Goal: Task Accomplishment & Management: Use online tool/utility

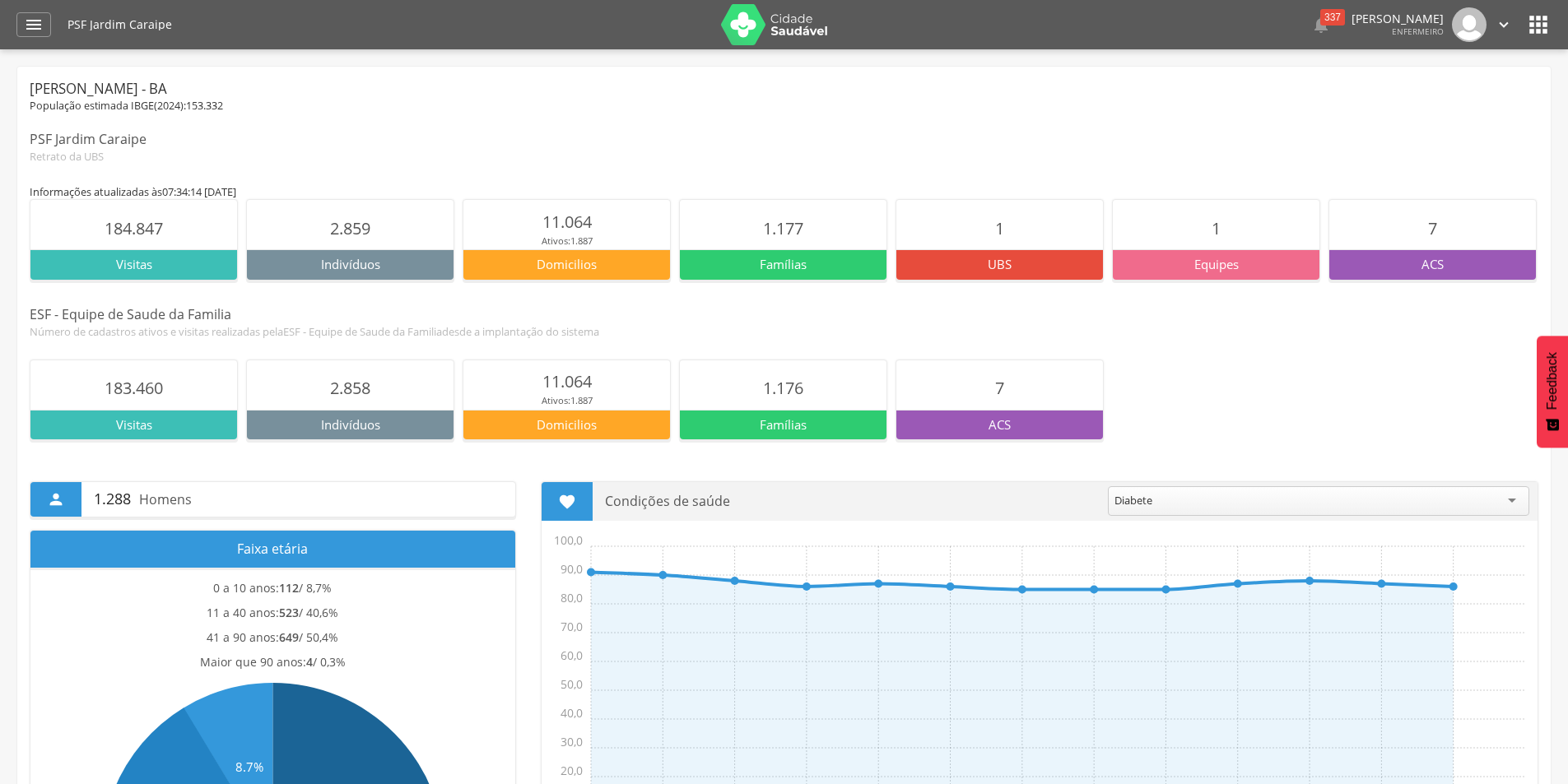
click at [1499, 25] on icon "" at bounding box center [1503, 25] width 18 height 18
click at [1539, 17] on icon "" at bounding box center [1538, 25] width 26 height 26
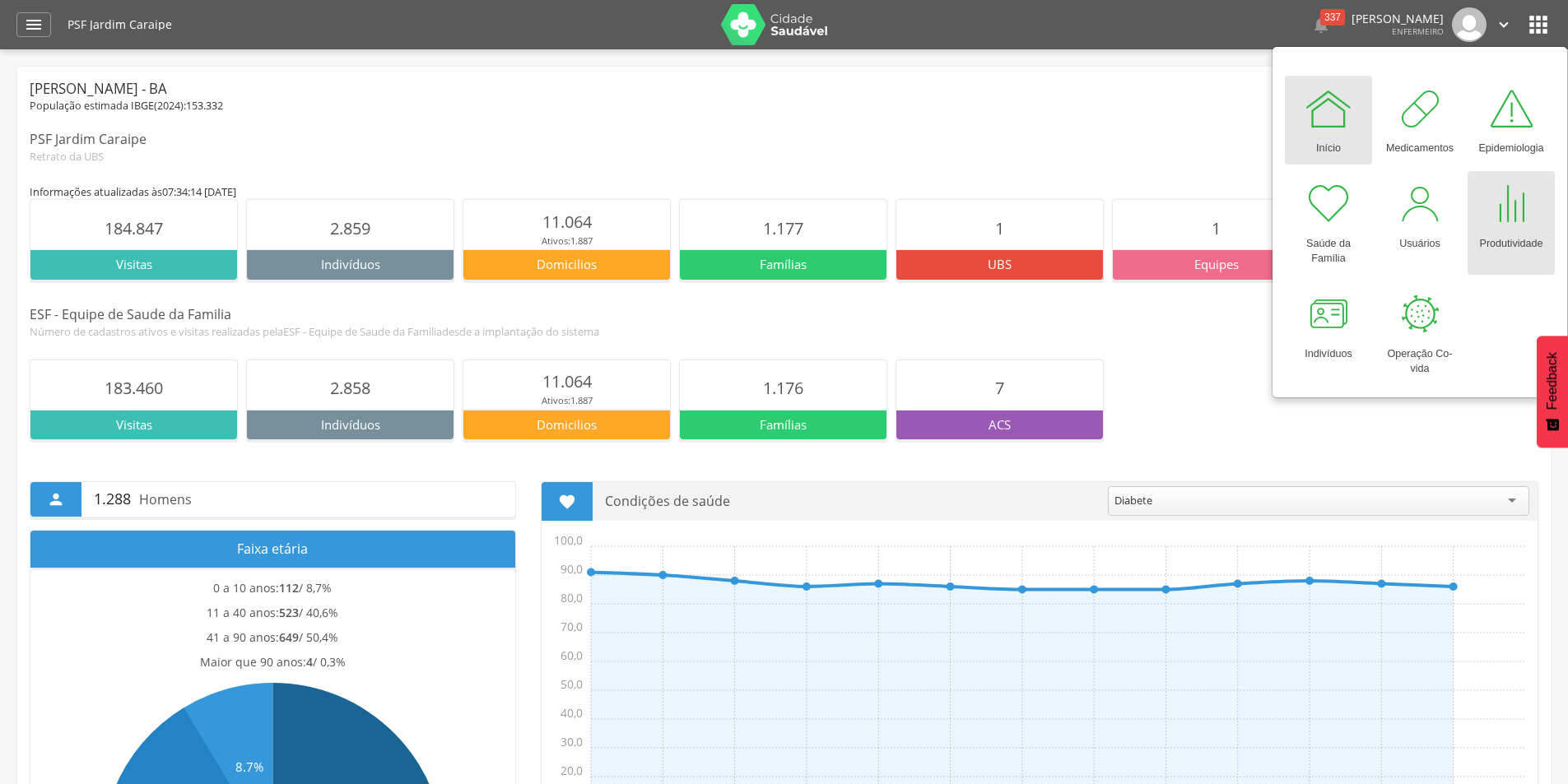
click at [1502, 243] on div "Produtividade" at bounding box center [1511, 241] width 64 height 23
click at [1495, 211] on div at bounding box center [1511, 204] width 50 height 50
click at [46, 20] on div "" at bounding box center [34, 25] width 35 height 25
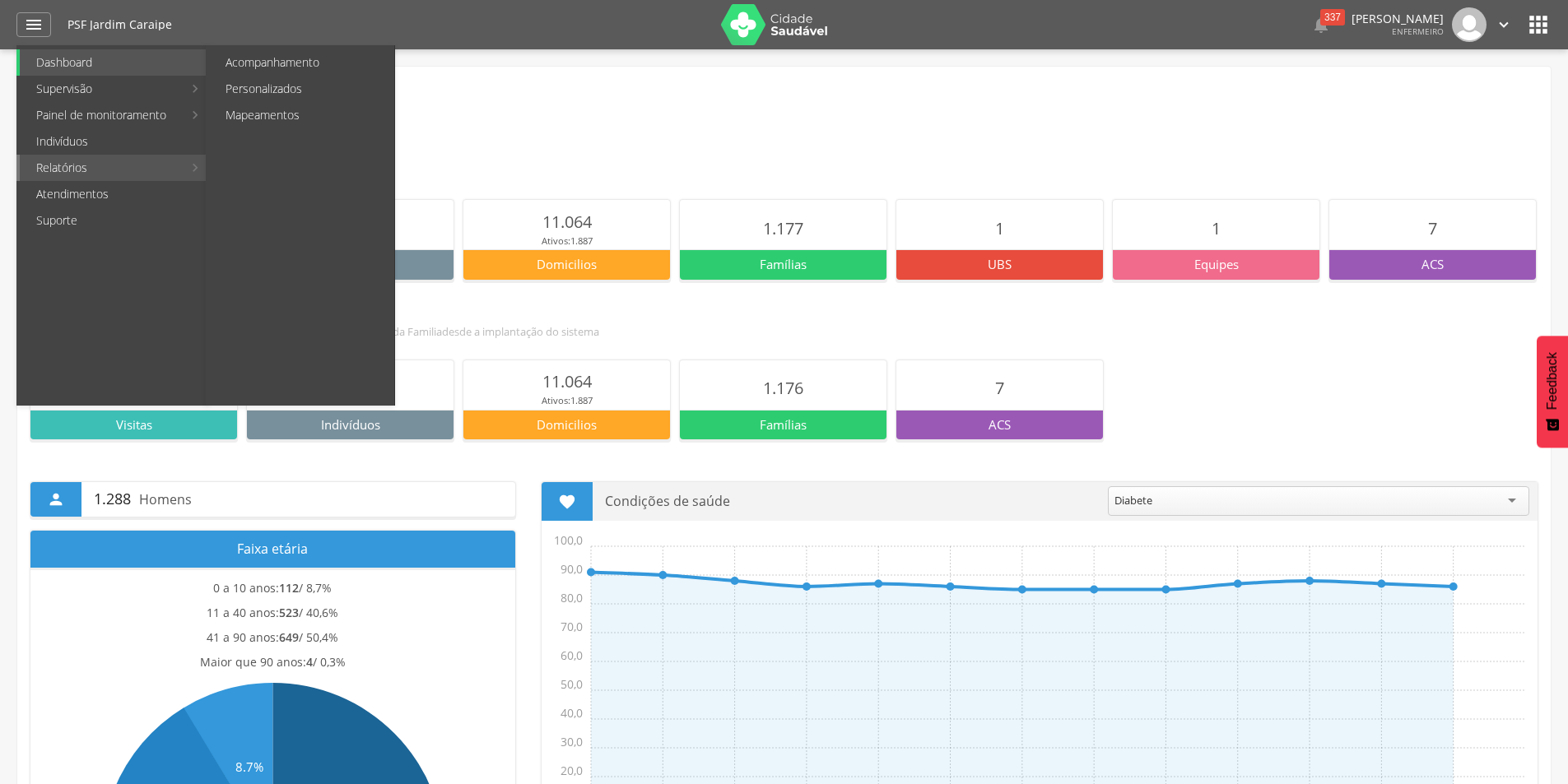
click at [110, 167] on link "Relatórios" at bounding box center [101, 168] width 163 height 26
click at [280, 80] on link "Personalizados" at bounding box center [302, 89] width 185 height 26
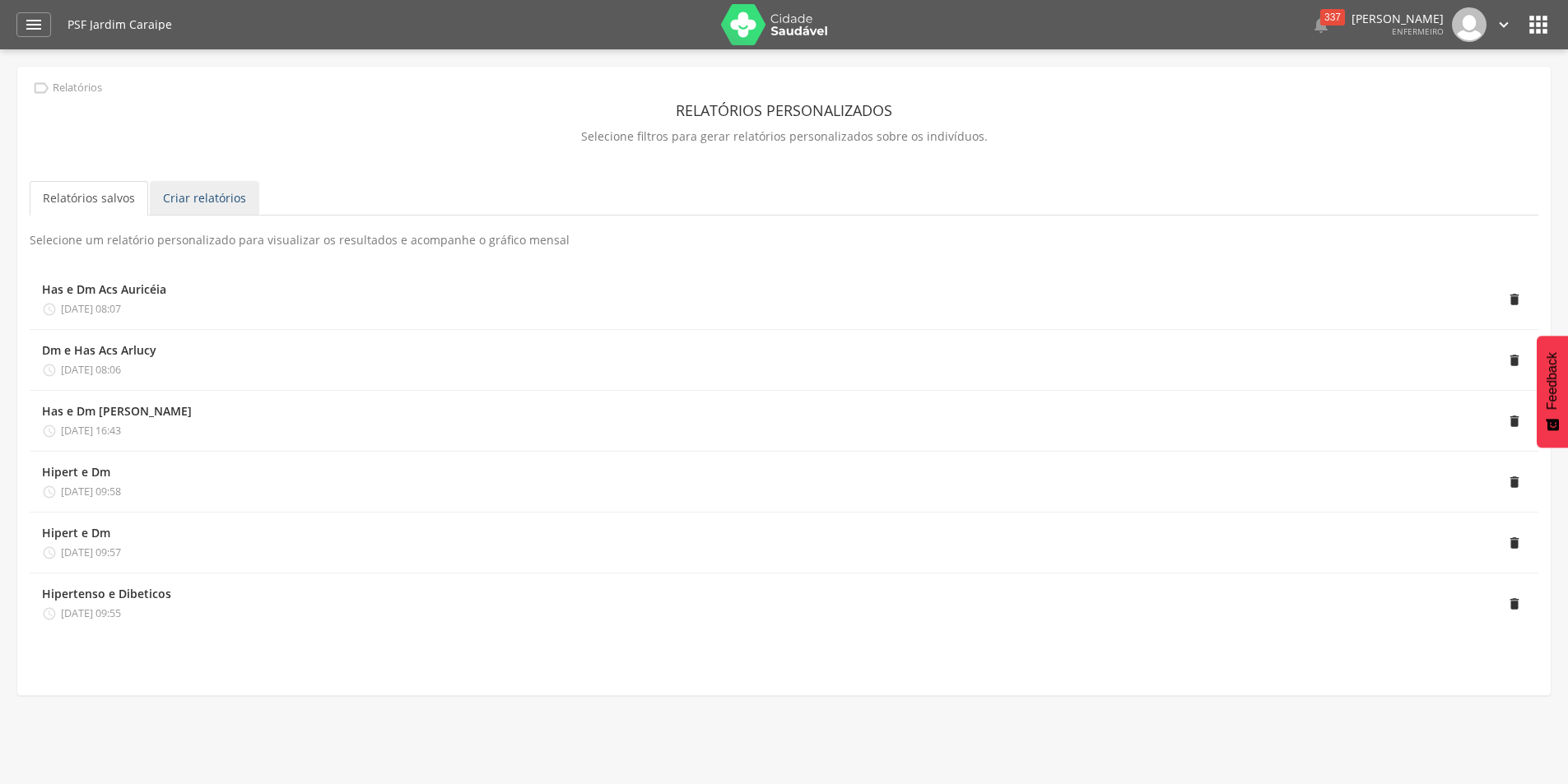
click at [187, 197] on link "Criar relatórios" at bounding box center [204, 198] width 109 height 35
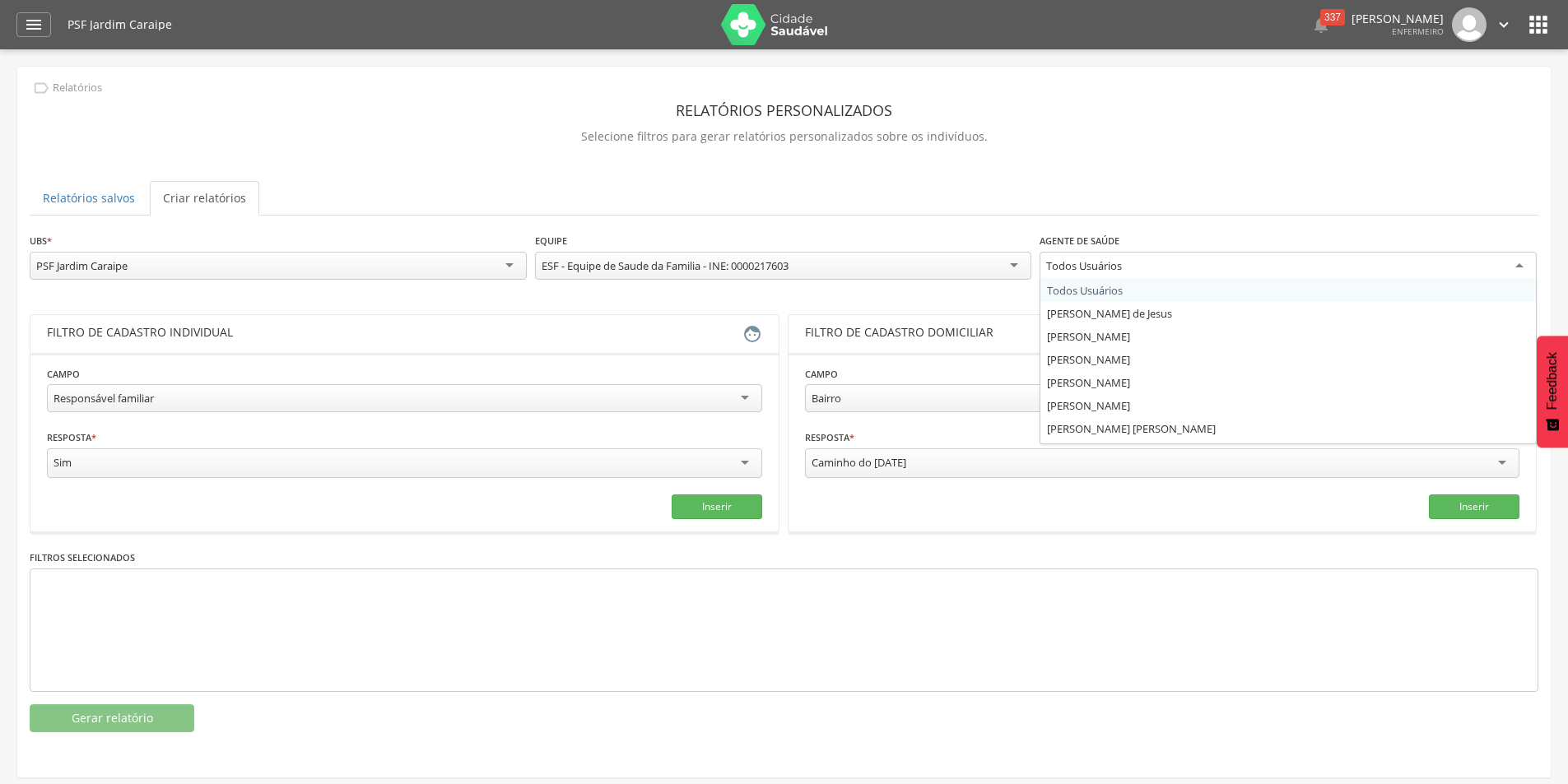
click at [1083, 263] on div "Todos Usuários" at bounding box center [1084, 266] width 76 height 15
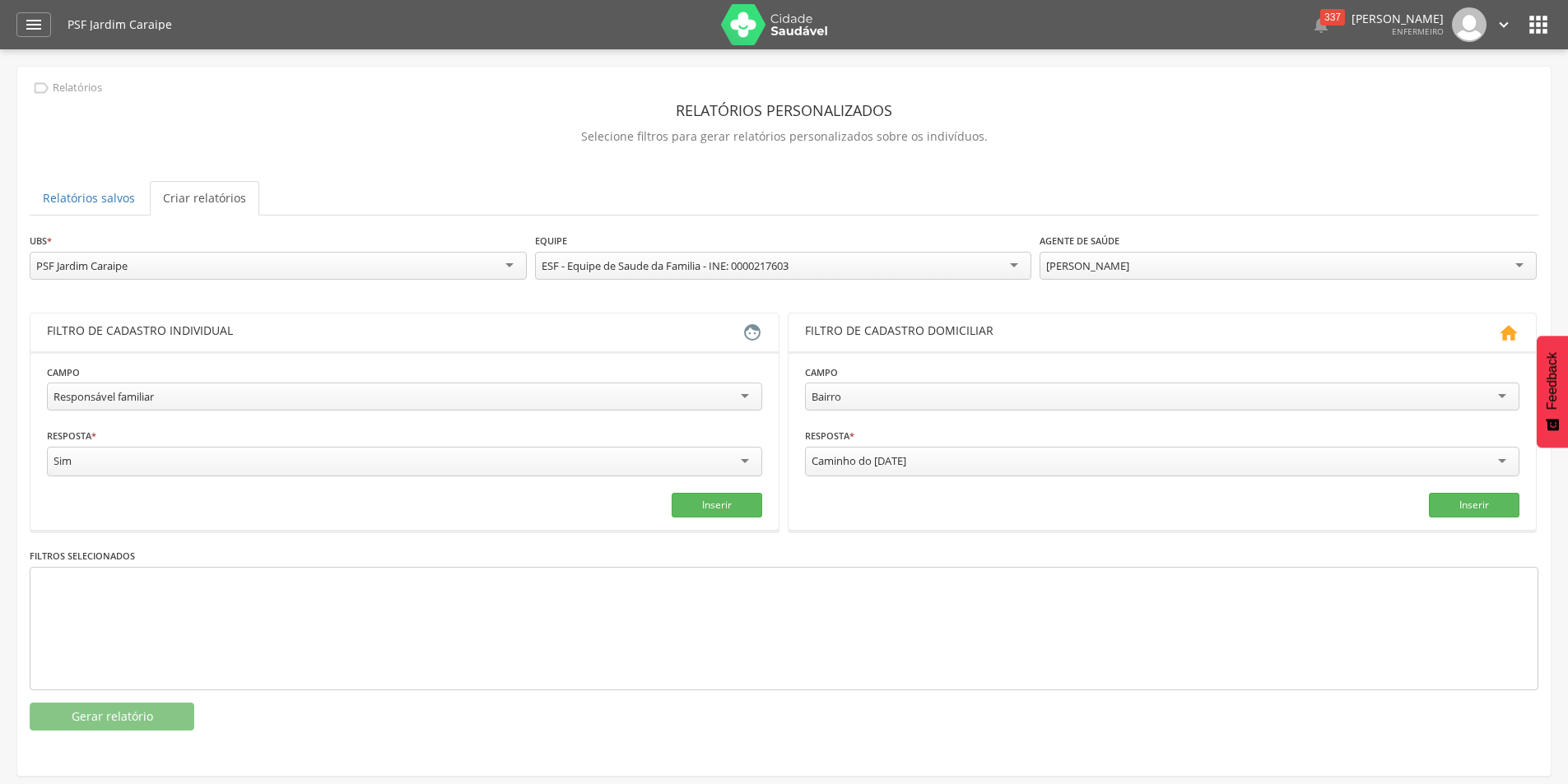
click at [609, 398] on div "Responsável familiar" at bounding box center [404, 397] width 715 height 28
click at [708, 501] on button "Inserir" at bounding box center [716, 505] width 90 height 25
click at [724, 397] on div "Tem [MEDICAL_DATA]" at bounding box center [404, 397] width 715 height 28
drag, startPoint x: 131, startPoint y: 485, endPoint x: 148, endPoint y: 480, distance: 17.7
click at [716, 503] on button "Inserir" at bounding box center [716, 505] width 90 height 25
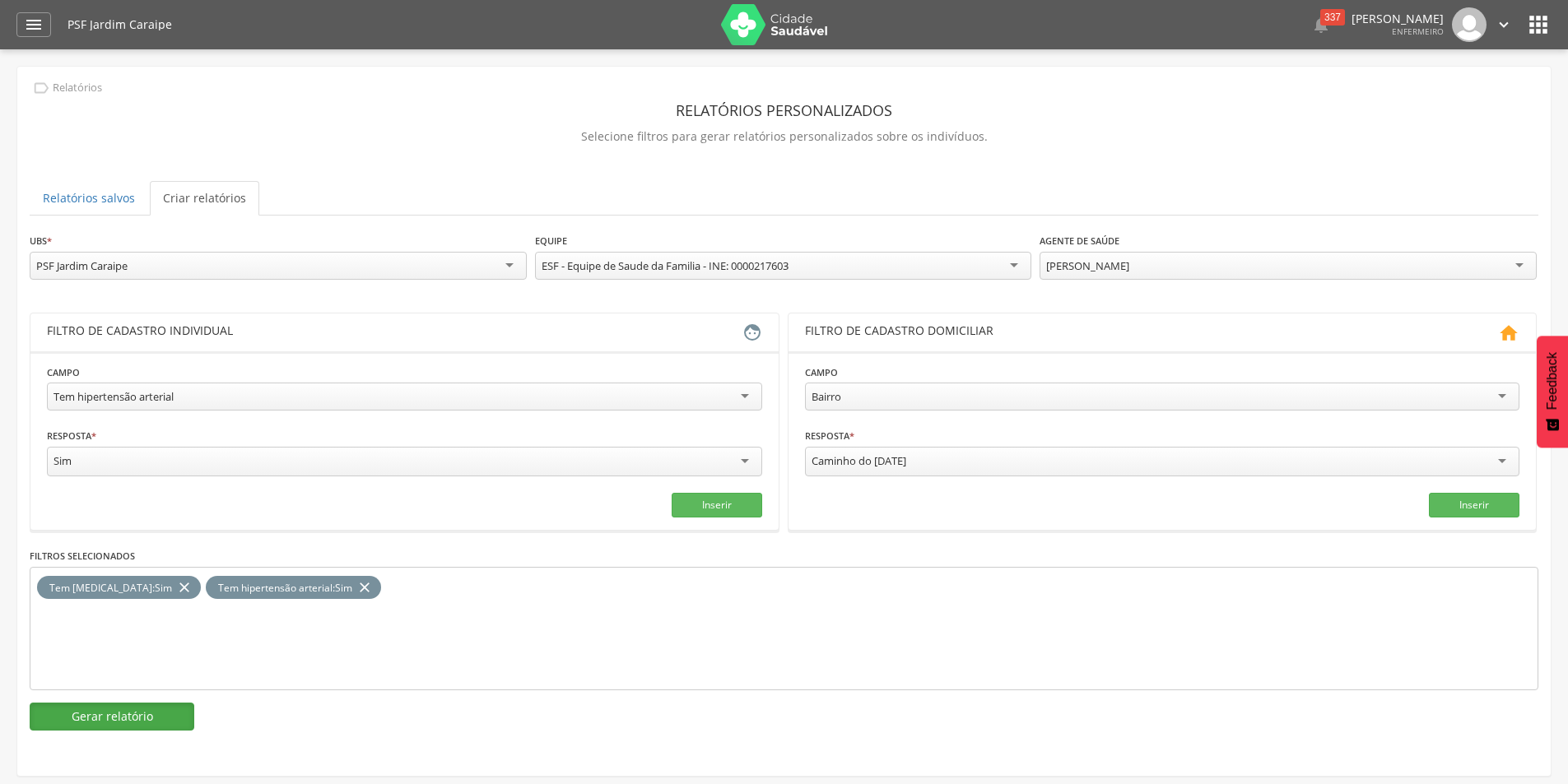
click at [134, 714] on button "Gerar relatório" at bounding box center [112, 717] width 165 height 28
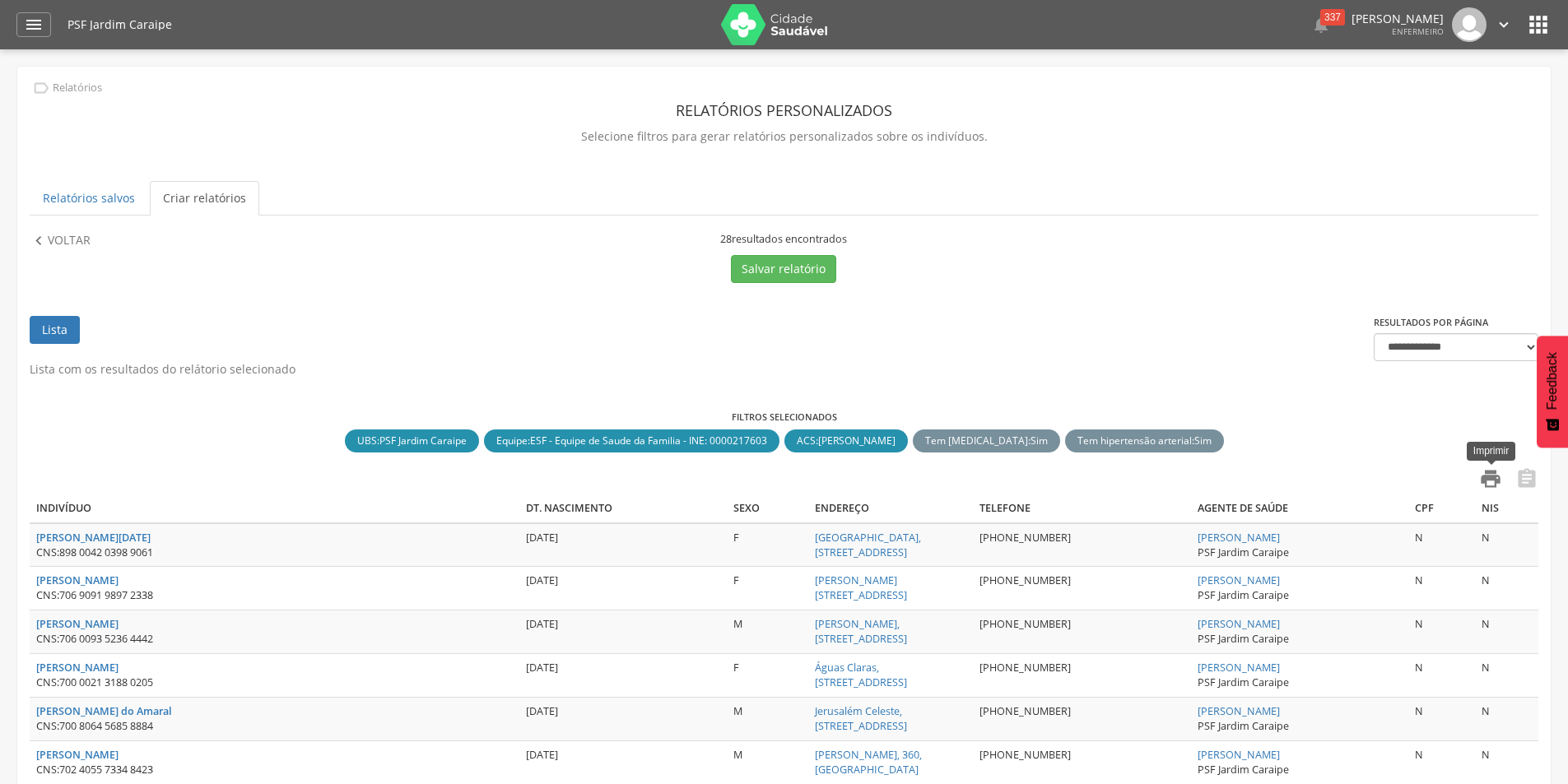
click at [1484, 480] on icon "" at bounding box center [1491, 479] width 23 height 23
click at [780, 265] on button "Salvar relatório" at bounding box center [783, 270] width 105 height 28
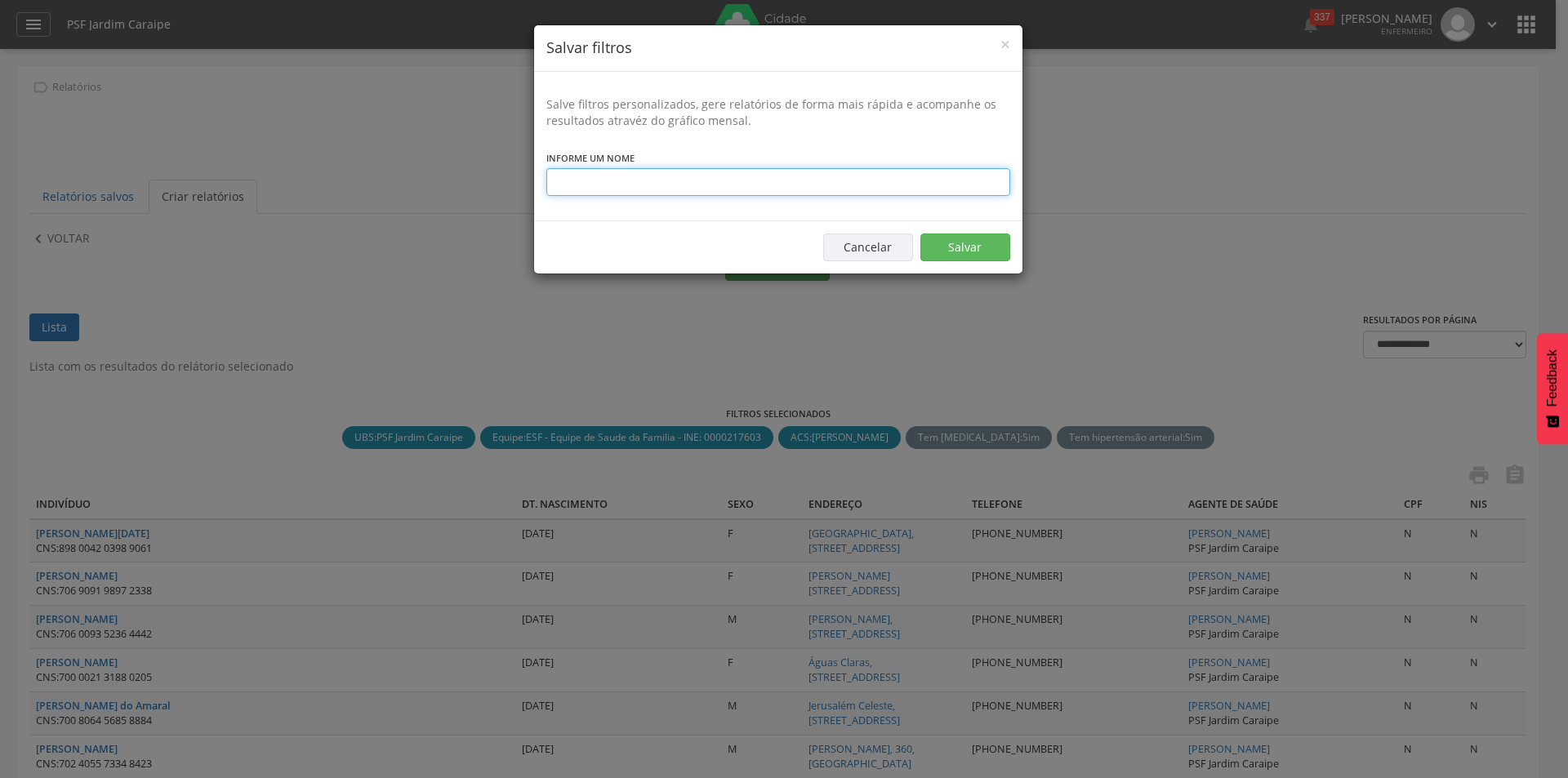
click at [653, 176] on input "text" at bounding box center [778, 182] width 464 height 28
type input "**********"
click at [939, 244] on button "Salvar" at bounding box center [965, 248] width 89 height 28
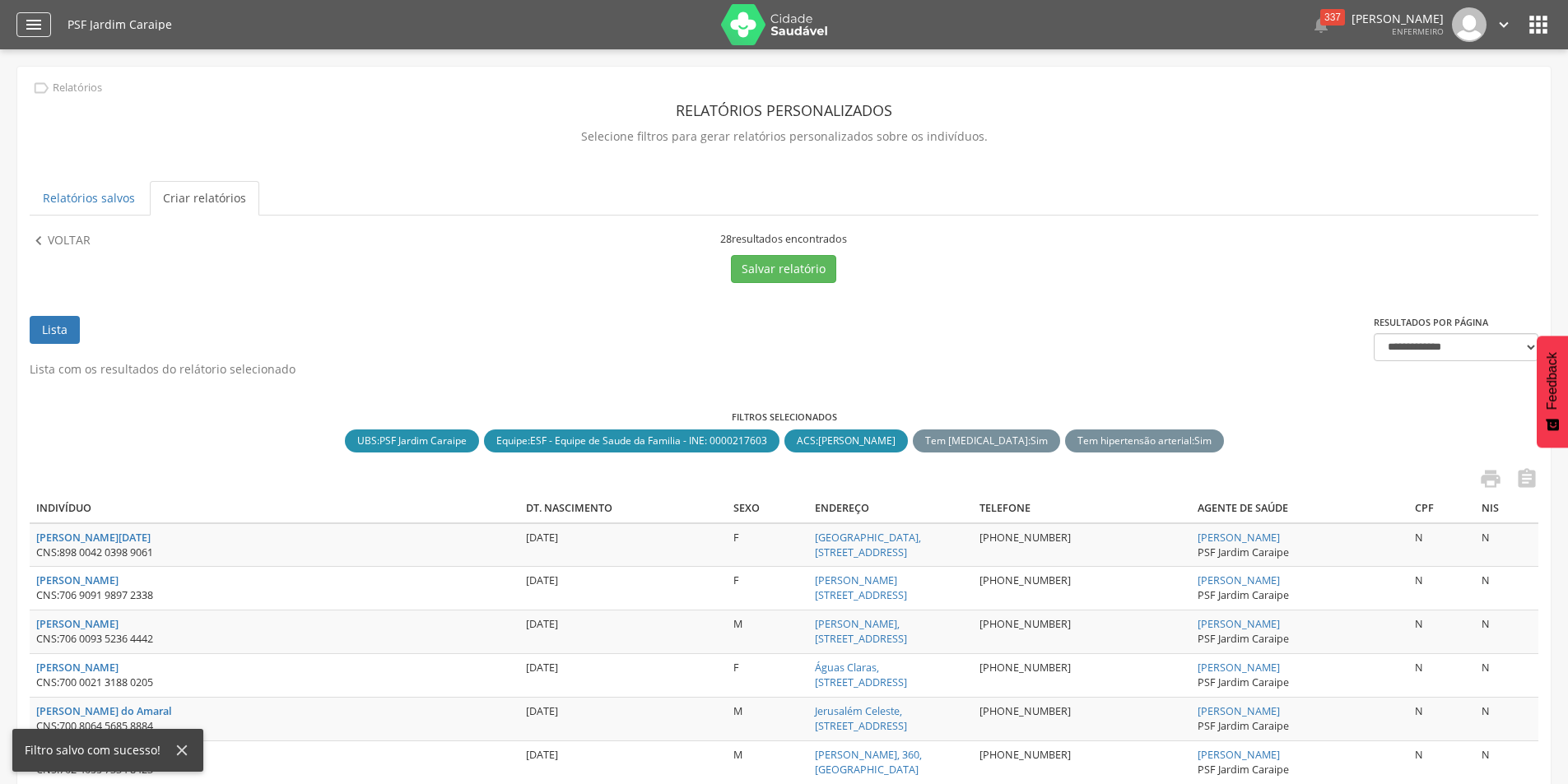
click at [36, 21] on icon "" at bounding box center [34, 25] width 20 height 20
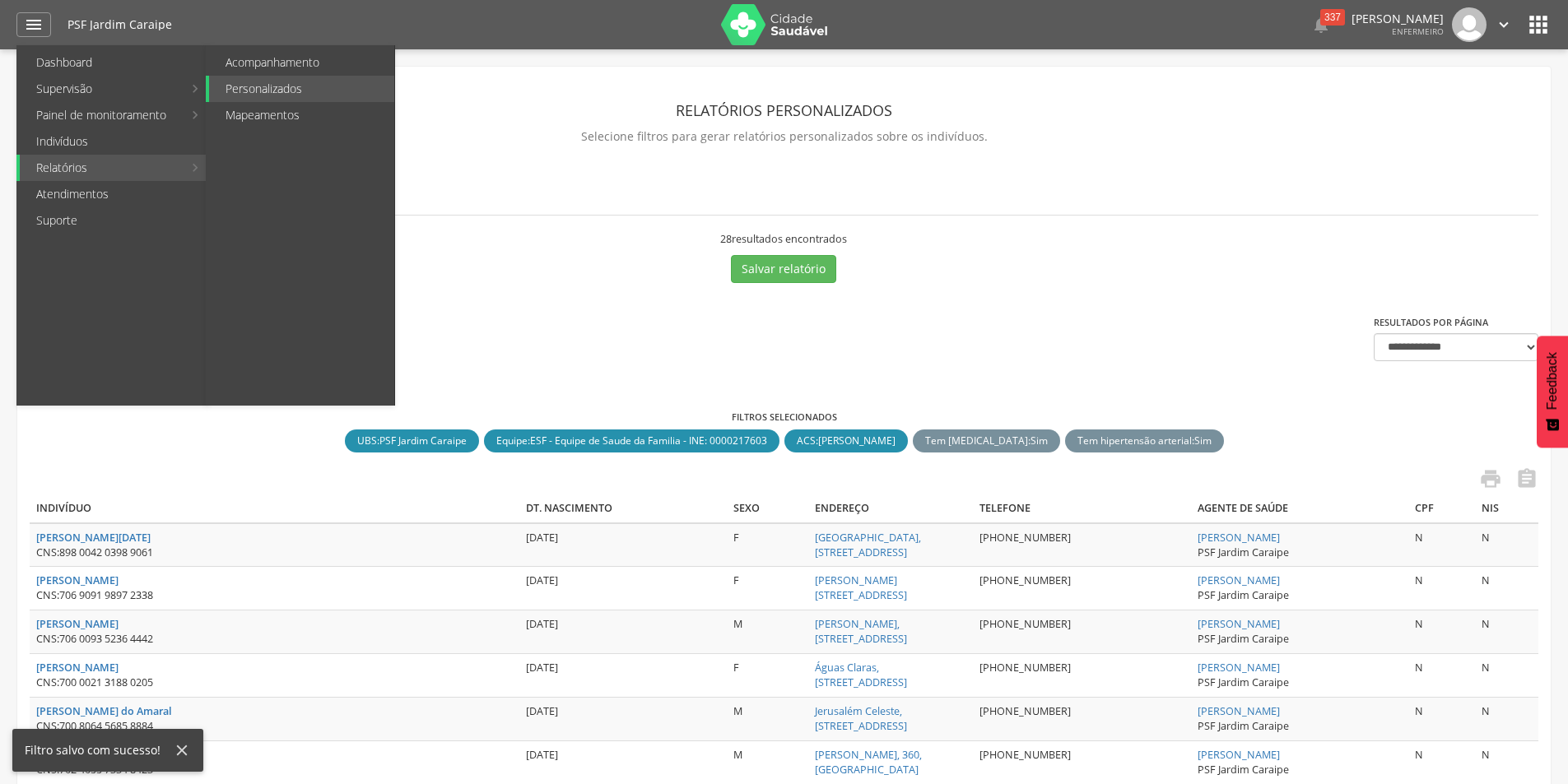
click at [85, 165] on link "Relatórios" at bounding box center [101, 168] width 163 height 26
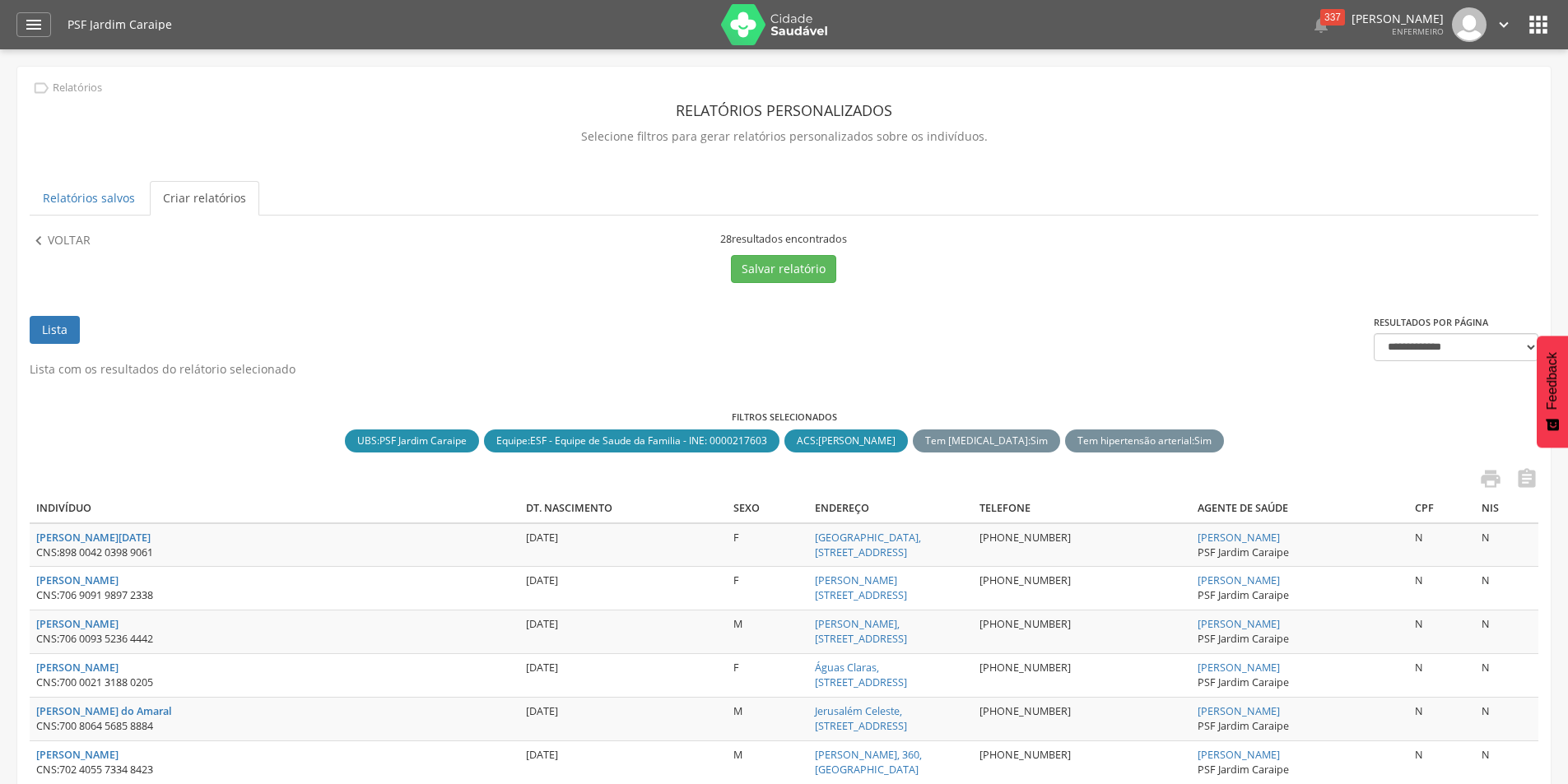
click at [167, 201] on link "Criar relatórios" at bounding box center [204, 198] width 109 height 35
click at [193, 197] on link "Criar relatórios" at bounding box center [204, 198] width 109 height 35
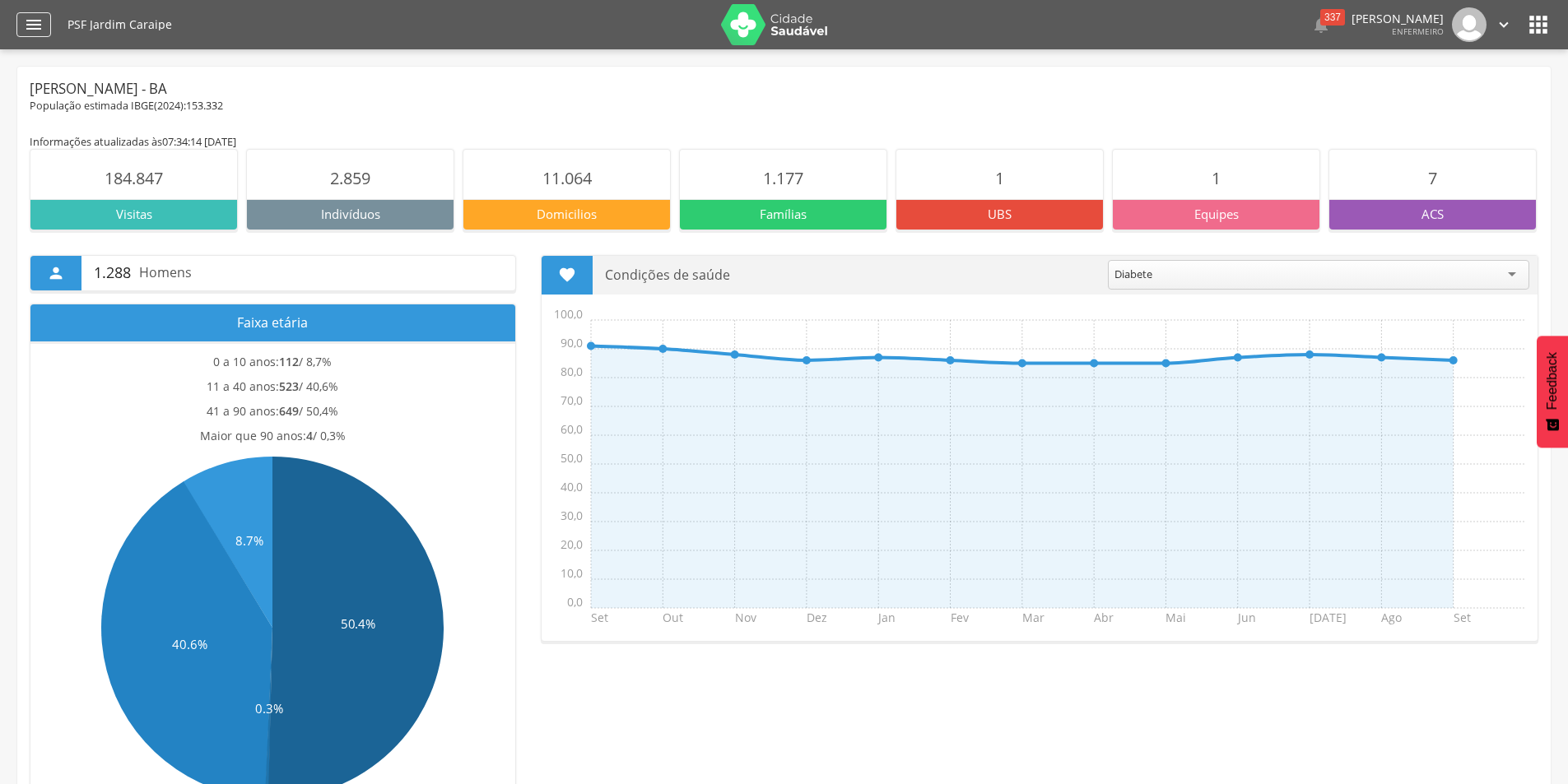
click at [33, 18] on icon "" at bounding box center [34, 25] width 20 height 20
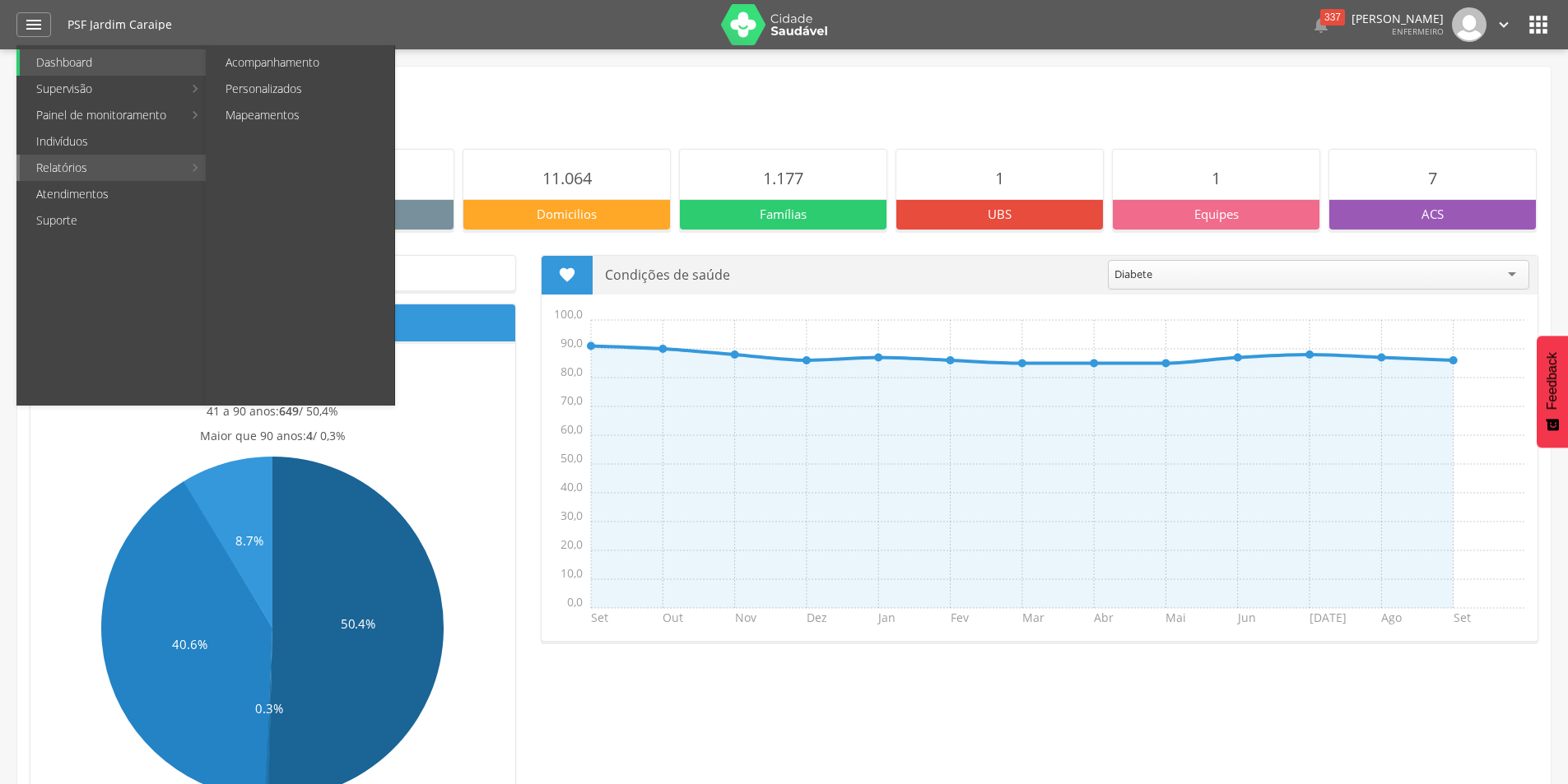
click at [70, 167] on link "Relatórios" at bounding box center [101, 168] width 163 height 26
click at [251, 86] on link "Personalizados" at bounding box center [302, 89] width 185 height 26
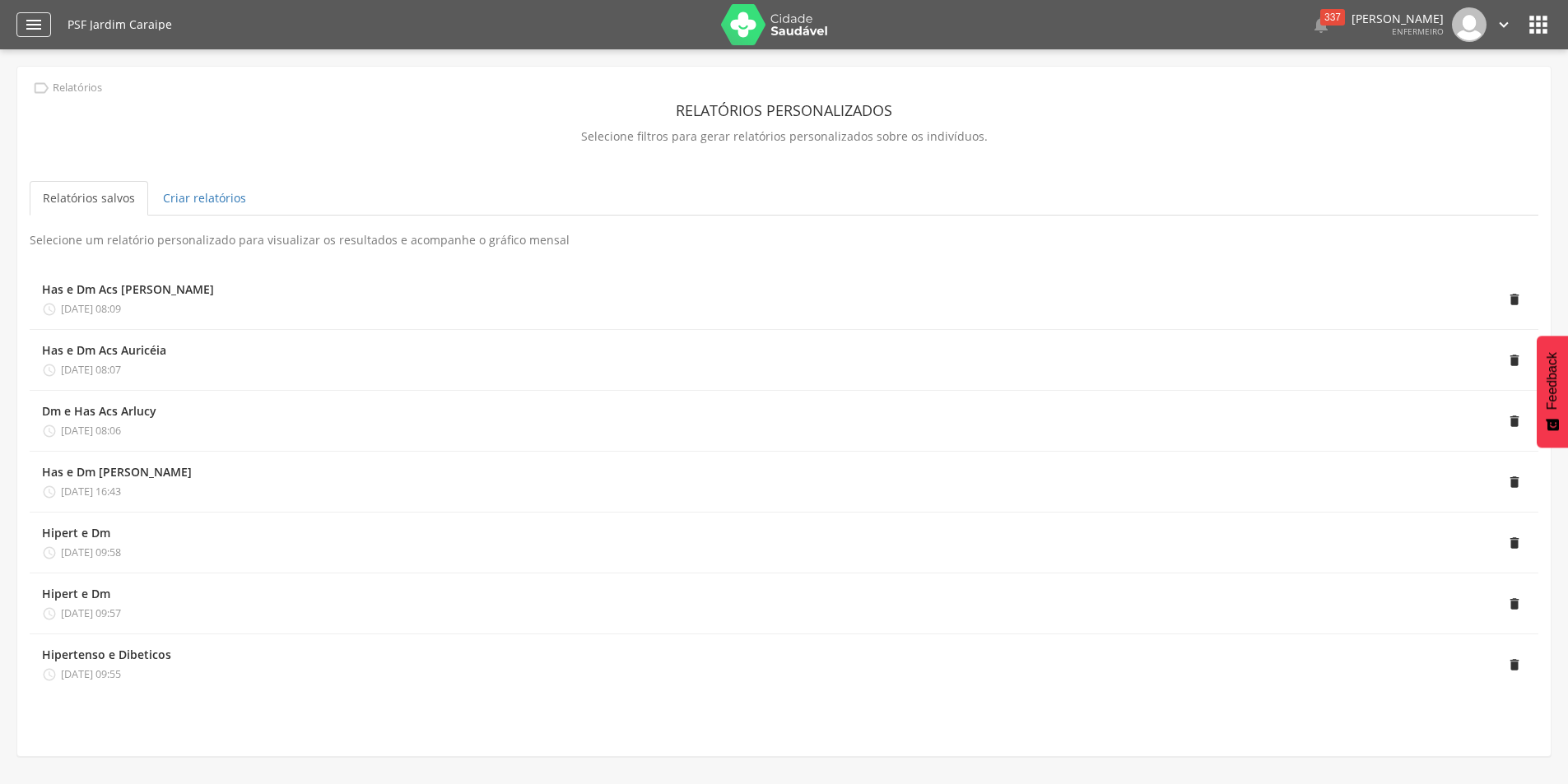
click at [33, 29] on icon "" at bounding box center [34, 25] width 20 height 20
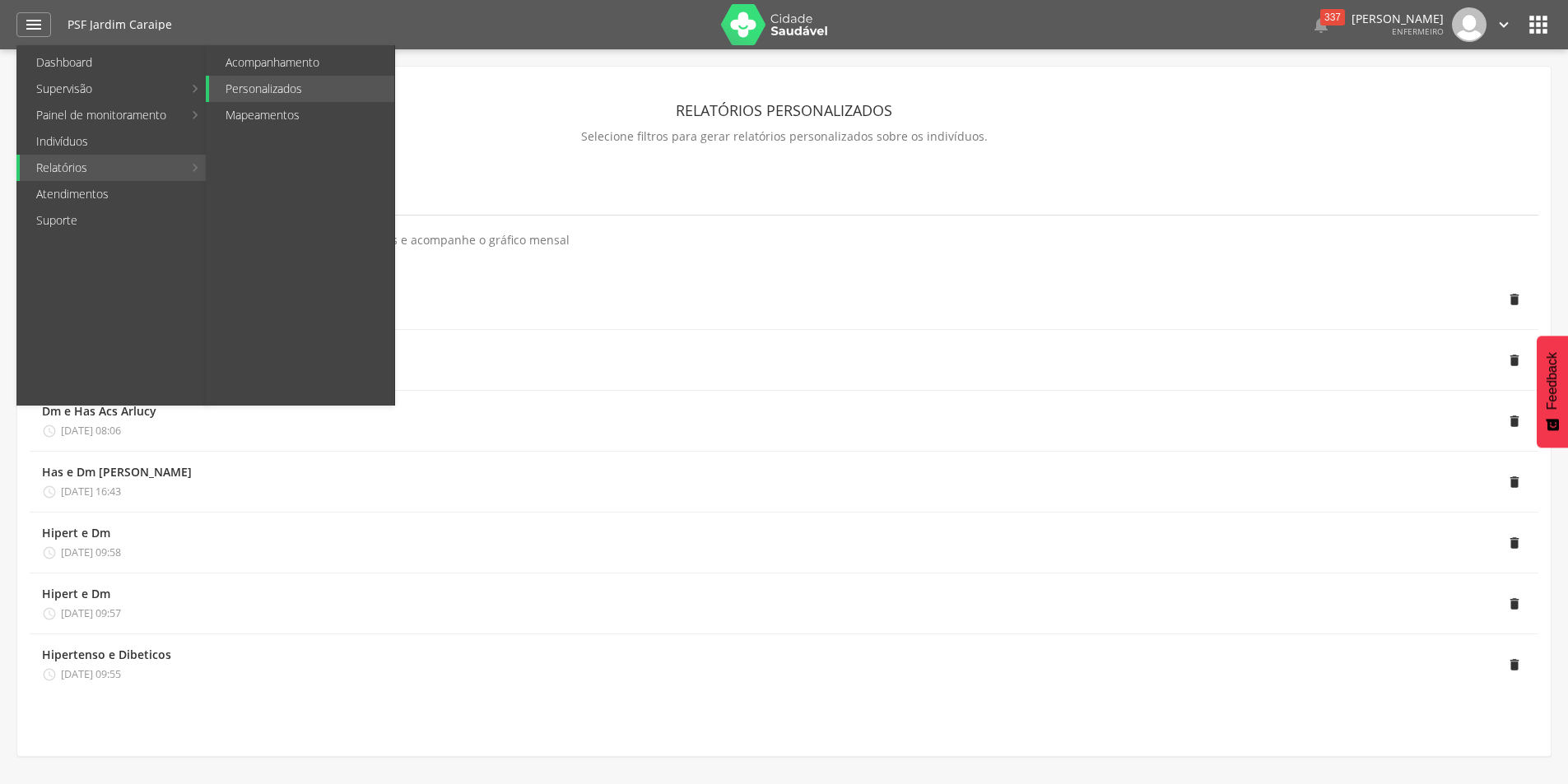
click at [129, 170] on link "Relatórios" at bounding box center [101, 168] width 163 height 26
click at [252, 91] on link "Personalizados" at bounding box center [302, 89] width 185 height 26
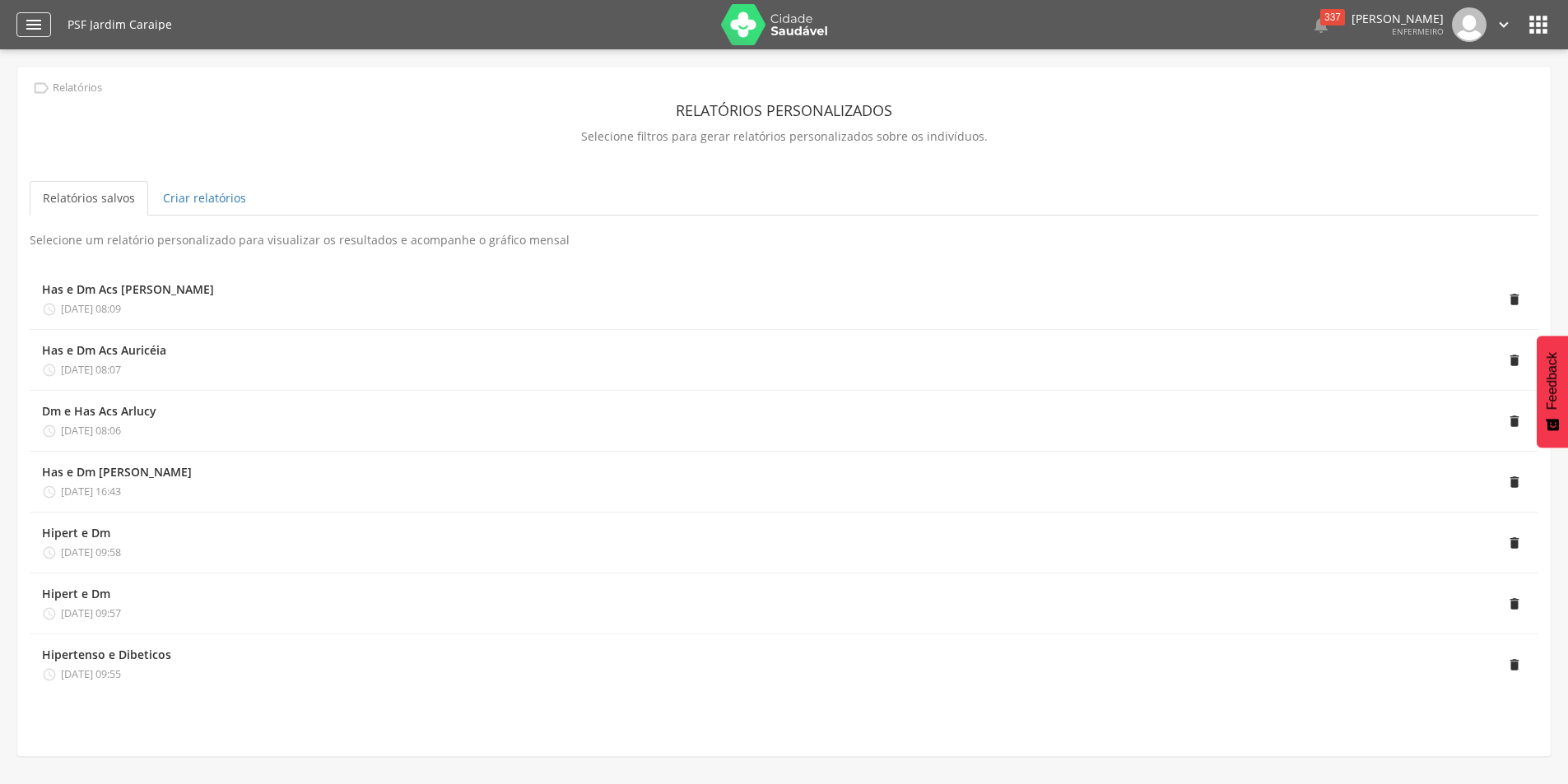
click at [28, 24] on icon "" at bounding box center [34, 25] width 20 height 20
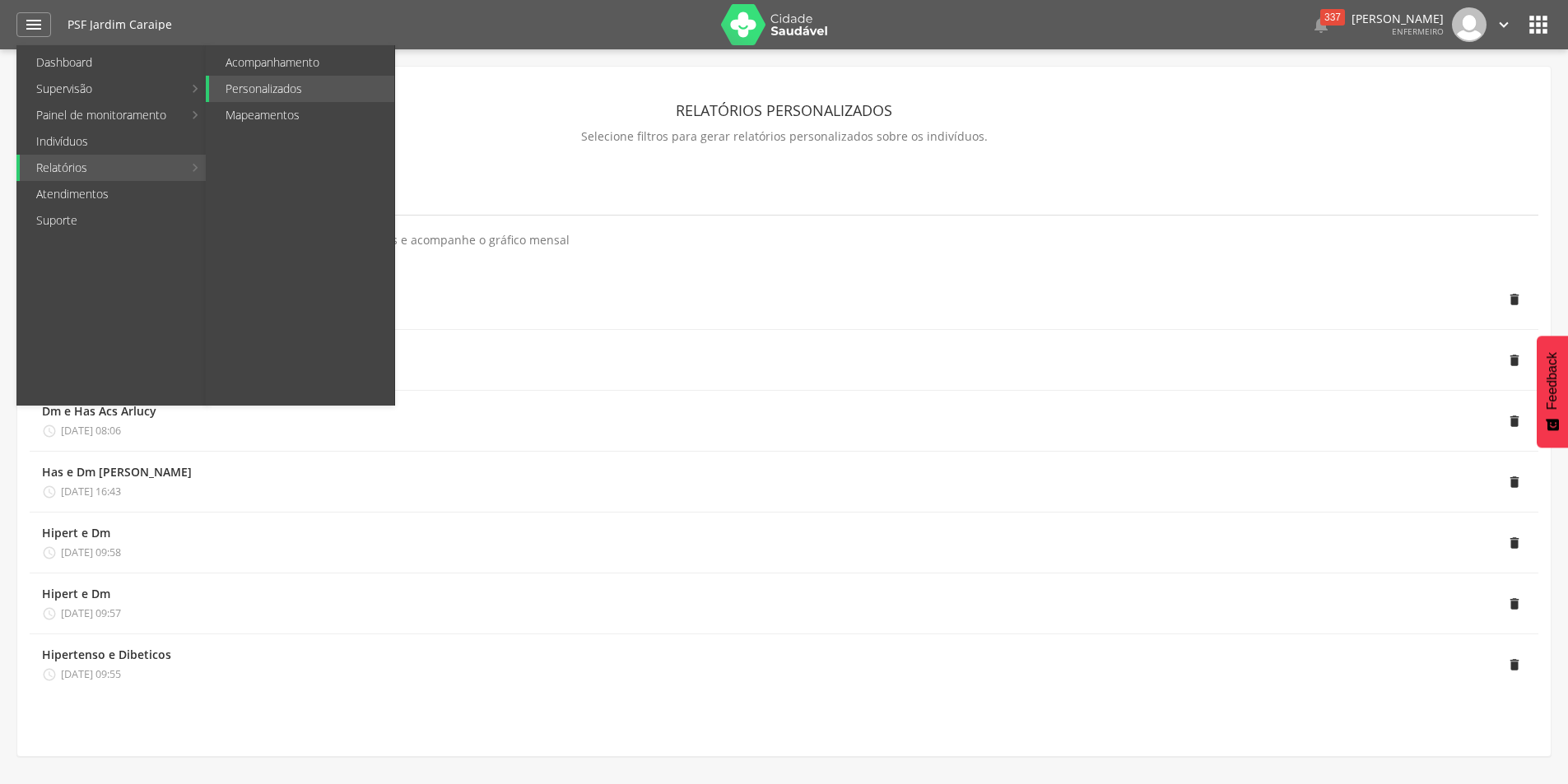
click at [69, 169] on link "Relatórios" at bounding box center [101, 168] width 163 height 26
click at [250, 86] on link "Personalizados" at bounding box center [302, 89] width 185 height 26
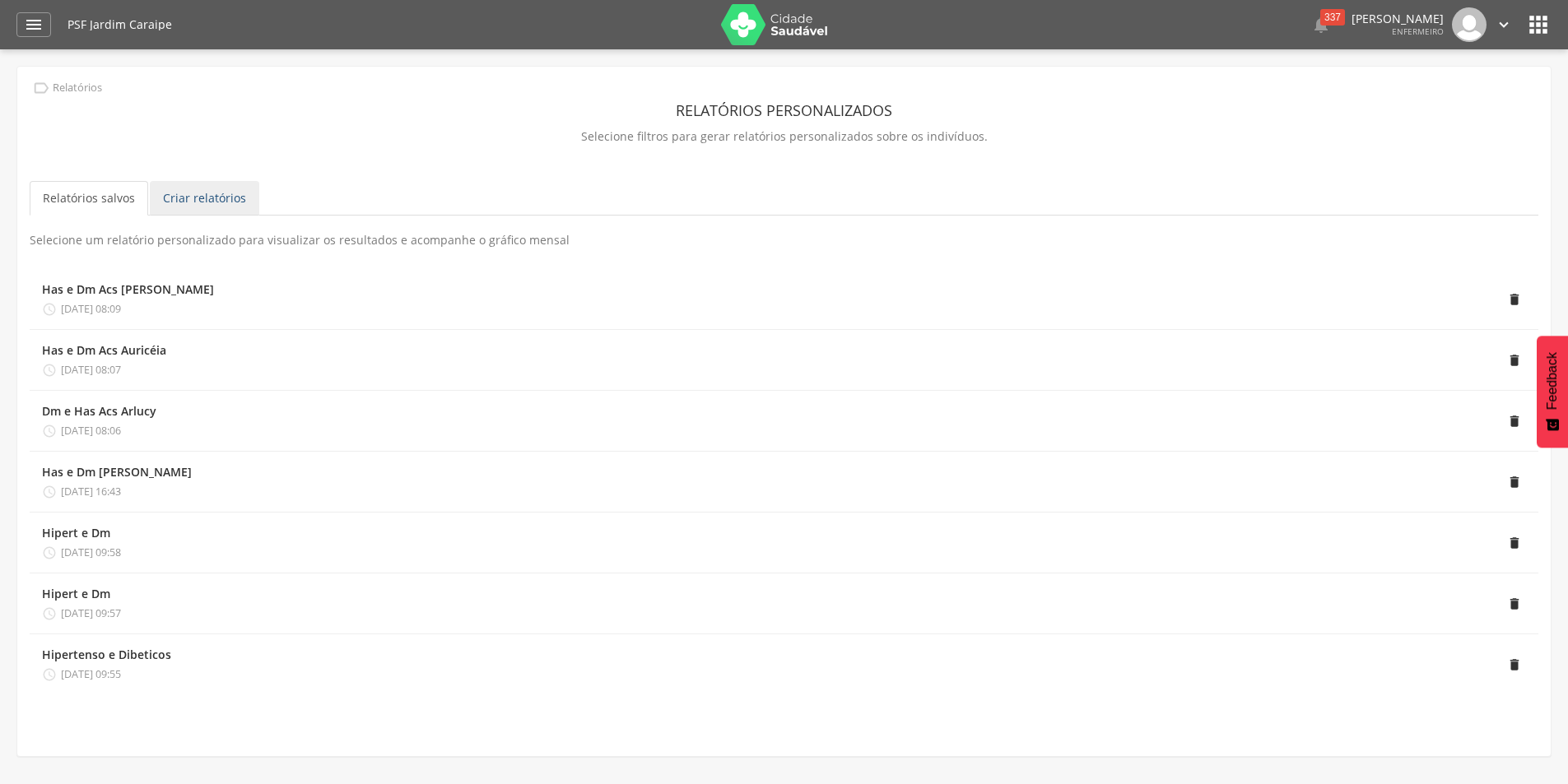
click at [169, 202] on link "Criar relatórios" at bounding box center [204, 198] width 109 height 35
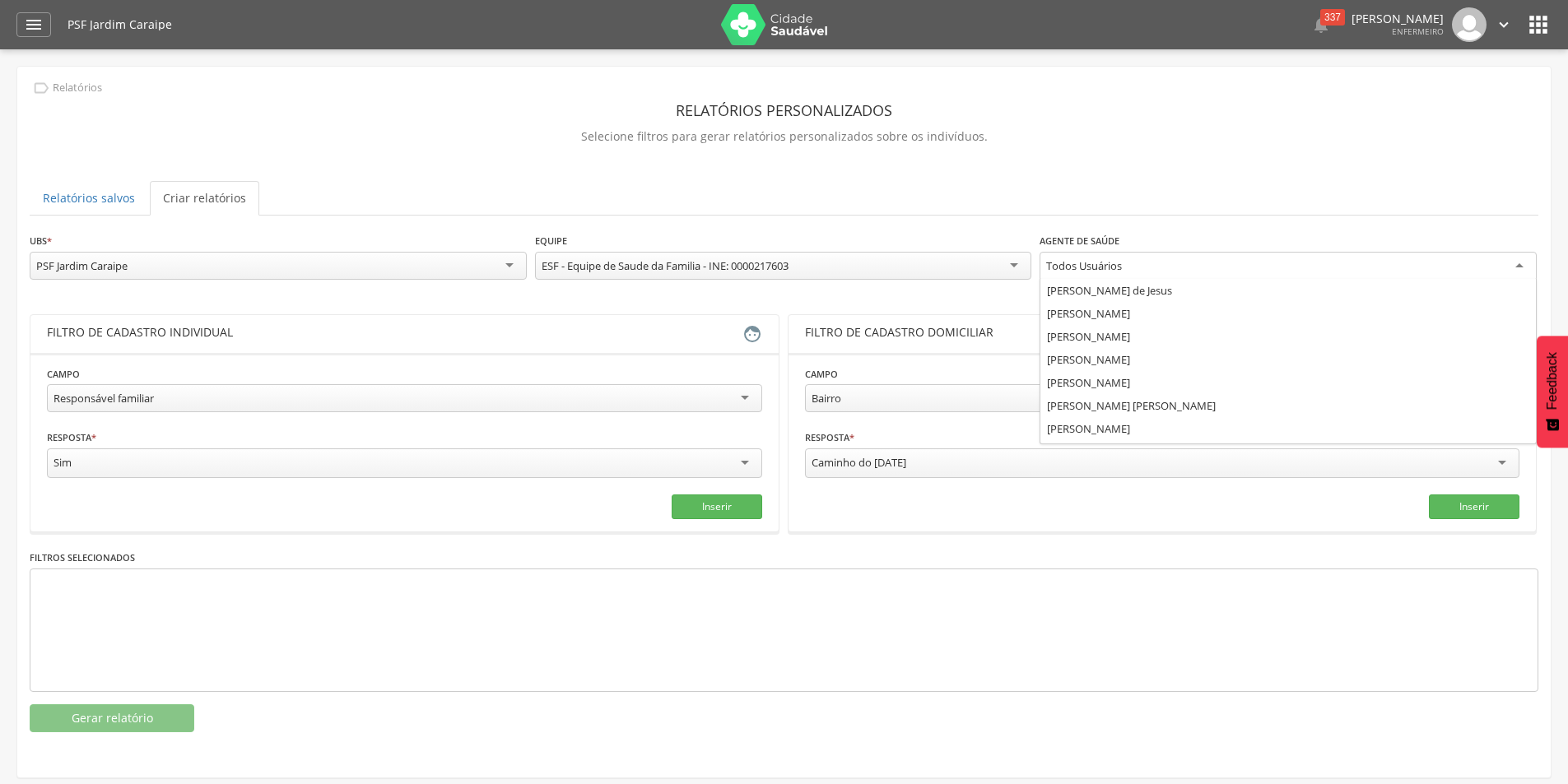
scroll to position [43, 0]
click at [1180, 266] on div "Todos Usuários" at bounding box center [1288, 267] width 497 height 30
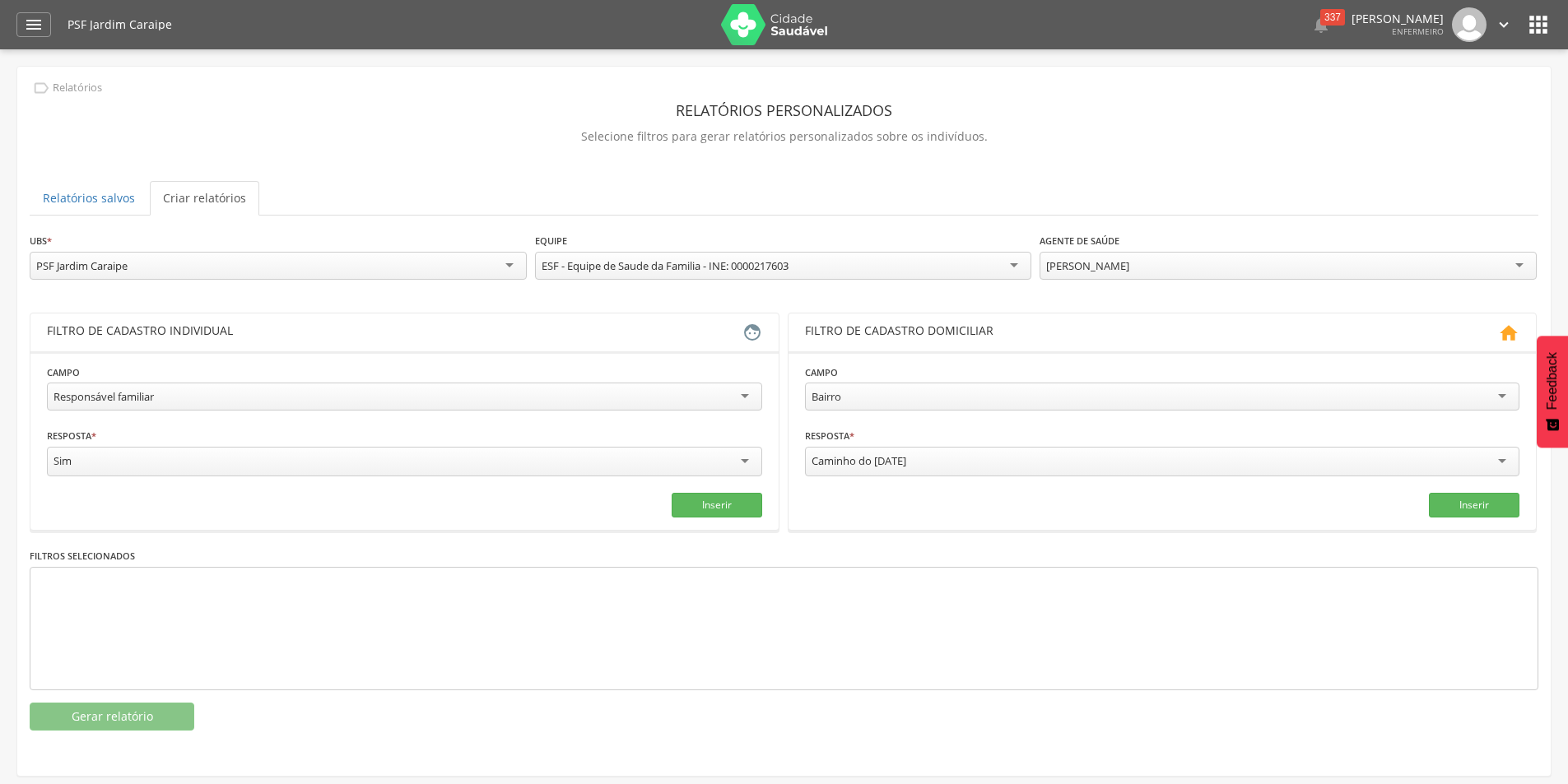
scroll to position [16, 0]
click at [358, 390] on div "Responsável familiar" at bounding box center [404, 397] width 715 height 28
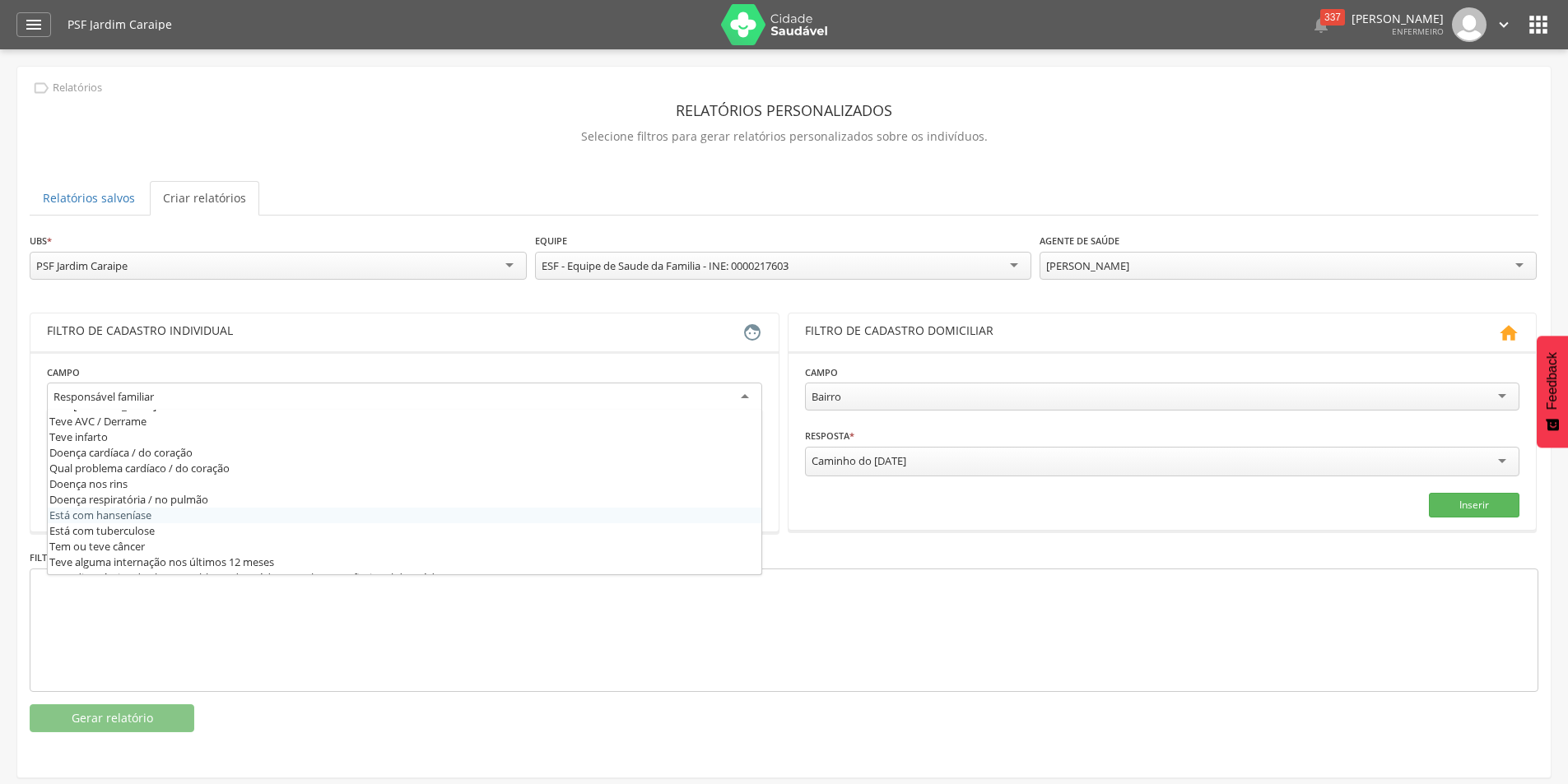
scroll to position [509, 0]
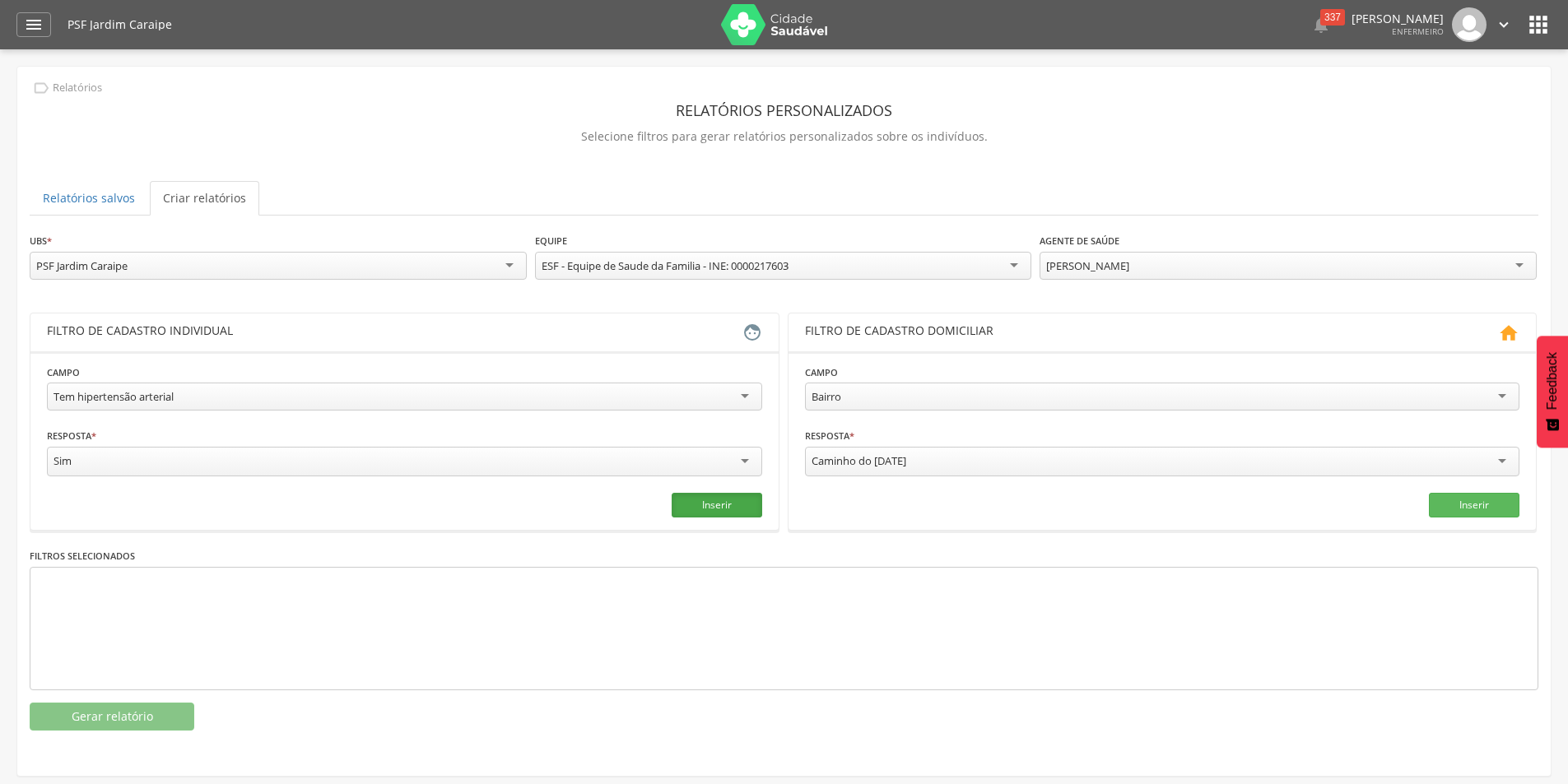
click at [695, 502] on button "Inserir" at bounding box center [716, 505] width 90 height 25
click at [501, 389] on div "Tem hipertensão arterial" at bounding box center [404, 397] width 715 height 28
click at [748, 503] on button "Inserir" at bounding box center [716, 505] width 90 height 25
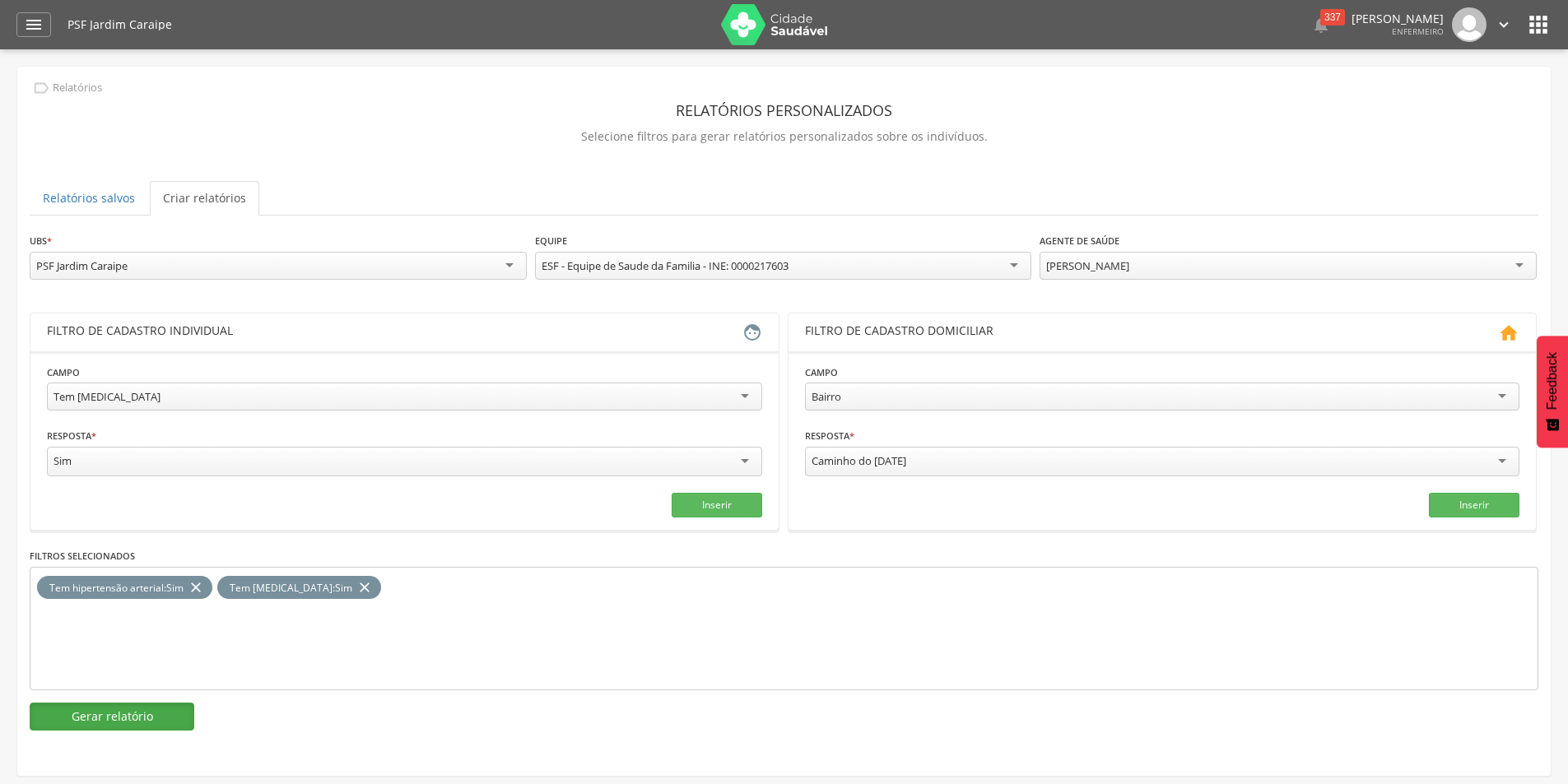
click at [140, 708] on button "Gerar relatório" at bounding box center [112, 717] width 165 height 28
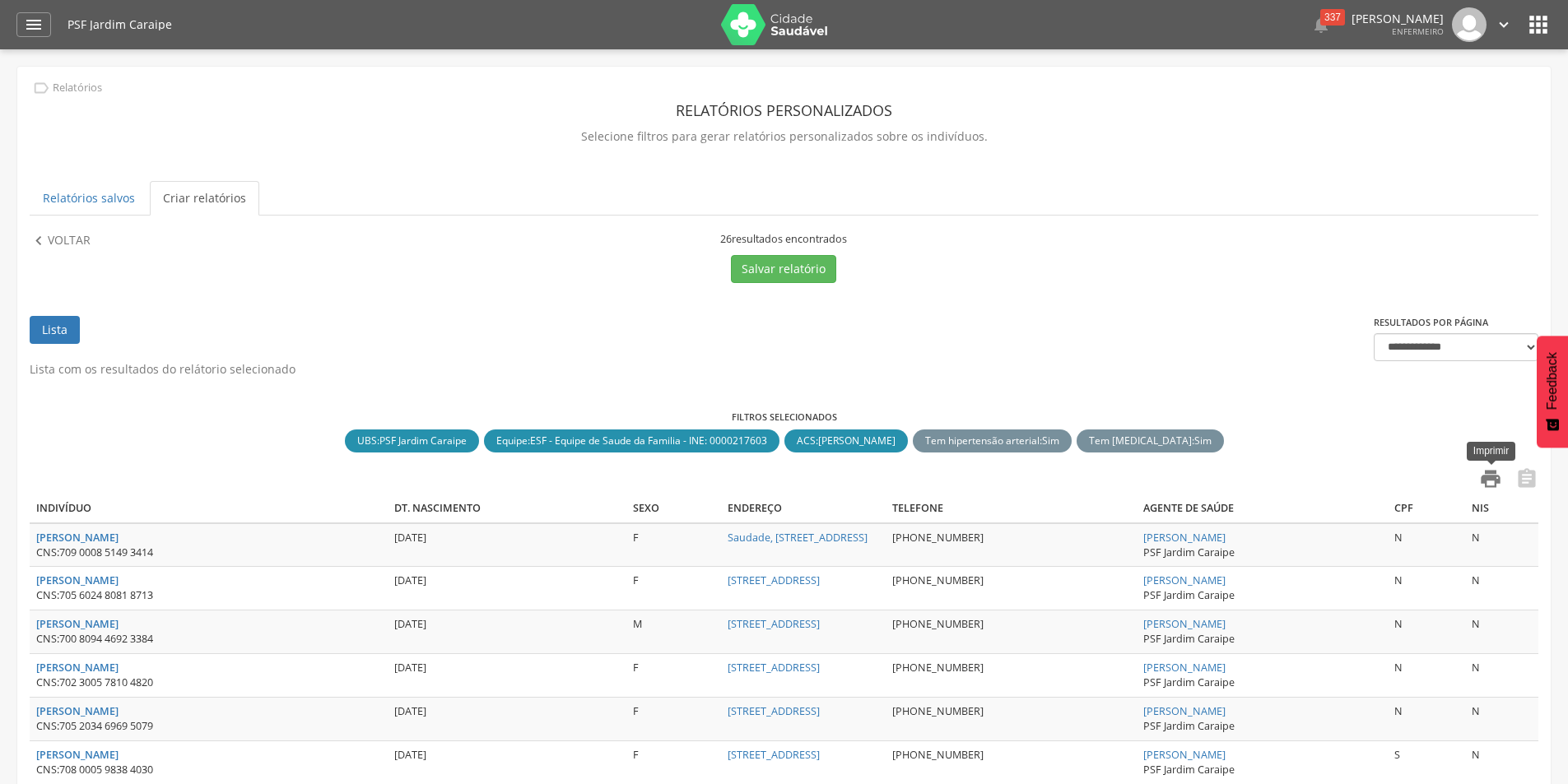
click at [1484, 481] on icon "" at bounding box center [1491, 479] width 23 height 23
click at [758, 264] on button "Salvar relatório" at bounding box center [783, 270] width 105 height 28
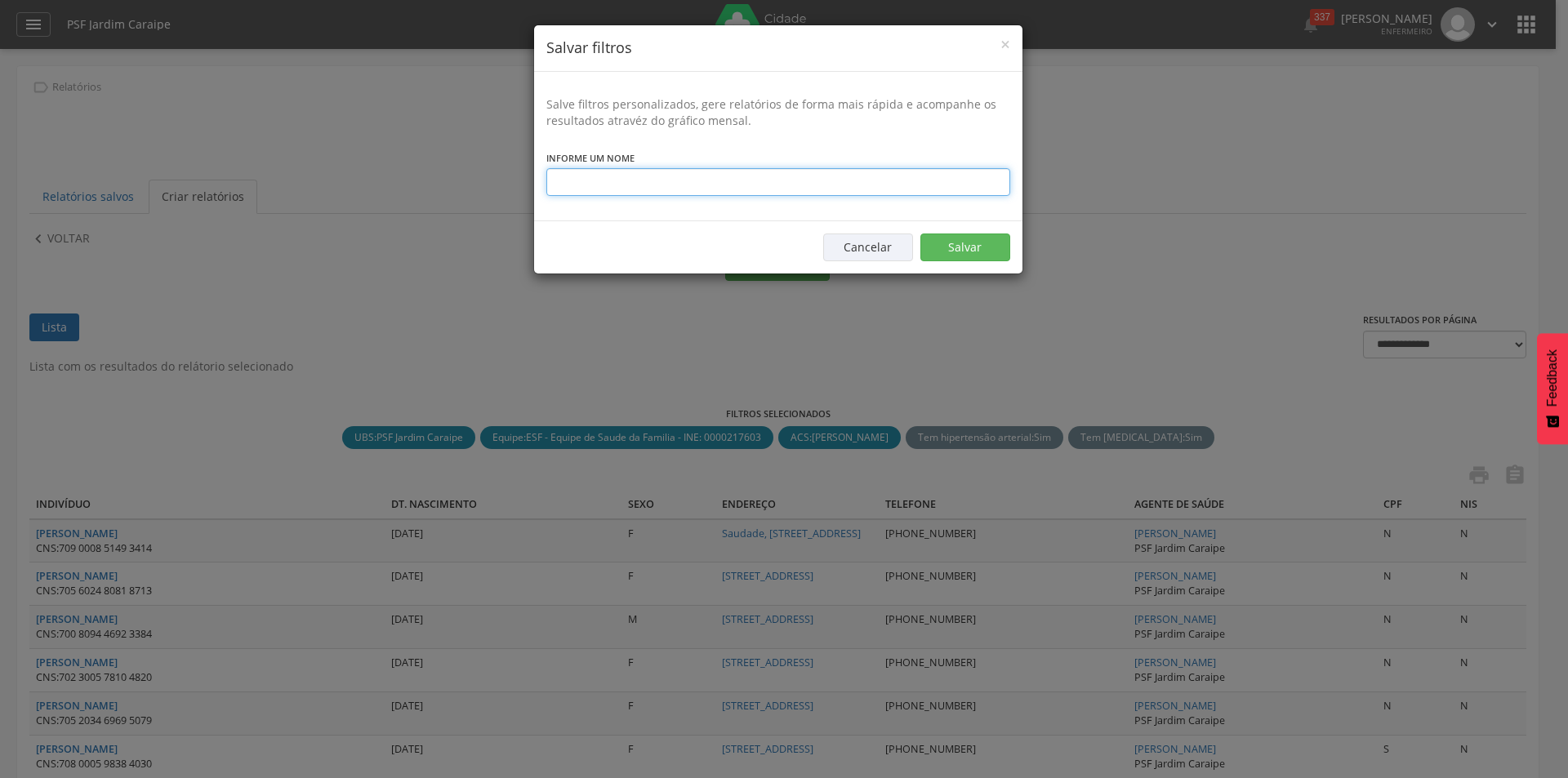
click at [650, 185] on input "text" at bounding box center [778, 182] width 464 height 28
type input "**********"
click at [982, 245] on button "Salvar" at bounding box center [965, 248] width 89 height 28
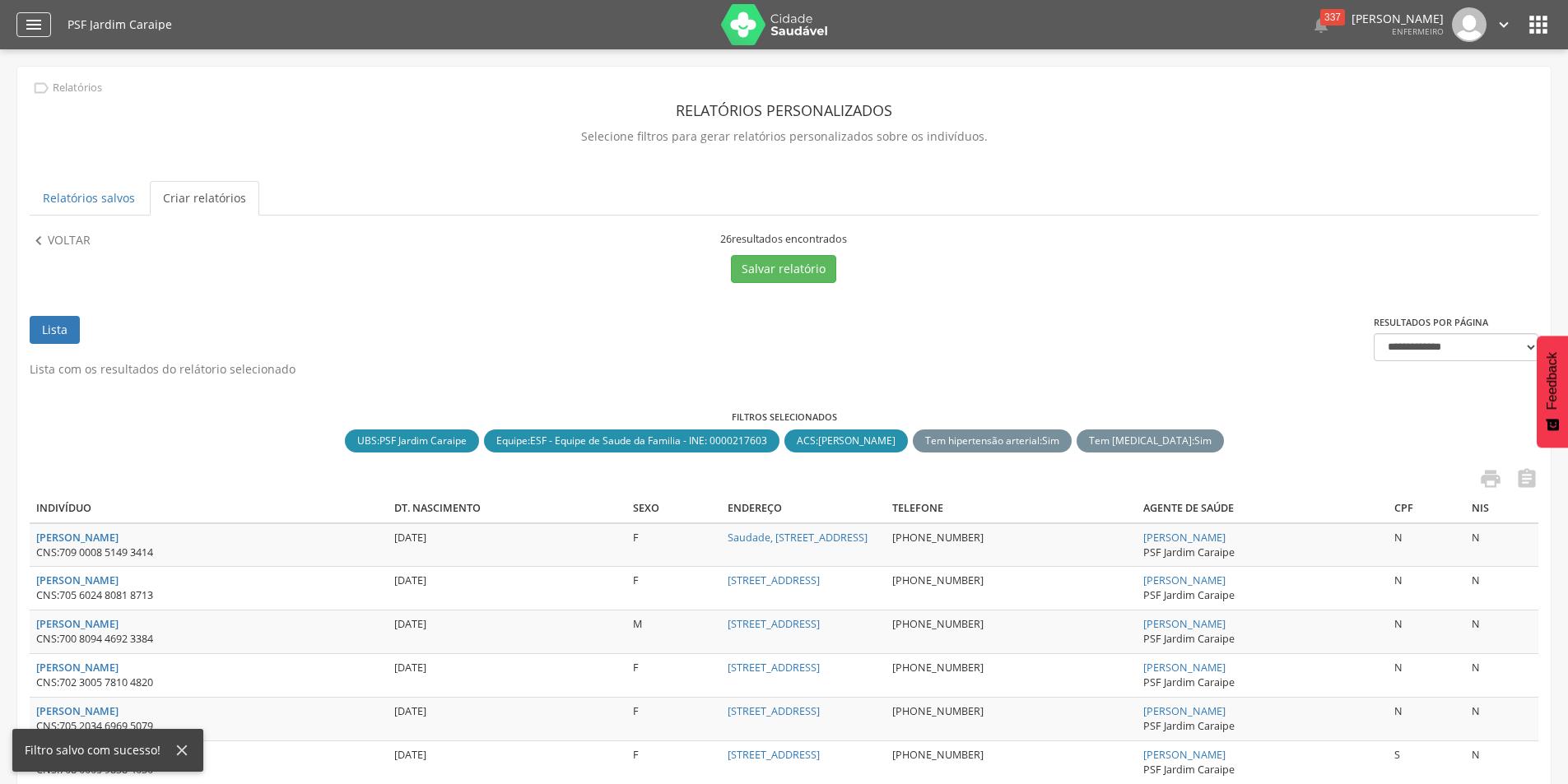
click at [36, 22] on icon "" at bounding box center [34, 25] width 20 height 20
click at [187, 202] on link "Criar relatórios" at bounding box center [204, 198] width 109 height 35
click at [189, 198] on link "Criar relatórios" at bounding box center [204, 198] width 109 height 35
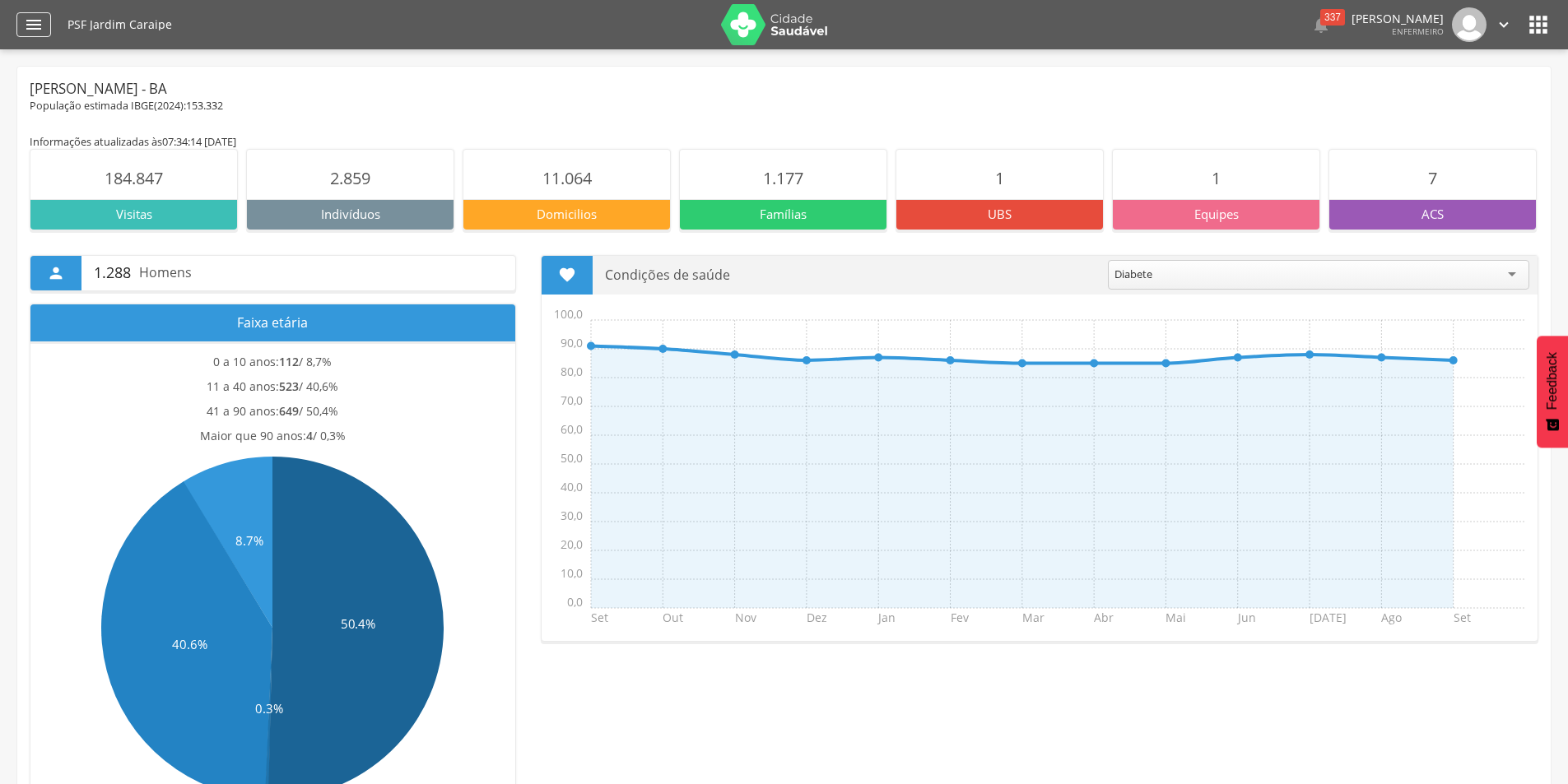
click at [36, 31] on icon "" at bounding box center [34, 25] width 20 height 20
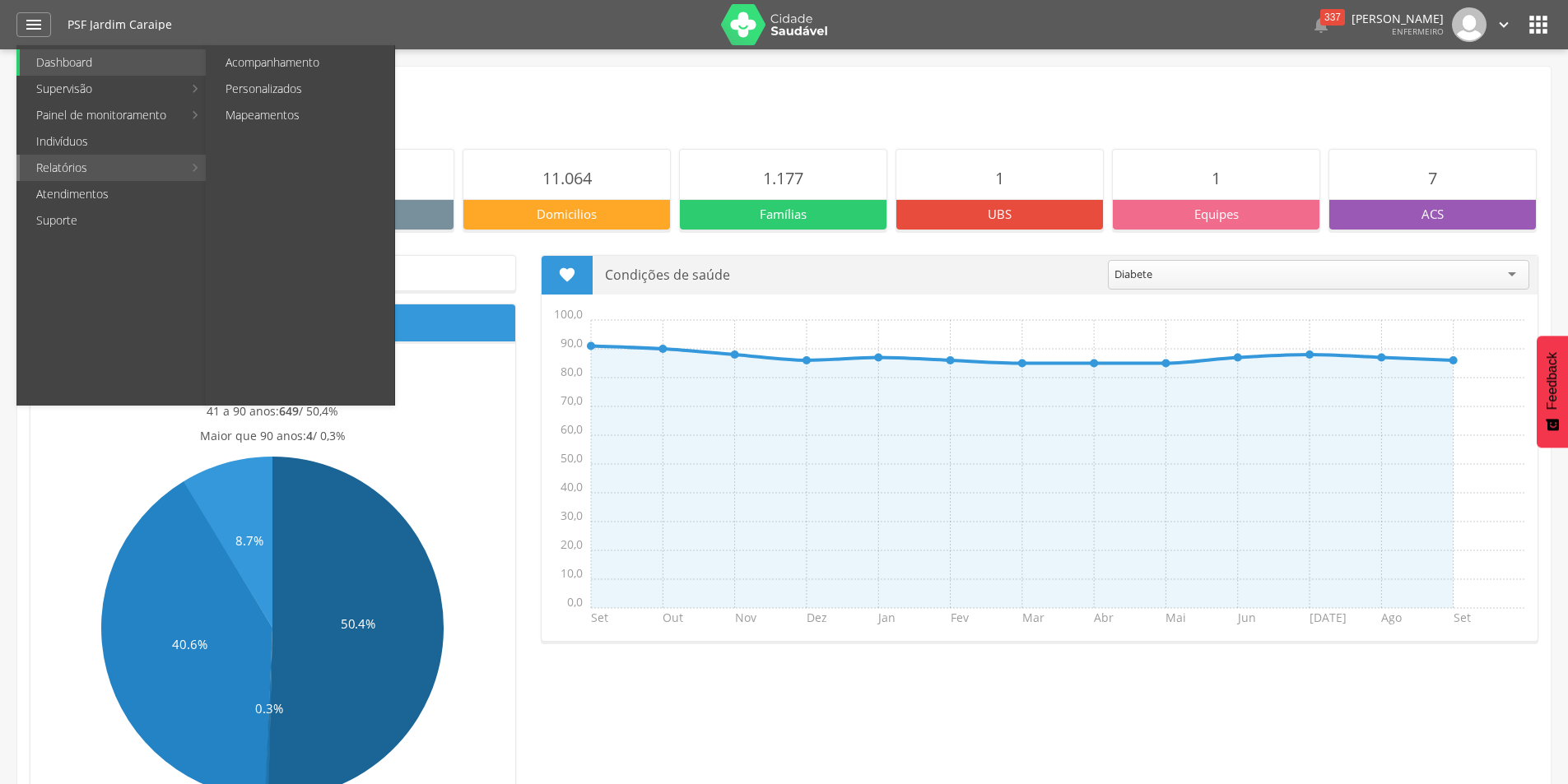
click at [84, 166] on link "Relatórios" at bounding box center [101, 168] width 163 height 26
click at [241, 85] on link "Personalizados" at bounding box center [302, 89] width 185 height 26
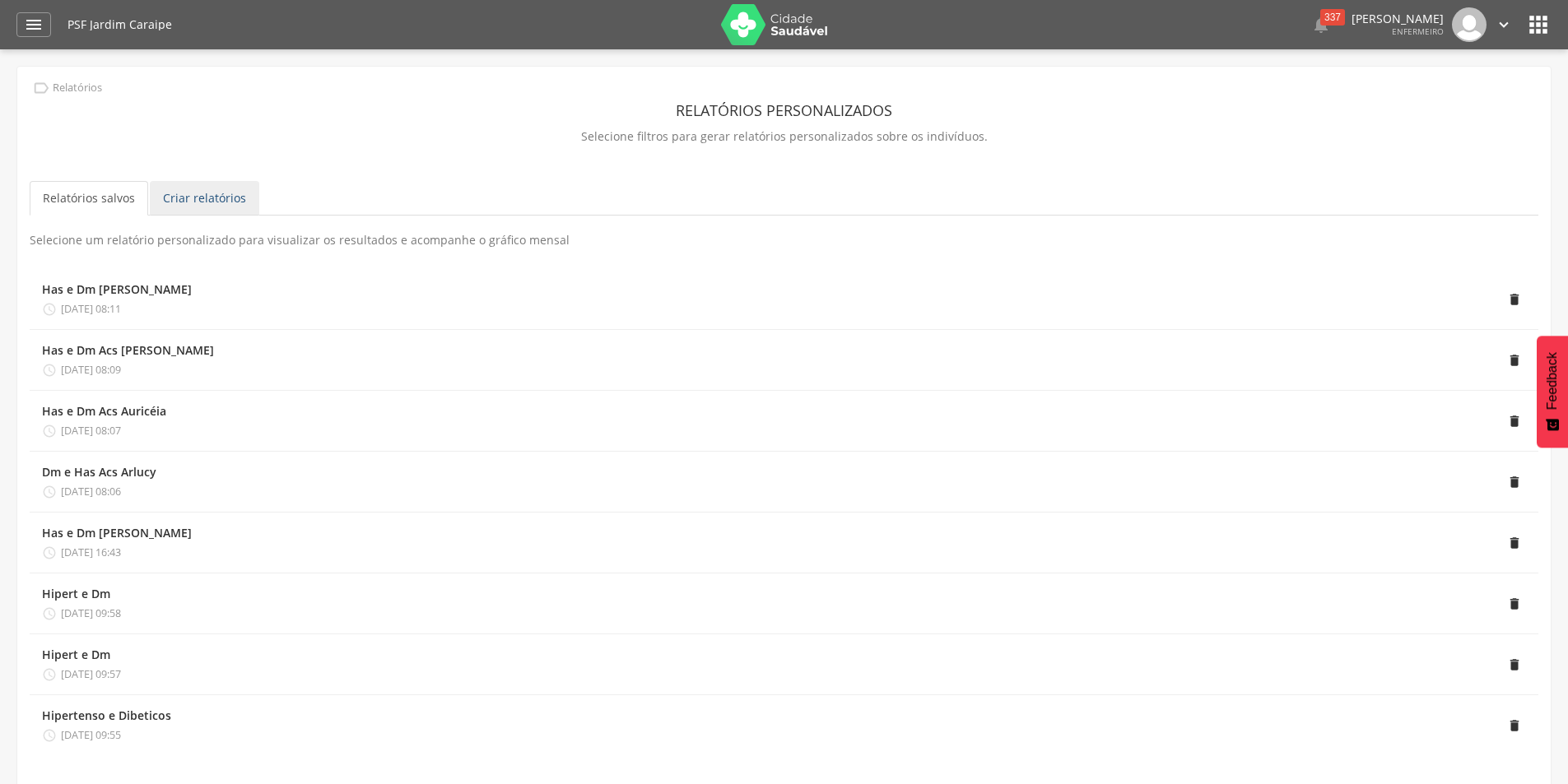
click at [206, 186] on link "Criar relatórios" at bounding box center [204, 198] width 109 height 35
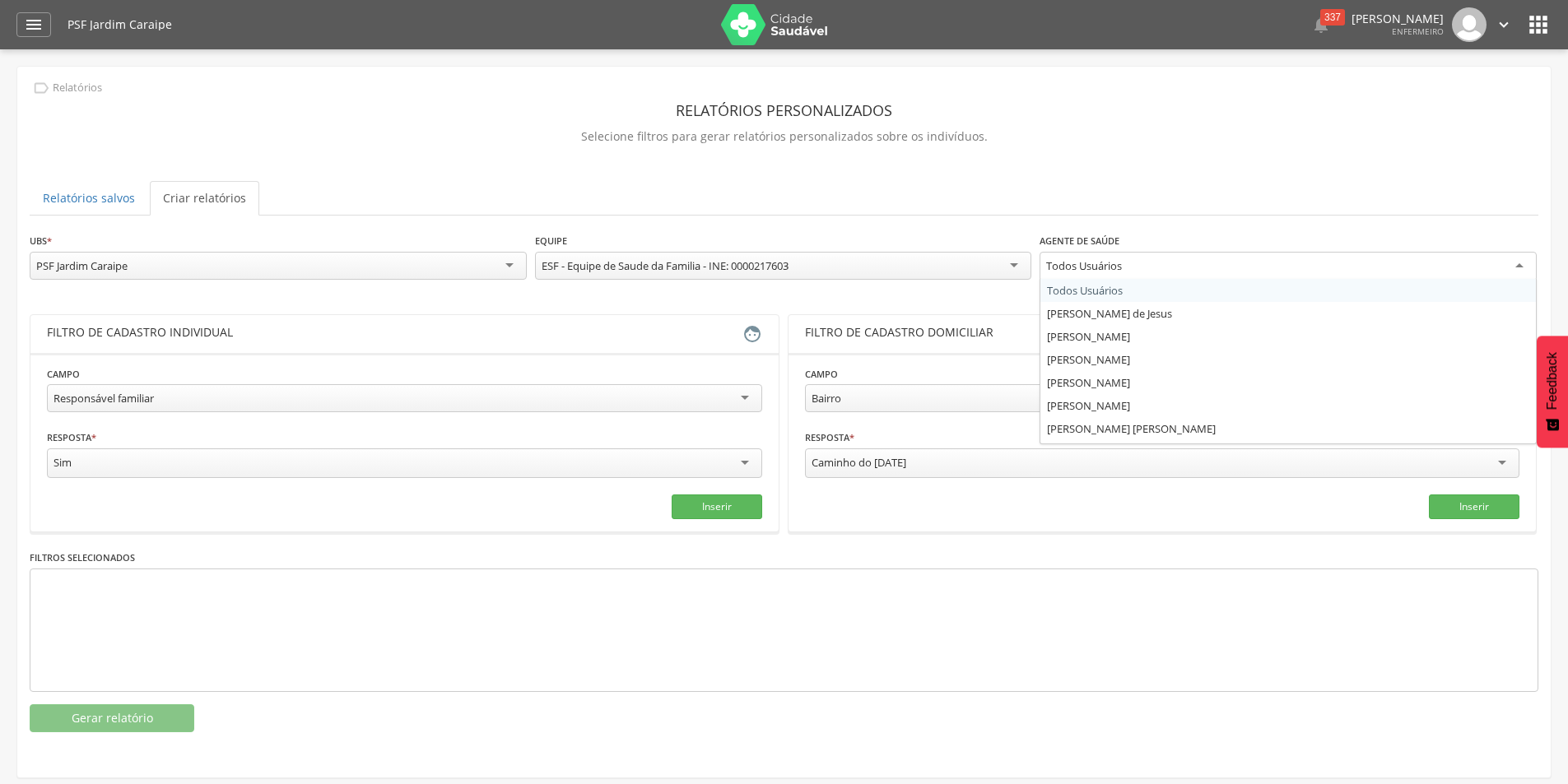
click at [1135, 267] on div "Todos Usuários" at bounding box center [1288, 267] width 497 height 30
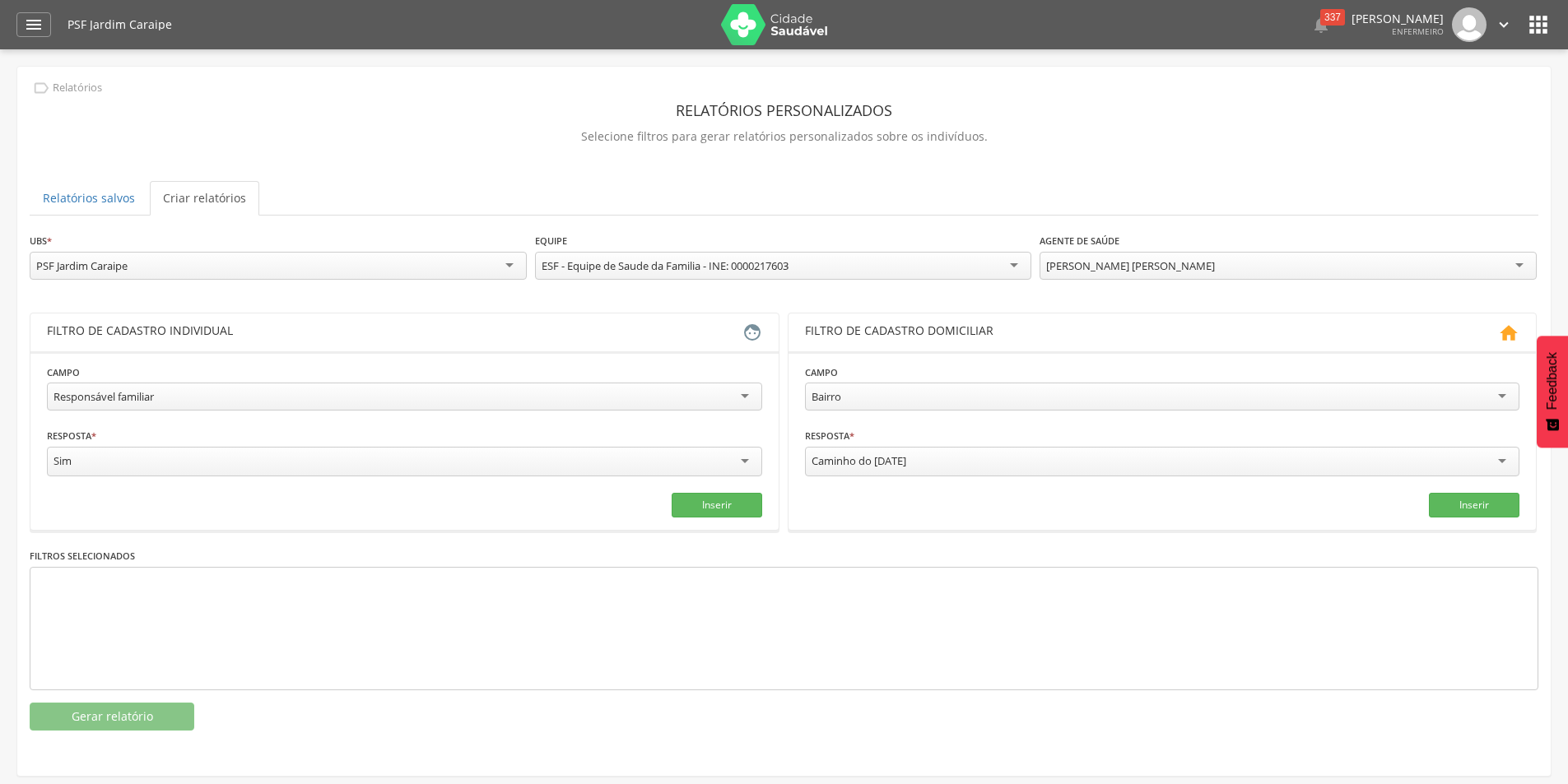
scroll to position [16, 0]
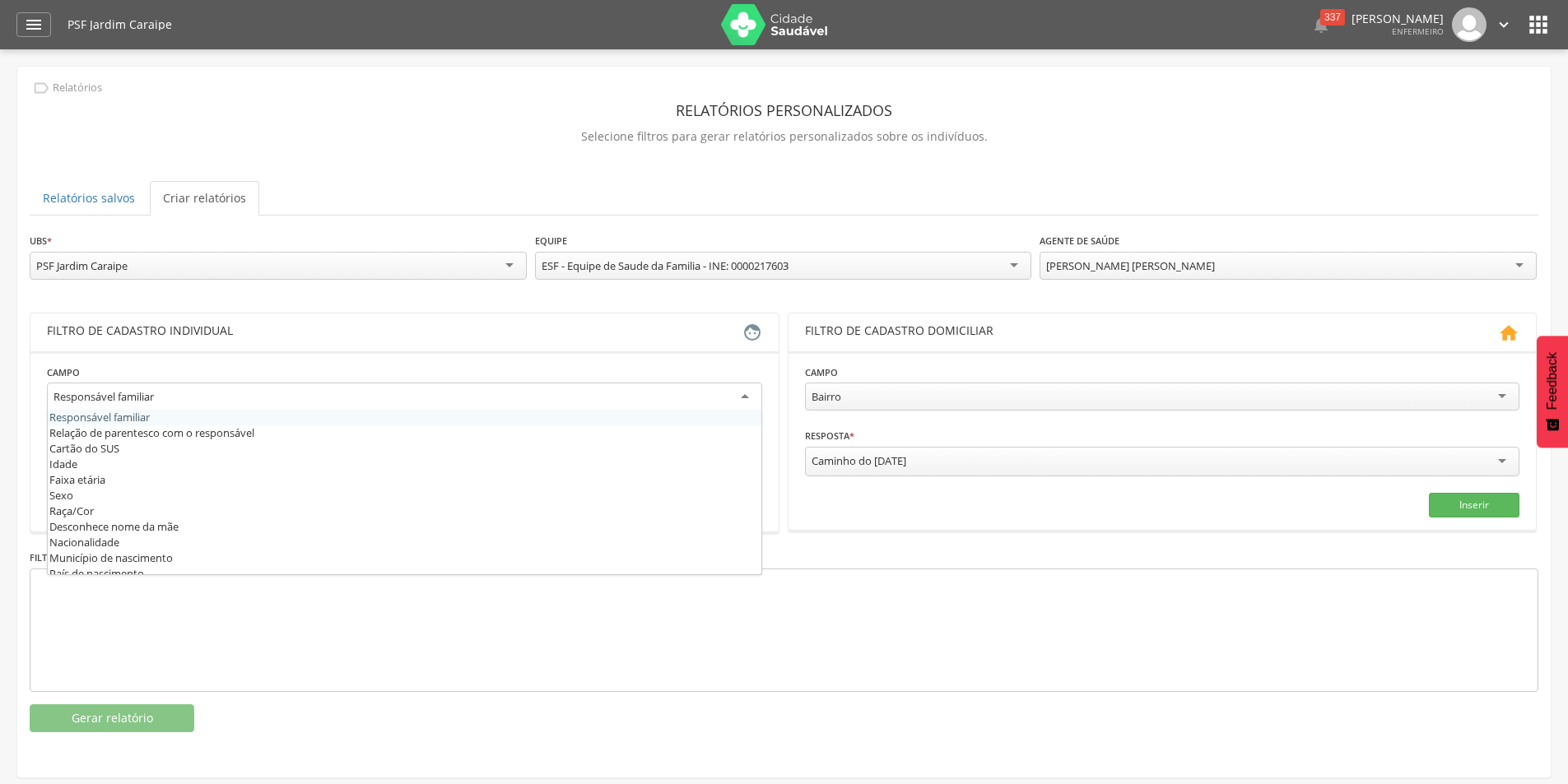
click at [210, 397] on div "Responsável familiar" at bounding box center [404, 398] width 715 height 30
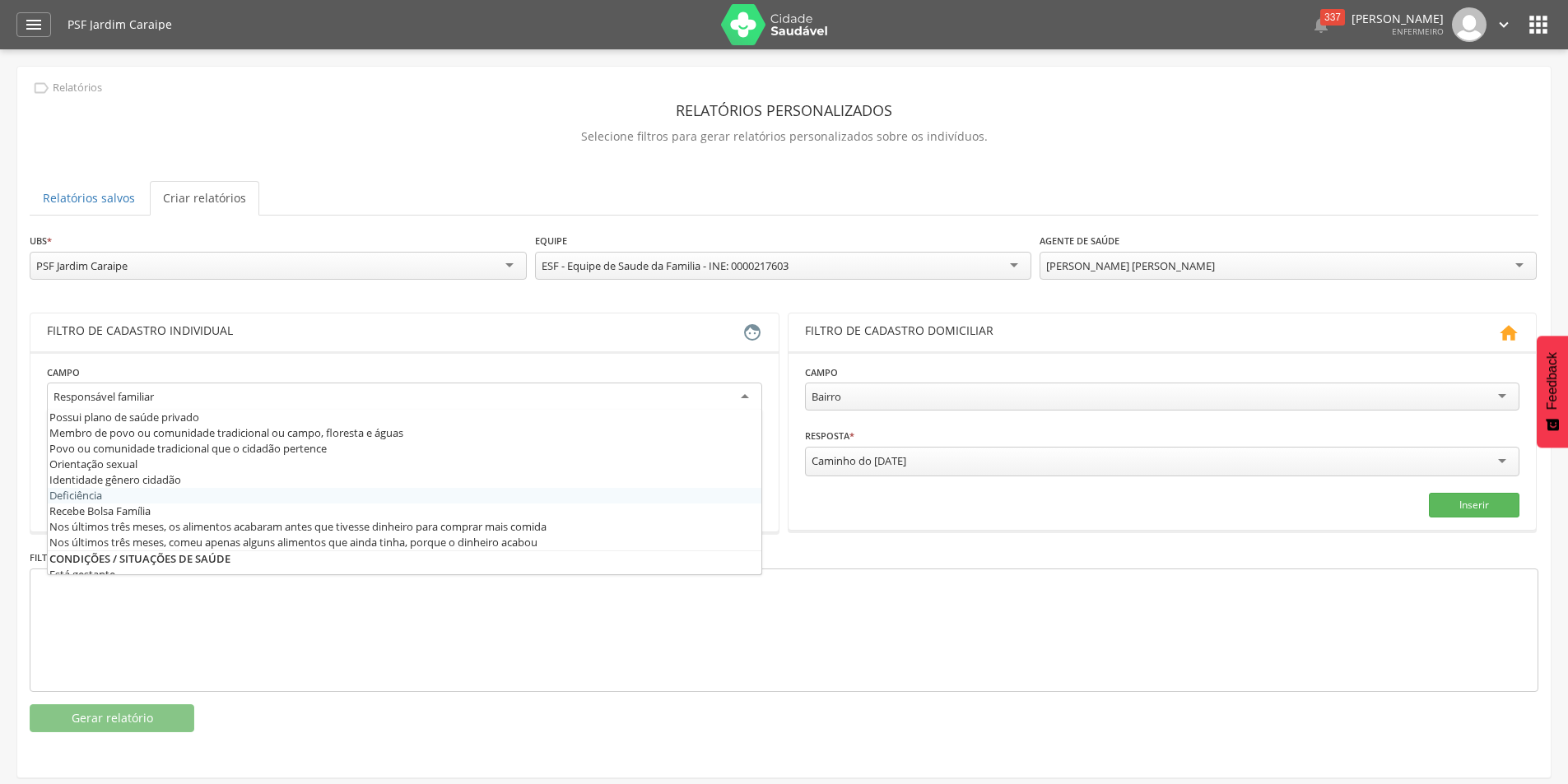
scroll to position [494, 0]
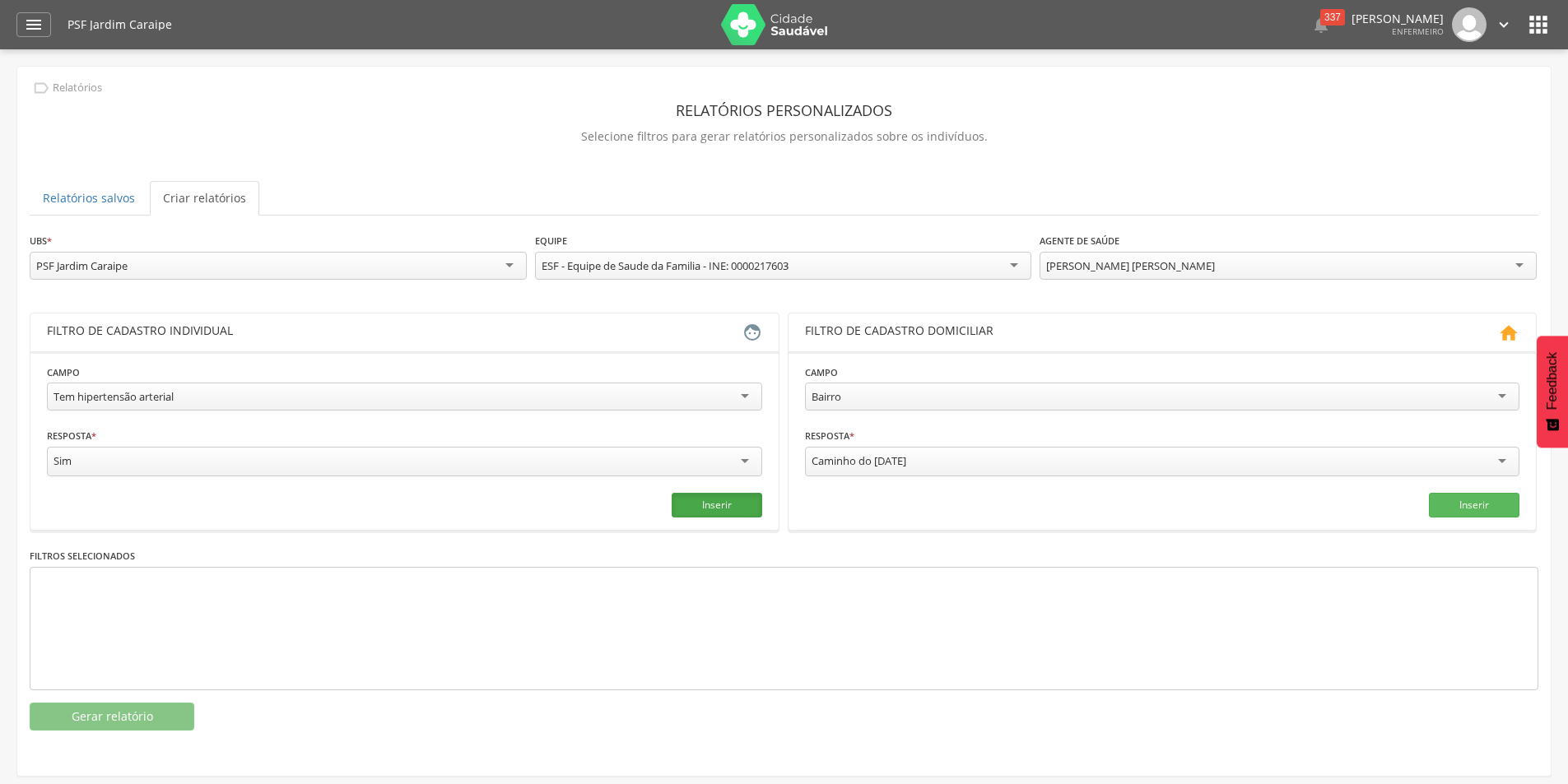
click at [727, 503] on button "Inserir" at bounding box center [716, 505] width 90 height 25
click at [742, 393] on div "Tem hipertensão arterial" at bounding box center [404, 397] width 715 height 28
click at [730, 503] on button "Inserir" at bounding box center [716, 505] width 90 height 25
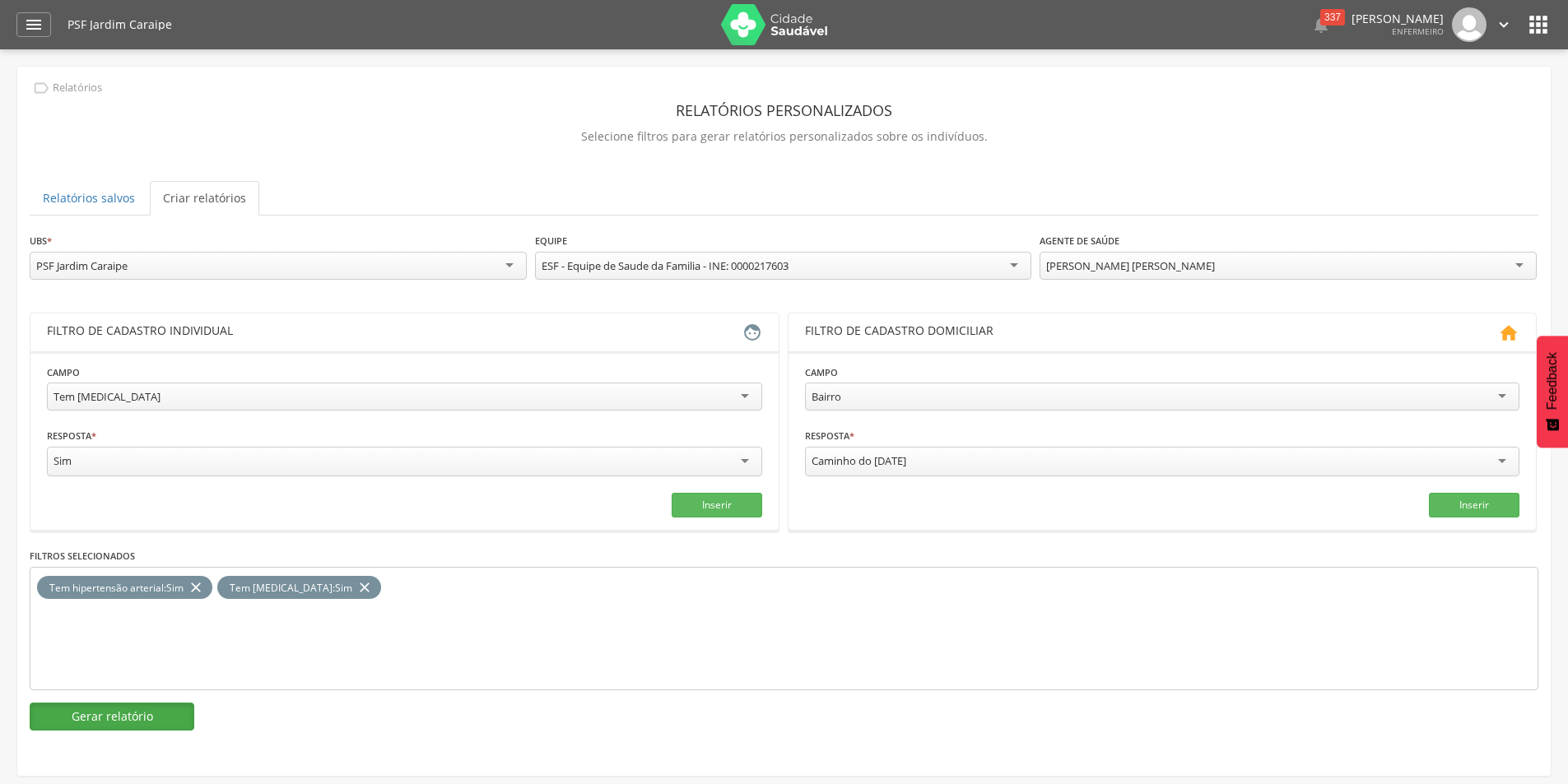
click at [117, 715] on button "Gerar relatório" at bounding box center [112, 717] width 165 height 28
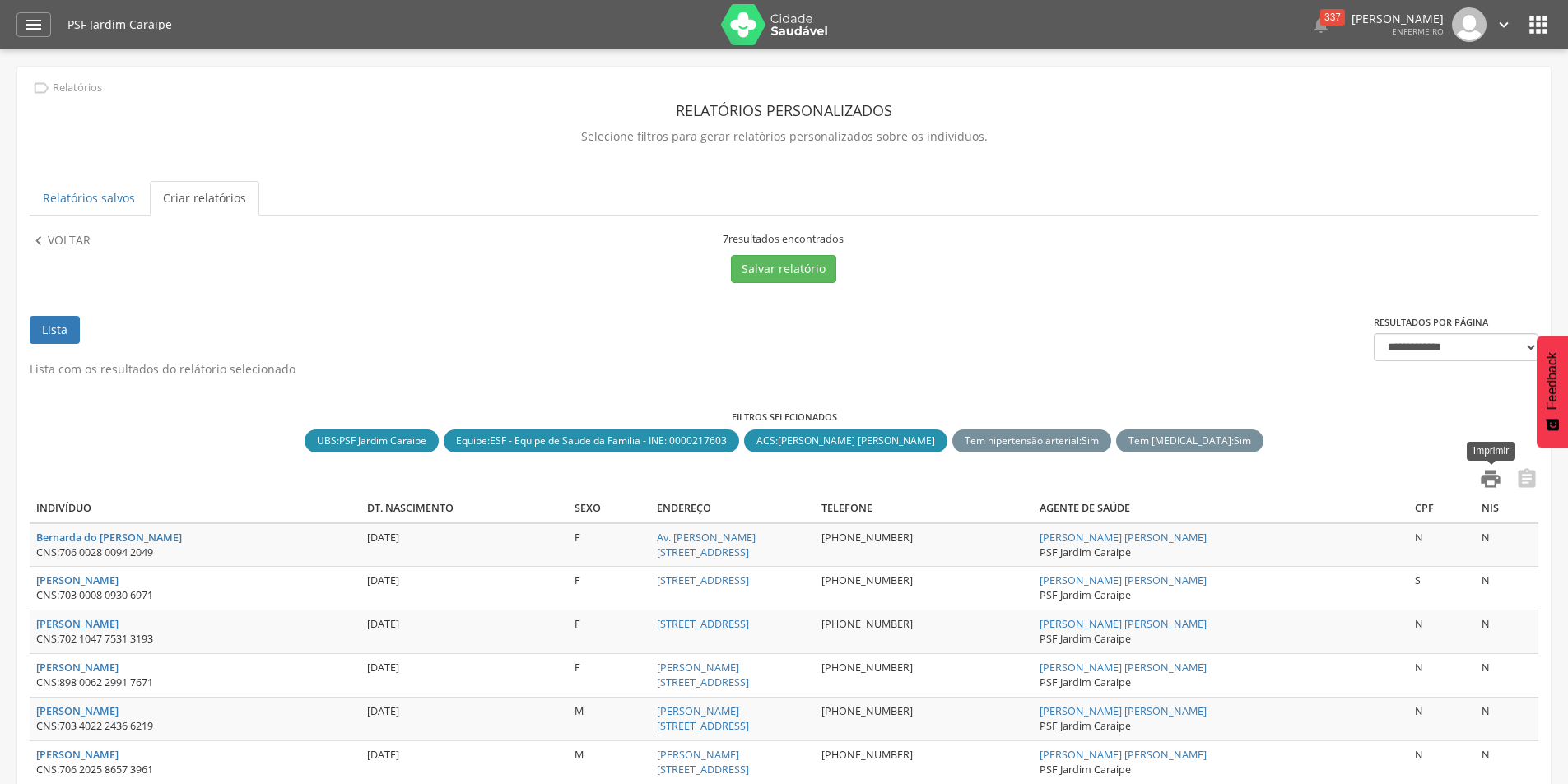
click at [1489, 477] on icon "" at bounding box center [1491, 479] width 23 height 23
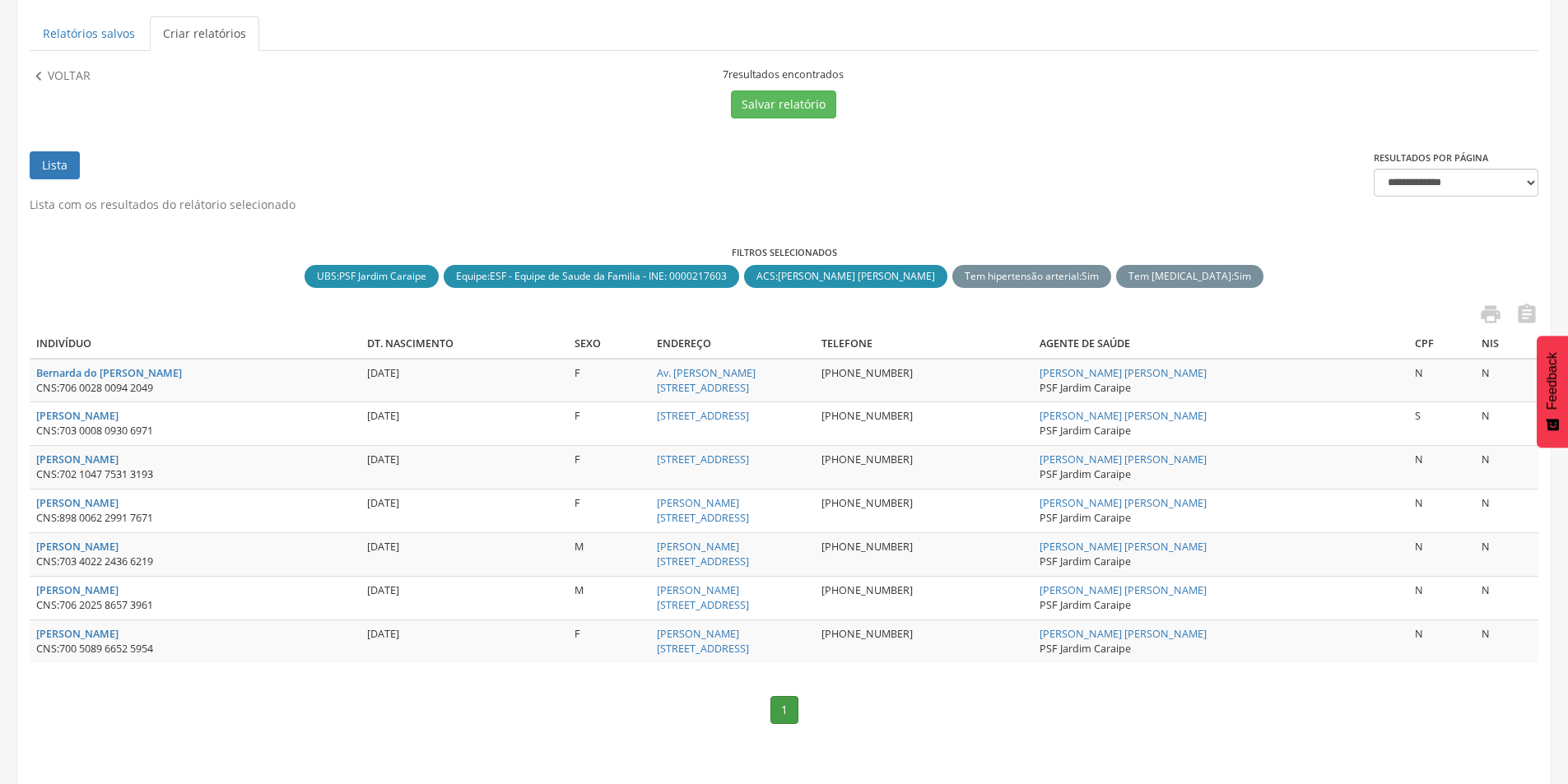
scroll to position [167, 0]
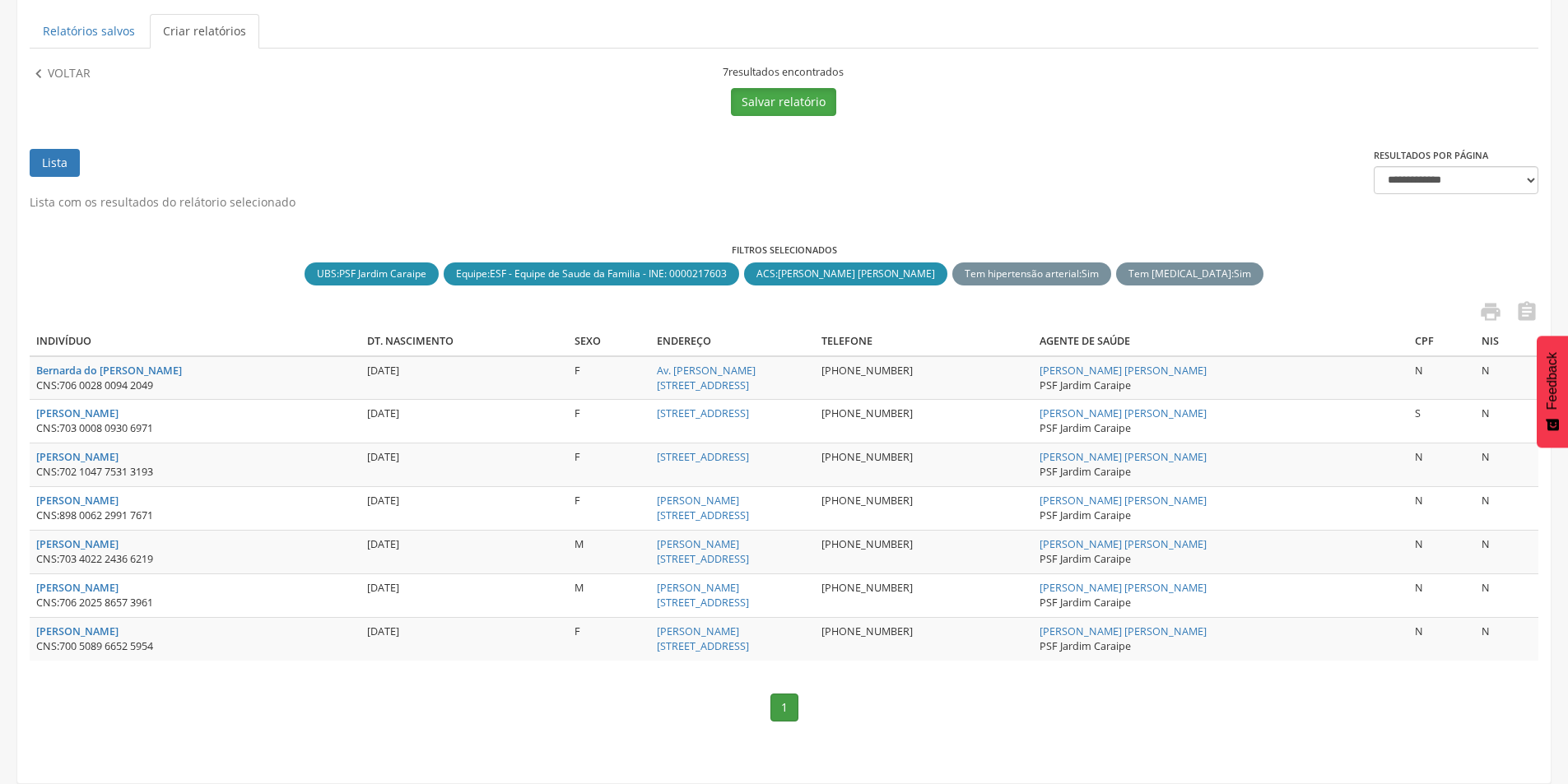
click at [789, 93] on button "Salvar relatório" at bounding box center [783, 102] width 105 height 28
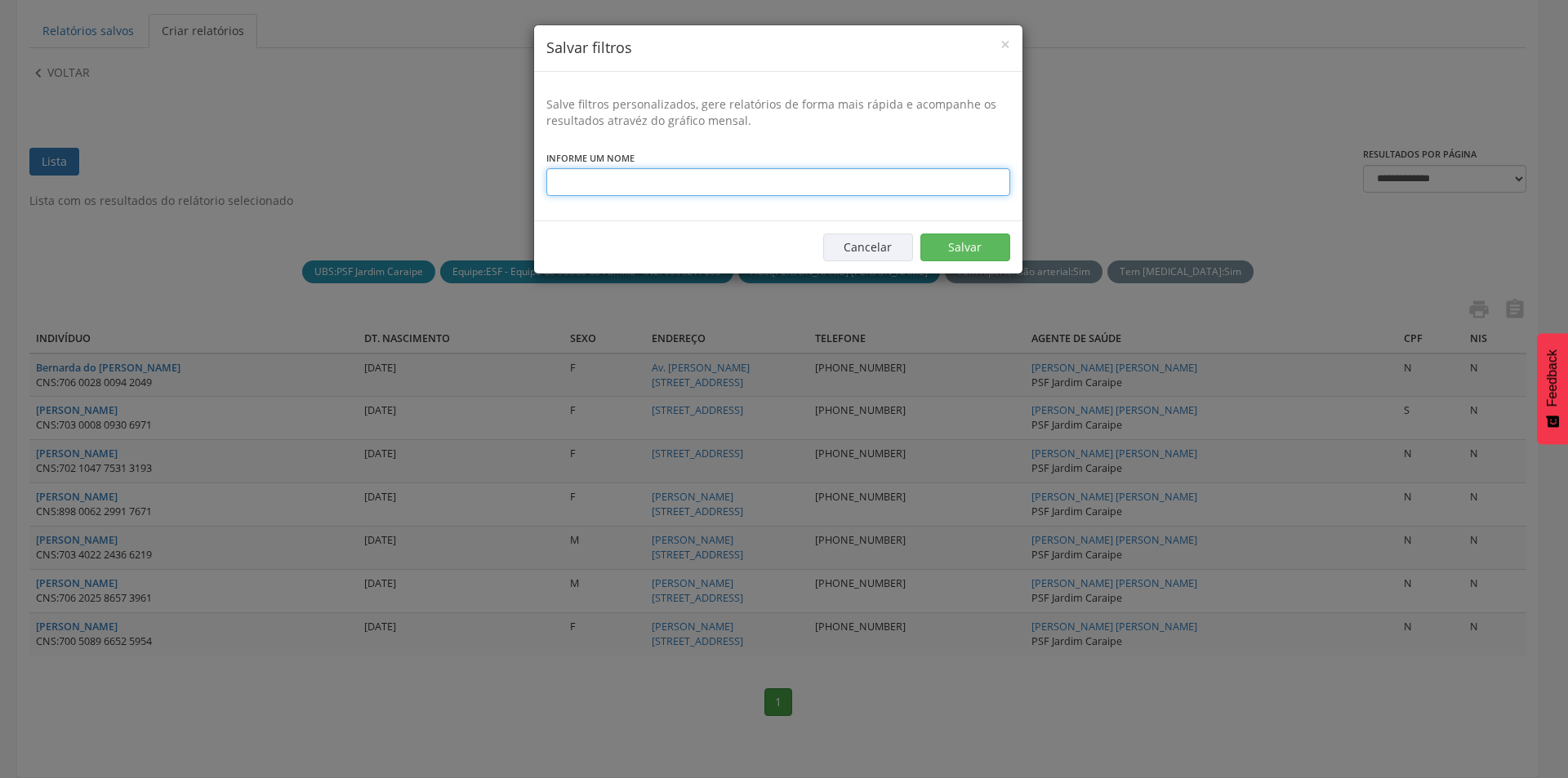
click at [734, 172] on input "text" at bounding box center [778, 182] width 464 height 28
click at [584, 182] on input "*********" at bounding box center [778, 182] width 464 height 28
click at [633, 191] on input "********" at bounding box center [778, 182] width 464 height 28
click at [585, 183] on input "********" at bounding box center [778, 182] width 464 height 28
click at [659, 181] on input "**********" at bounding box center [778, 182] width 464 height 28
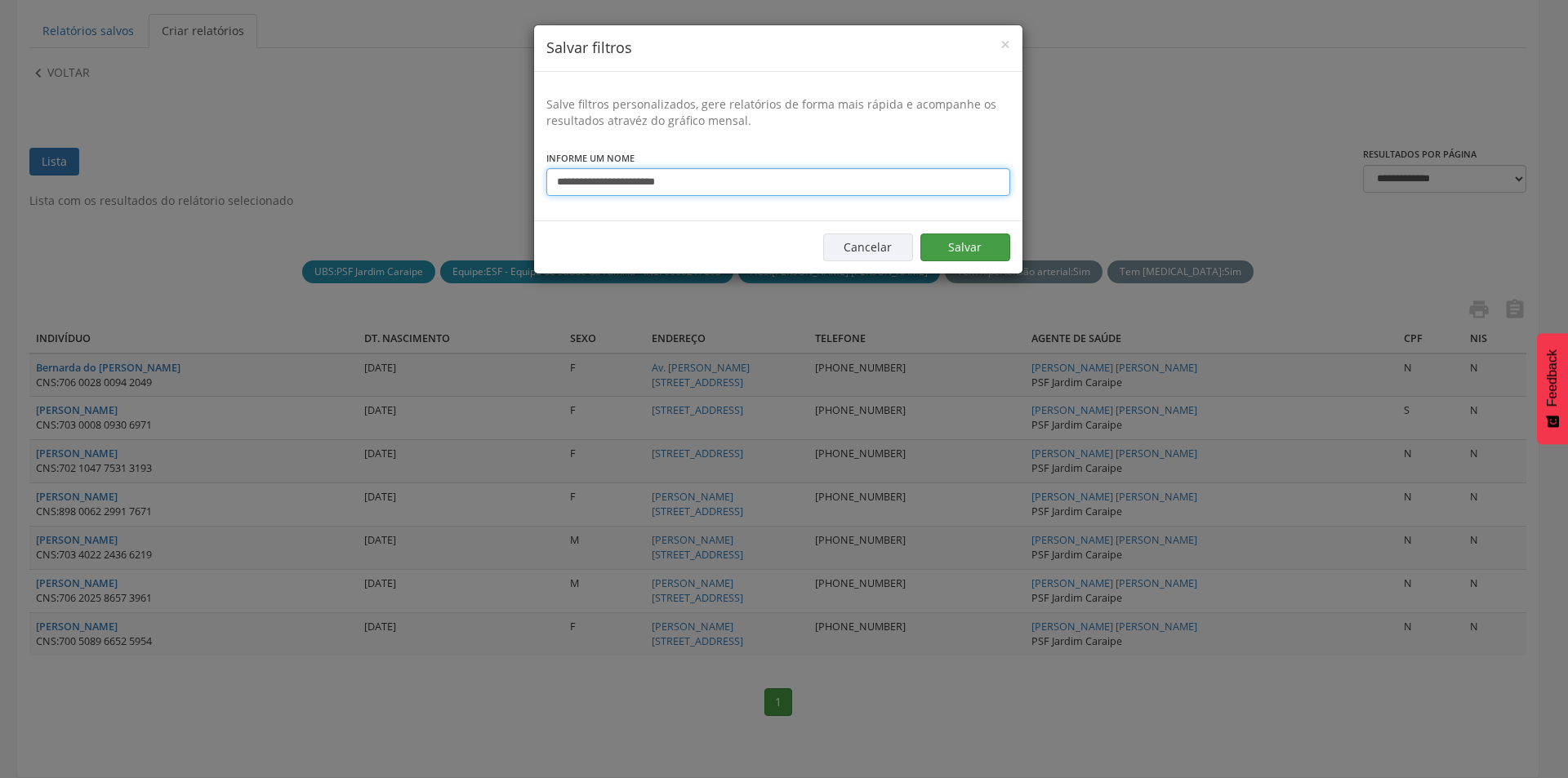
type input "**********"
click at [944, 247] on button "Salvar" at bounding box center [965, 248] width 89 height 28
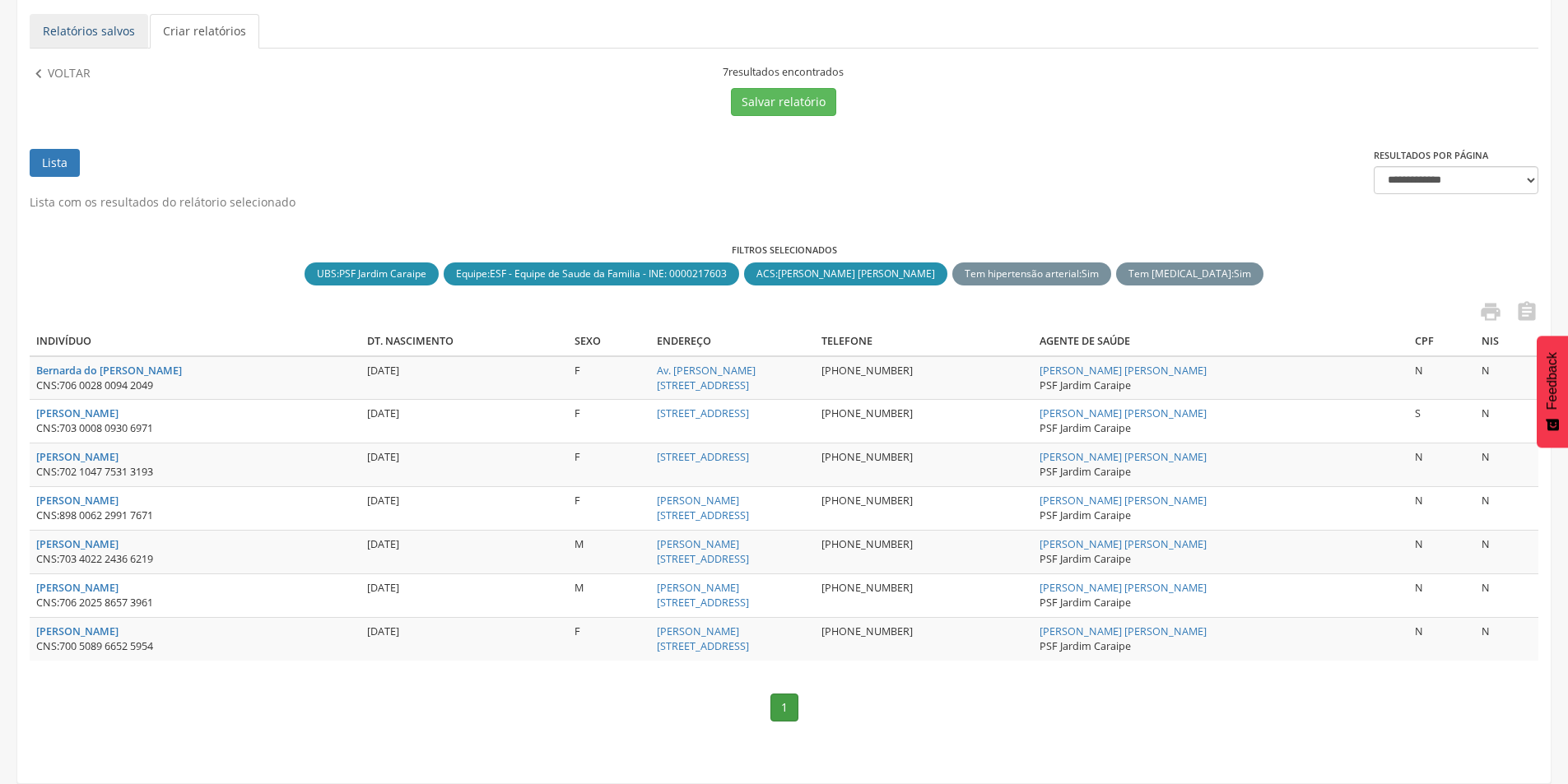
click at [91, 26] on link "Relatórios salvos" at bounding box center [88, 31] width 118 height 35
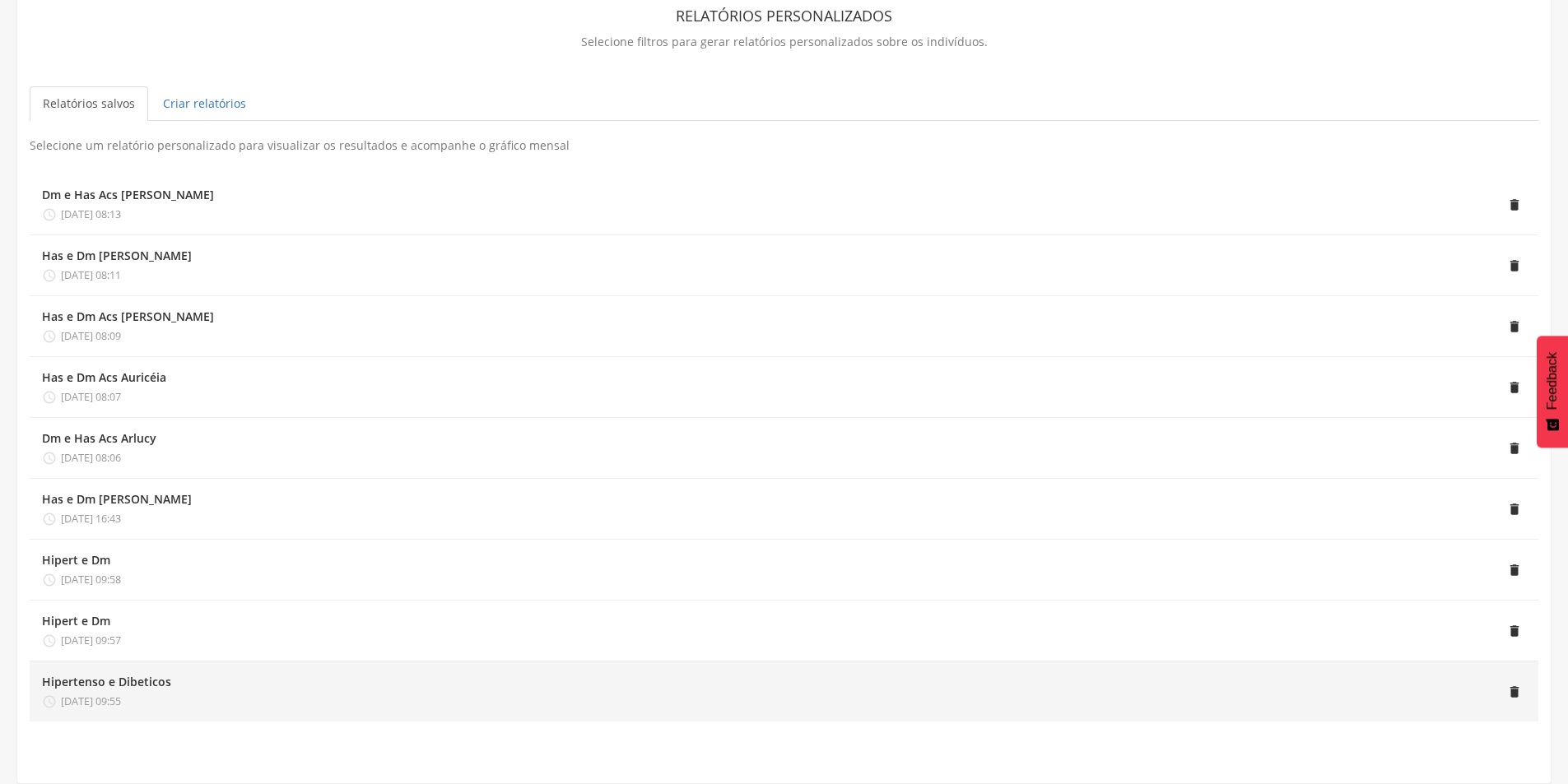
click at [124, 692] on div "Hipertenso e Dibeticos  [DATE] 09:55" at bounding box center [107, 691] width 129 height 36
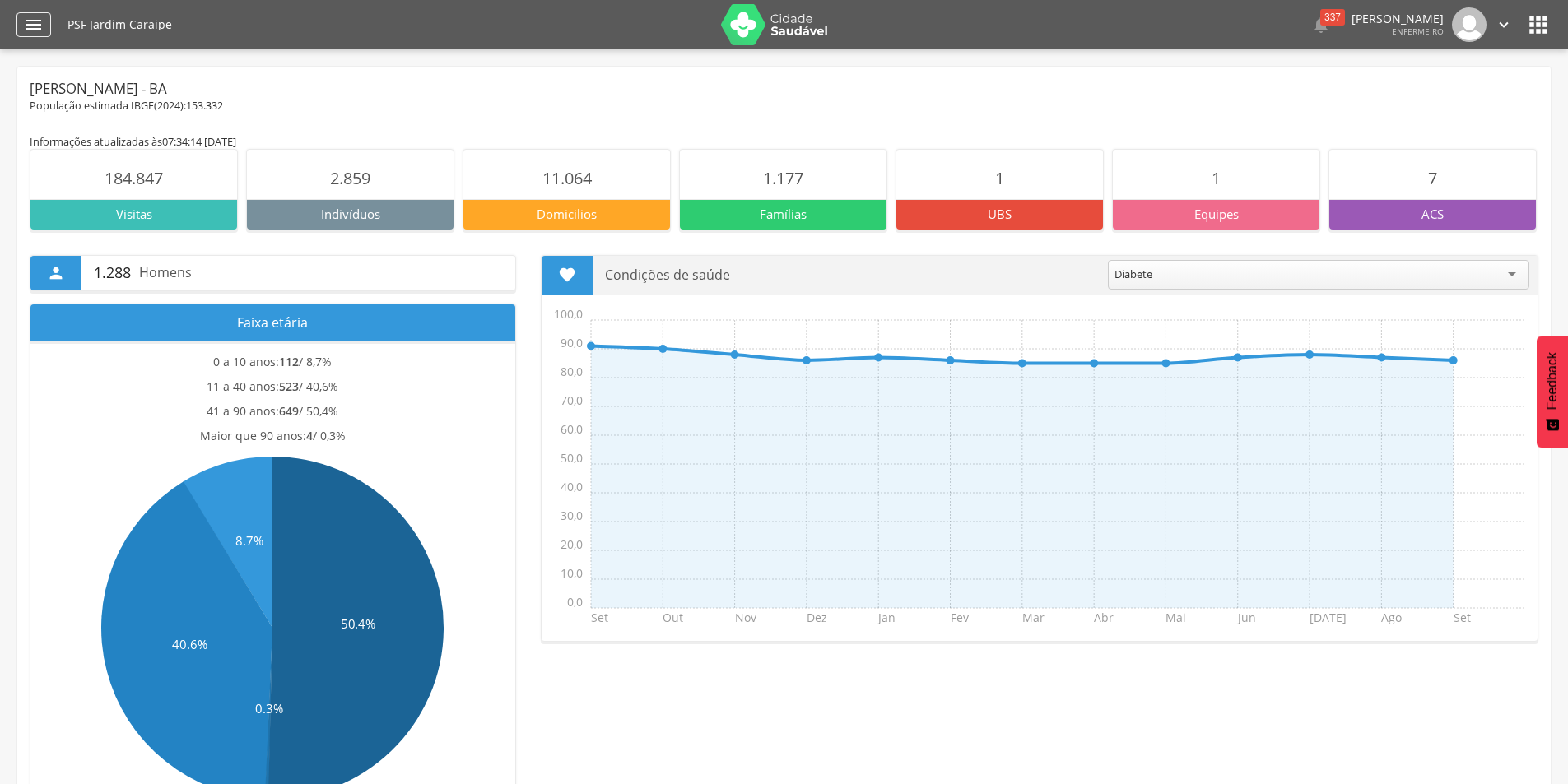
click at [31, 18] on icon "" at bounding box center [34, 25] width 20 height 20
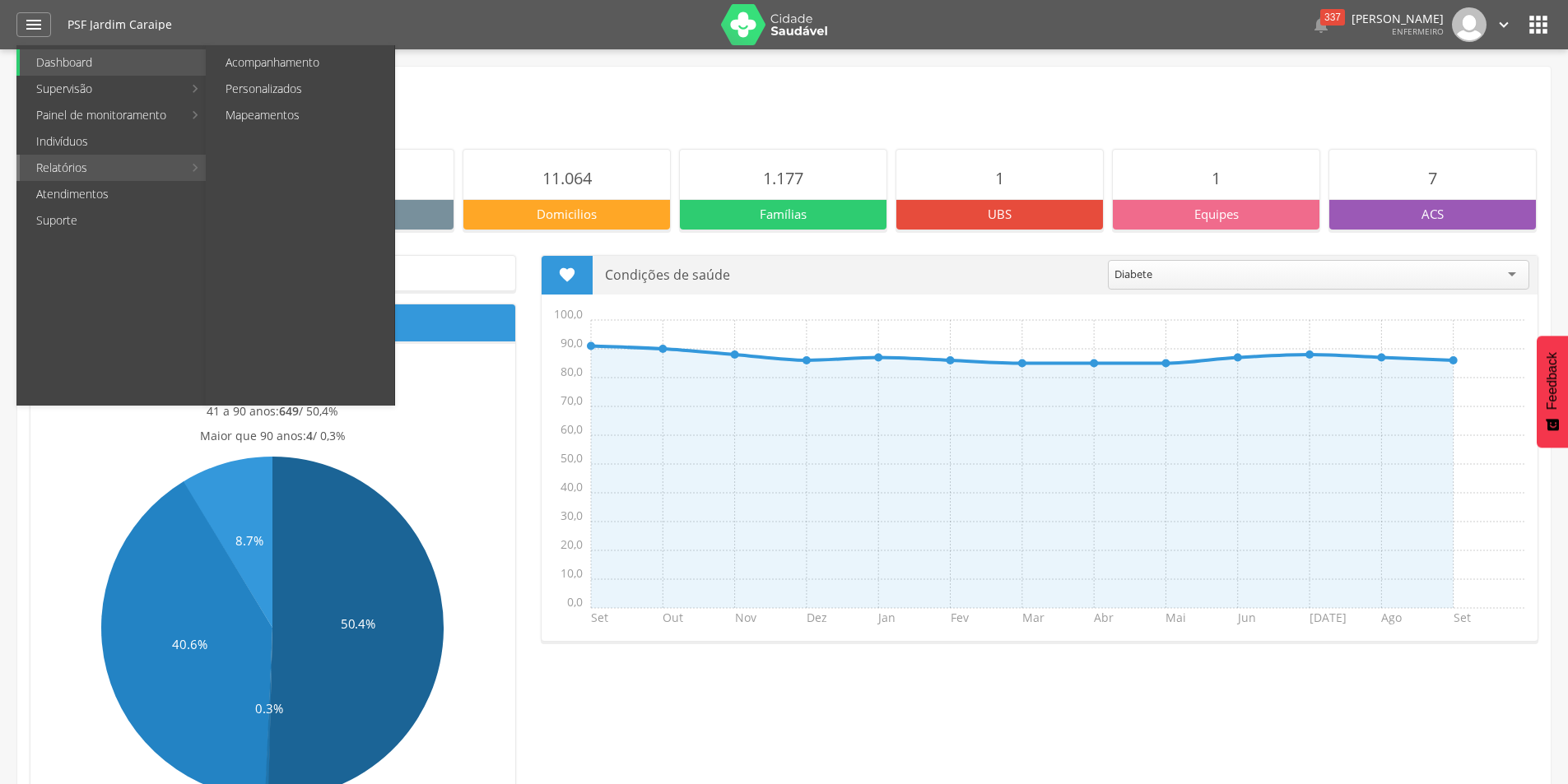
click at [69, 163] on link "Relatórios" at bounding box center [101, 168] width 163 height 26
click at [107, 163] on link "Relatórios" at bounding box center [101, 168] width 163 height 26
click at [272, 89] on link "Personalizados" at bounding box center [302, 89] width 185 height 26
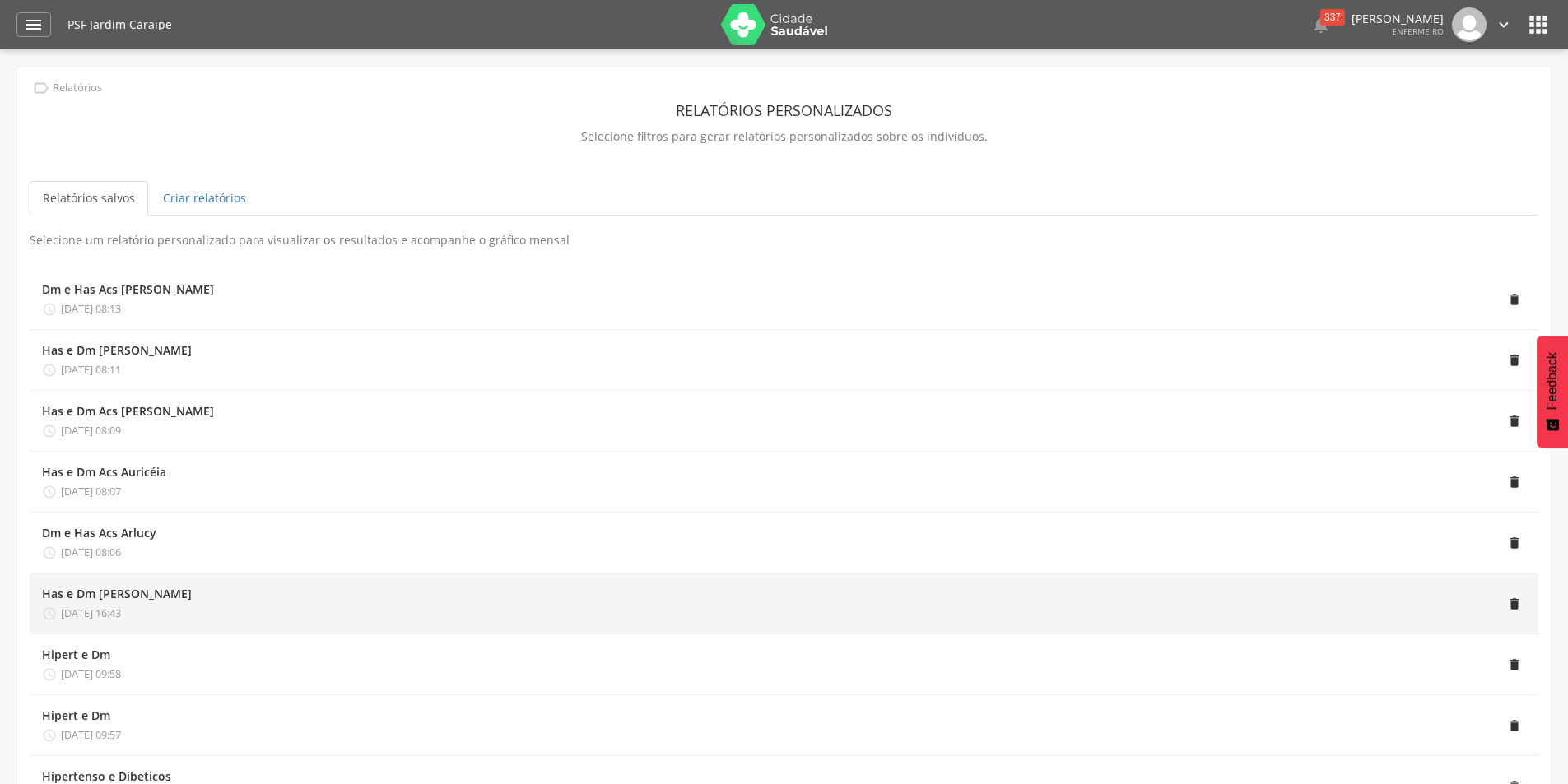
scroll to position [94, 0]
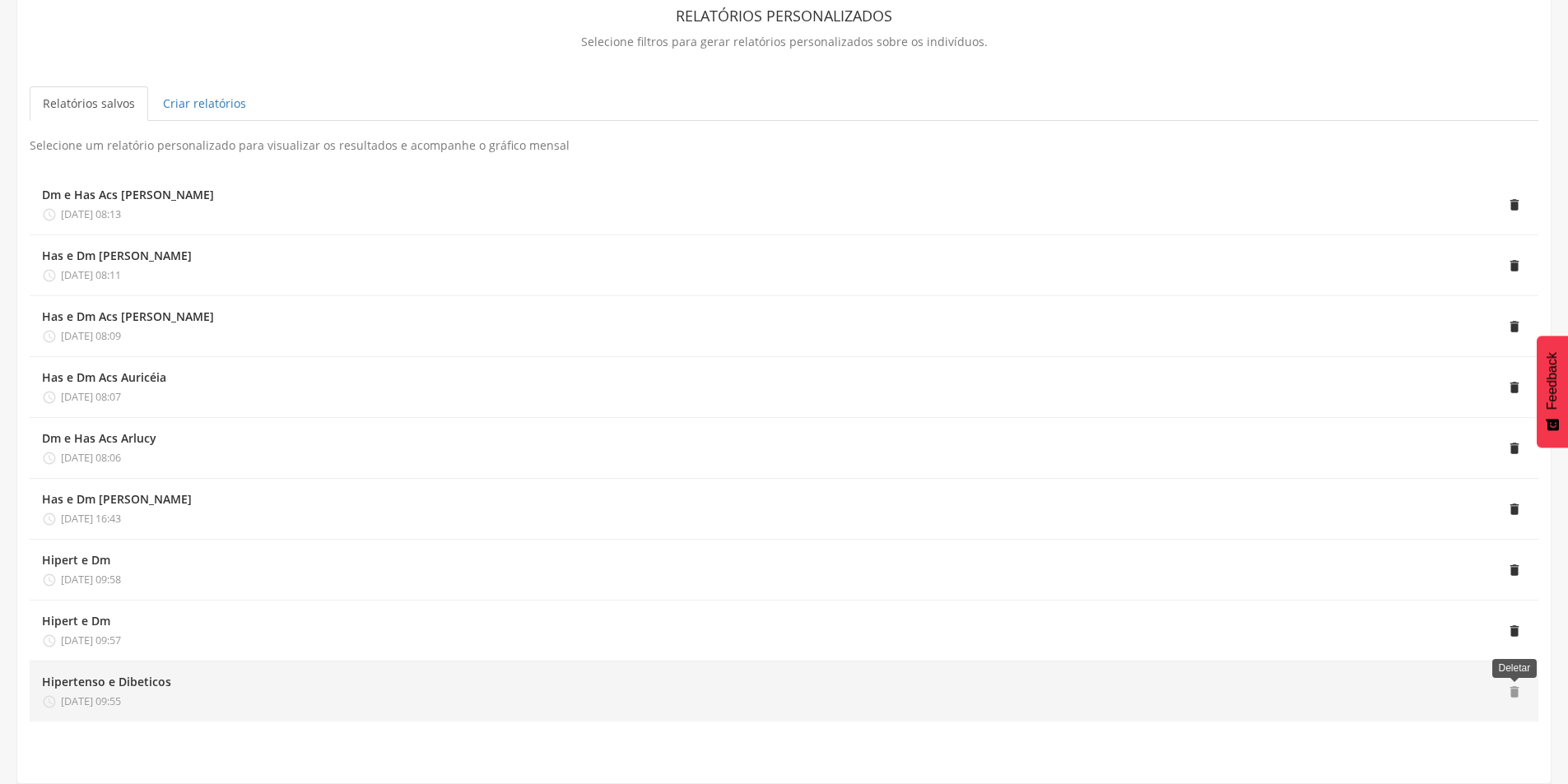
click at [1514, 693] on span "" at bounding box center [1514, 692] width 15 height 15
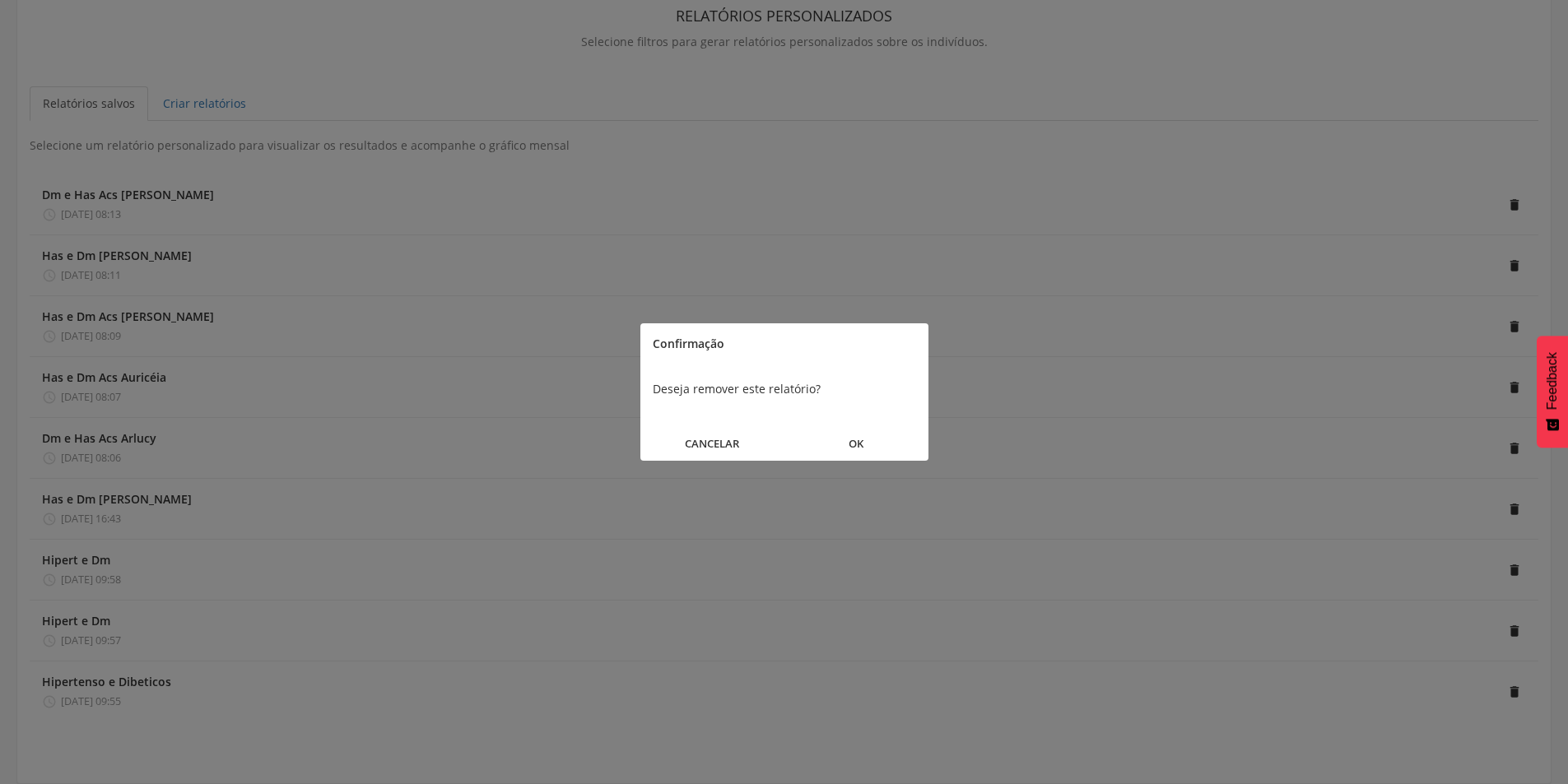
click at [856, 441] on button "OK" at bounding box center [856, 444] width 144 height 36
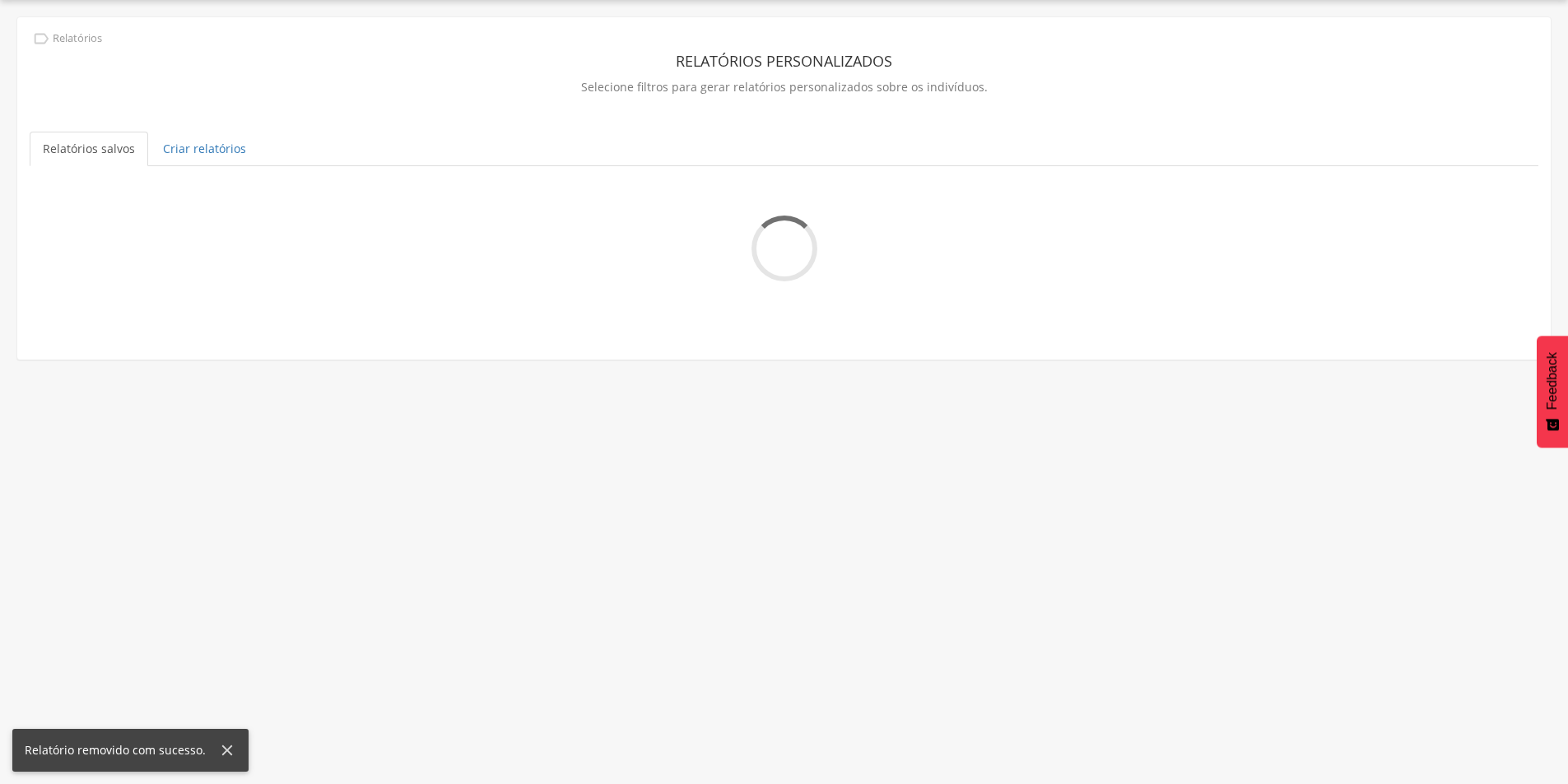
scroll to position [50, 0]
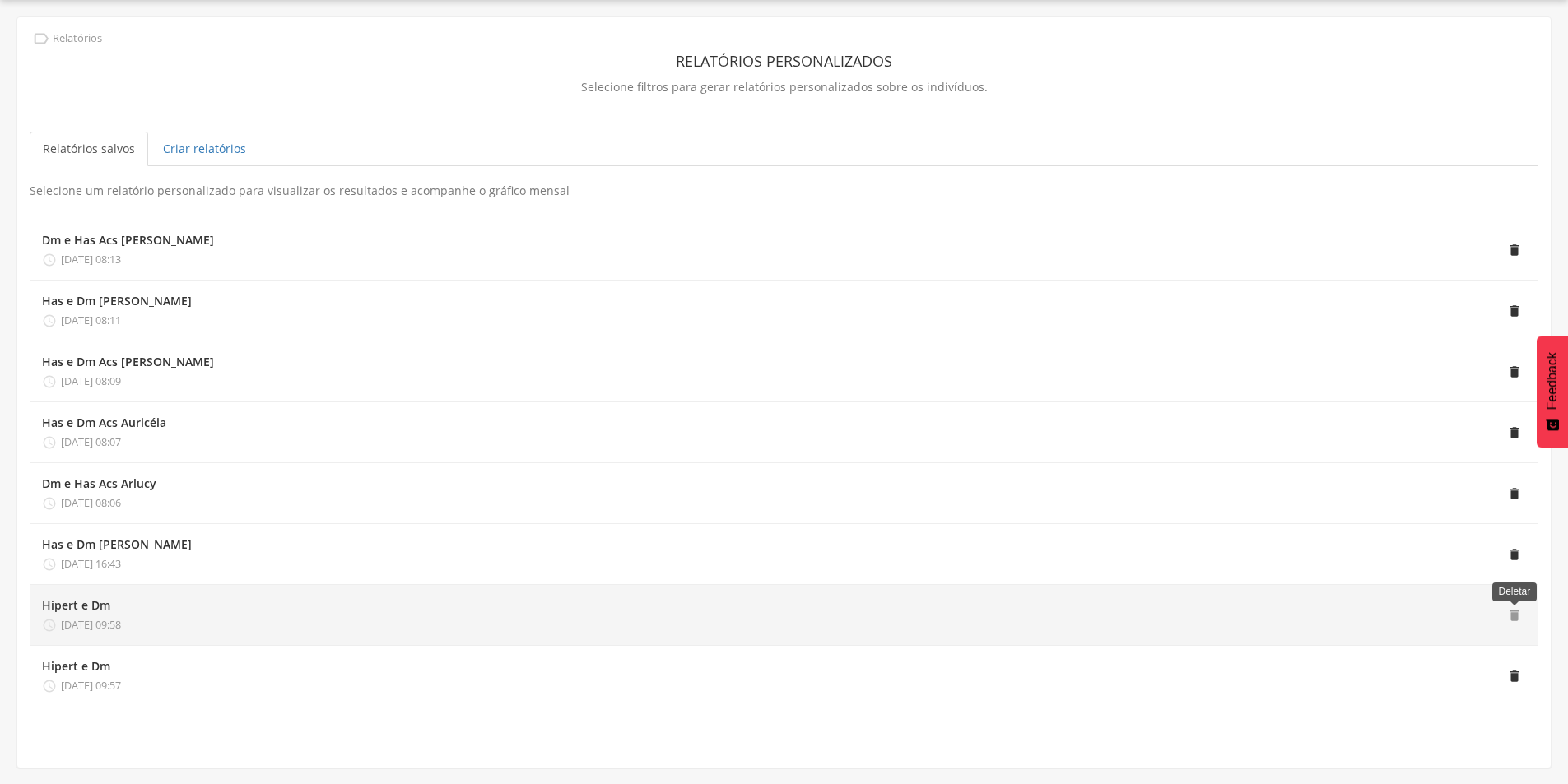
click at [1513, 613] on span "" at bounding box center [1514, 616] width 15 height 15
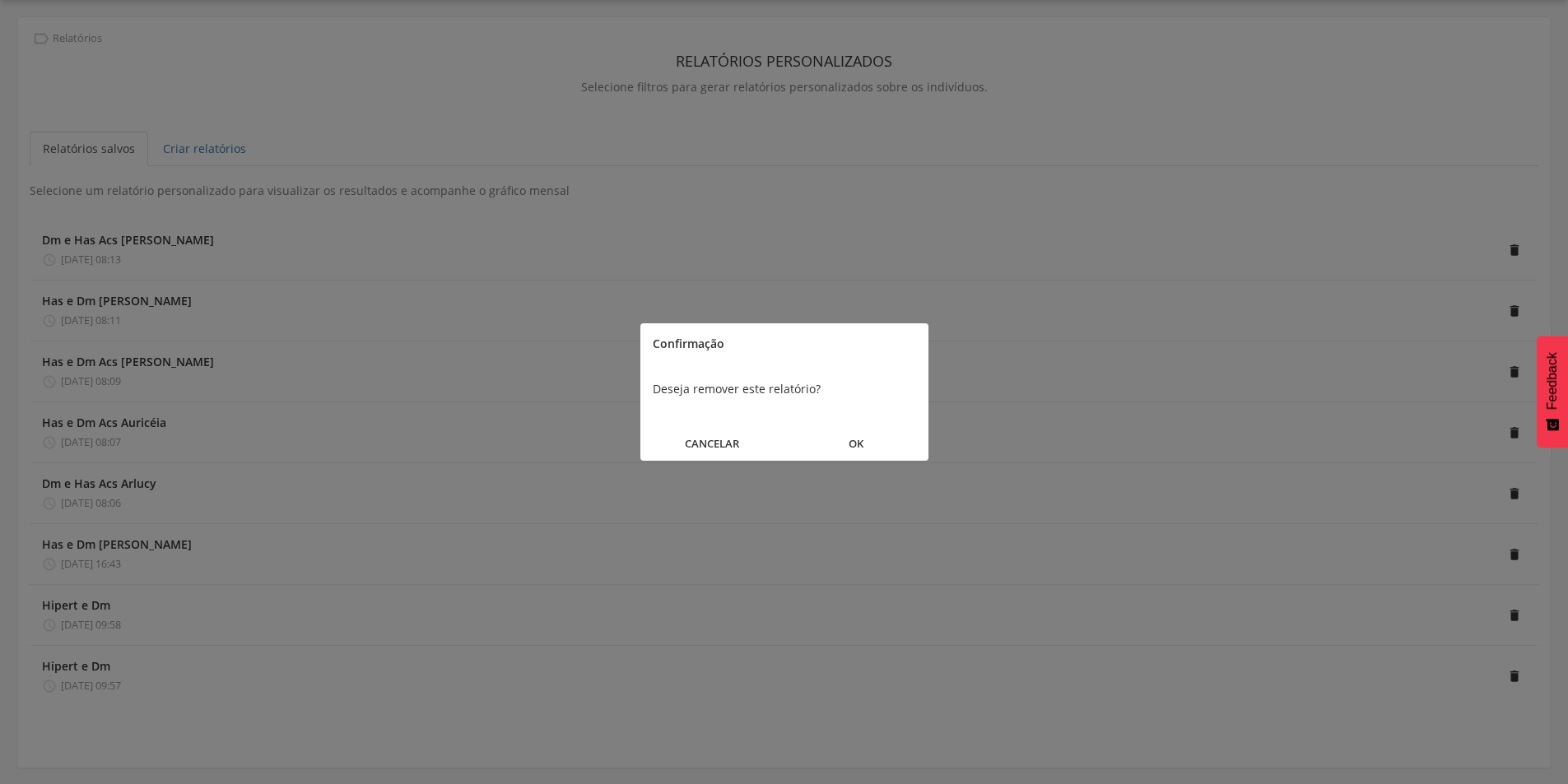
click at [854, 433] on button "OK" at bounding box center [856, 444] width 144 height 36
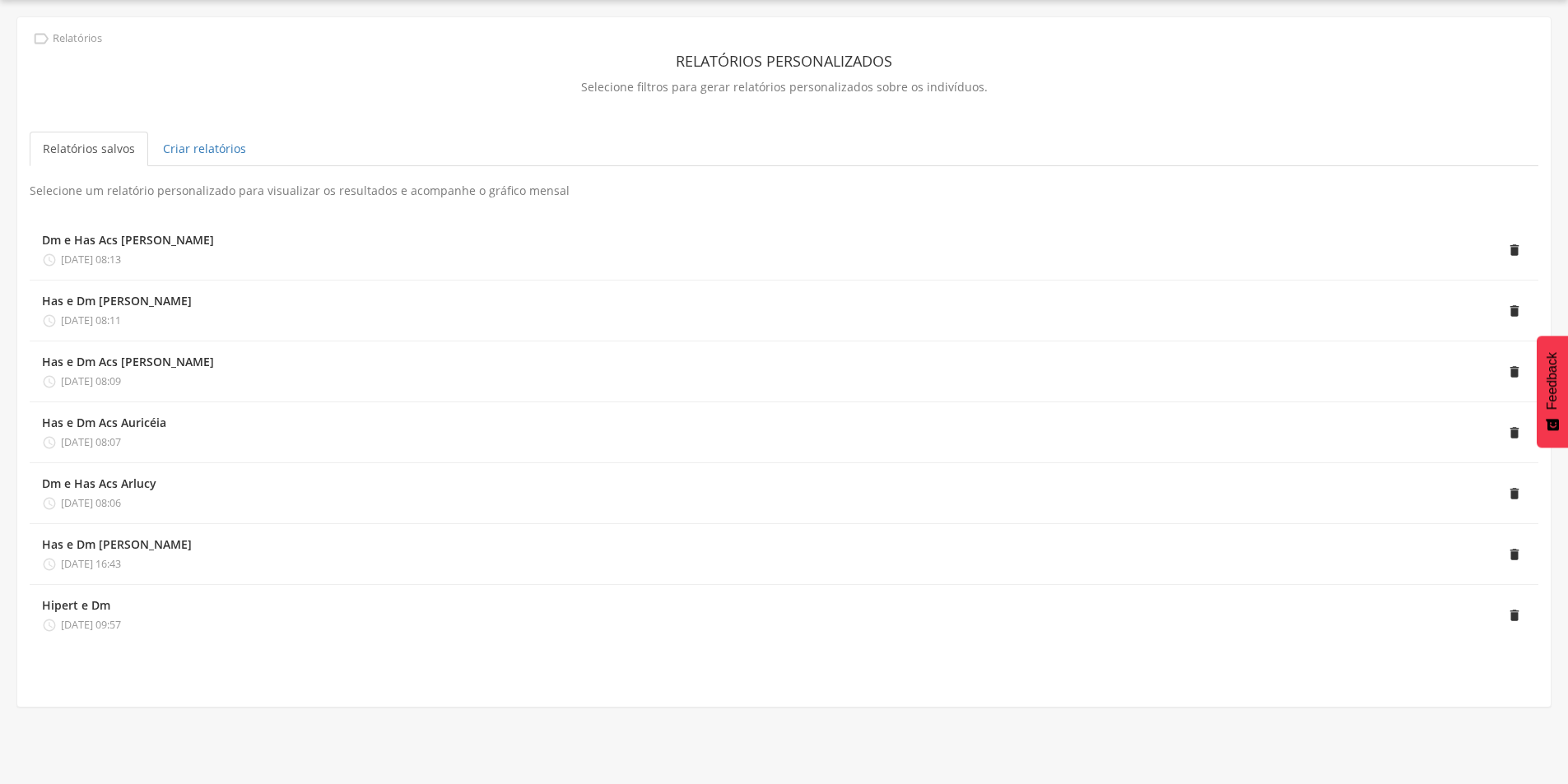
click at [1527, 618] on li "Hipert e Dm  [DATE] 09:57 " at bounding box center [784, 615] width 1508 height 60
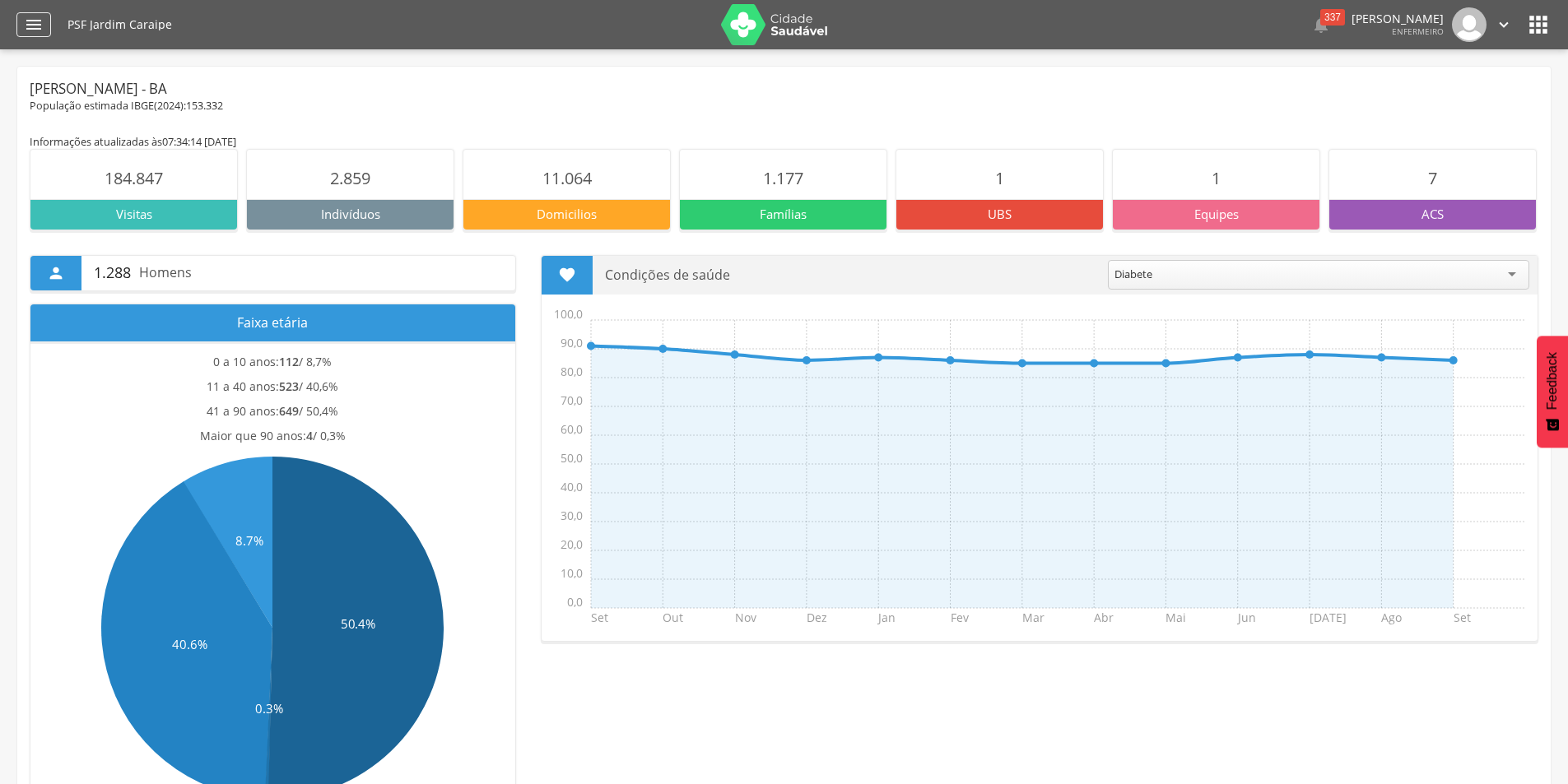
click at [33, 26] on icon "" at bounding box center [34, 25] width 20 height 20
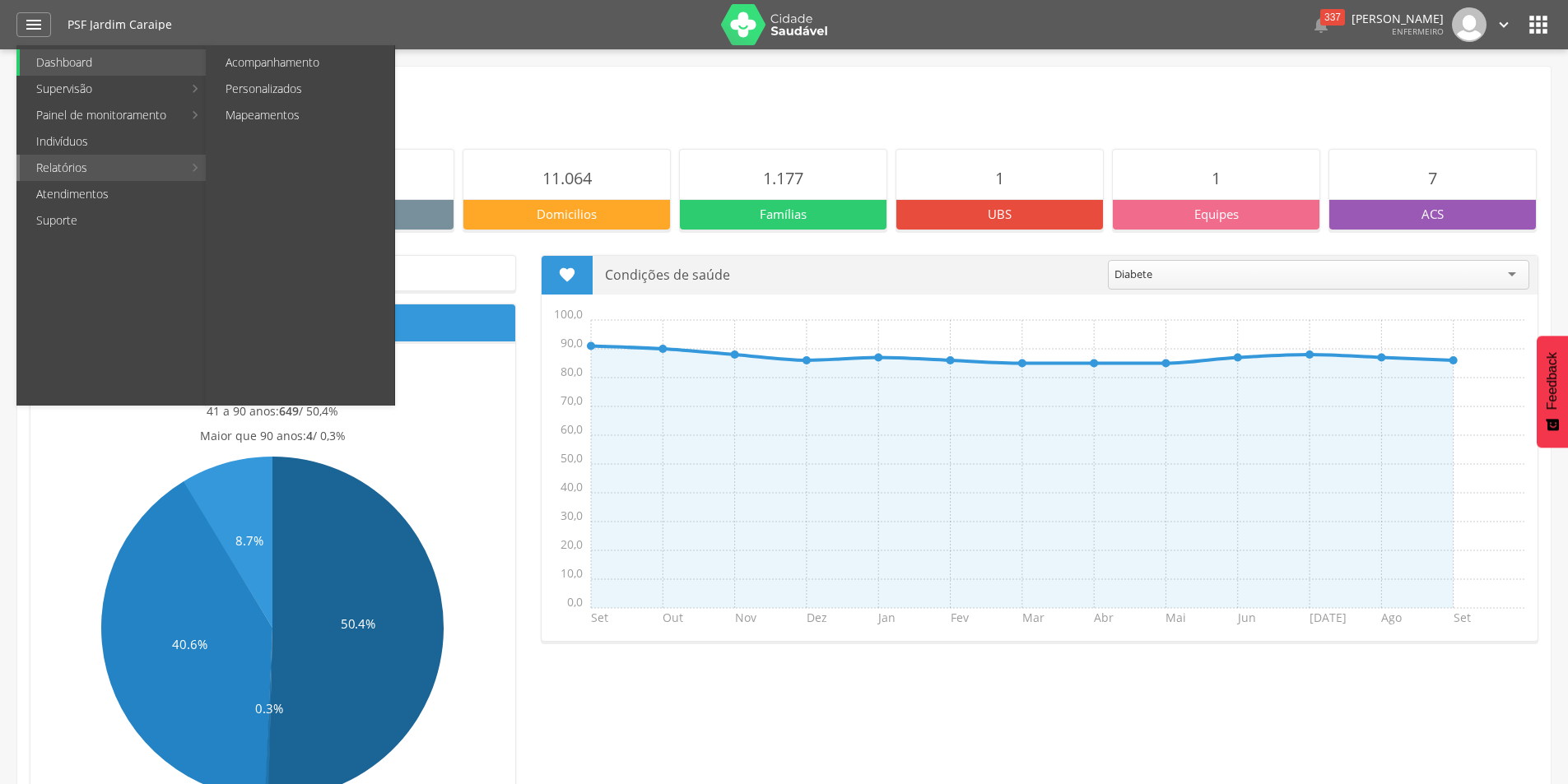
click at [74, 167] on link "Relatórios" at bounding box center [101, 168] width 163 height 26
click at [263, 88] on link "Personalizados" at bounding box center [302, 89] width 185 height 26
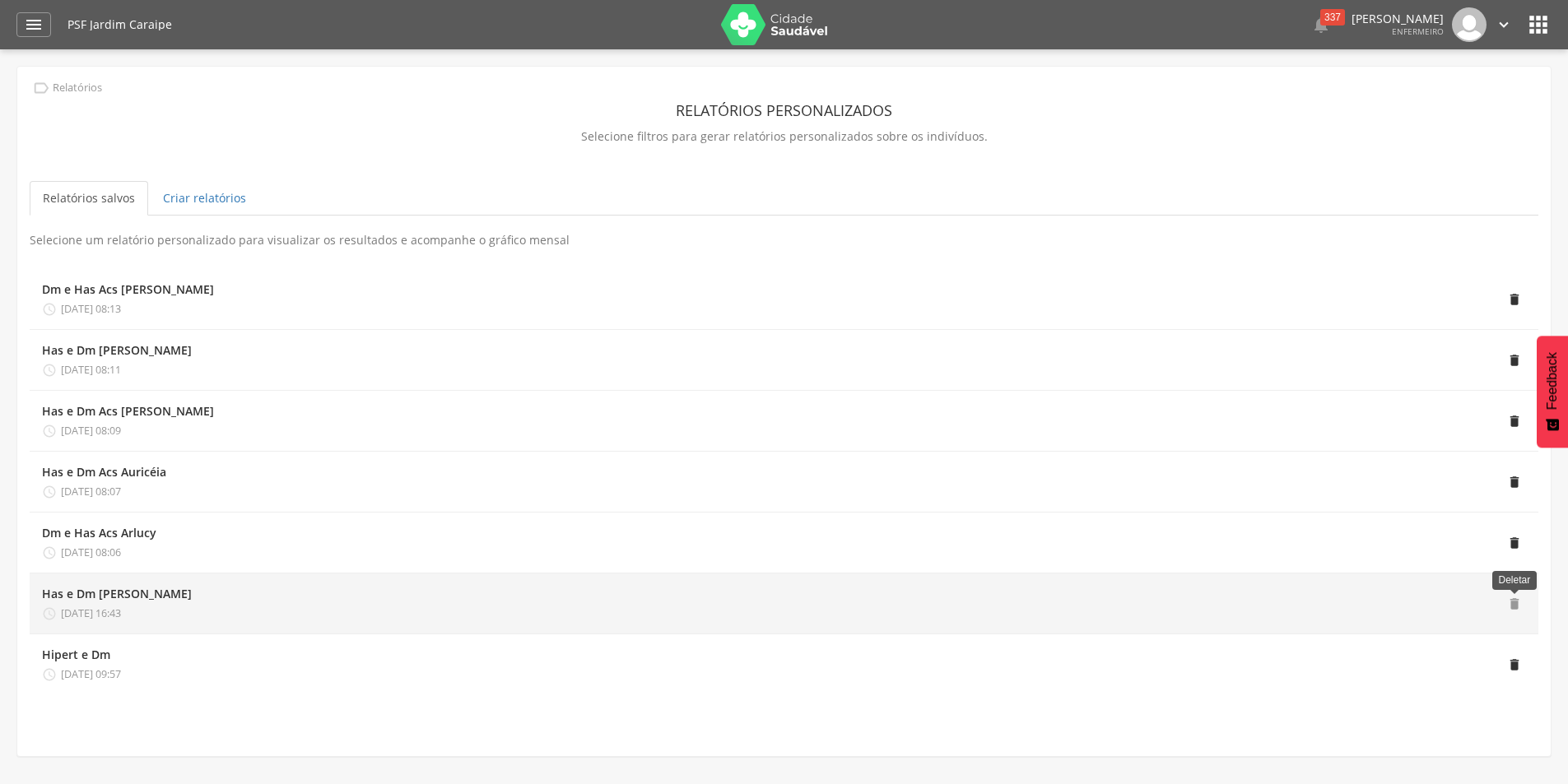
click at [1509, 603] on span "" at bounding box center [1514, 605] width 15 height 15
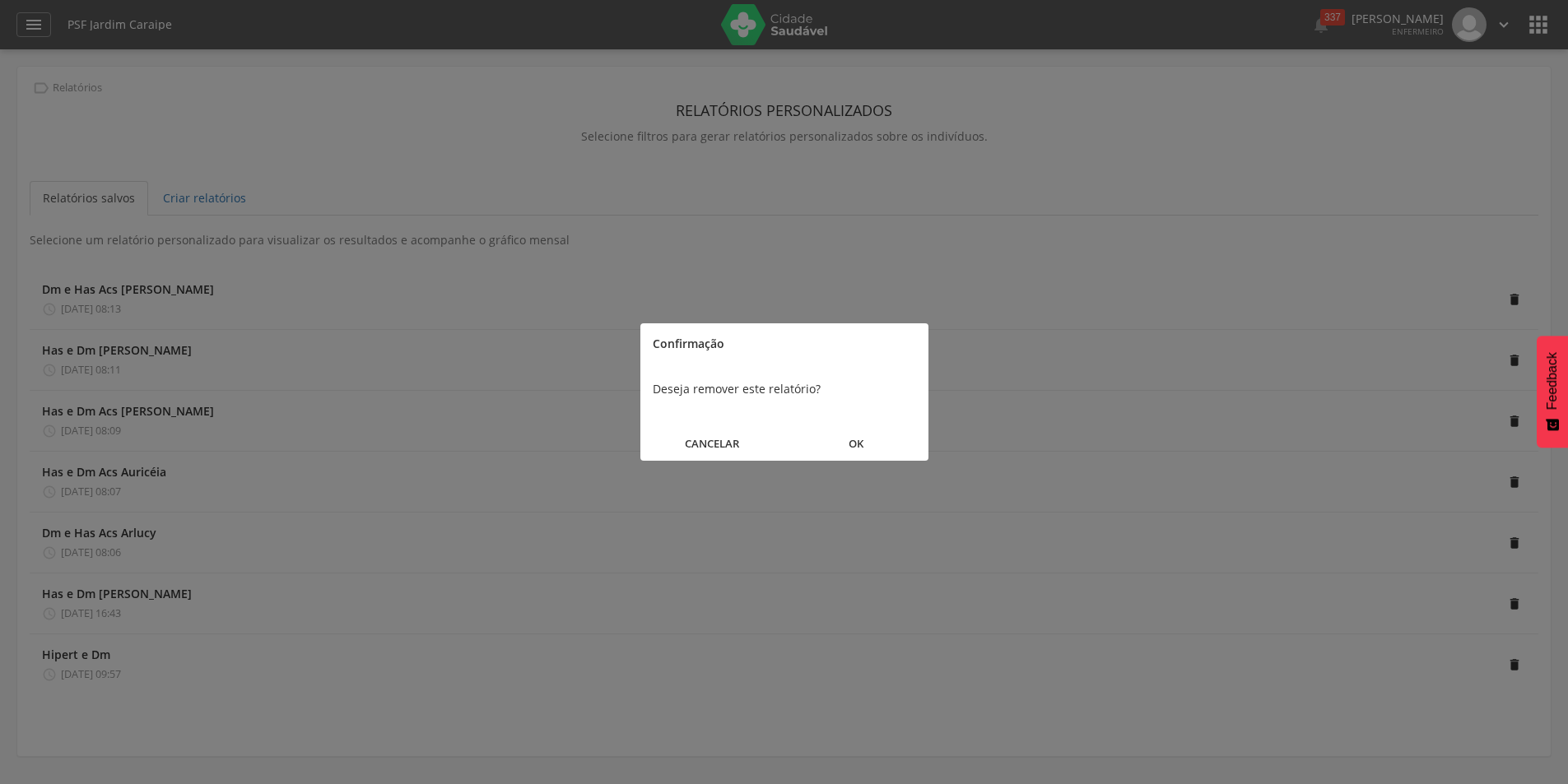
click at [863, 443] on button "OK" at bounding box center [856, 444] width 144 height 36
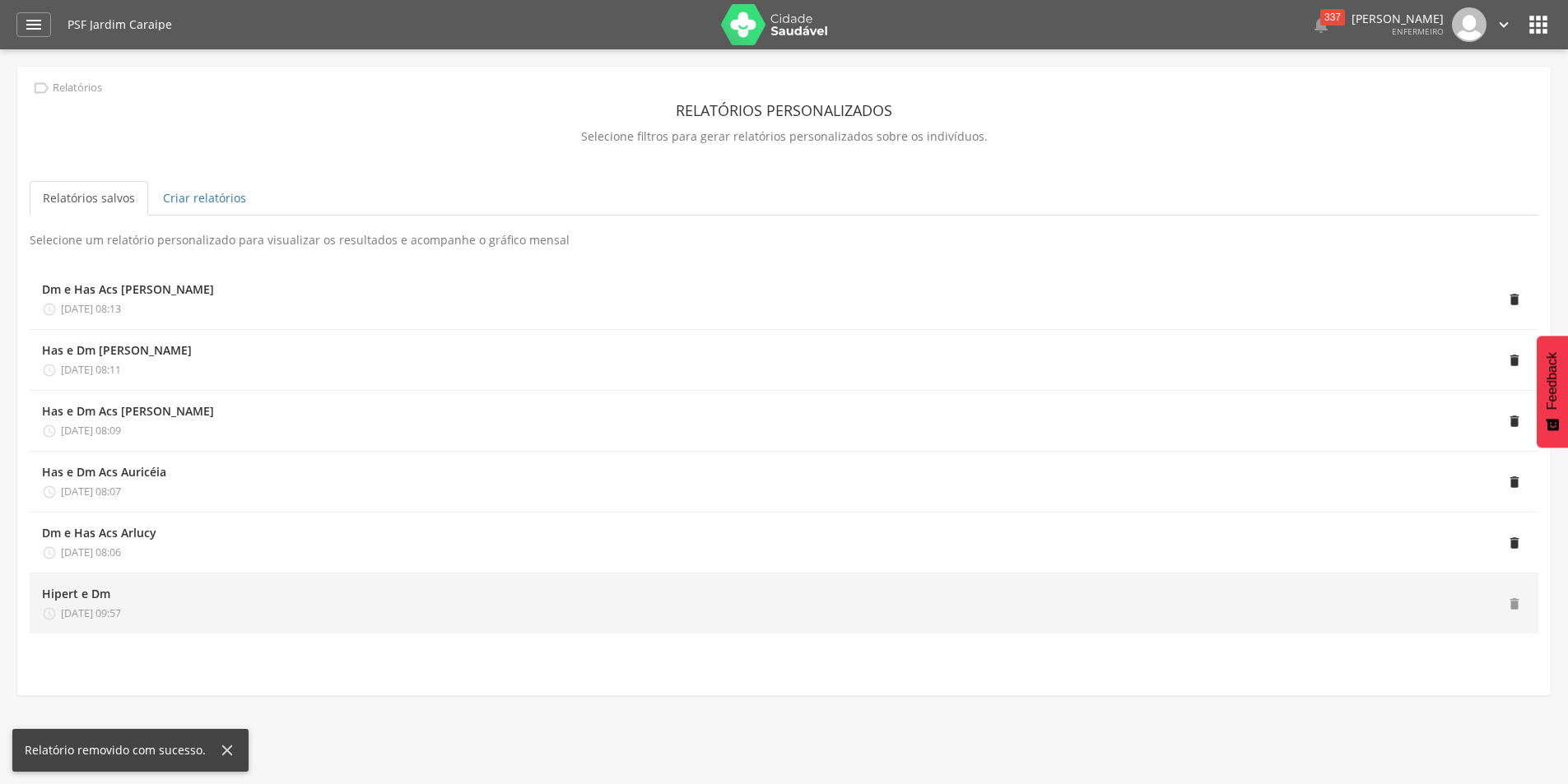
click at [1521, 601] on span "" at bounding box center [1514, 605] width 15 height 15
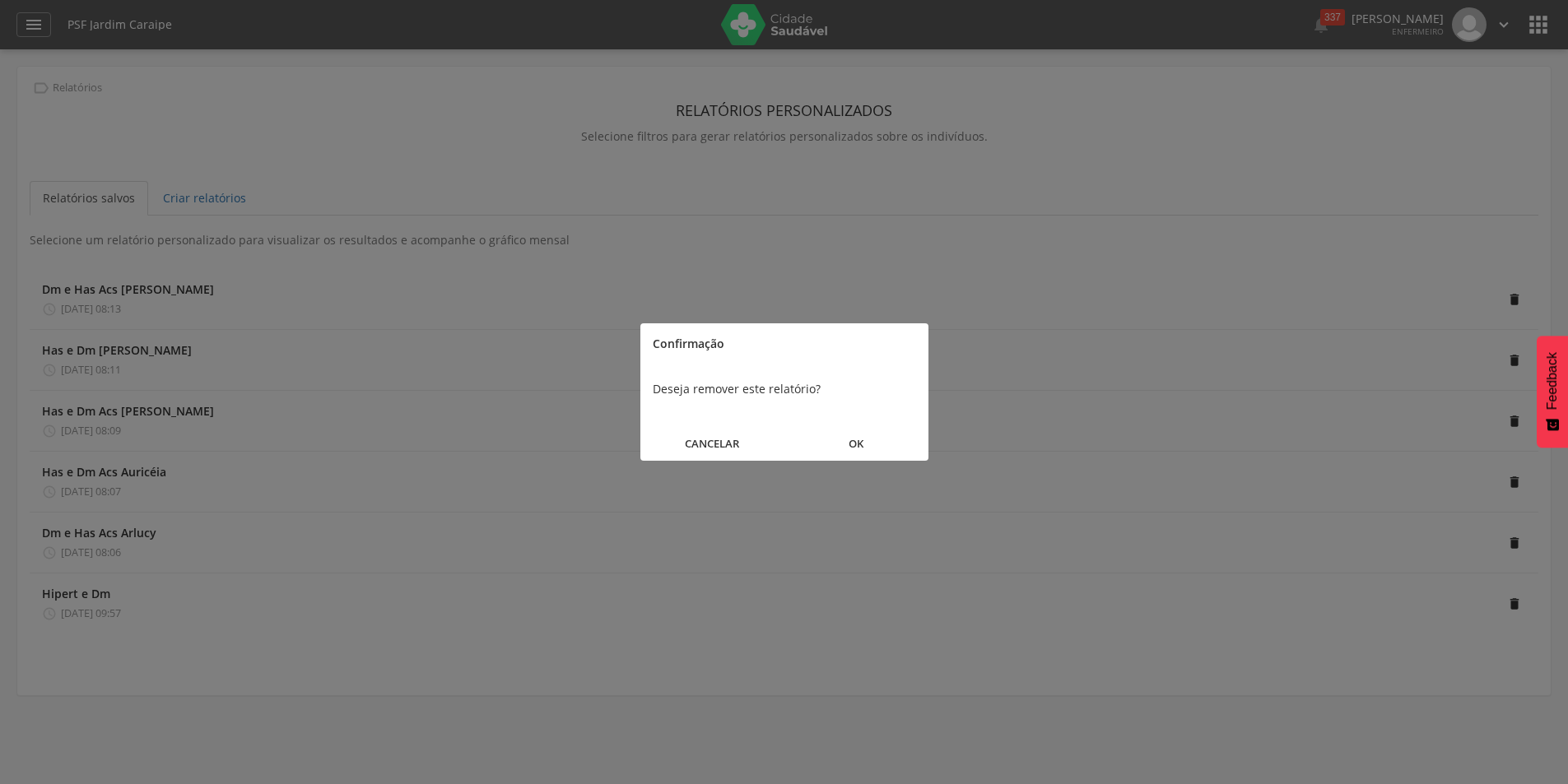
click at [863, 438] on button "OK" at bounding box center [856, 444] width 144 height 36
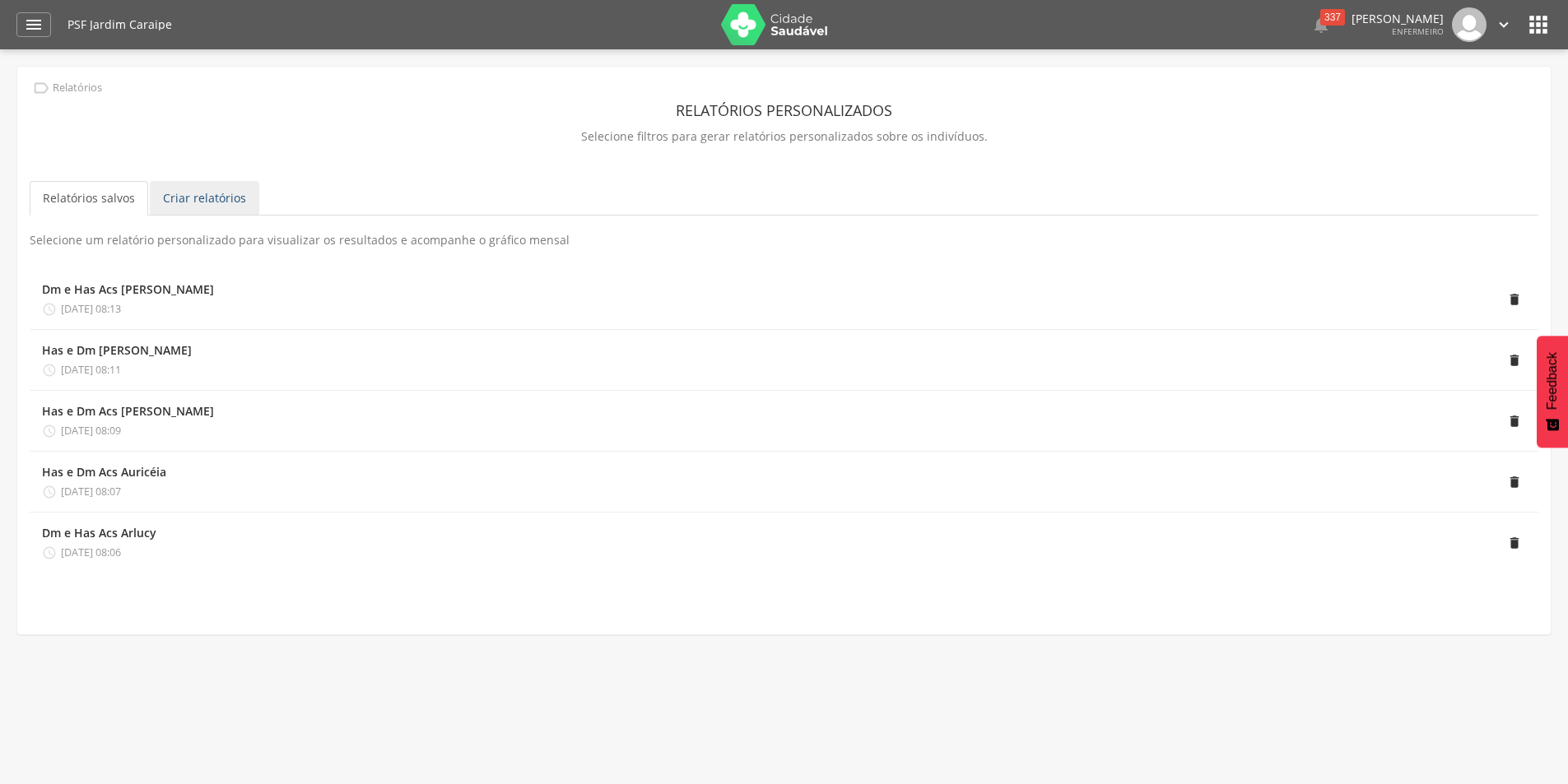
click at [207, 194] on link "Criar relatórios" at bounding box center [204, 198] width 109 height 35
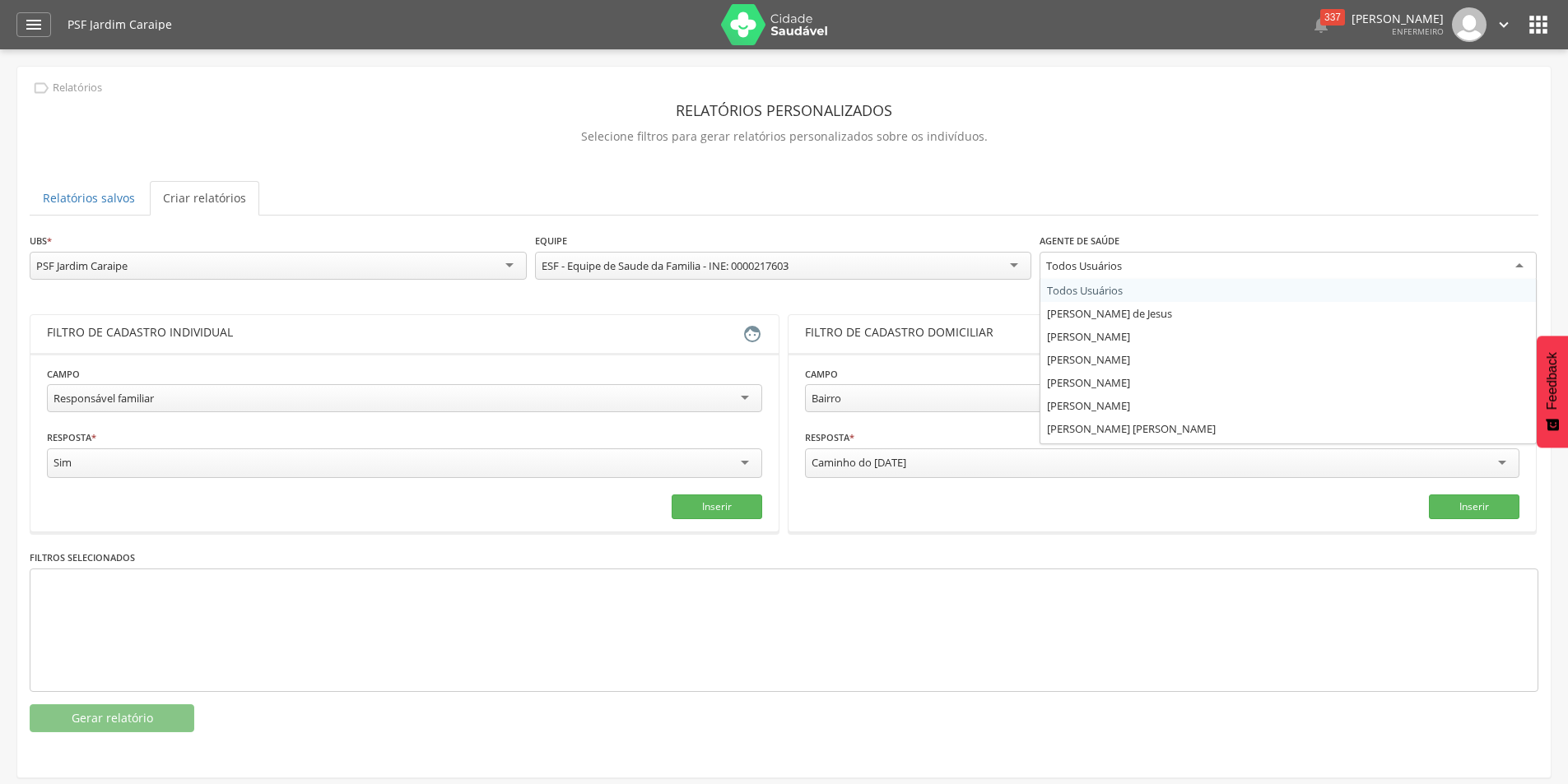
click at [1458, 259] on div "Todos Usuários" at bounding box center [1288, 267] width 497 height 30
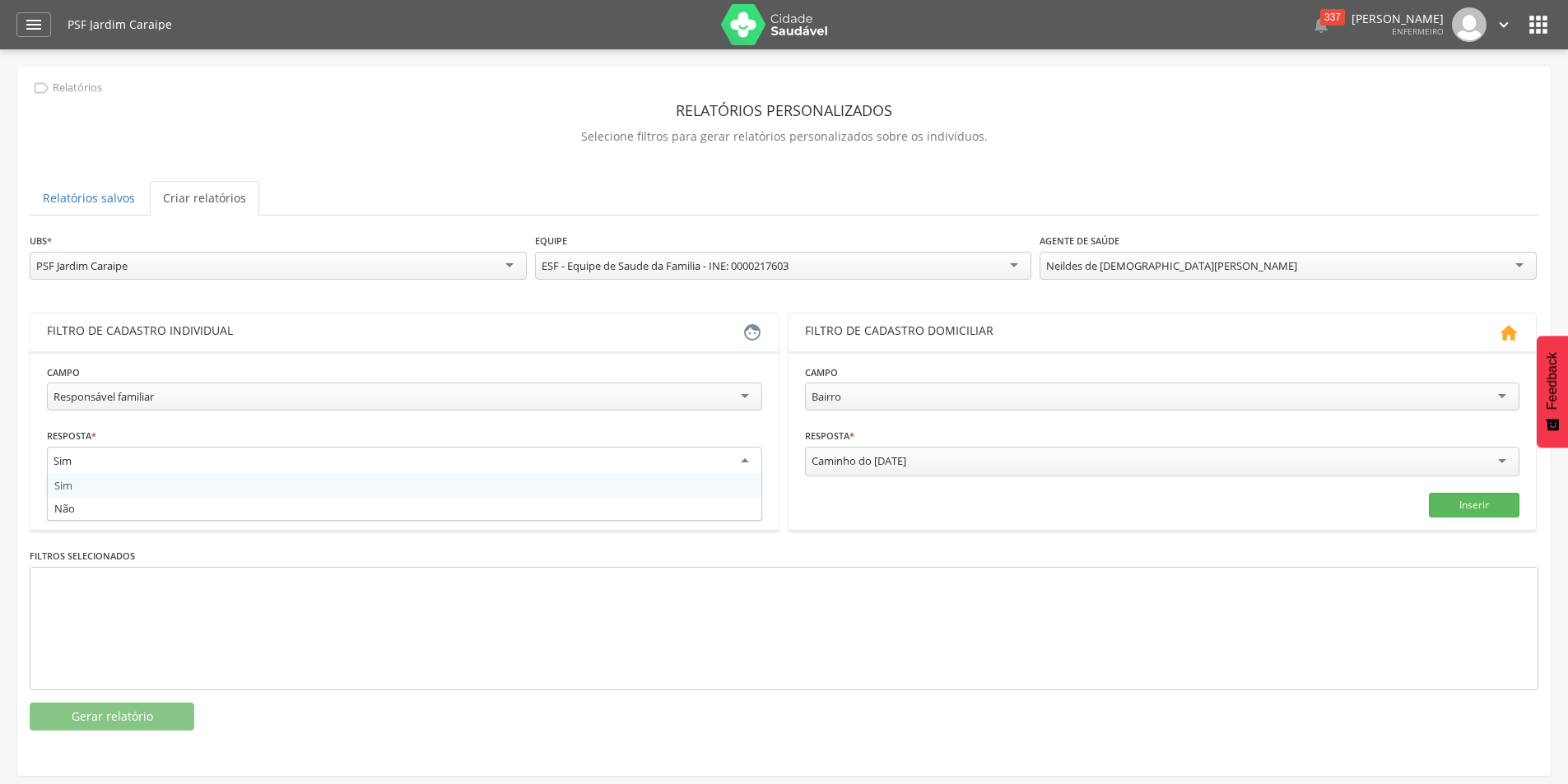
click at [323, 466] on div "Sim" at bounding box center [404, 461] width 715 height 30
click at [257, 394] on div "Responsável familiar" at bounding box center [404, 397] width 715 height 28
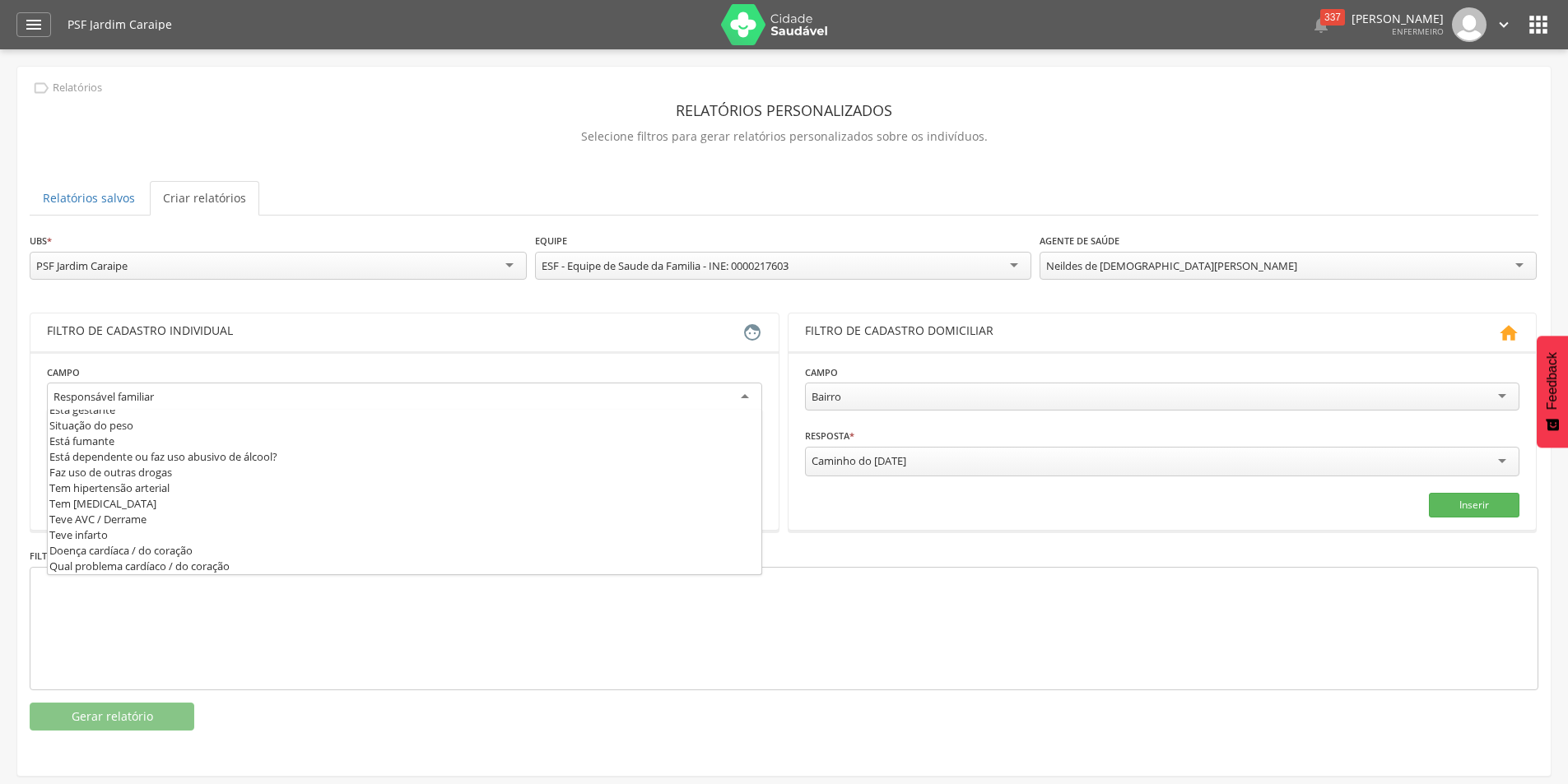
scroll to position [576, 0]
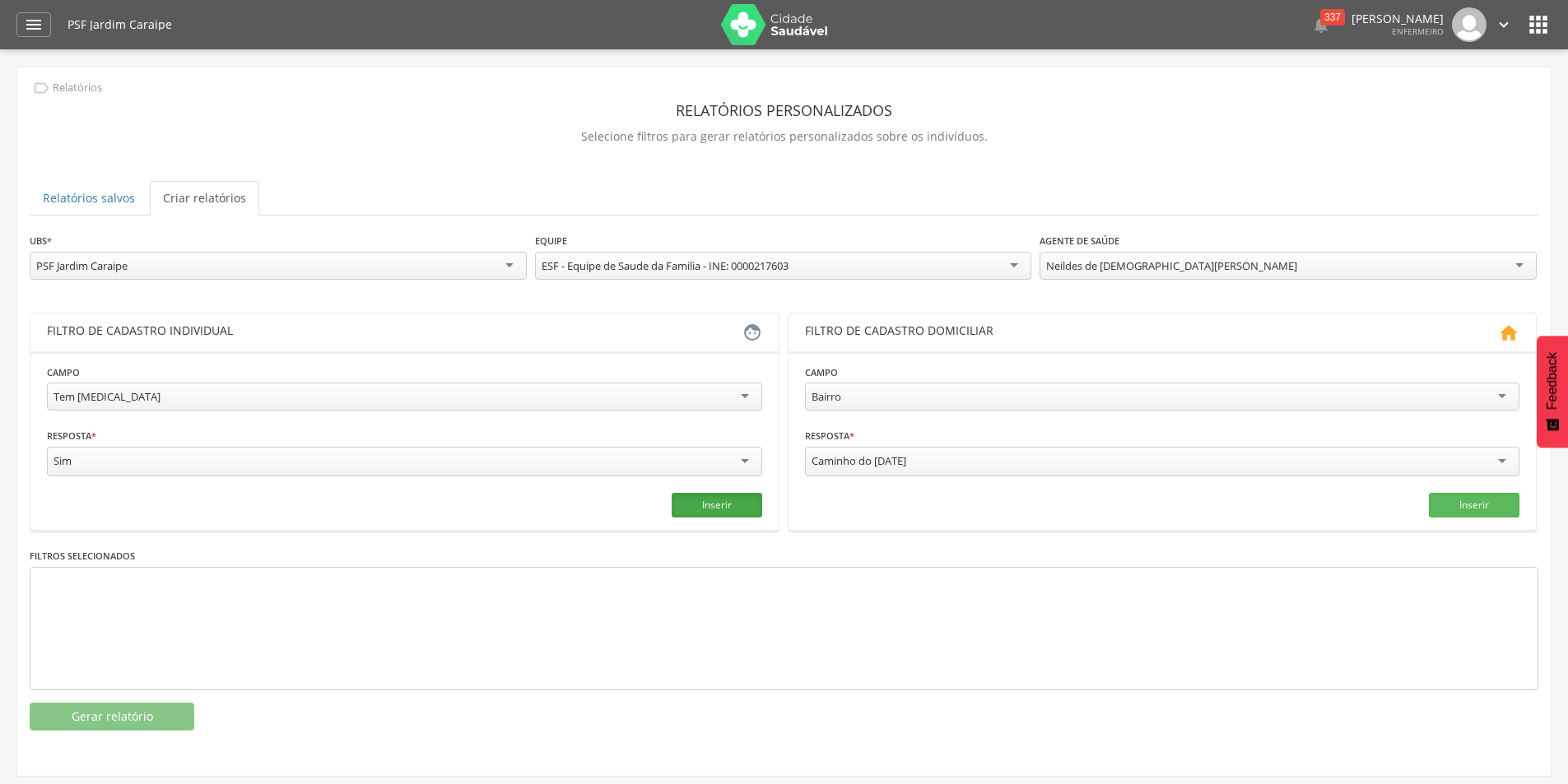
click at [700, 499] on button "Inserir" at bounding box center [716, 505] width 90 height 25
click at [363, 385] on div "Tem [MEDICAL_DATA]" at bounding box center [404, 397] width 715 height 28
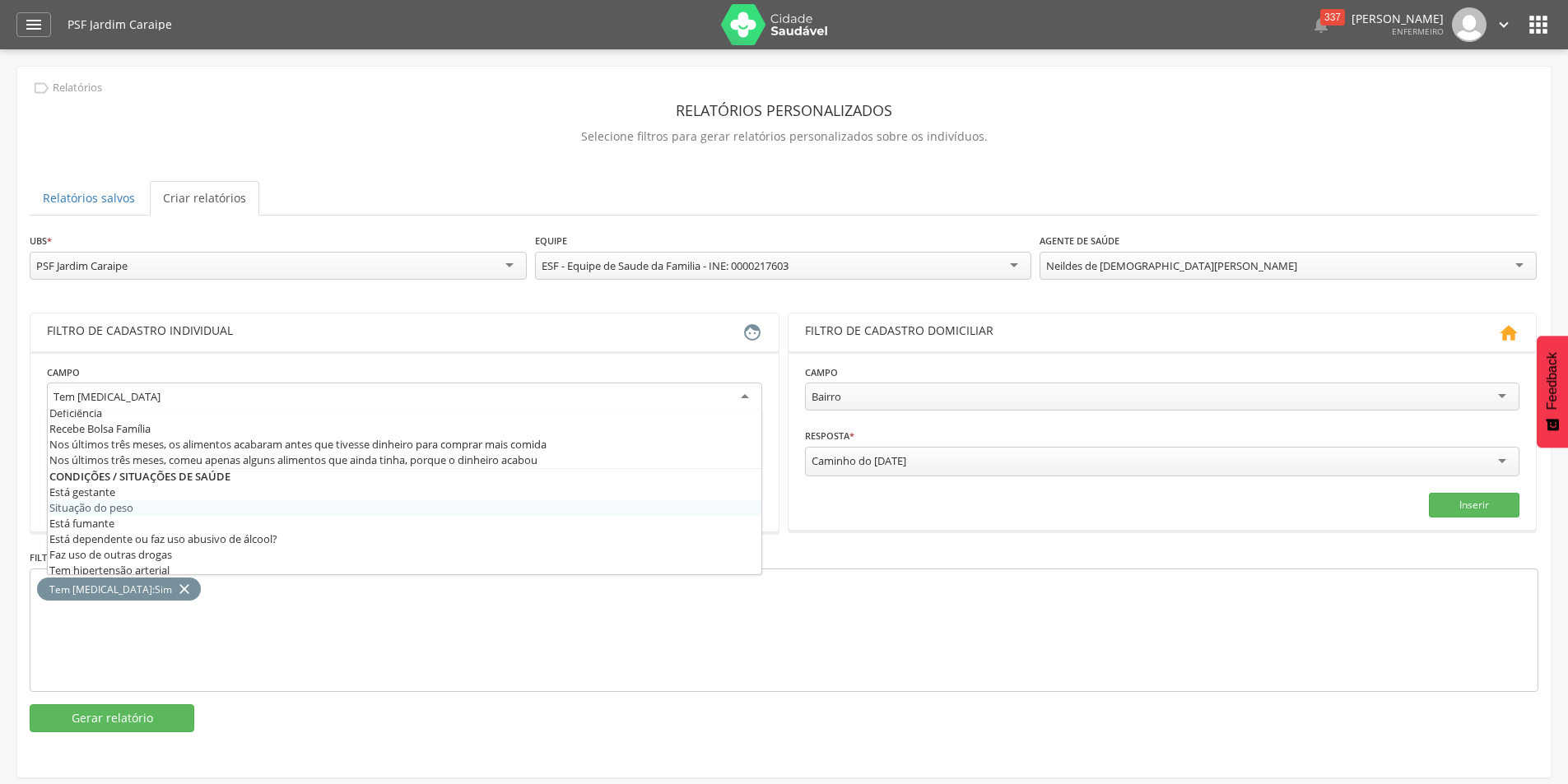
scroll to position [494, 0]
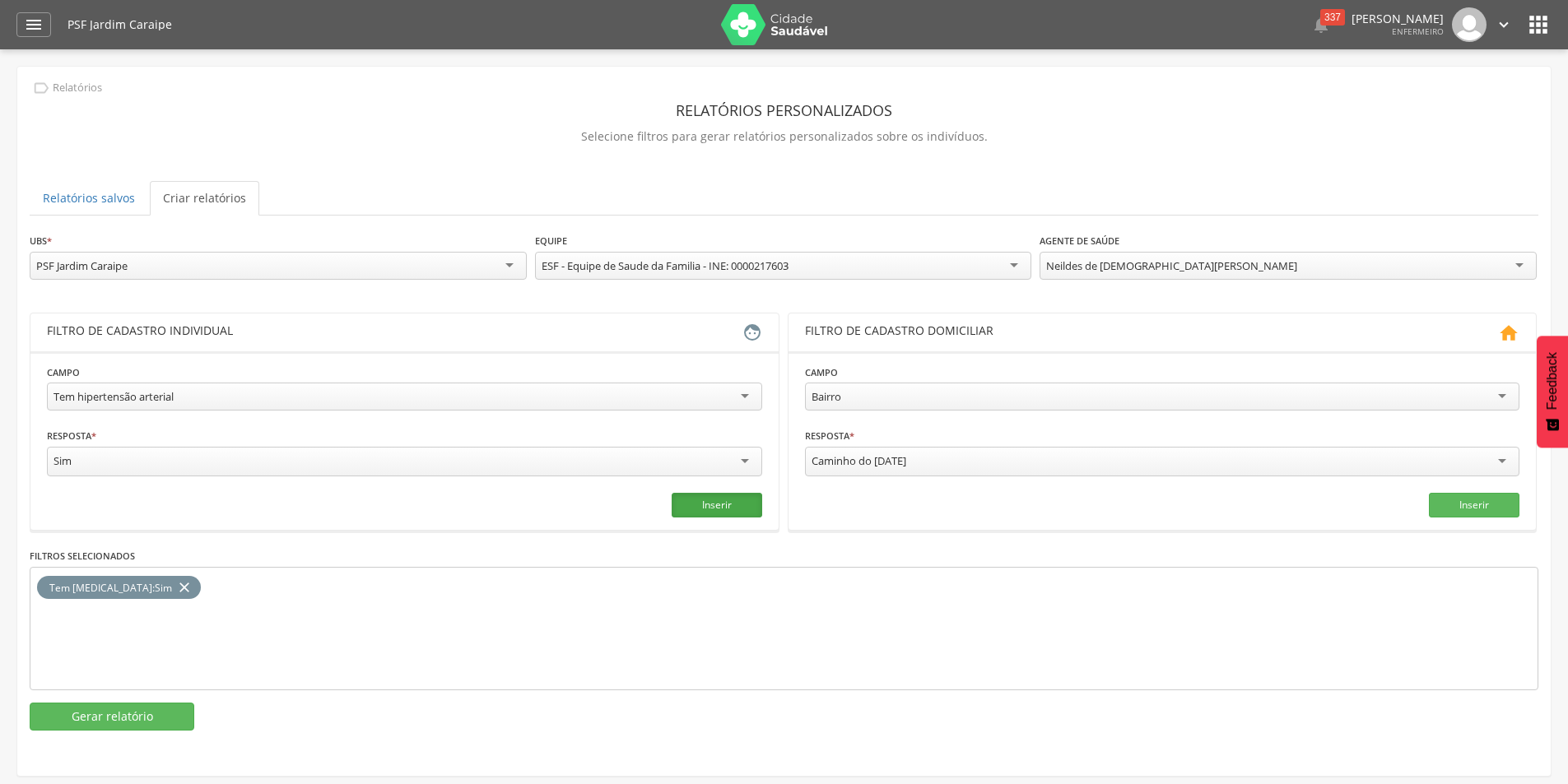
click at [726, 502] on button "Inserir" at bounding box center [716, 505] width 90 height 25
click at [155, 713] on button "Gerar relatório" at bounding box center [112, 717] width 165 height 28
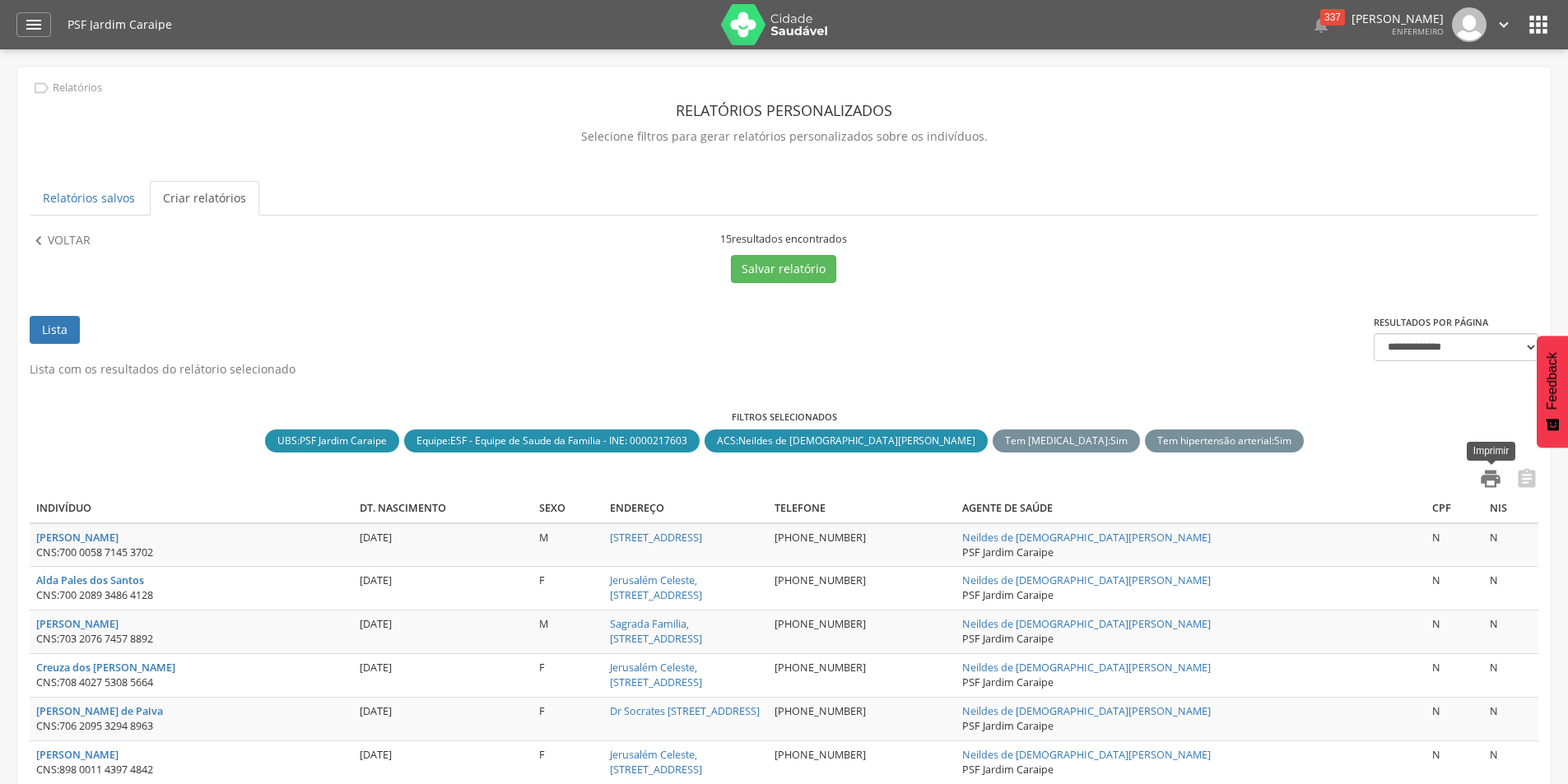
click at [1489, 480] on icon "" at bounding box center [1491, 479] width 23 height 23
click at [774, 264] on button "Salvar relatório" at bounding box center [783, 270] width 105 height 28
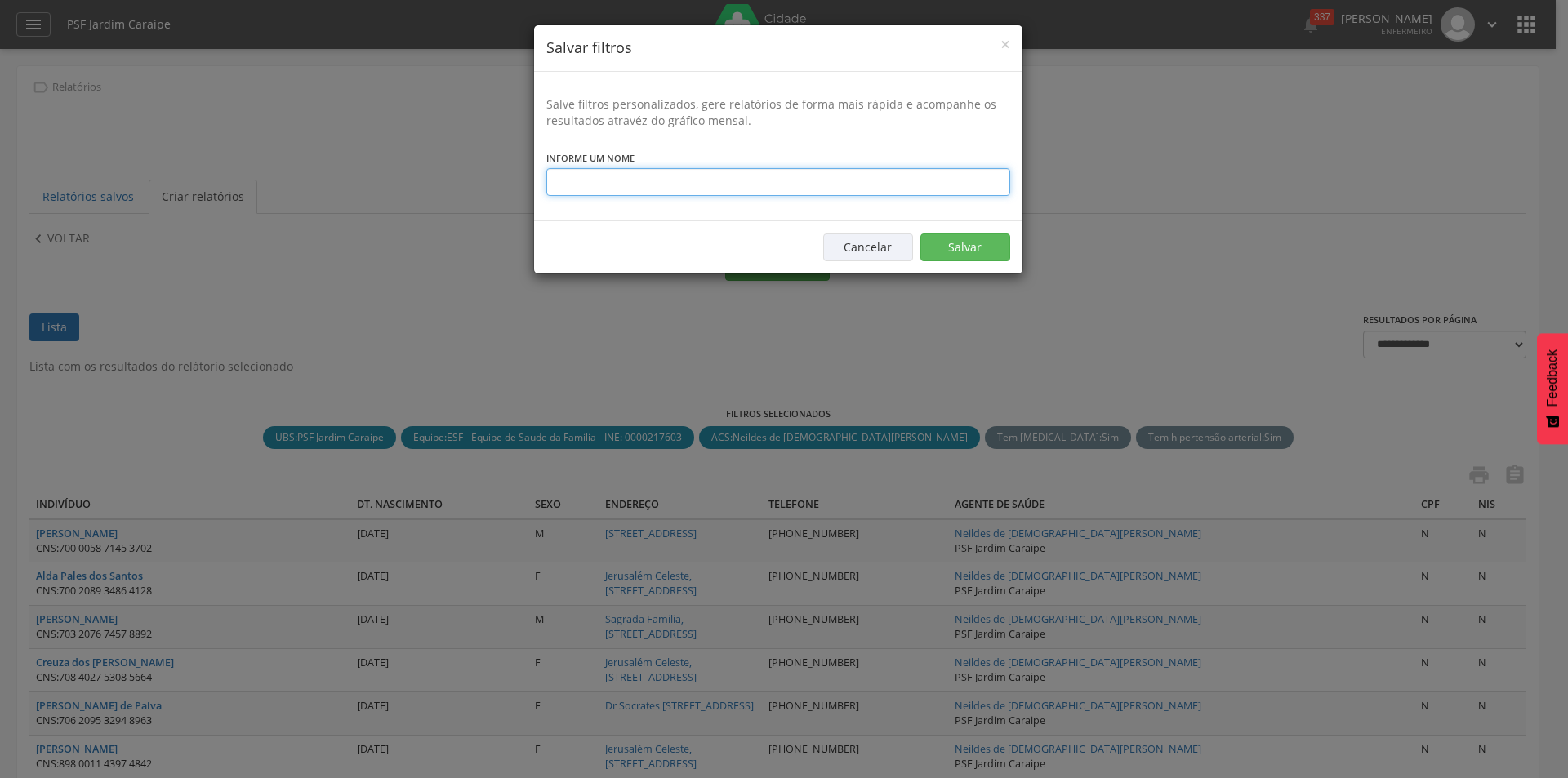
click at [626, 180] on input "text" at bounding box center [778, 182] width 464 height 28
type input "**********"
click at [956, 245] on button "Salvar" at bounding box center [965, 248] width 89 height 28
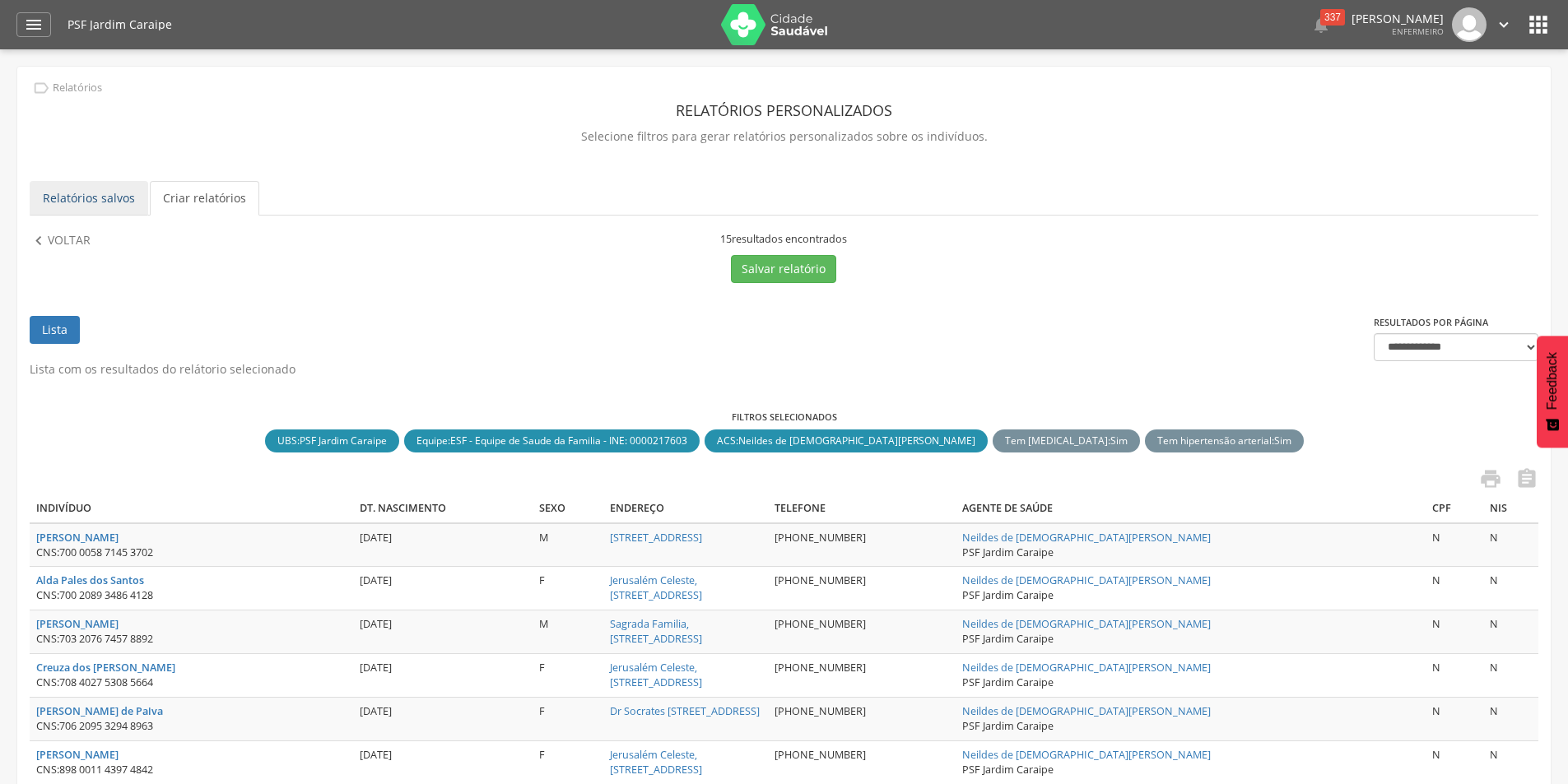
click at [91, 199] on link "Relatórios salvos" at bounding box center [88, 198] width 118 height 35
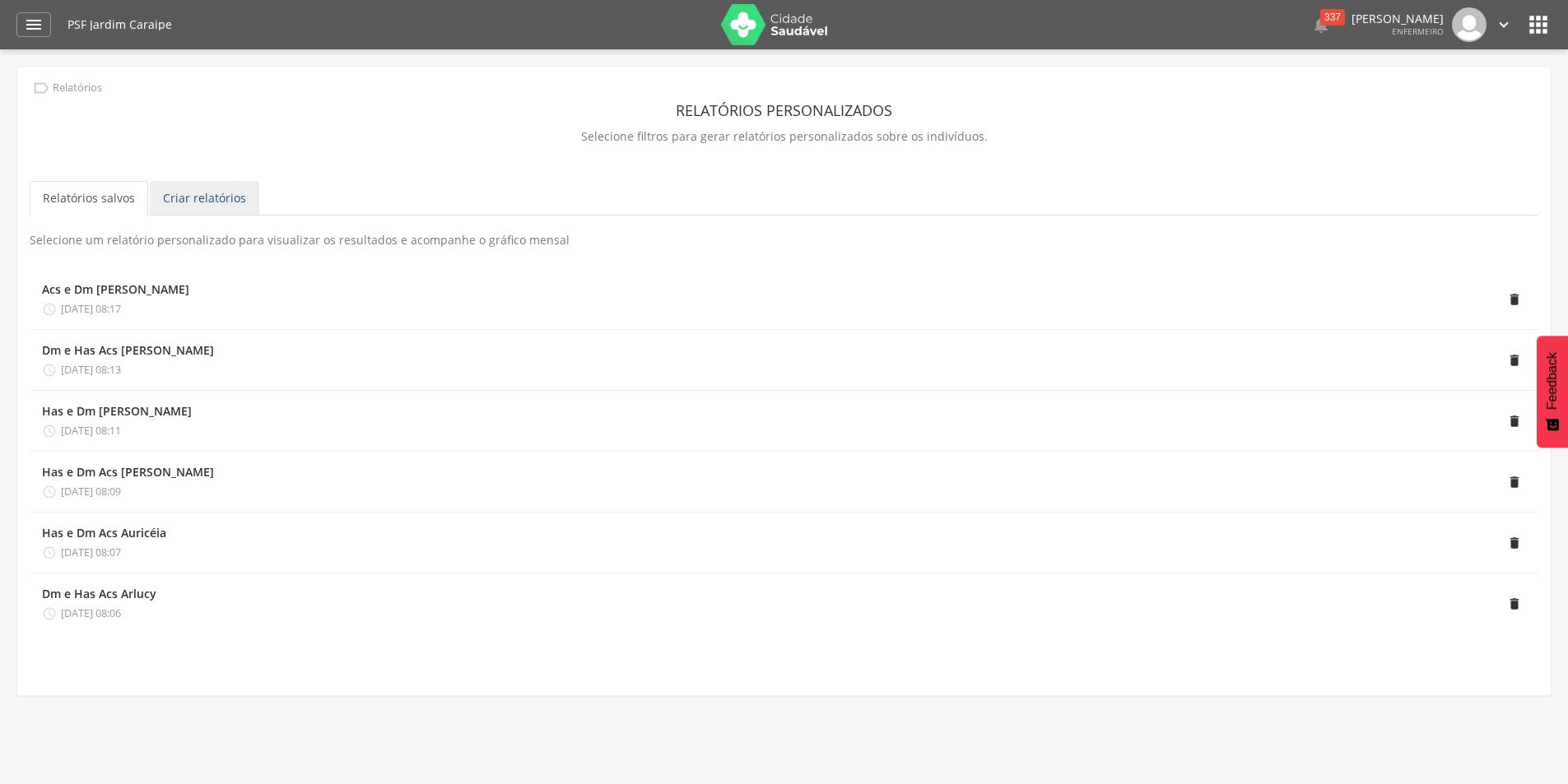
click at [191, 195] on link "Criar relatórios" at bounding box center [204, 198] width 109 height 35
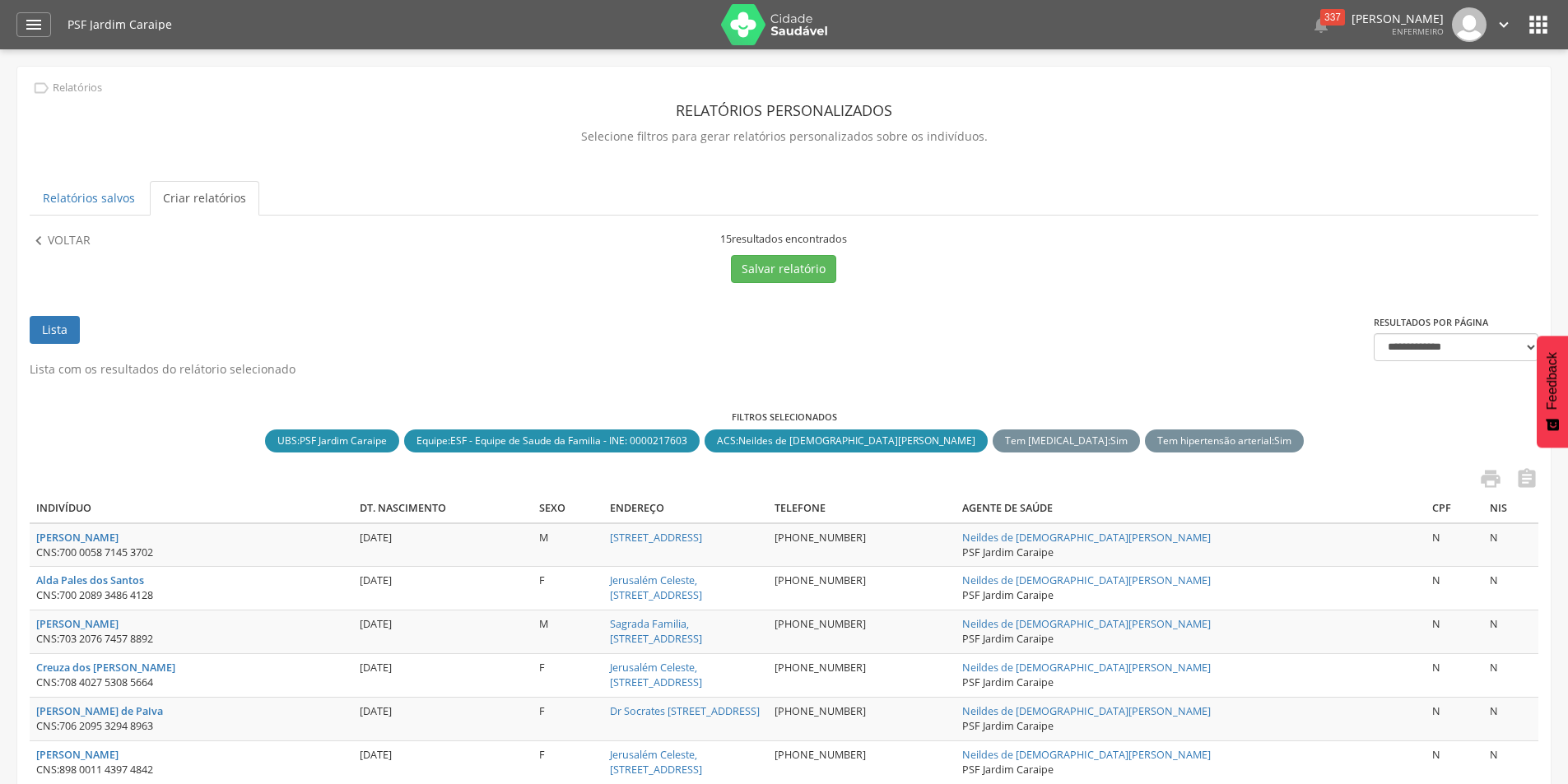
click at [222, 194] on link "Criar relatórios" at bounding box center [204, 198] width 109 height 35
click at [216, 200] on link "Criar relatórios" at bounding box center [204, 198] width 109 height 35
click at [196, 198] on link "Criar relatórios" at bounding box center [204, 198] width 109 height 35
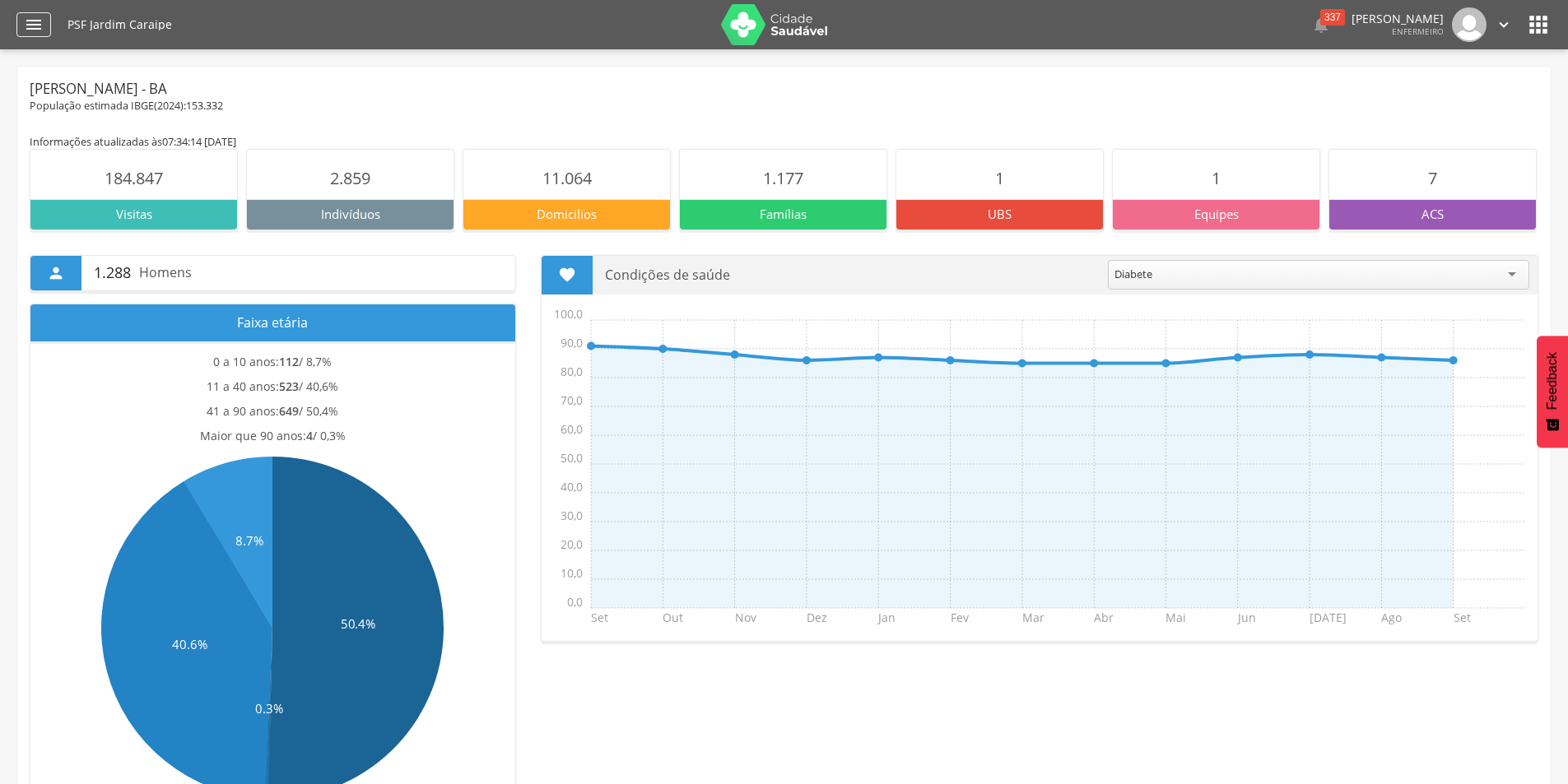
click at [31, 27] on icon "" at bounding box center [34, 25] width 20 height 20
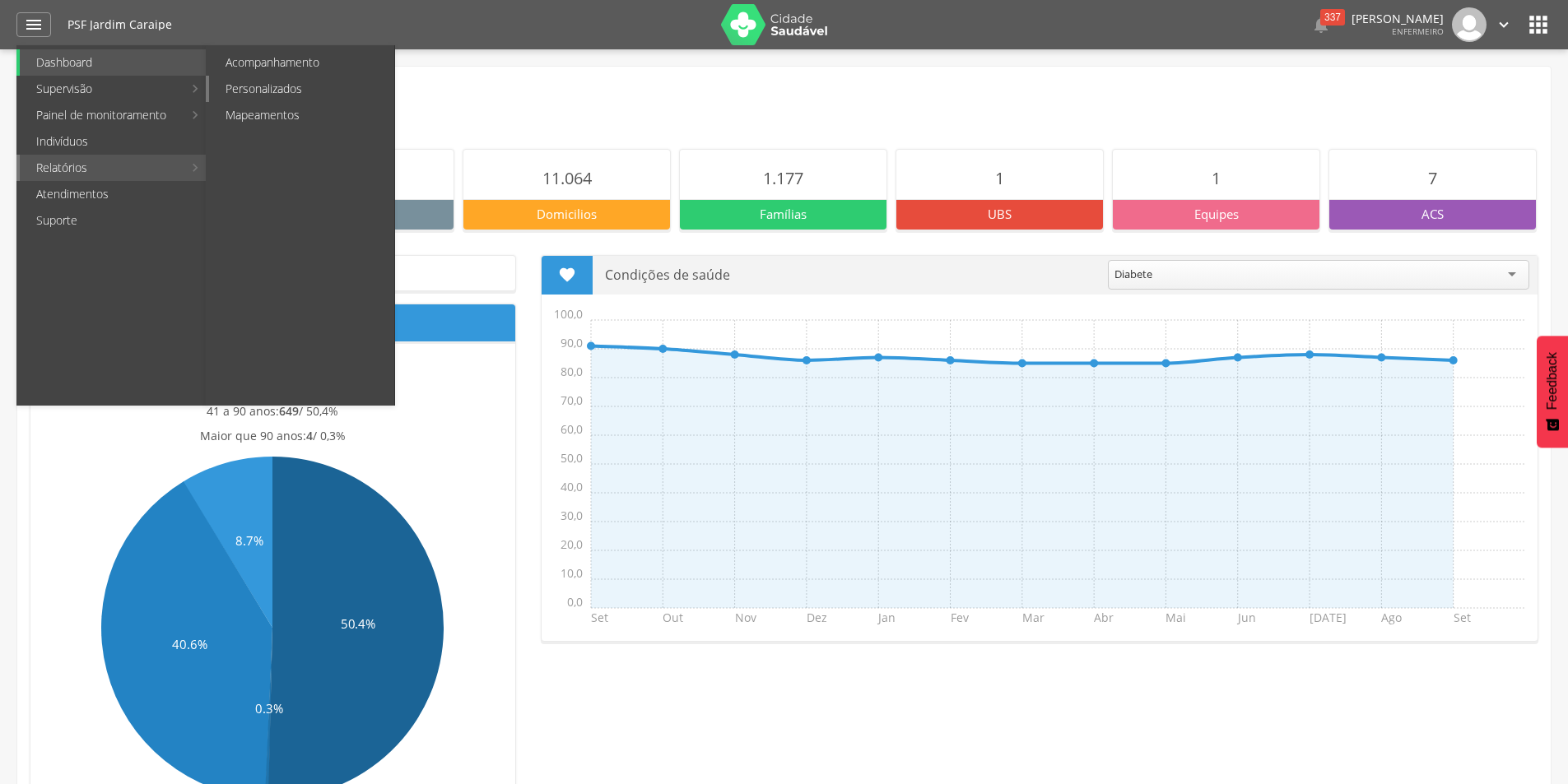
click at [241, 88] on link "Personalizados" at bounding box center [302, 89] width 185 height 26
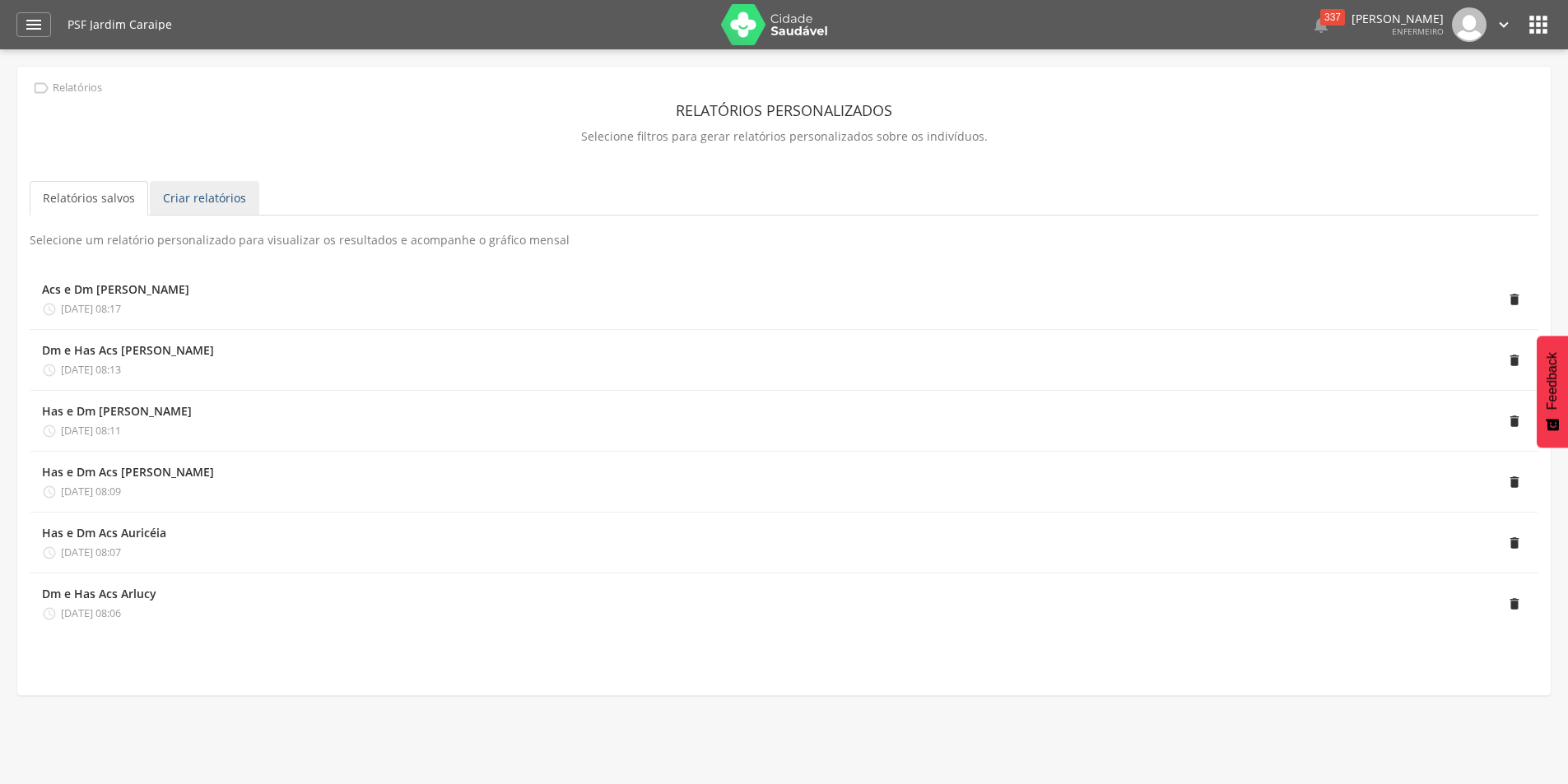
click at [193, 199] on link "Criar relatórios" at bounding box center [204, 198] width 109 height 35
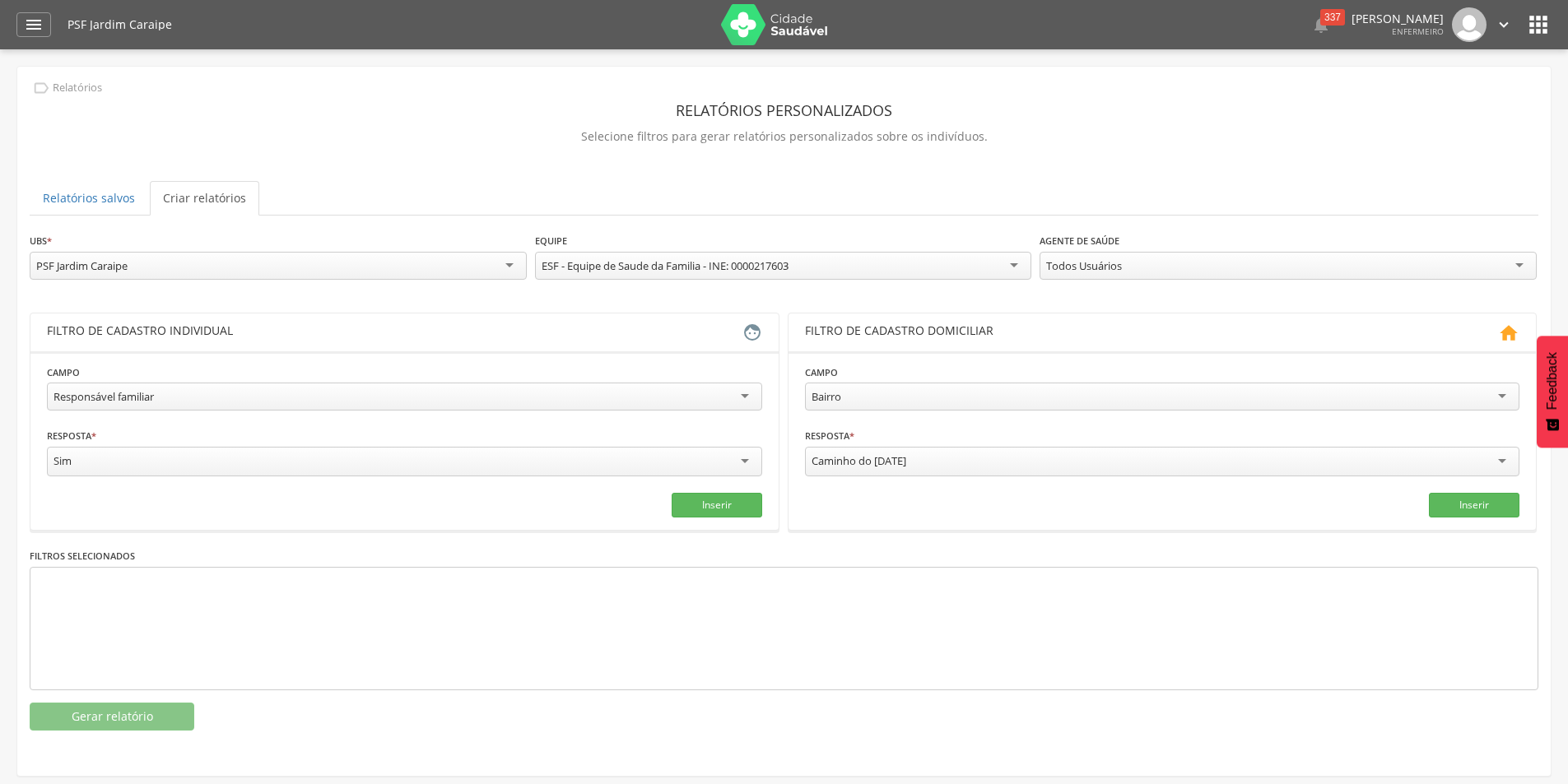
click at [1199, 266] on div "Todos Usuários" at bounding box center [1288, 266] width 497 height 28
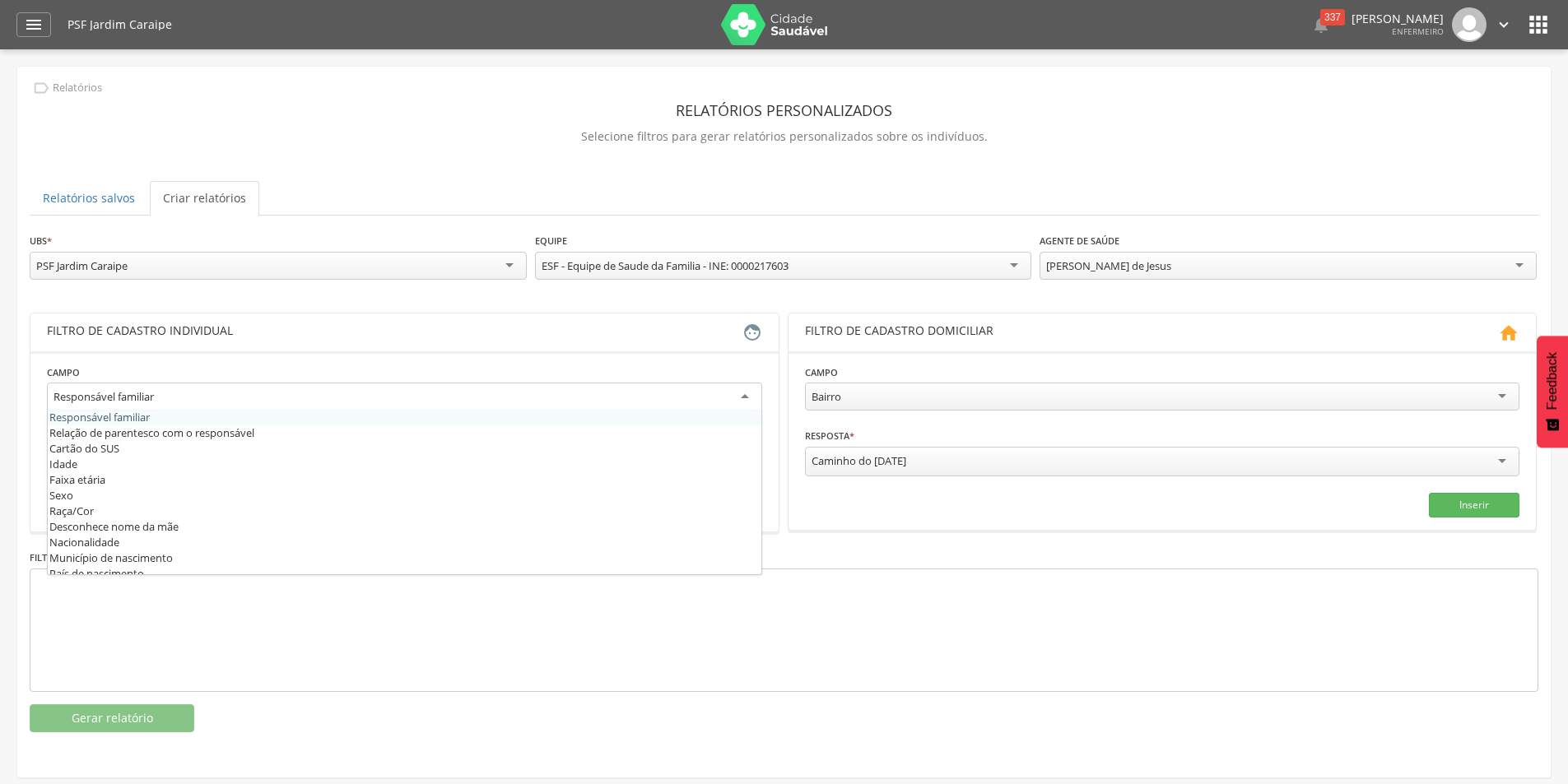
click at [154, 392] on div "Responsável familiar" at bounding box center [103, 397] width 100 height 15
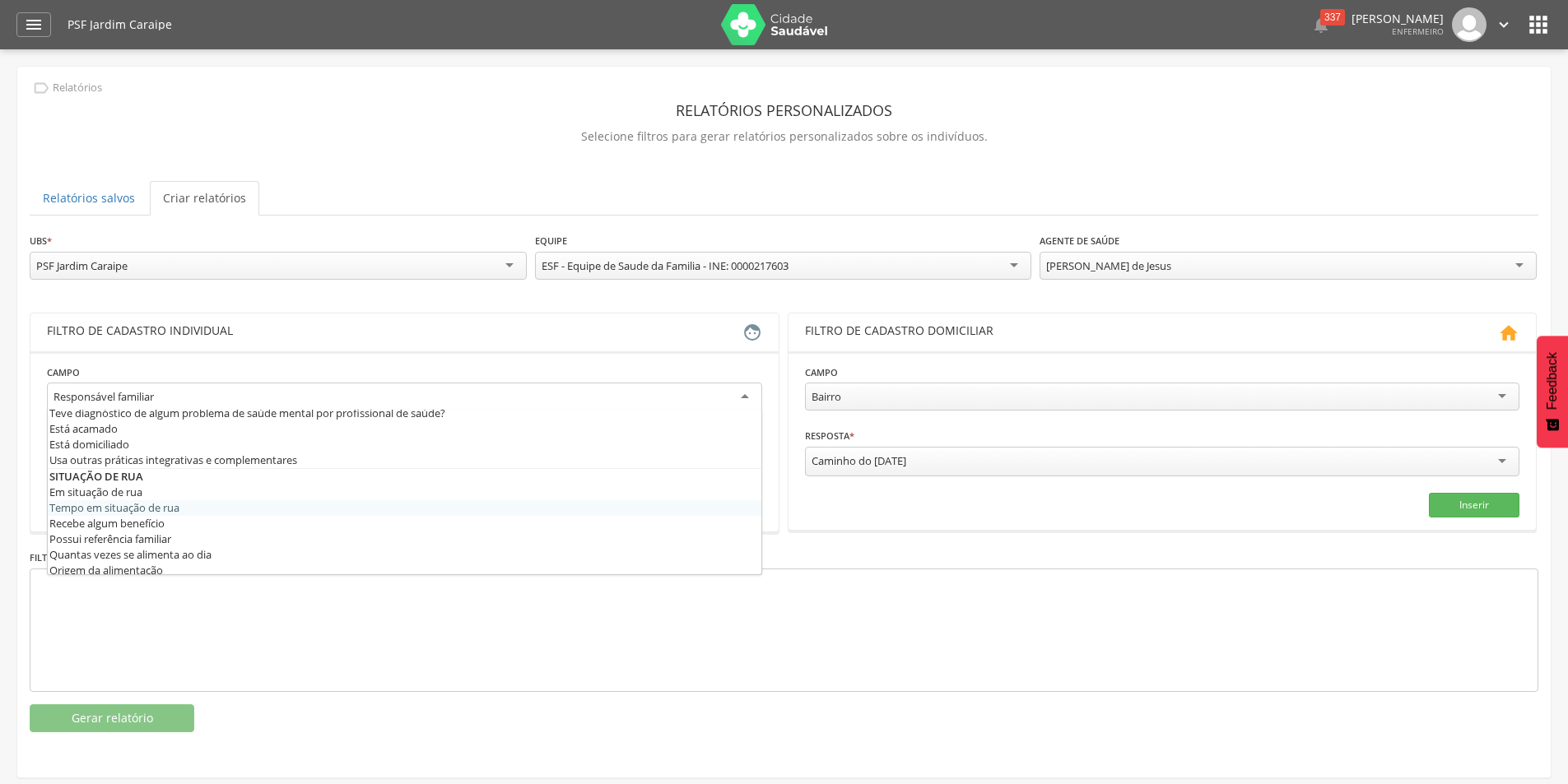
scroll to position [509, 0]
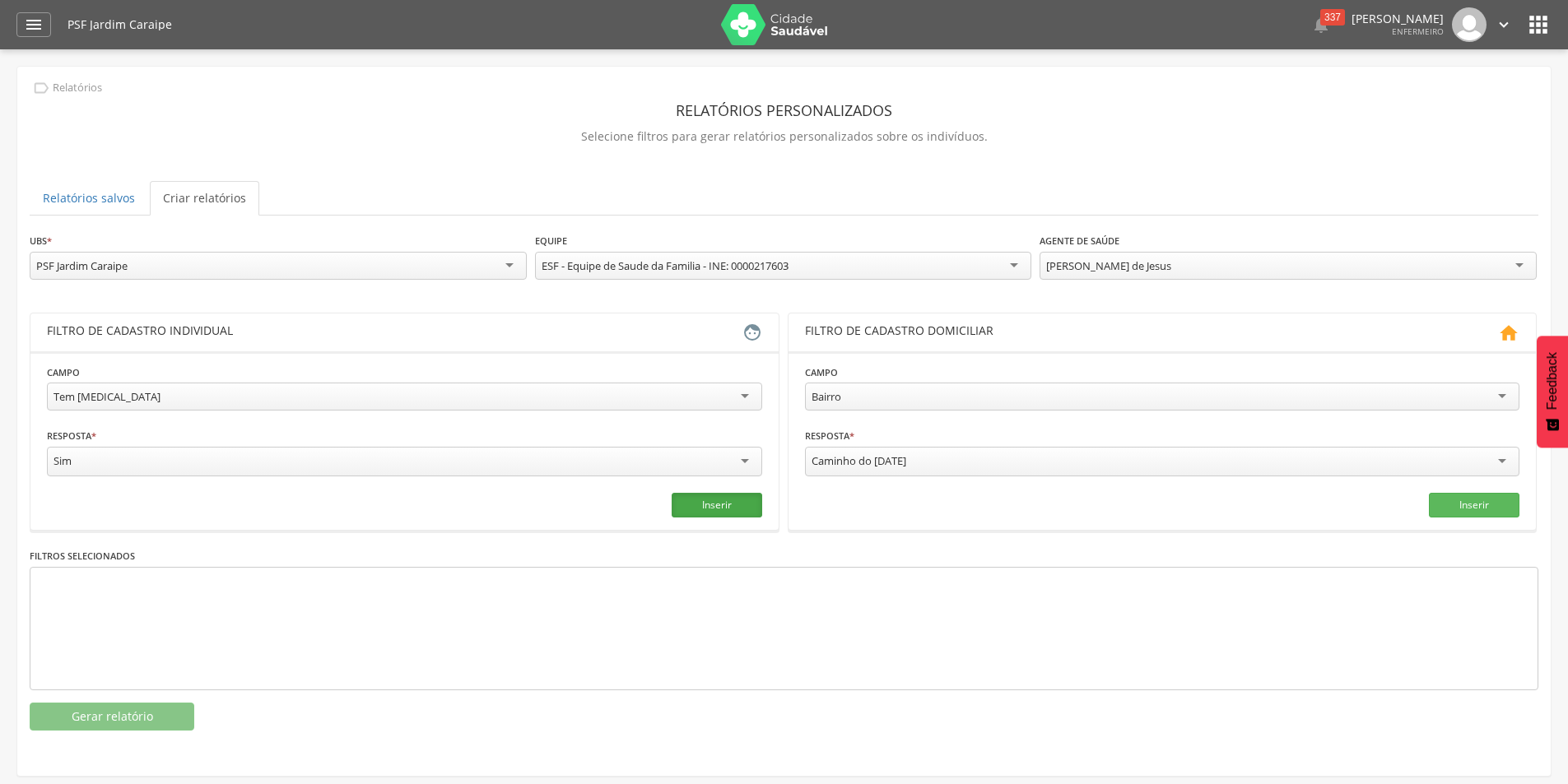
click at [737, 501] on button "Inserir" at bounding box center [716, 505] width 90 height 25
click at [136, 393] on div "Tem [MEDICAL_DATA]" at bounding box center [404, 397] width 715 height 28
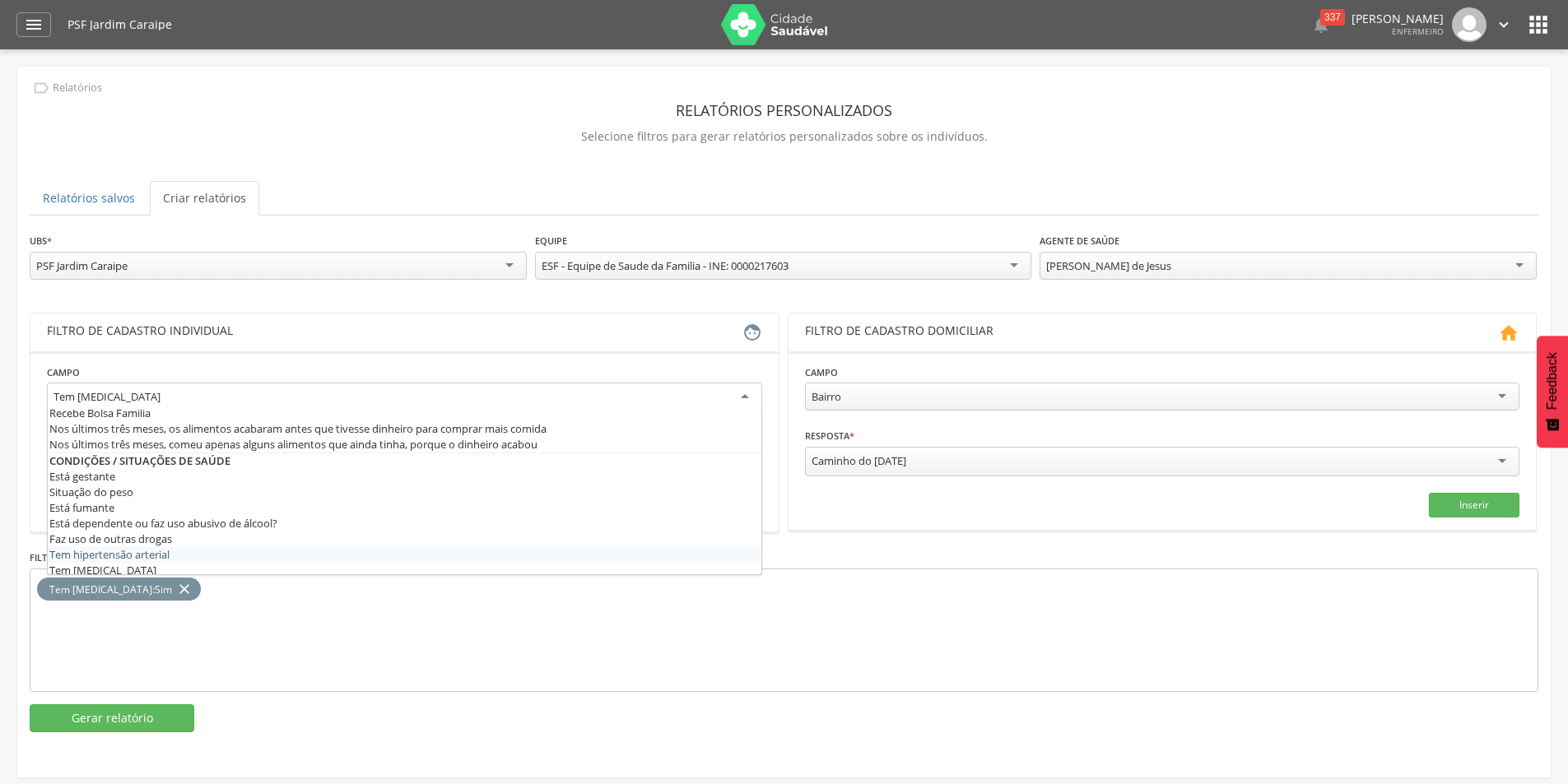
scroll to position [0, 0]
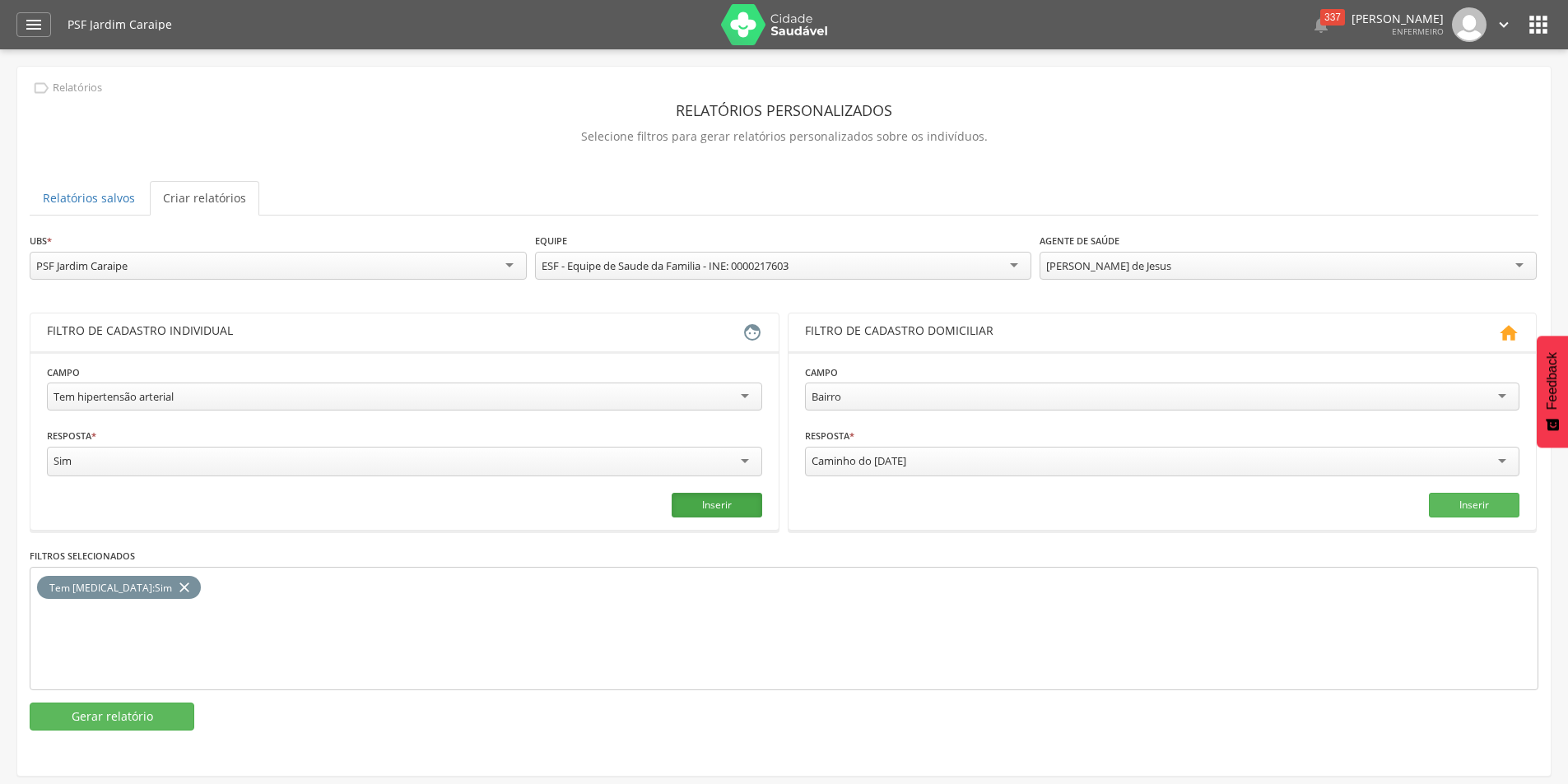
click at [713, 504] on button "Inserir" at bounding box center [716, 505] width 90 height 25
click at [146, 717] on button "Gerar relatório" at bounding box center [112, 717] width 165 height 28
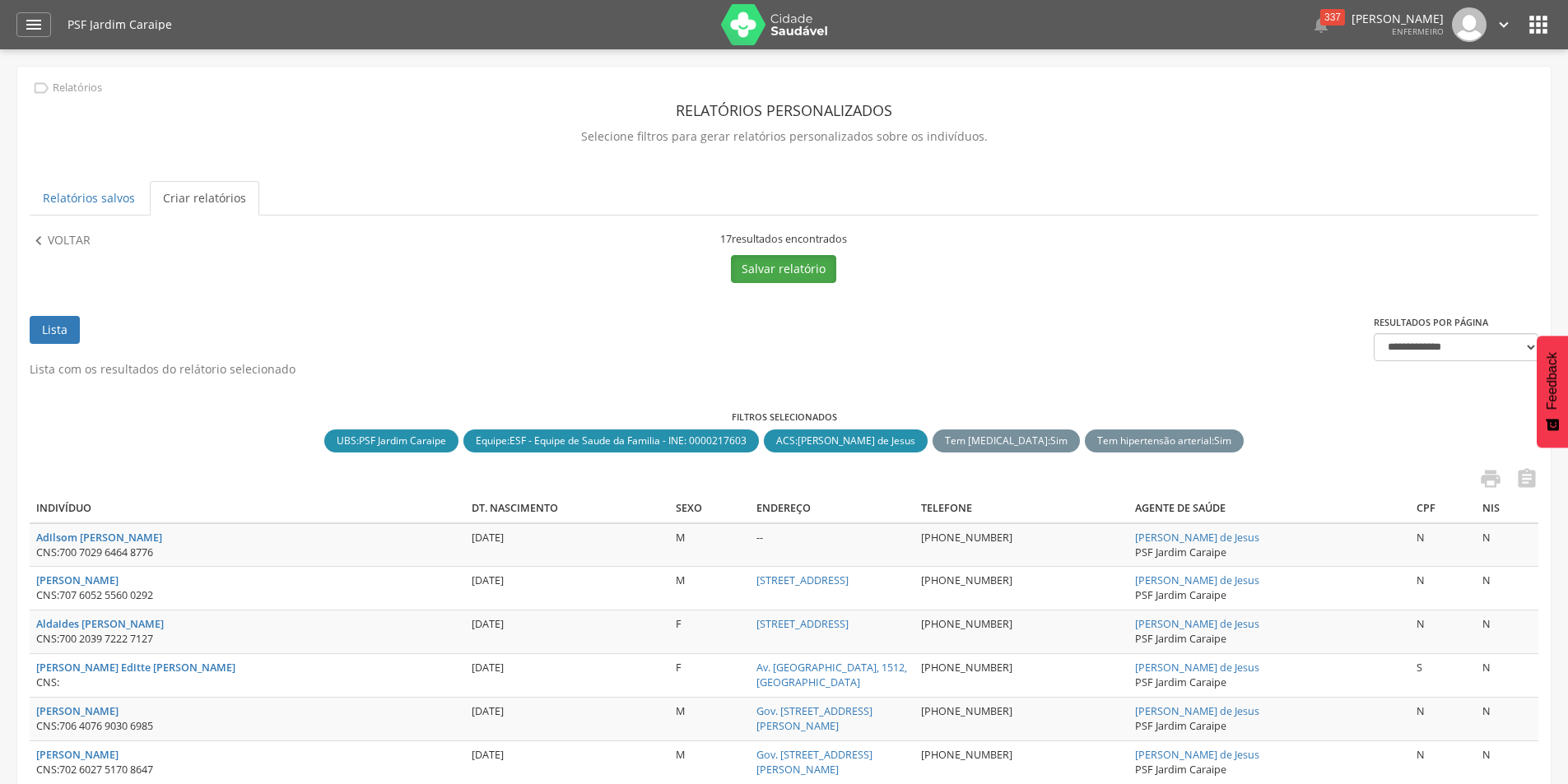
click at [763, 269] on button "Salvar relatório" at bounding box center [783, 270] width 105 height 28
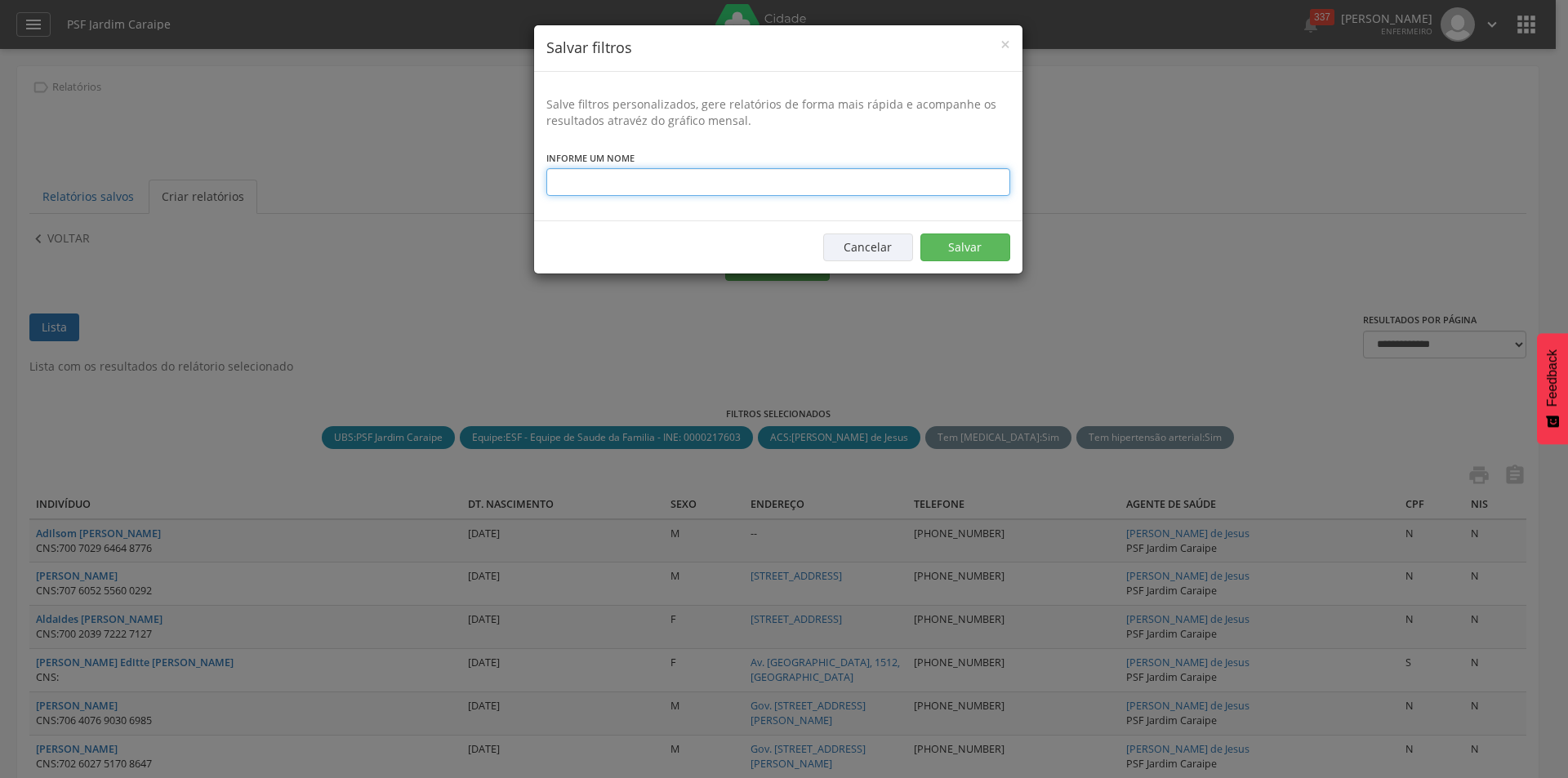
click at [577, 177] on input "text" at bounding box center [778, 182] width 464 height 28
type input "**********"
click at [966, 248] on button "Salvar" at bounding box center [965, 248] width 89 height 28
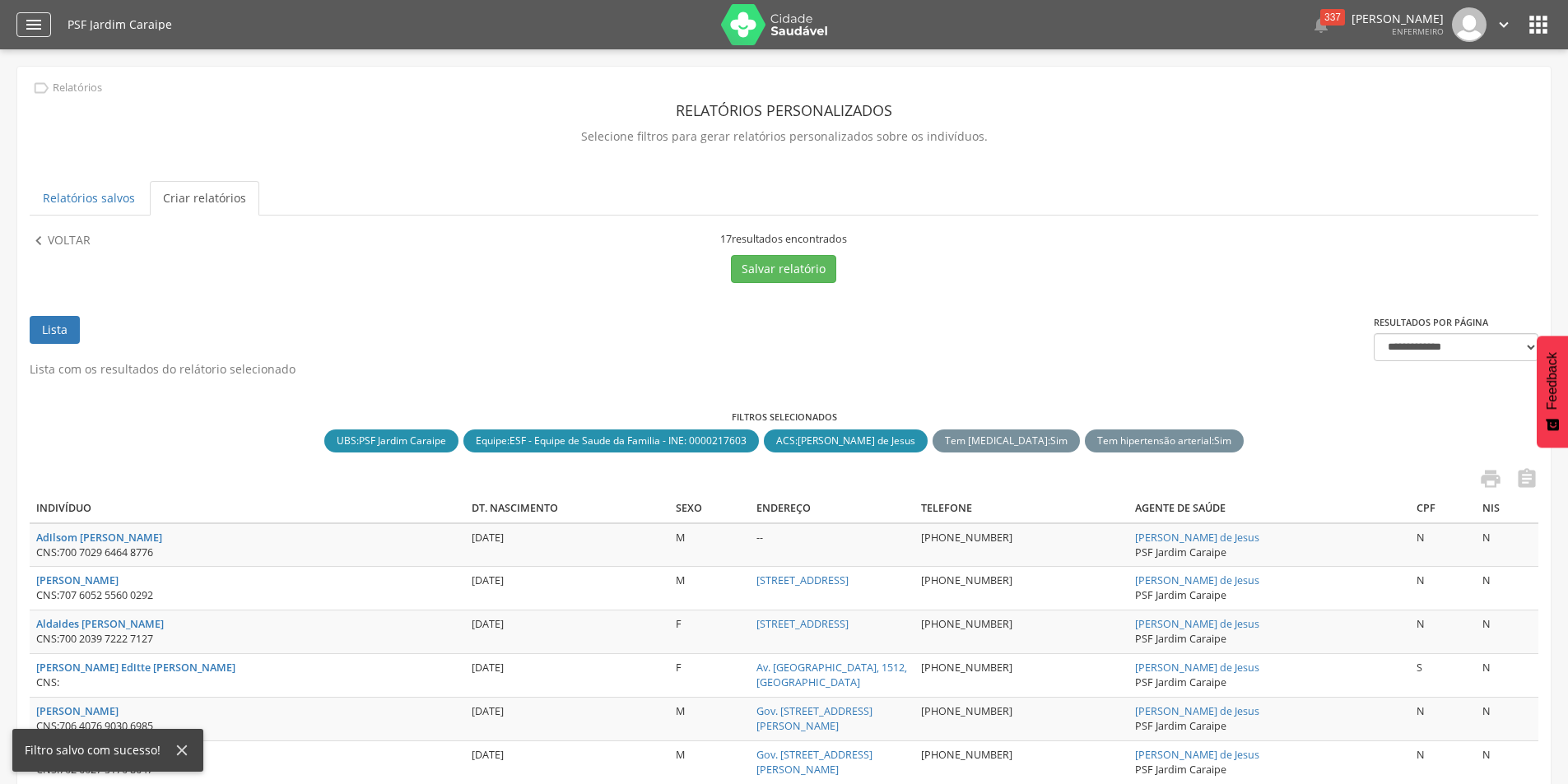
click at [26, 22] on icon "" at bounding box center [34, 25] width 20 height 20
click at [32, 21] on icon "" at bounding box center [34, 25] width 20 height 20
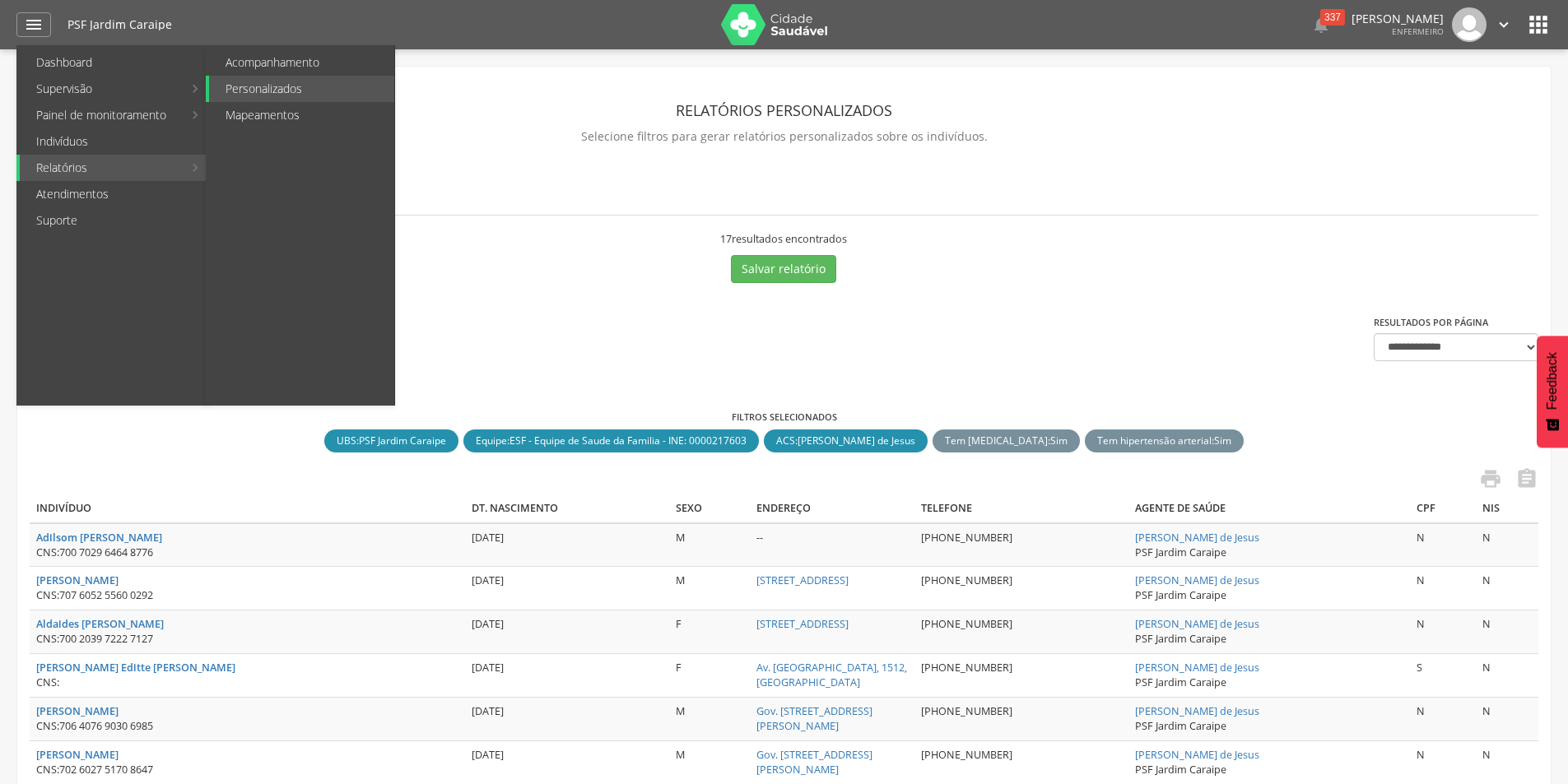
click at [109, 169] on link "Relatórios" at bounding box center [101, 168] width 163 height 26
click at [261, 87] on link "Personalizados" at bounding box center [302, 89] width 185 height 26
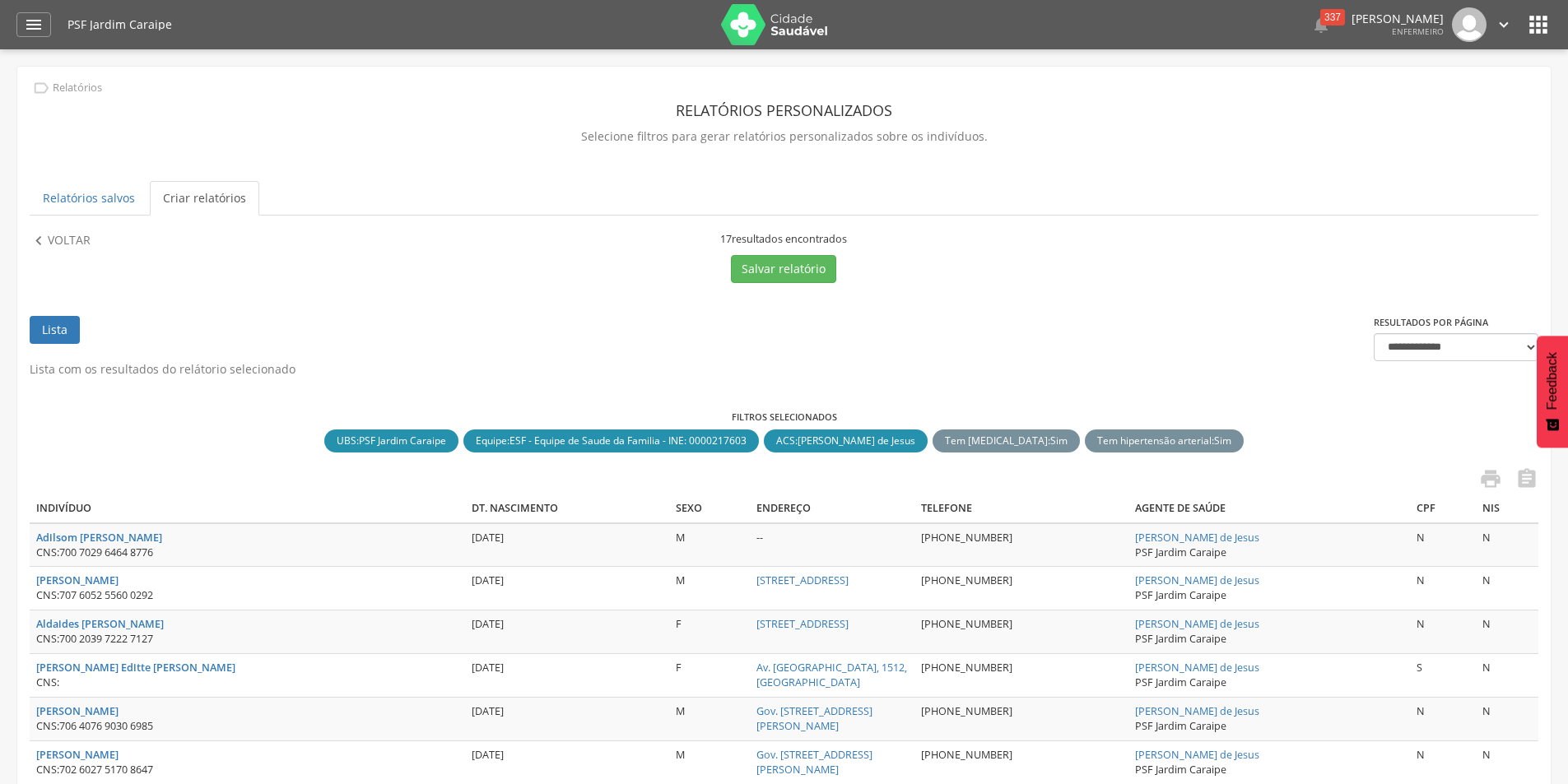
click at [199, 198] on link "Criar relatórios" at bounding box center [204, 198] width 109 height 35
click at [22, 19] on div "" at bounding box center [34, 25] width 35 height 25
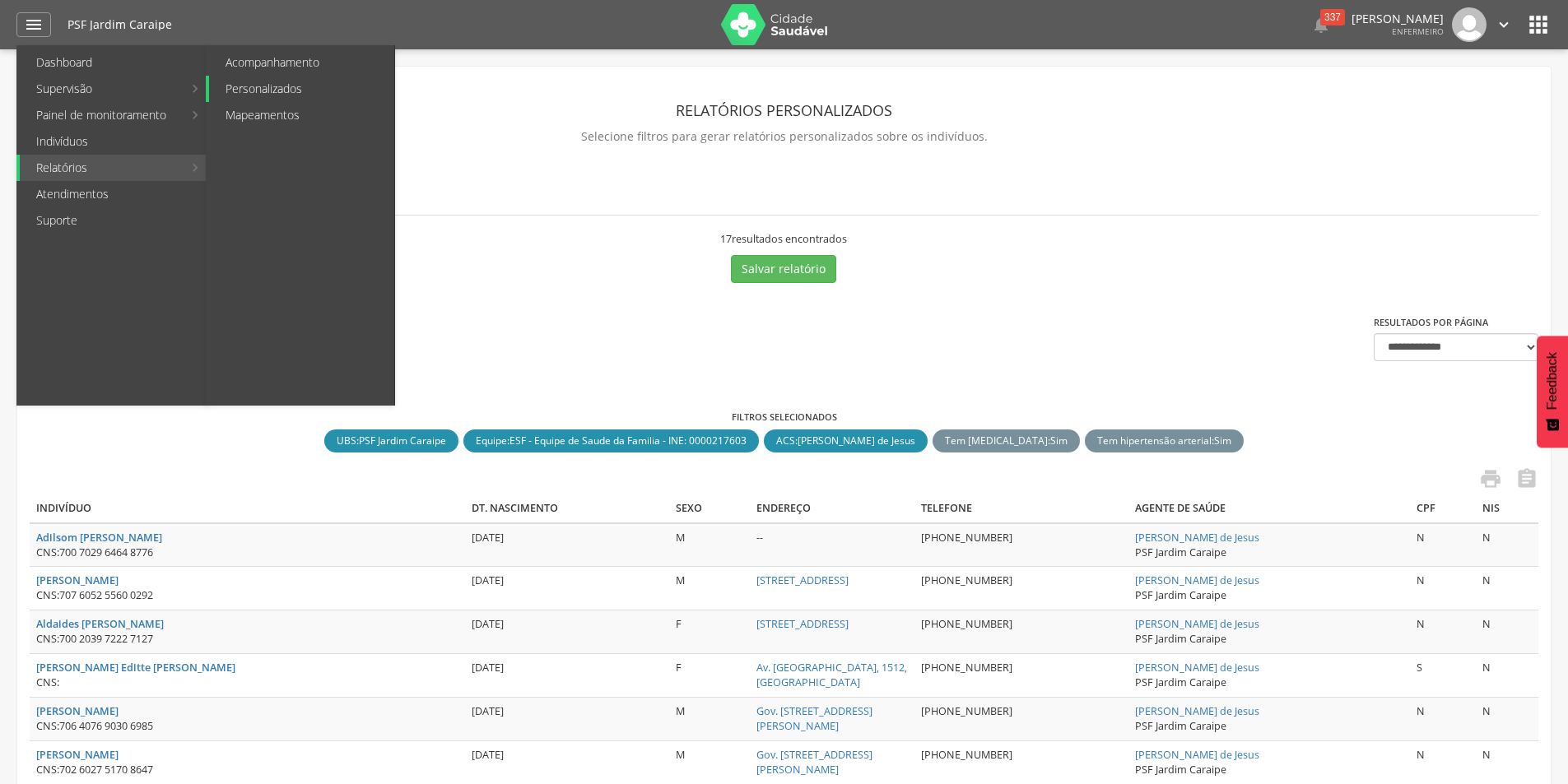
click at [284, 84] on link "Personalizados" at bounding box center [302, 89] width 185 height 26
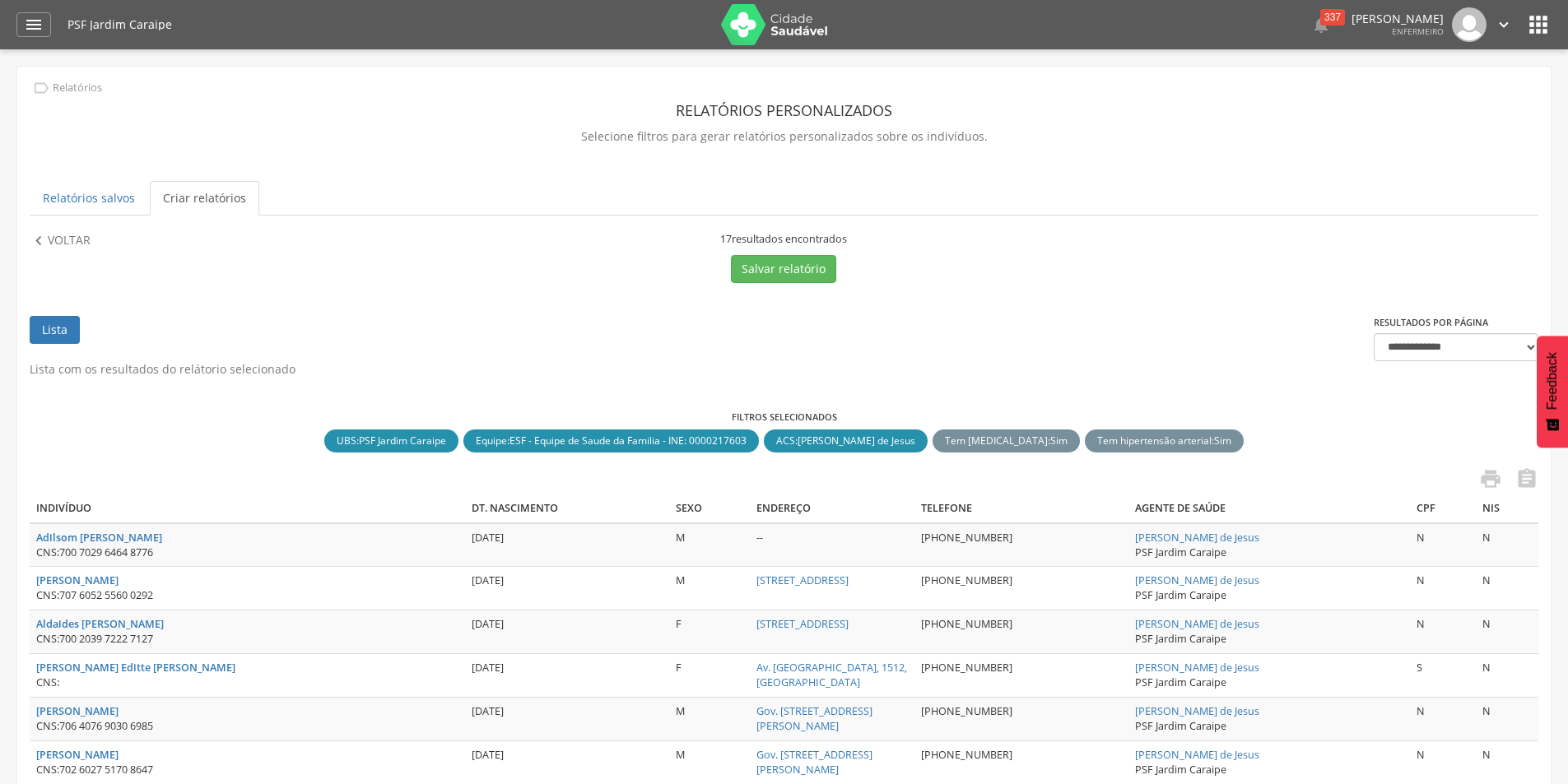
click at [192, 194] on link "Criar relatórios" at bounding box center [204, 198] width 109 height 35
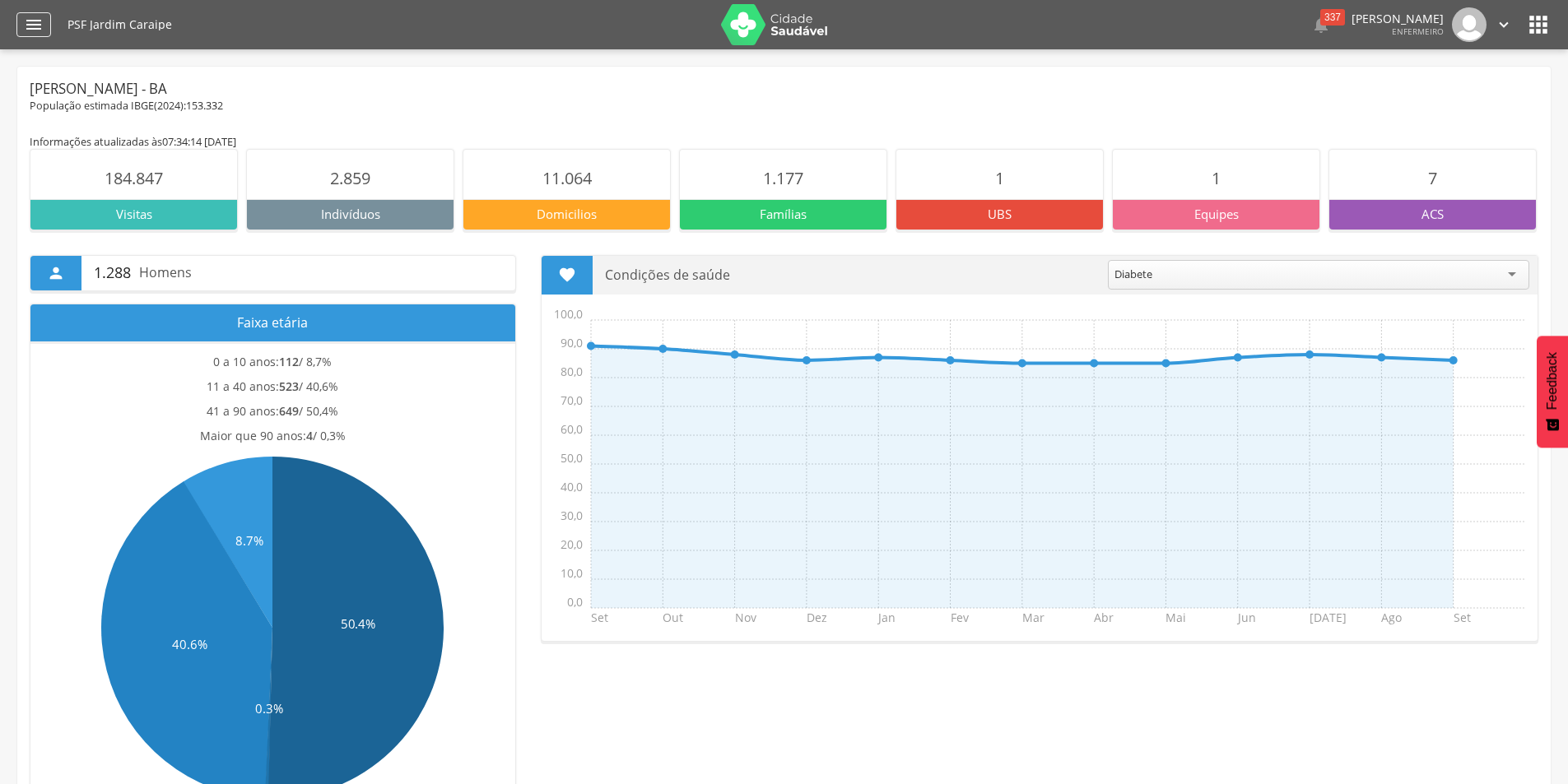
click at [37, 23] on icon "" at bounding box center [34, 25] width 20 height 20
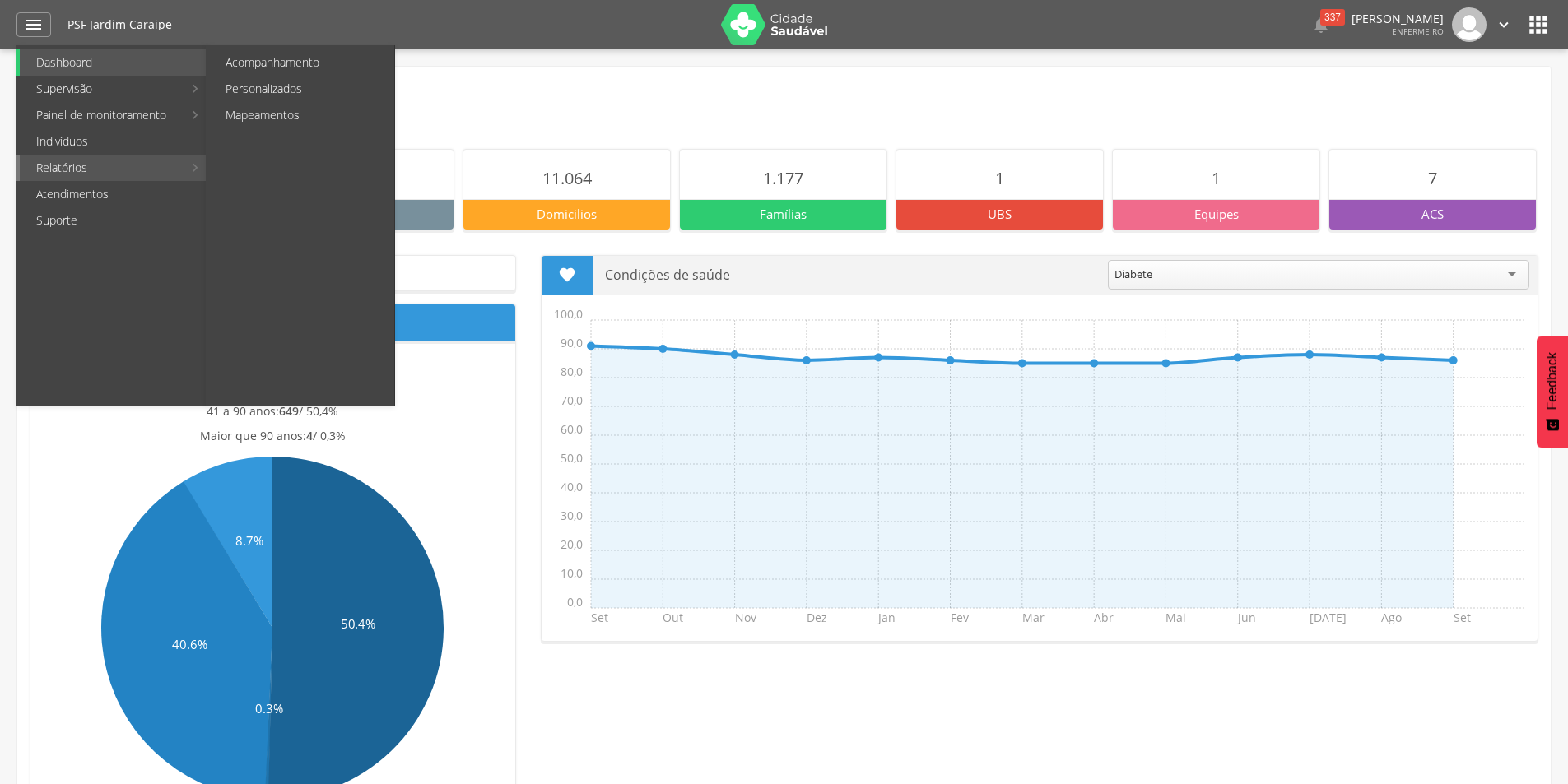
click at [83, 167] on link "Relatórios" at bounding box center [101, 168] width 163 height 26
click at [271, 90] on link "Personalizados" at bounding box center [302, 89] width 185 height 26
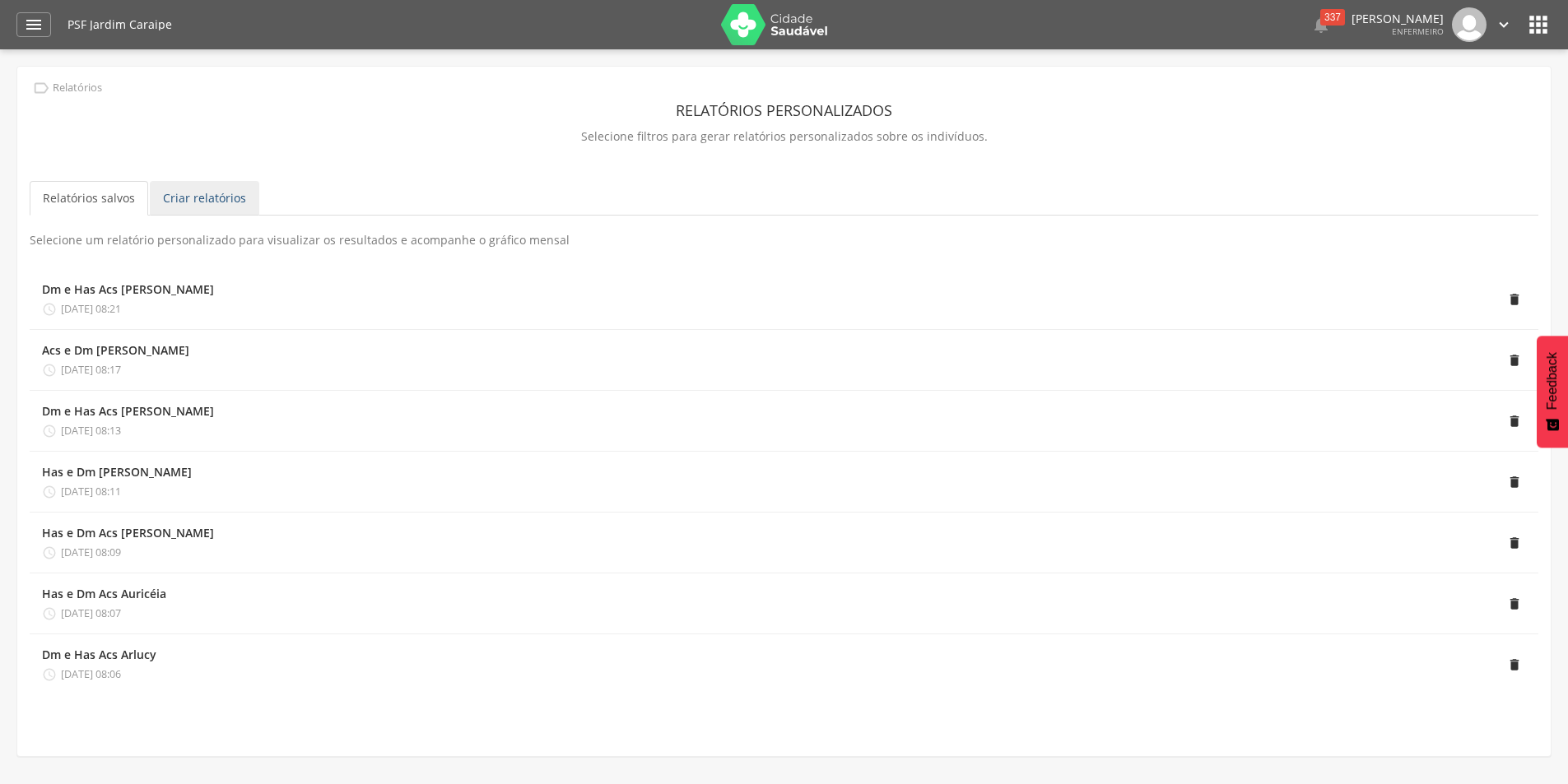
click at [193, 202] on link "Criar relatórios" at bounding box center [204, 198] width 109 height 35
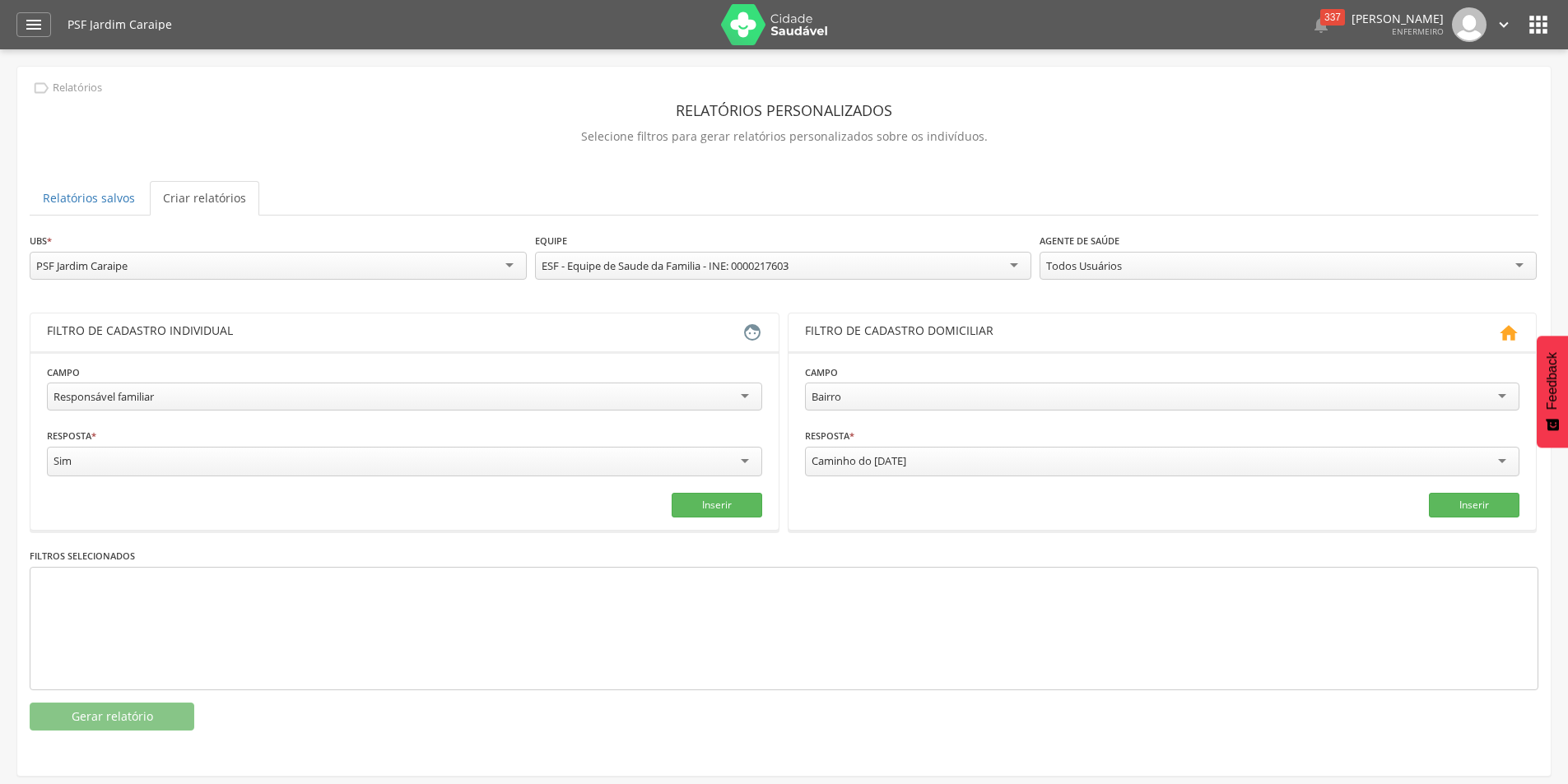
click at [1135, 271] on div "Todos Usuários" at bounding box center [1288, 266] width 497 height 28
click at [167, 394] on div "Responsável familiar" at bounding box center [404, 397] width 715 height 28
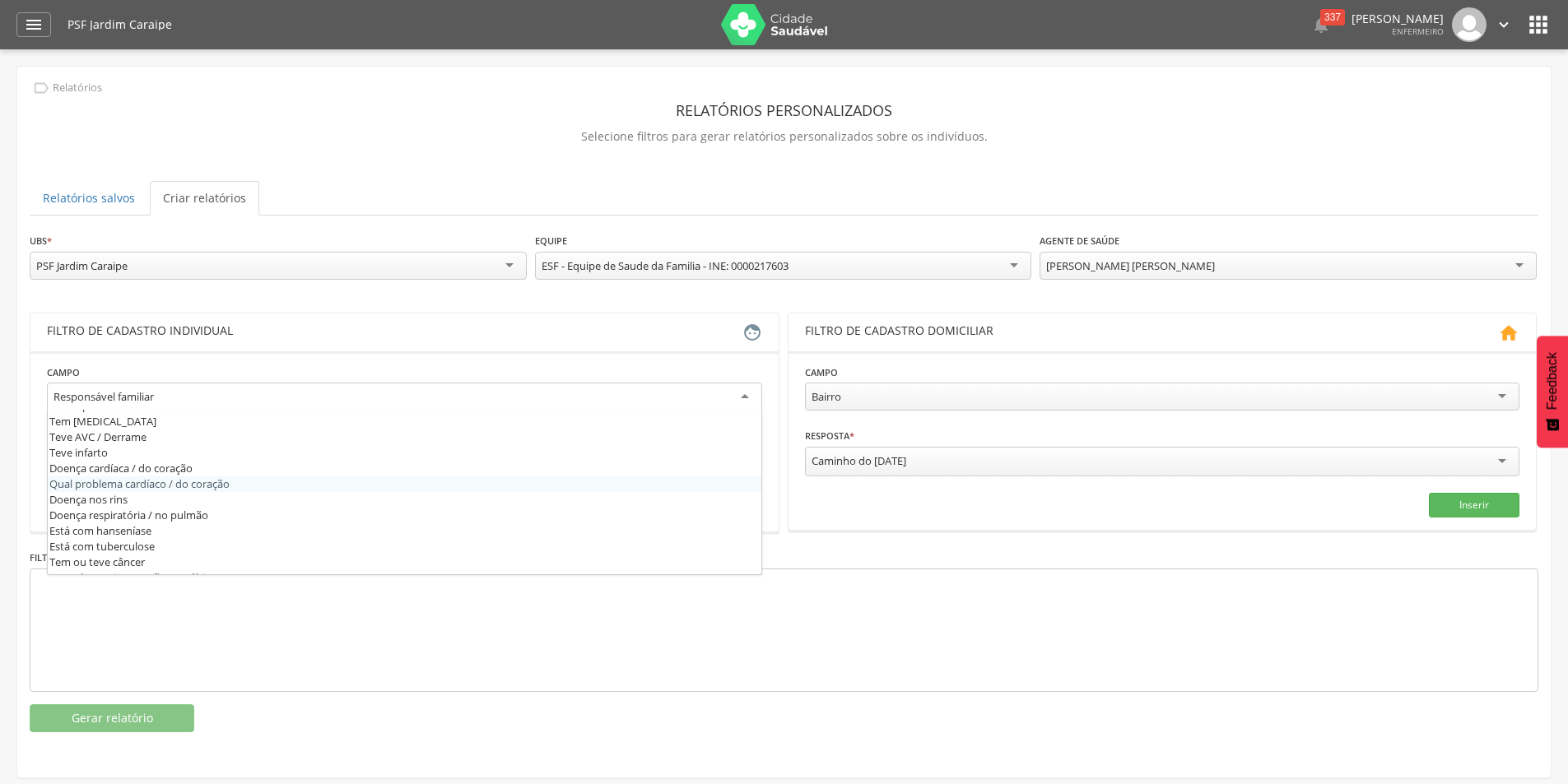
scroll to position [494, 0]
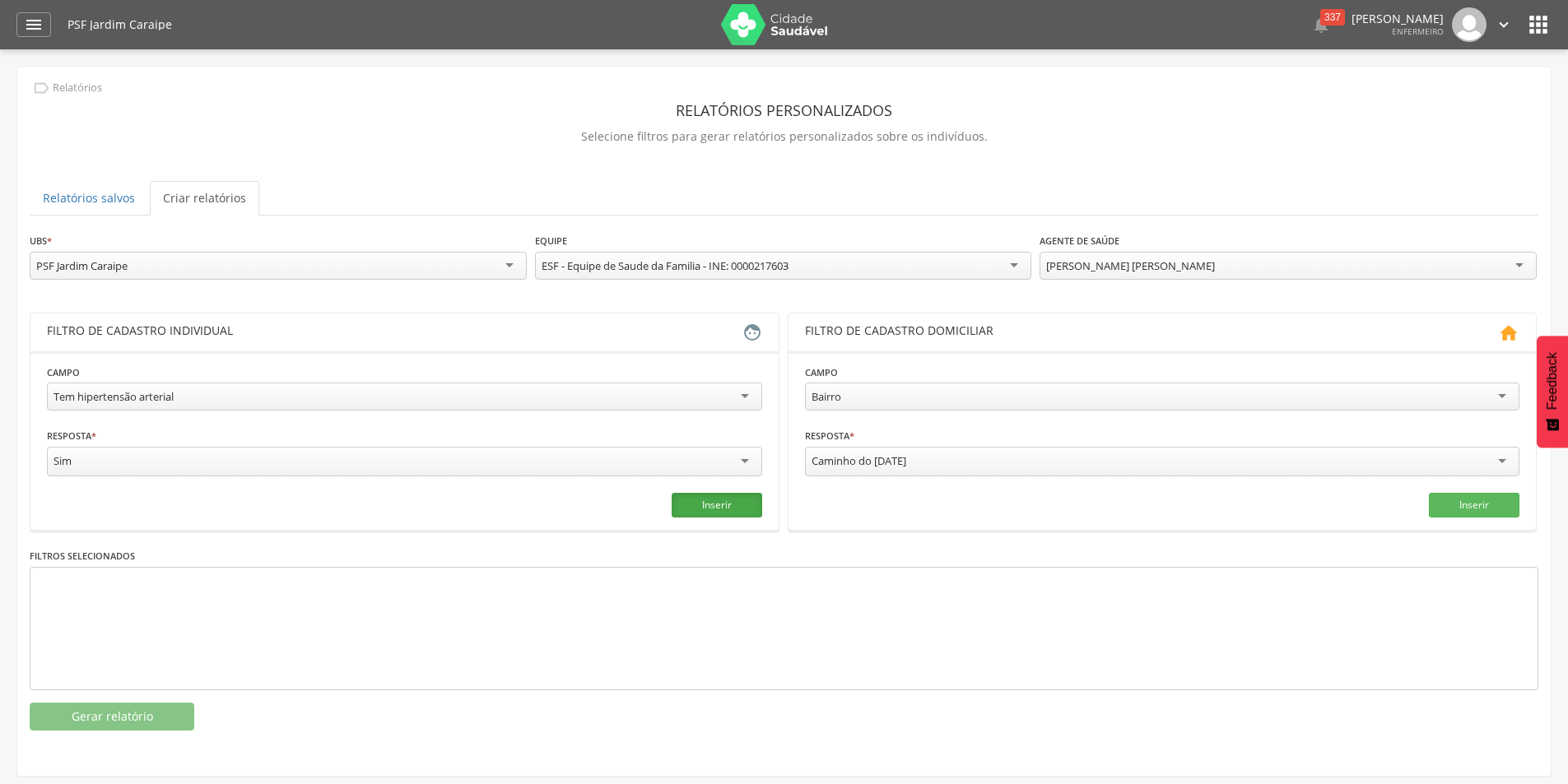
click at [705, 508] on button "Inserir" at bounding box center [716, 505] width 90 height 25
click at [117, 711] on button "Gerar relatório" at bounding box center [112, 717] width 165 height 28
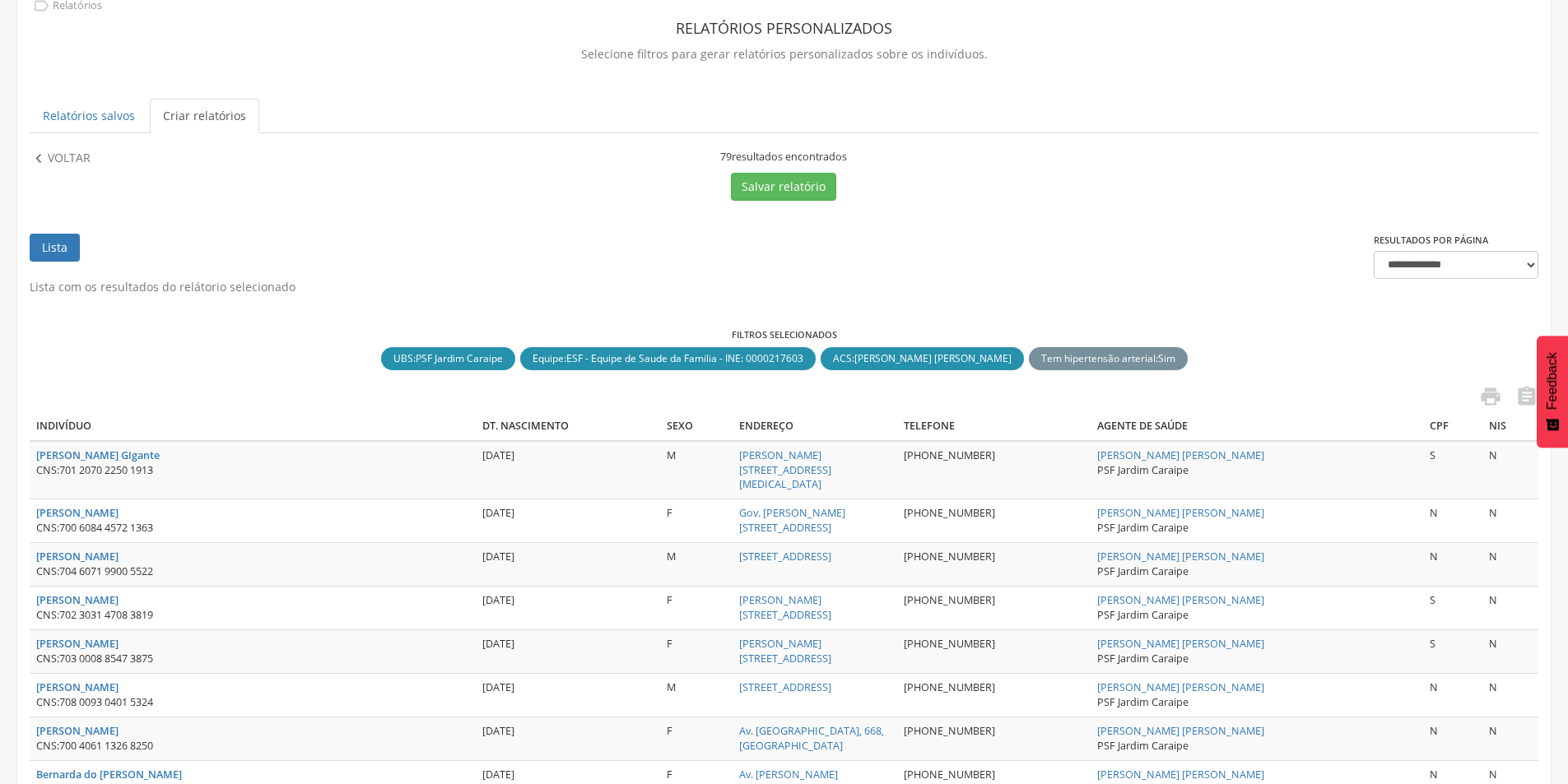
scroll to position [0, 0]
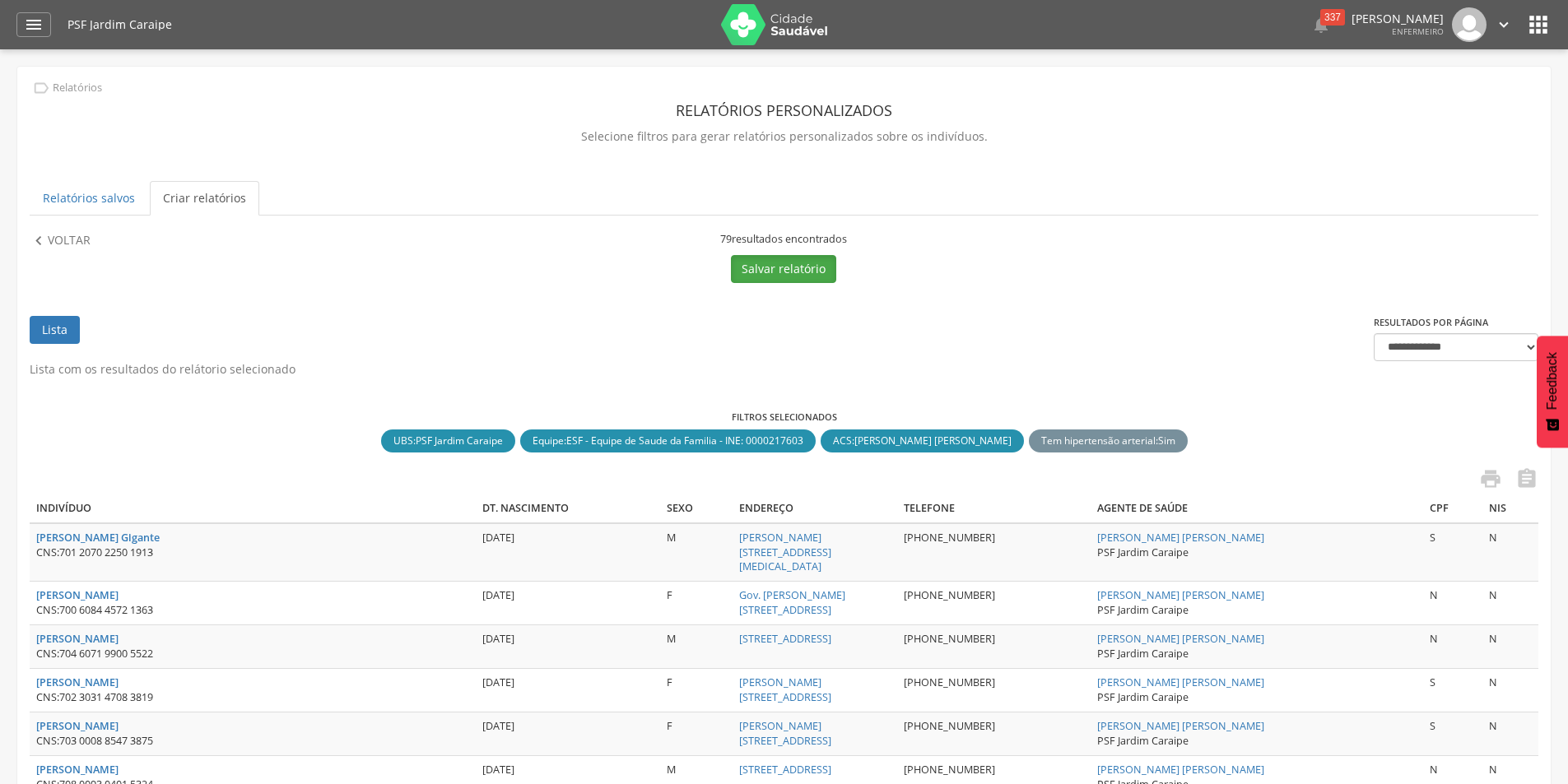
click at [764, 264] on button "Salvar relatório" at bounding box center [783, 270] width 105 height 28
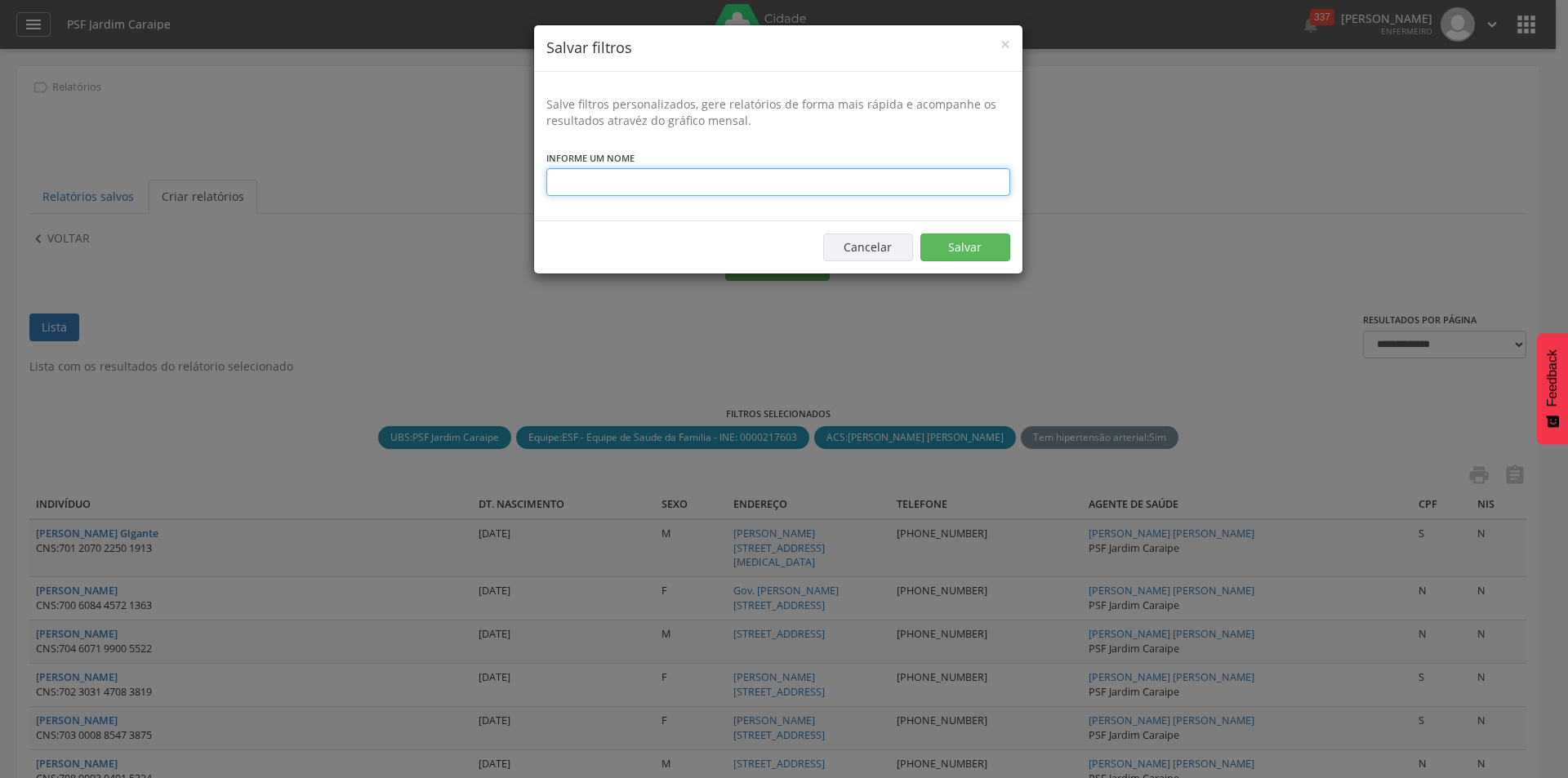
click at [670, 175] on input "text" at bounding box center [778, 182] width 464 height 28
type input "*"
type input "**********"
click at [965, 242] on button "Salvar" at bounding box center [965, 248] width 89 height 28
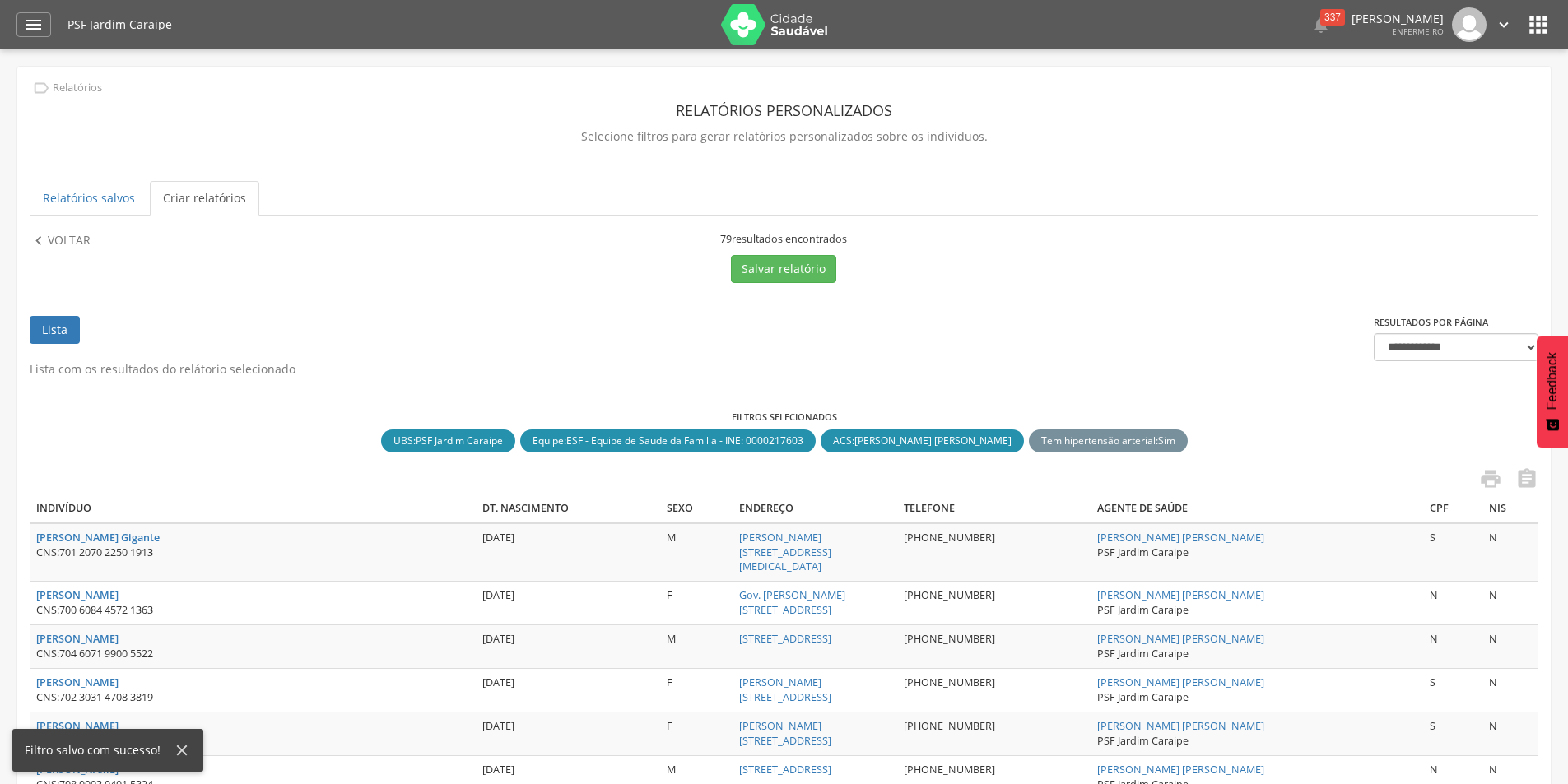
click at [48, 244] on p "Voltar" at bounding box center [69, 241] width 43 height 18
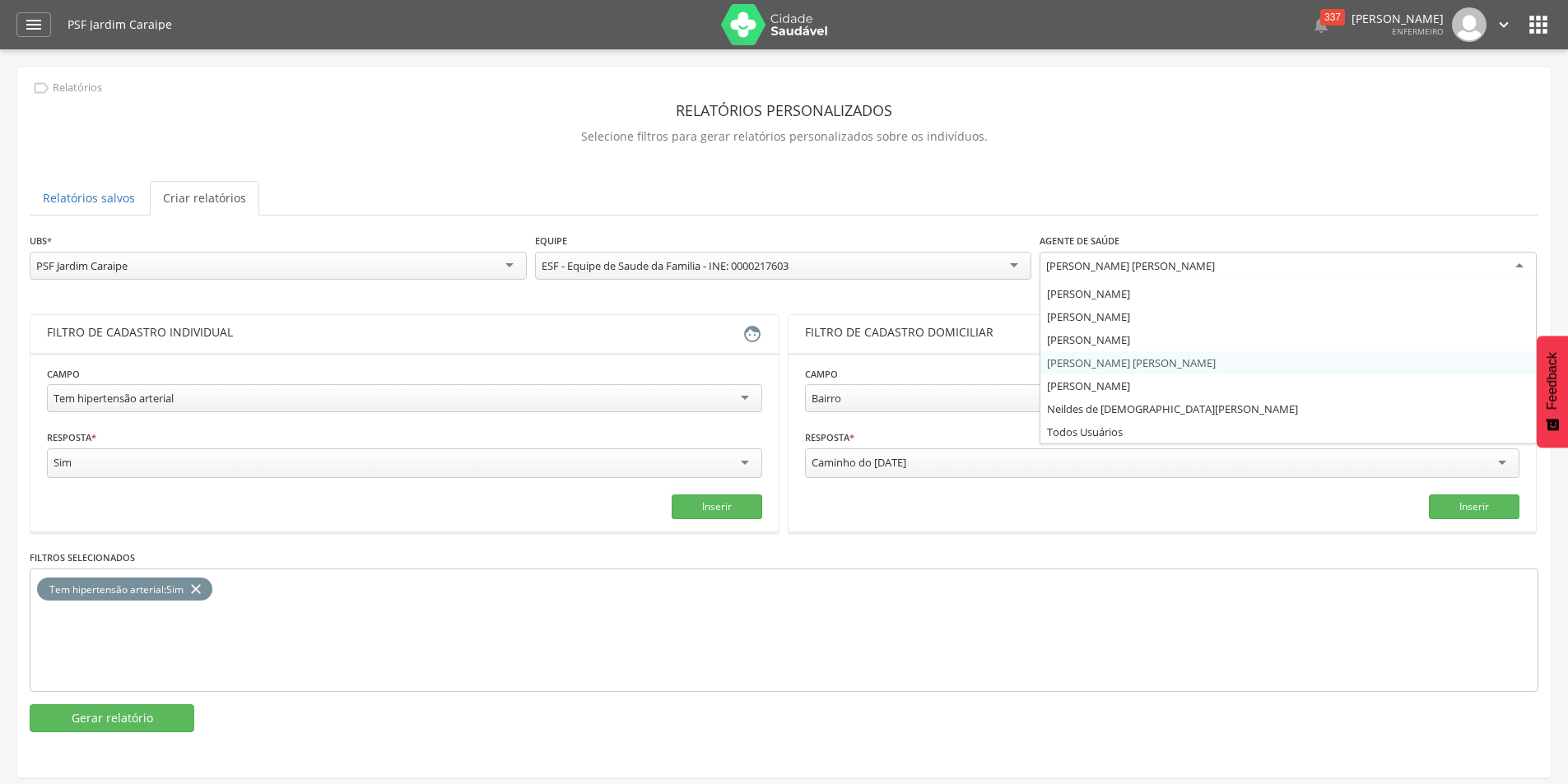
click at [1215, 263] on div "[PERSON_NAME] [PERSON_NAME]" at bounding box center [1131, 266] width 169 height 15
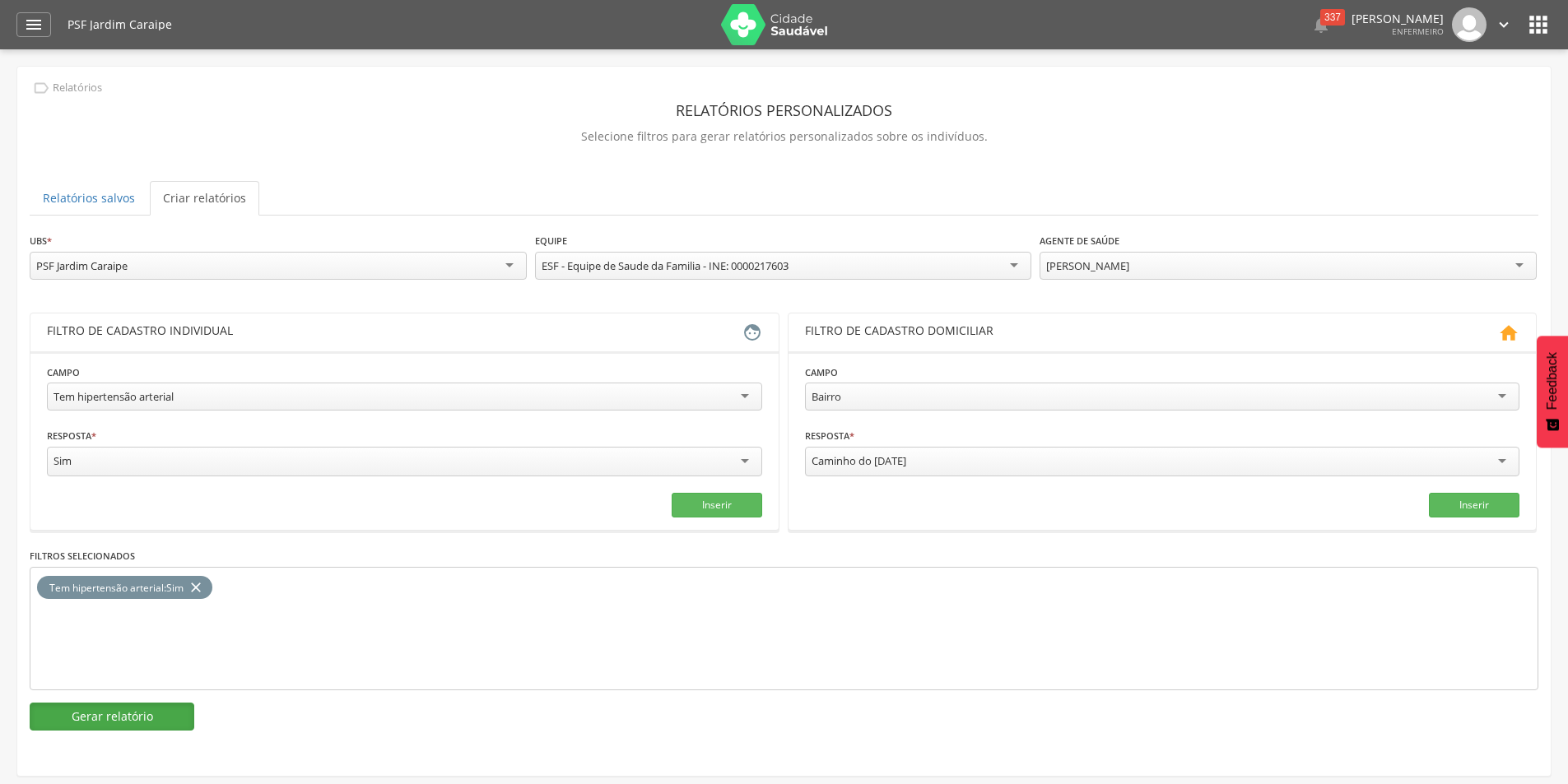
click at [91, 715] on button "Gerar relatório" at bounding box center [112, 717] width 165 height 28
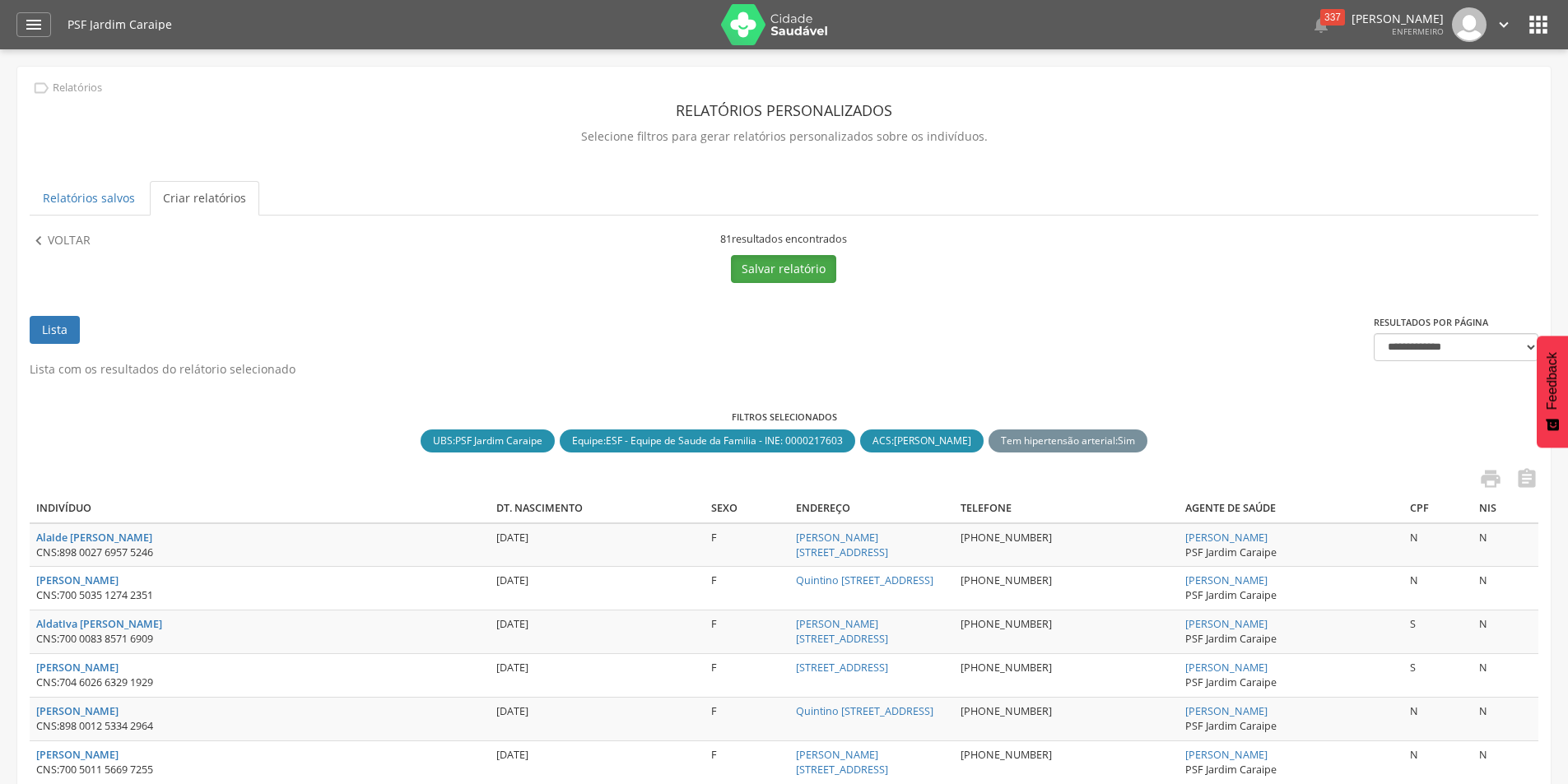
click at [800, 265] on button "Salvar relatório" at bounding box center [783, 270] width 105 height 28
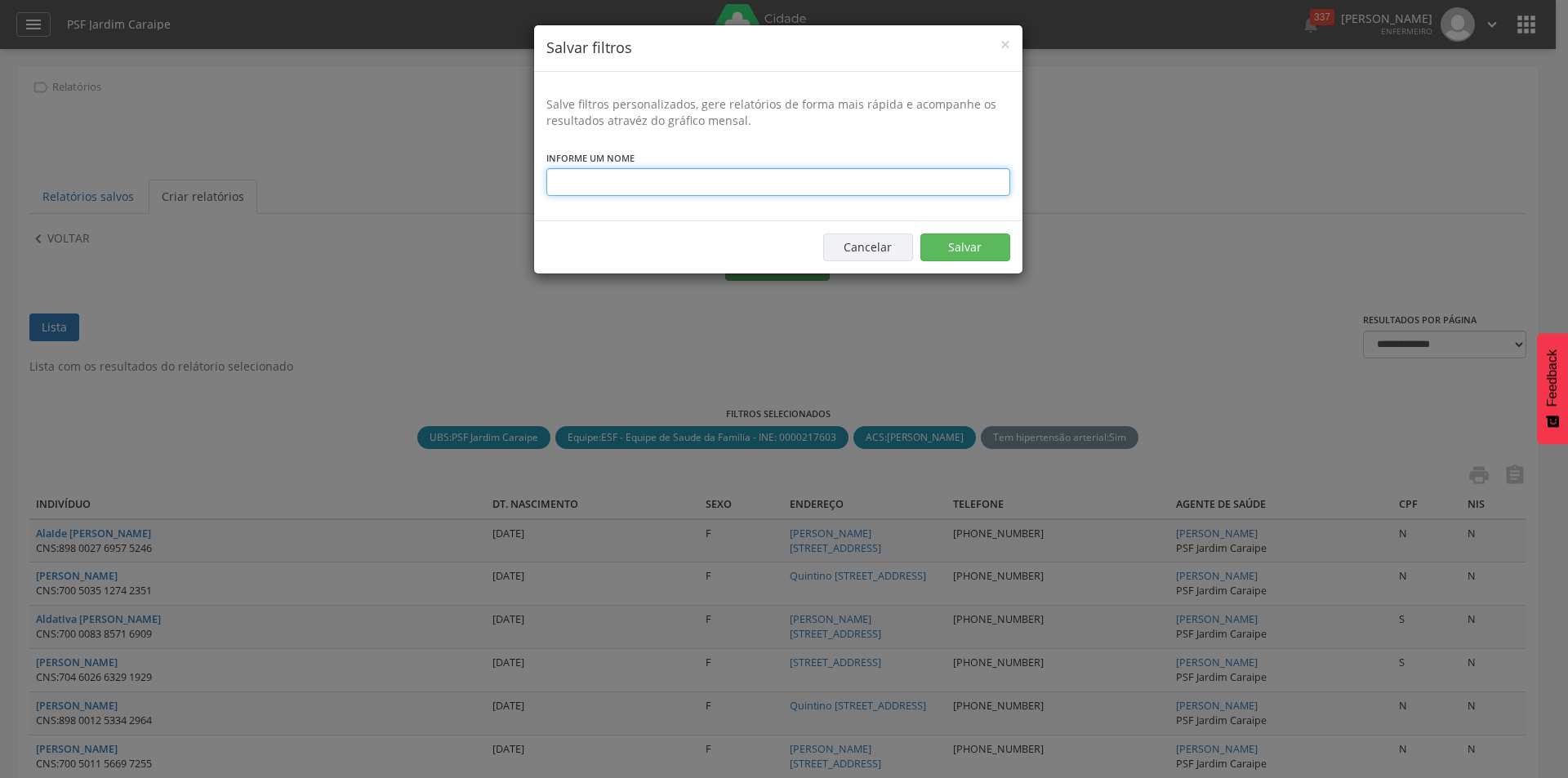
click at [573, 175] on input "text" at bounding box center [778, 182] width 464 height 28
click at [619, 179] on input "**********" at bounding box center [778, 182] width 464 height 28
type input "**********"
click at [953, 250] on button "Salvar" at bounding box center [965, 248] width 89 height 28
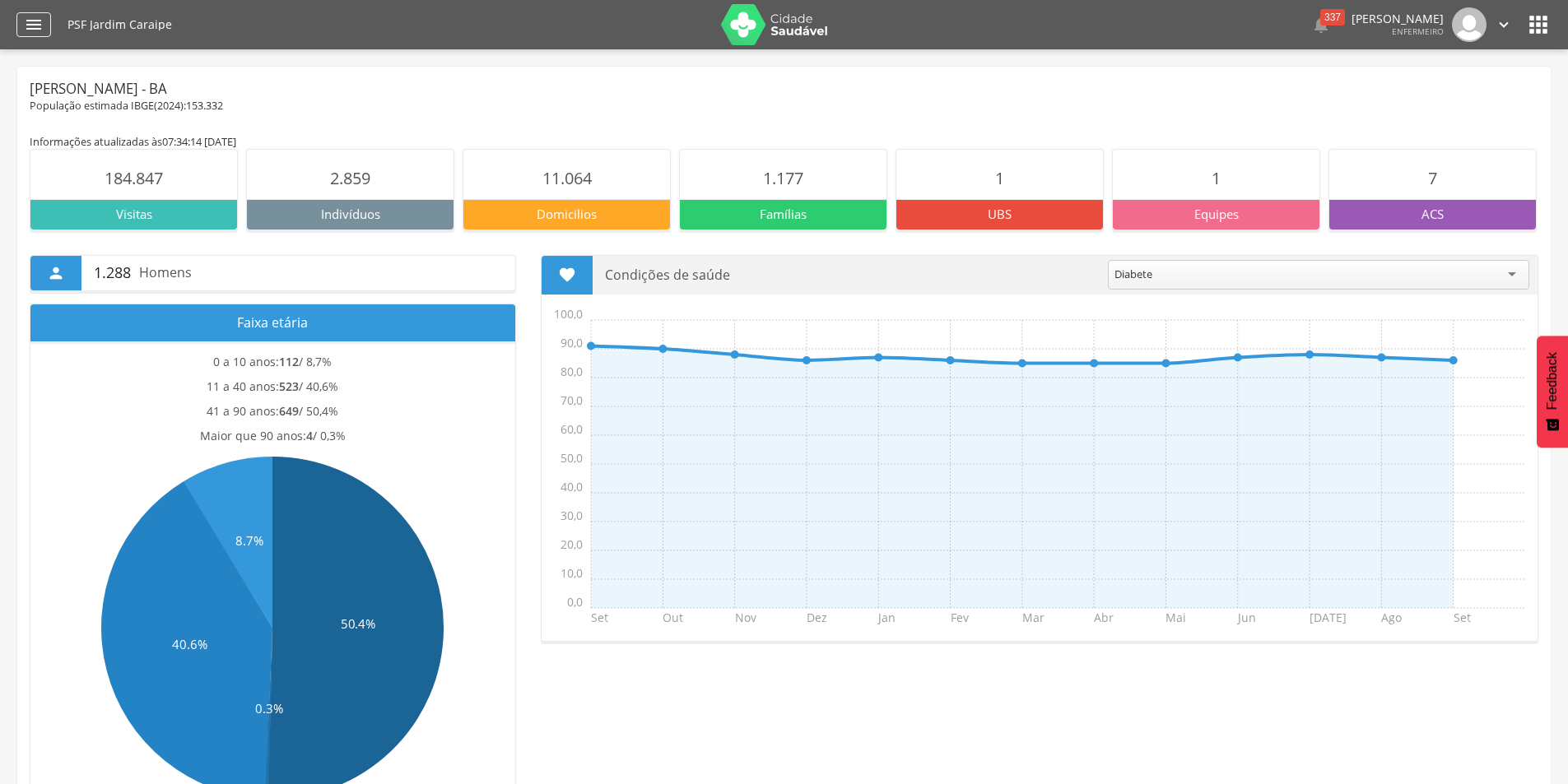
click at [31, 29] on icon "" at bounding box center [34, 25] width 20 height 20
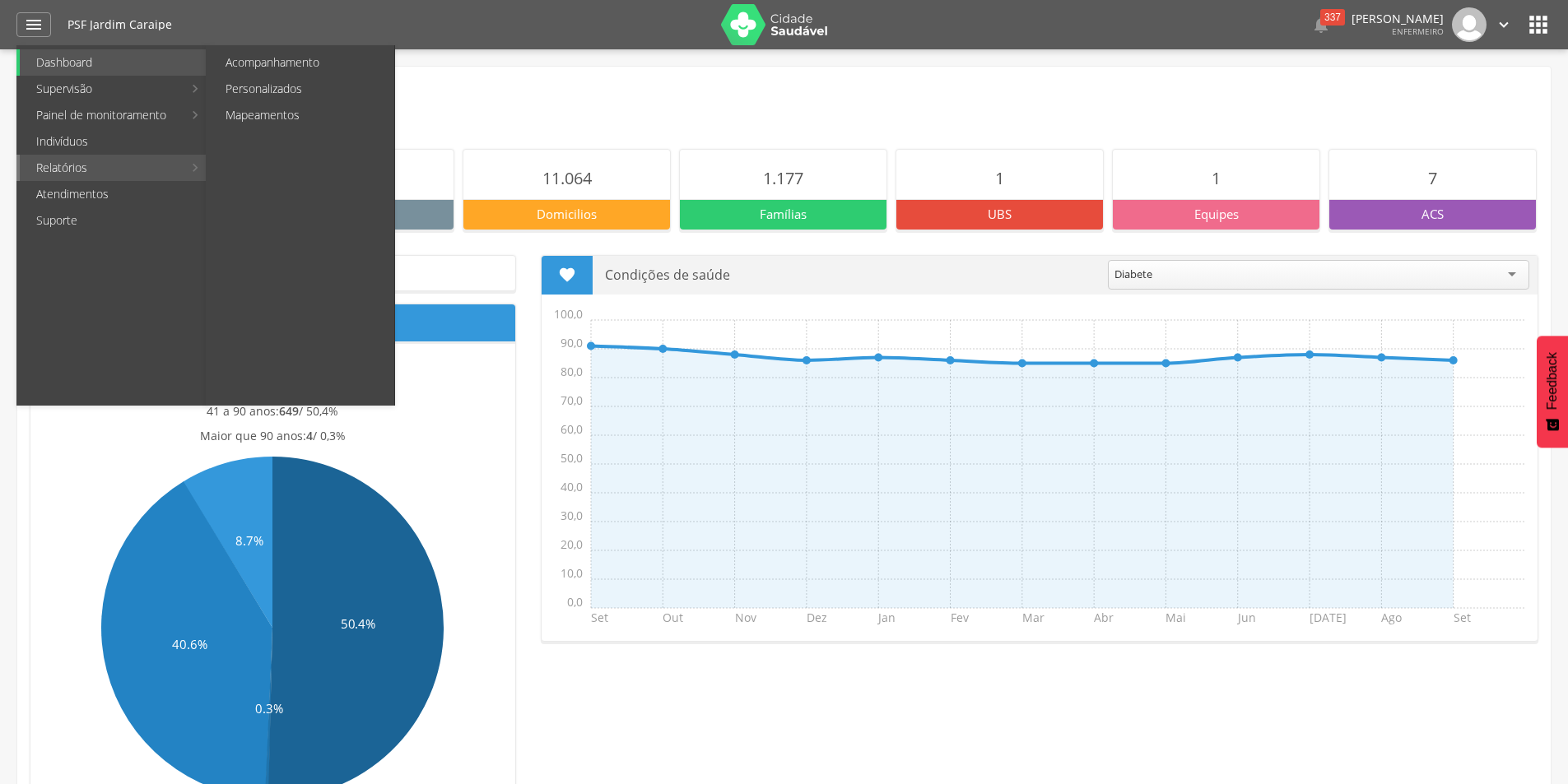
click at [73, 162] on link "Relatórios" at bounding box center [101, 168] width 163 height 26
click at [264, 84] on link "Personalizados" at bounding box center [302, 89] width 185 height 26
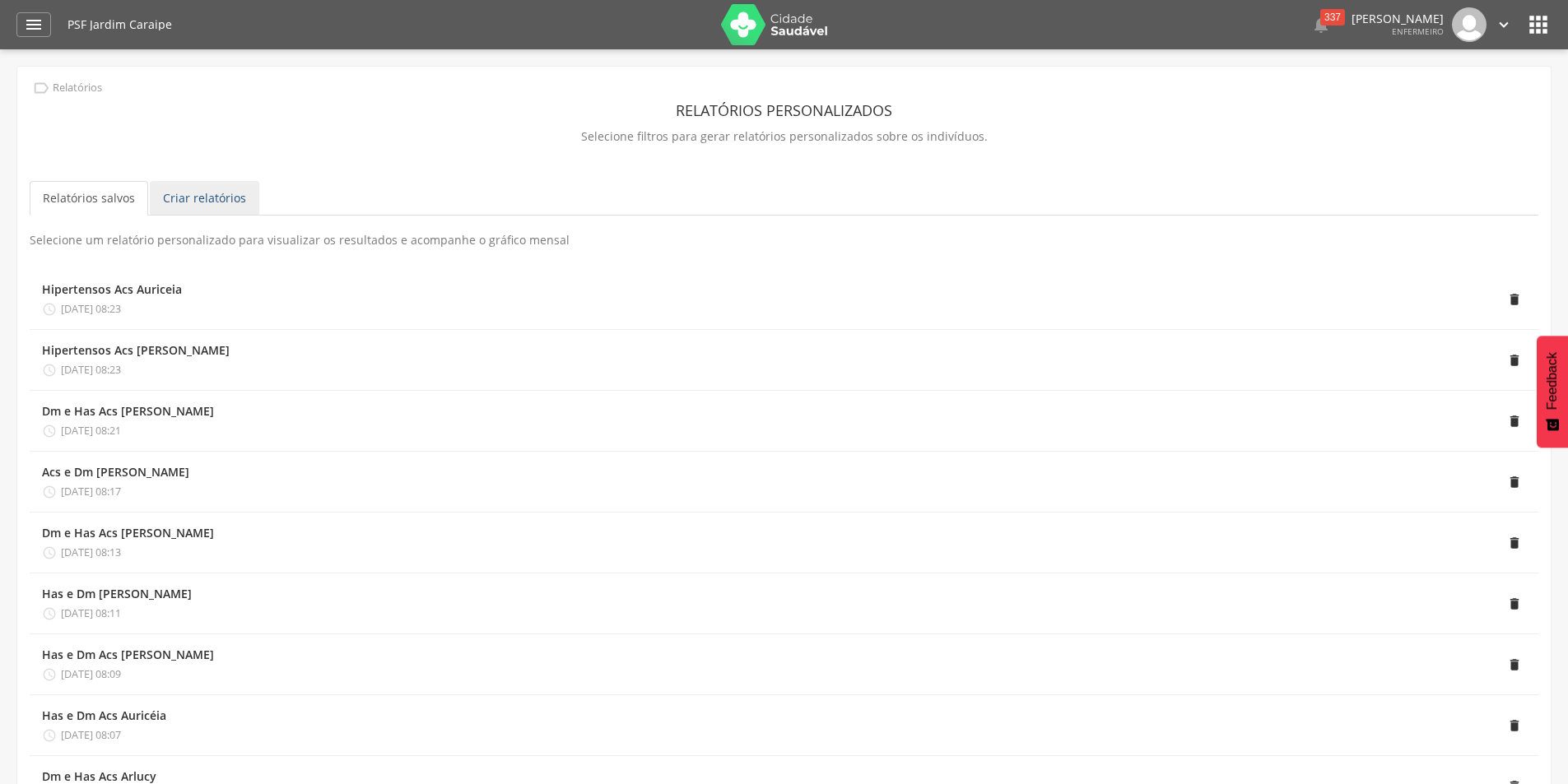
click at [209, 195] on link "Criar relatórios" at bounding box center [204, 198] width 109 height 35
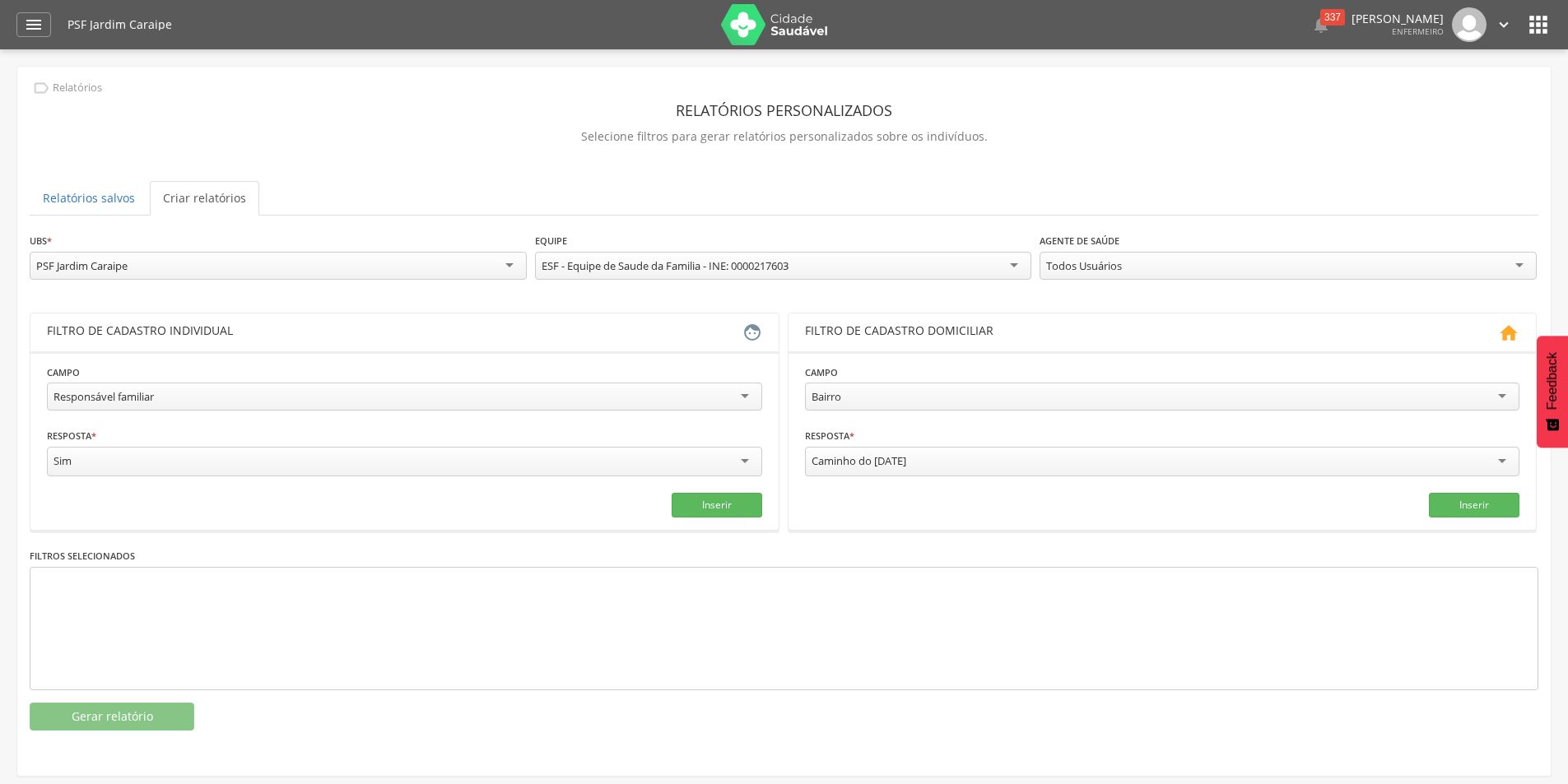
click at [1154, 261] on div "Todos Usuários" at bounding box center [1288, 266] width 497 height 28
click at [709, 458] on div "Sim" at bounding box center [404, 461] width 715 height 30
click at [430, 388] on div "Responsável familiar" at bounding box center [404, 397] width 715 height 28
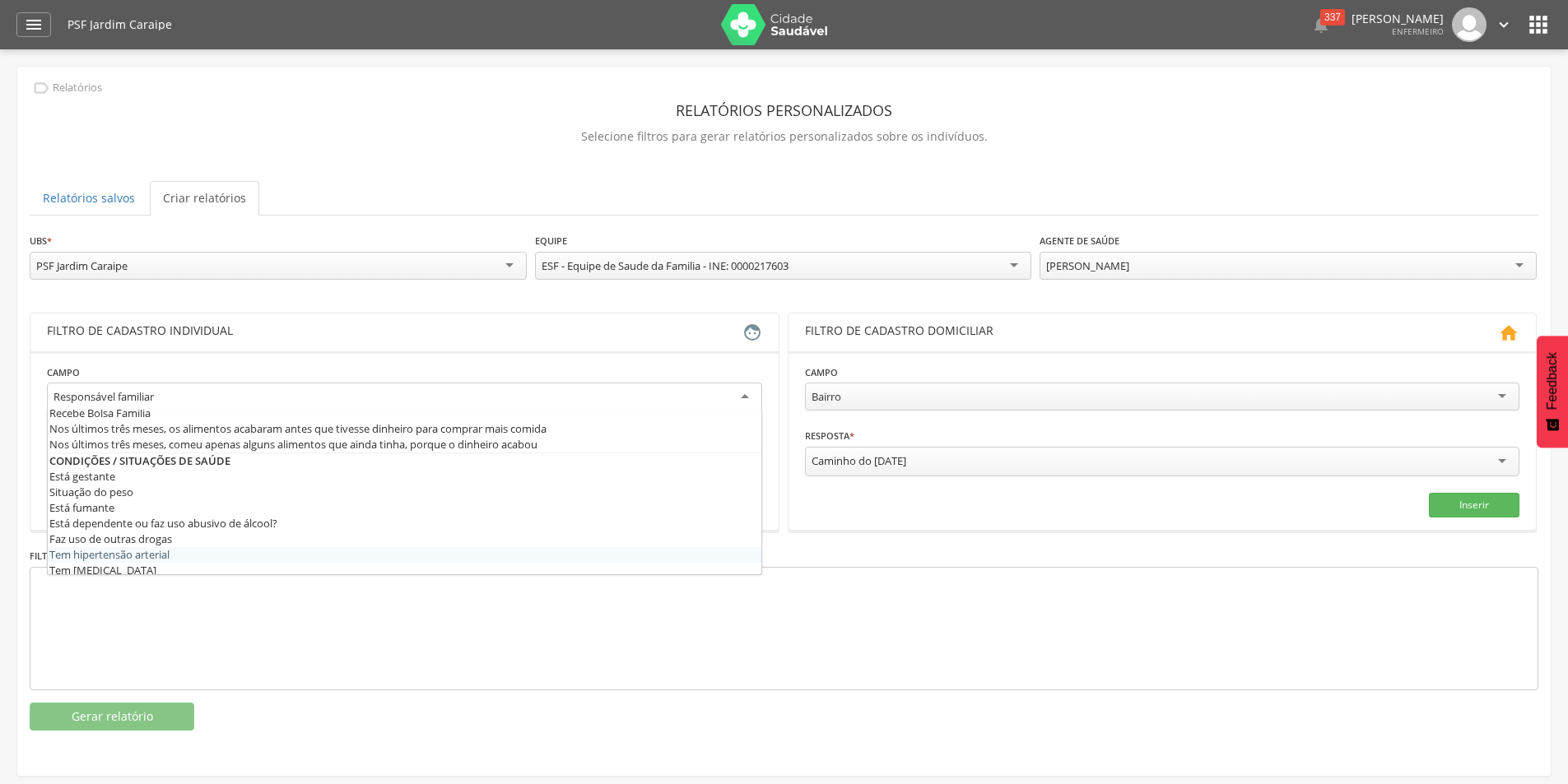
scroll to position [0, 0]
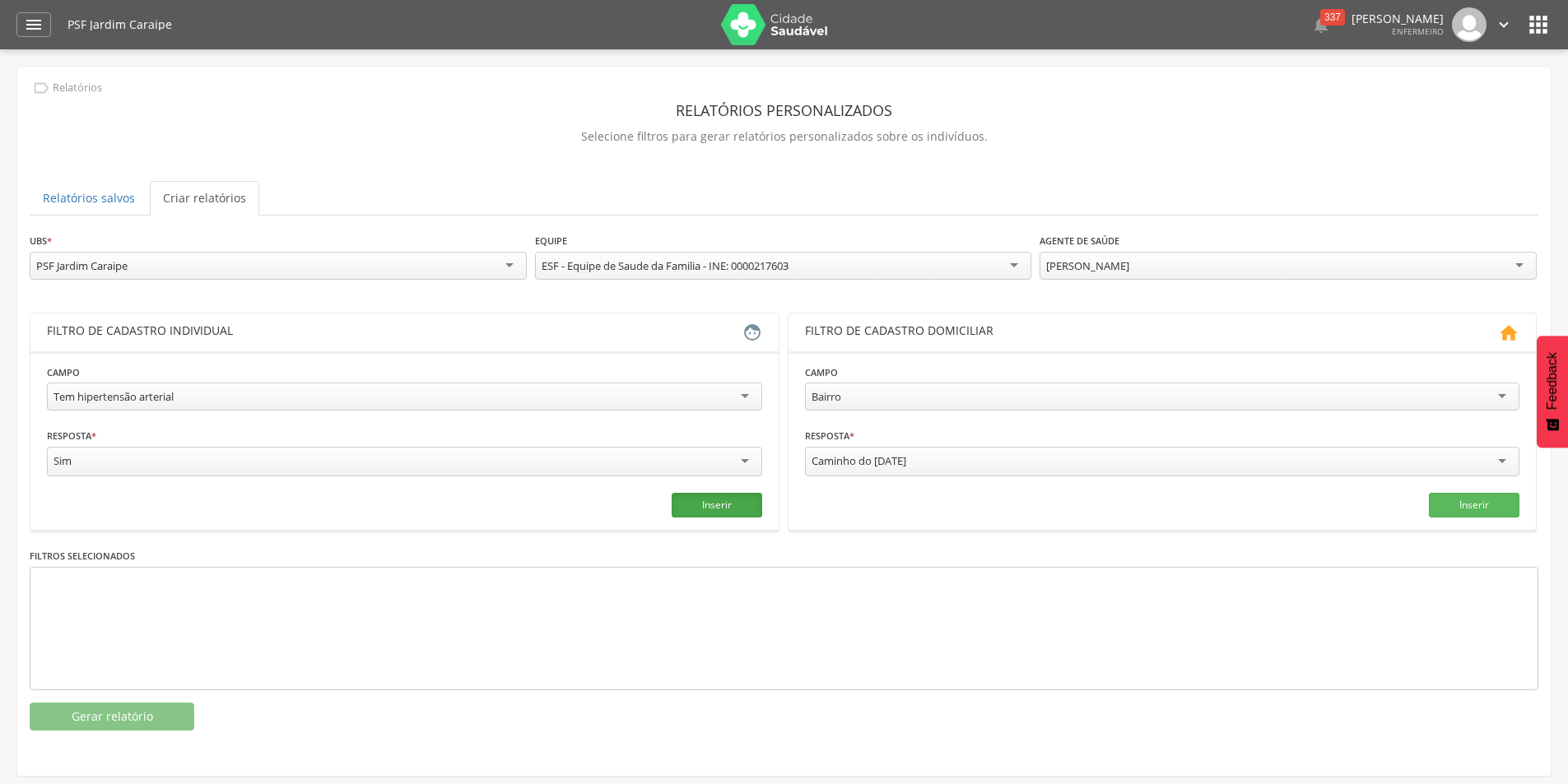
click at [719, 496] on button "Inserir" at bounding box center [716, 505] width 90 height 25
click at [141, 715] on button "Gerar relatório" at bounding box center [112, 717] width 165 height 28
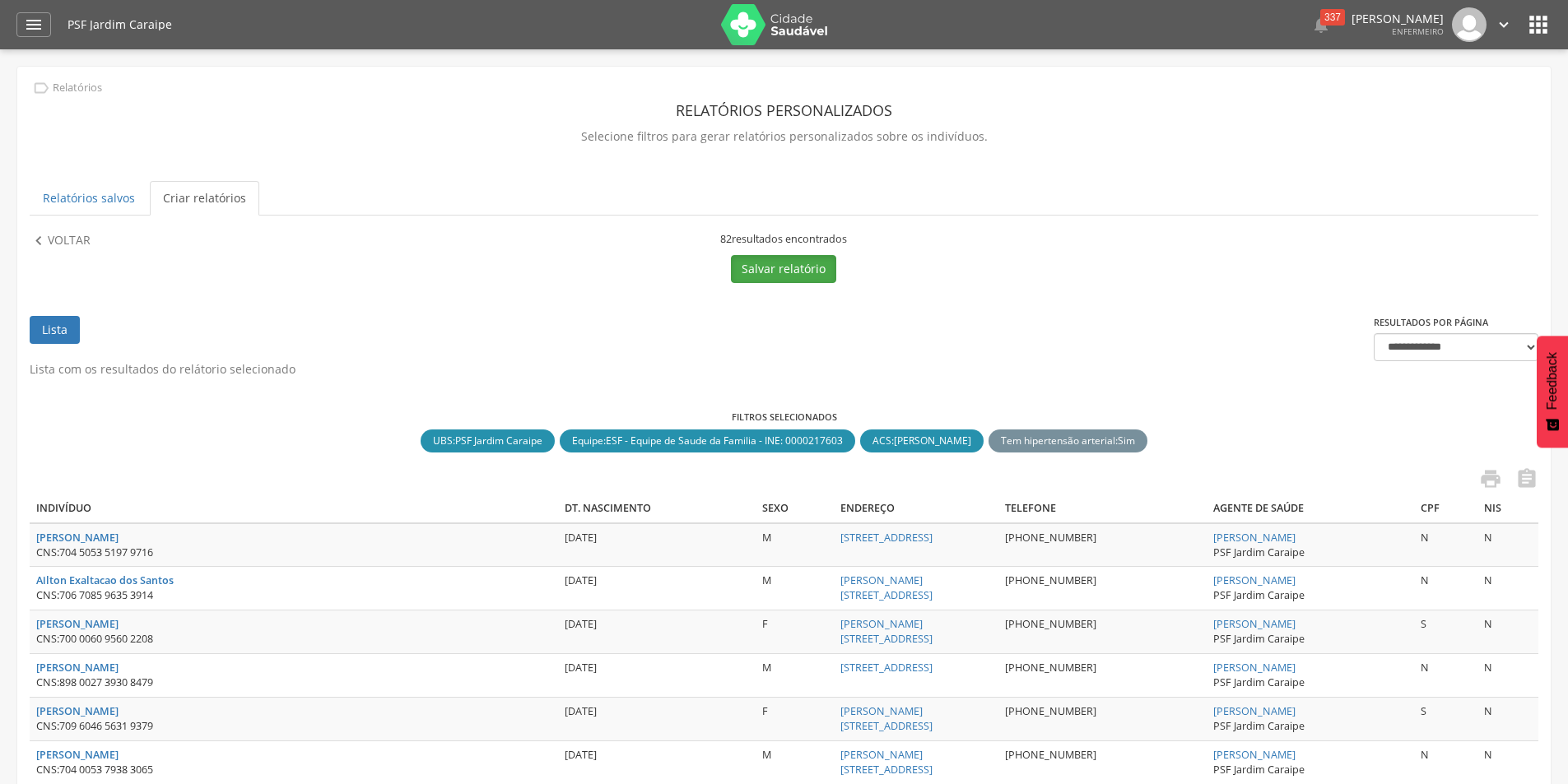
click at [788, 265] on button "Salvar relatório" at bounding box center [783, 270] width 105 height 28
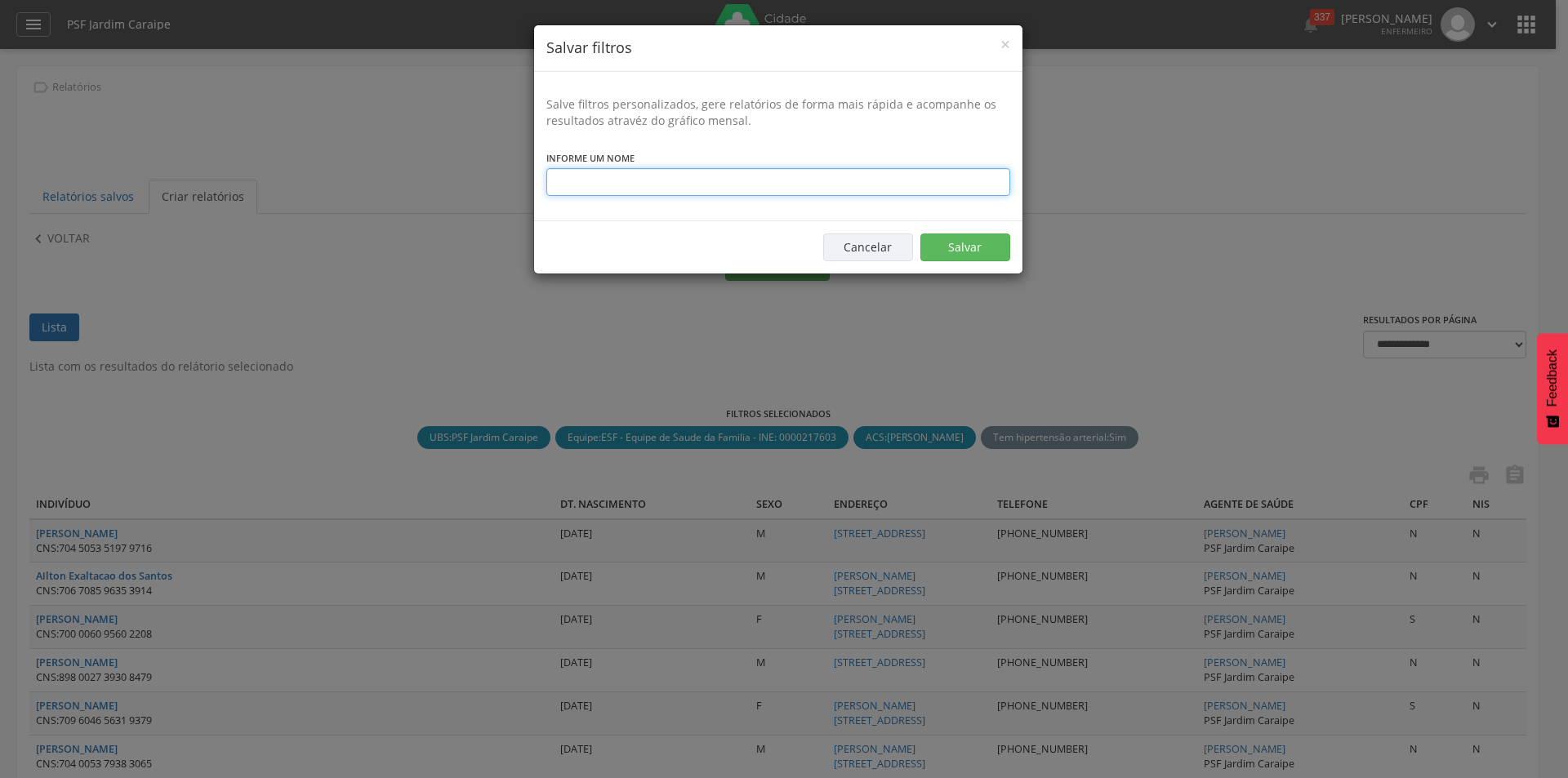
click at [655, 181] on input "text" at bounding box center [778, 182] width 464 height 28
type input "**********"
click at [953, 245] on button "Salvar" at bounding box center [965, 248] width 89 height 28
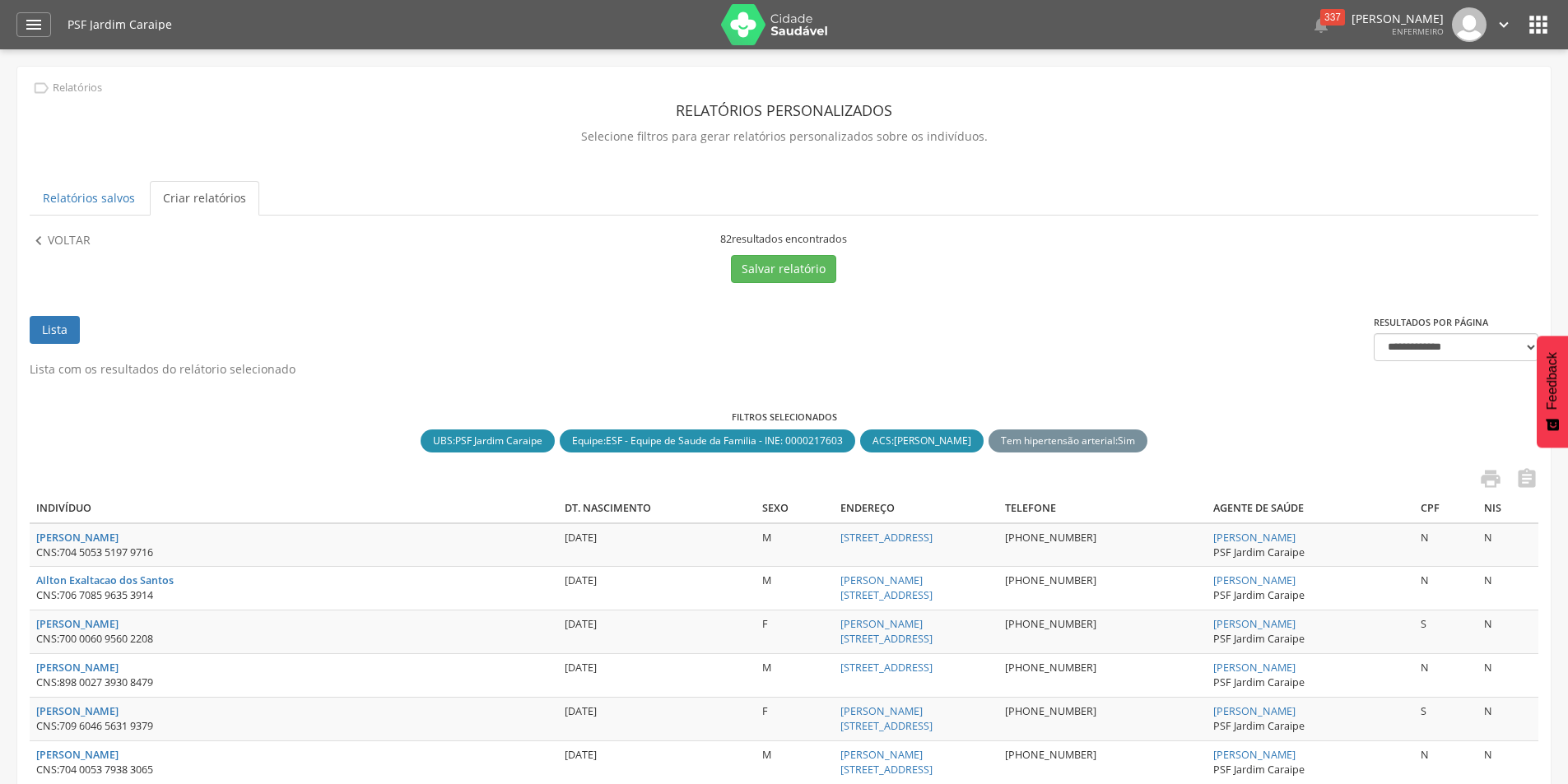
click at [171, 200] on link "Criar relatórios" at bounding box center [204, 198] width 109 height 35
click at [84, 237] on p "Voltar" at bounding box center [69, 241] width 43 height 18
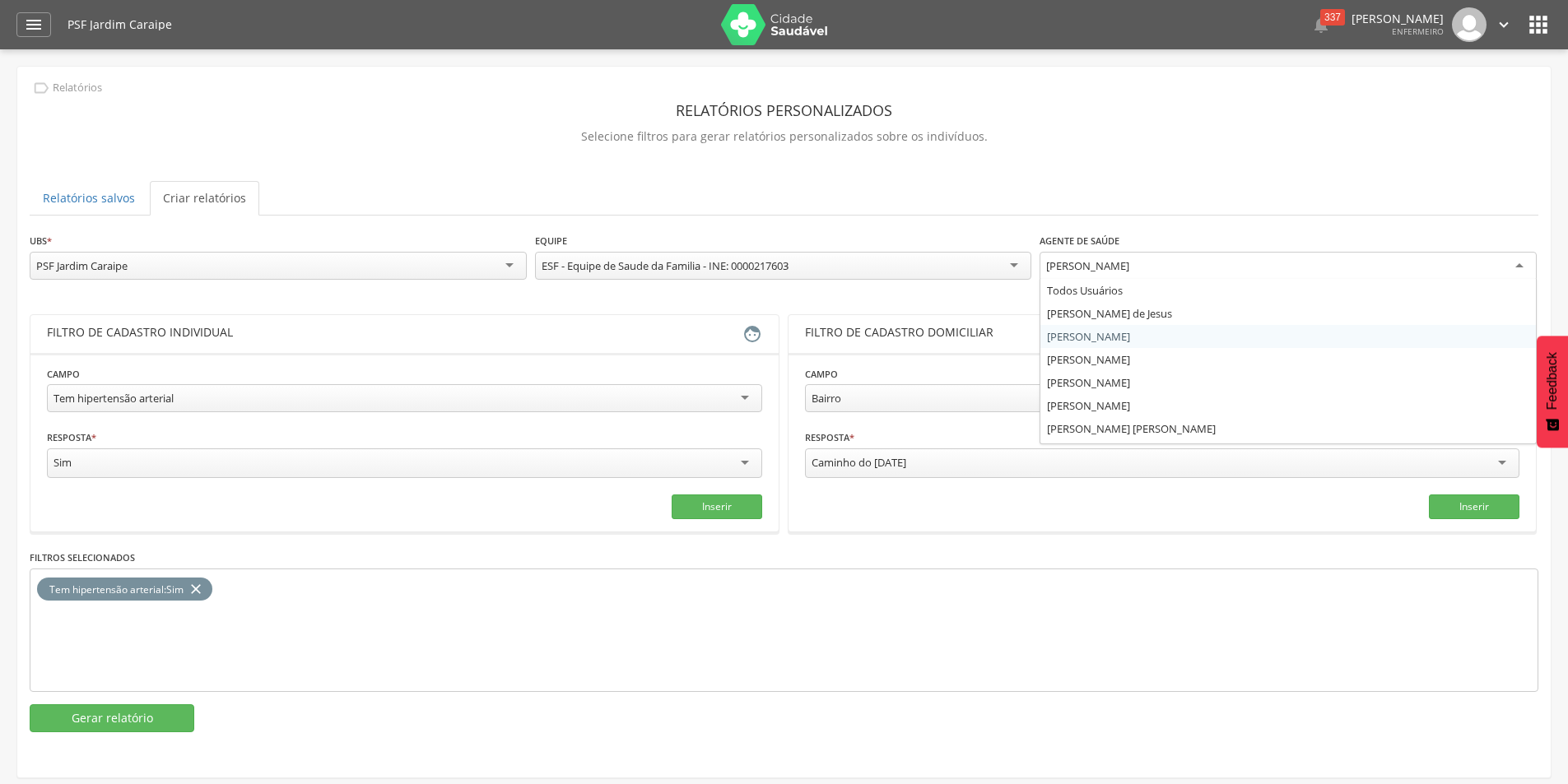
click at [1095, 261] on div "[PERSON_NAME]" at bounding box center [1088, 266] width 84 height 15
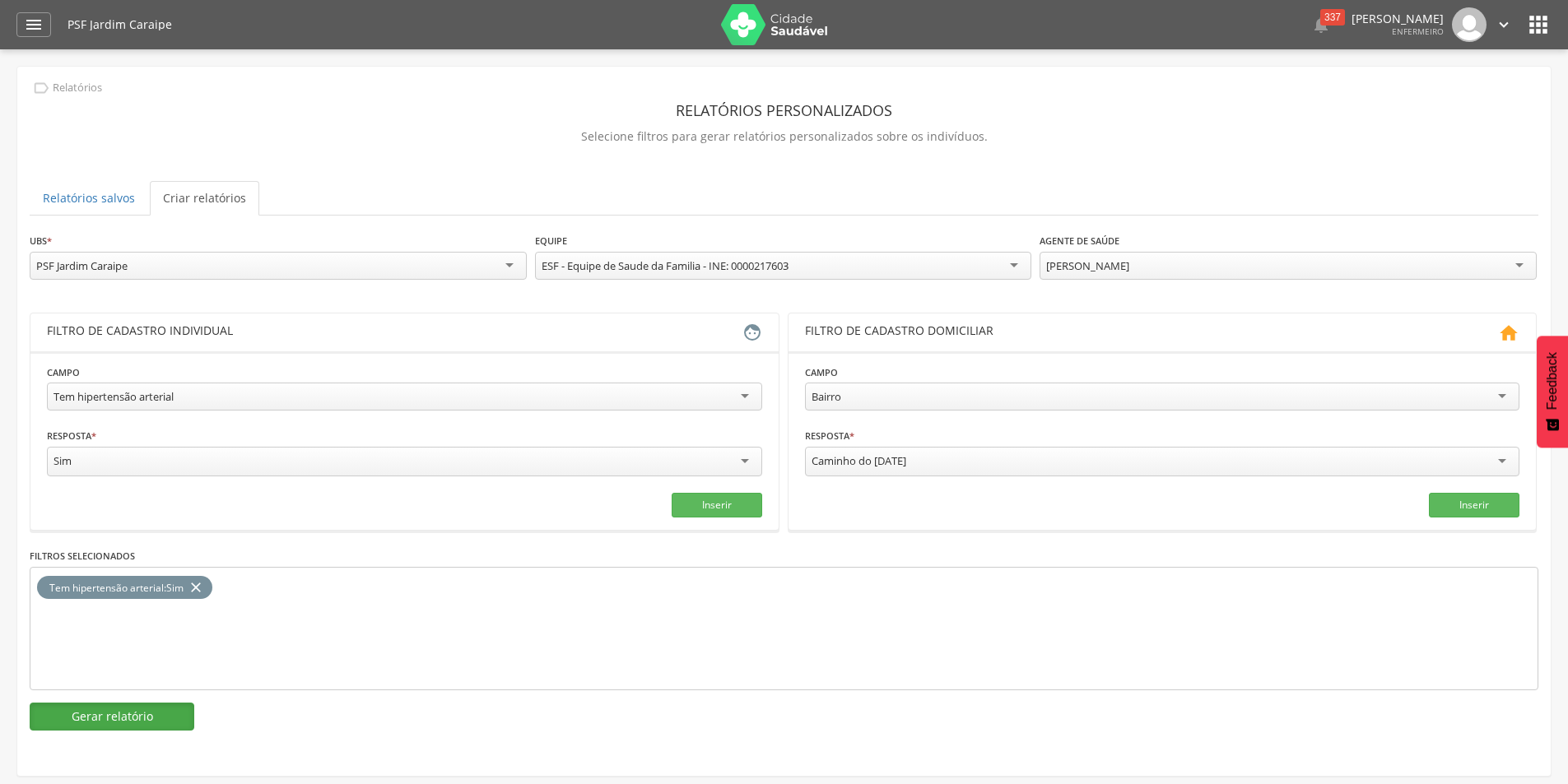
click at [121, 712] on button "Gerar relatório" at bounding box center [112, 717] width 165 height 28
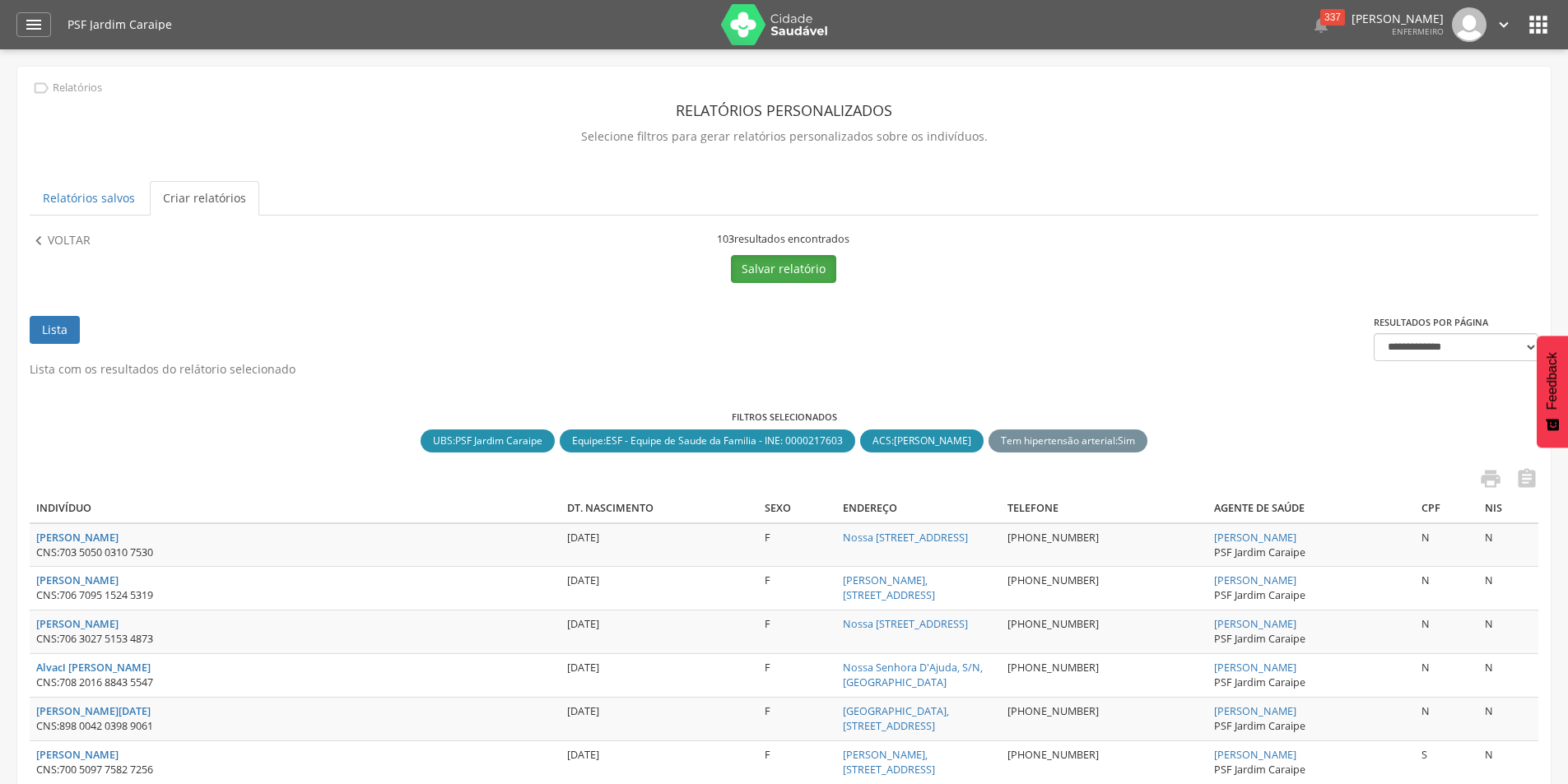
click at [767, 267] on button "Salvar relatório" at bounding box center [783, 270] width 105 height 28
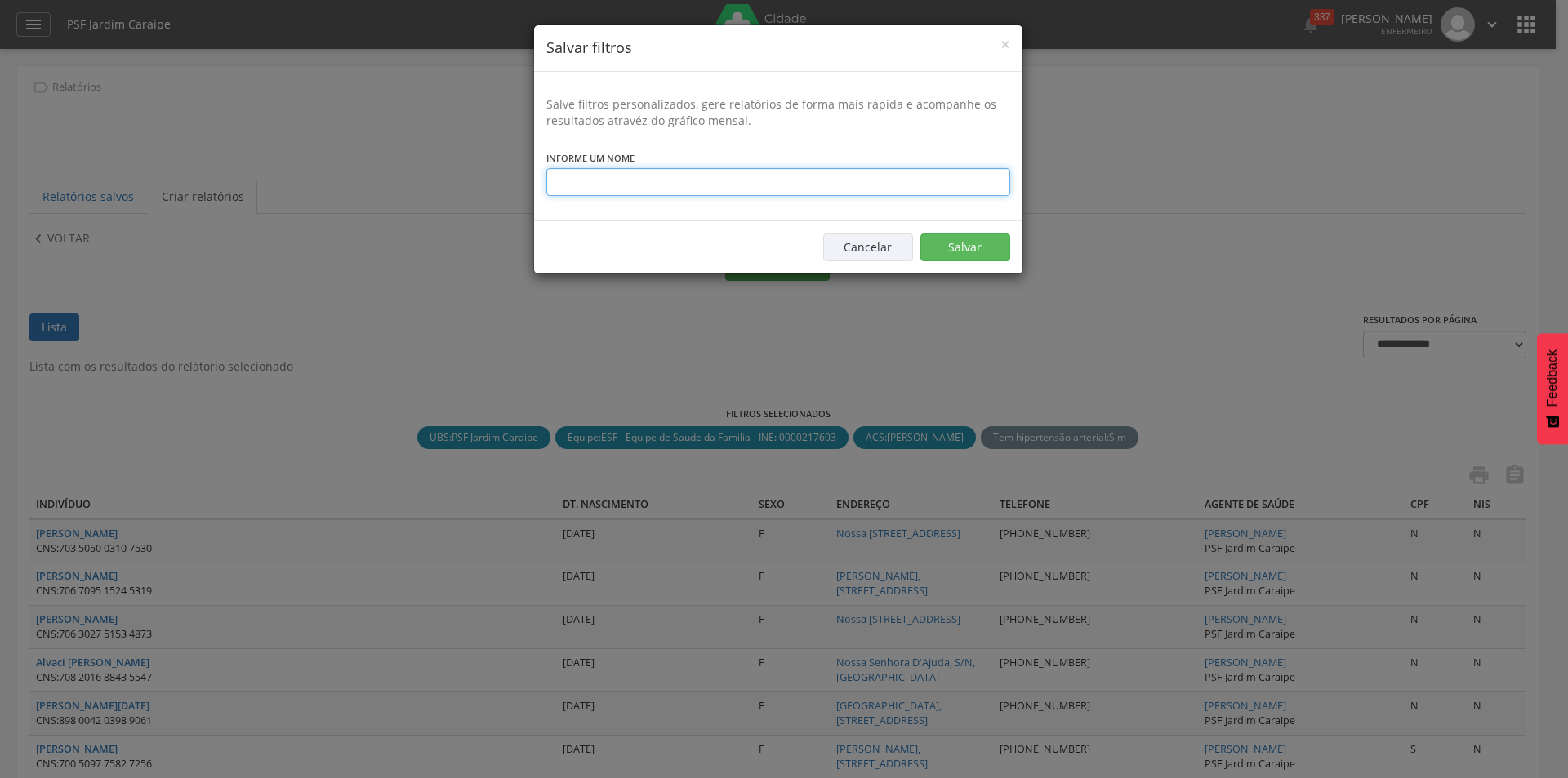
click at [675, 184] on input "text" at bounding box center [778, 182] width 464 height 28
type input "**********"
click at [946, 252] on button "Salvar" at bounding box center [965, 248] width 89 height 28
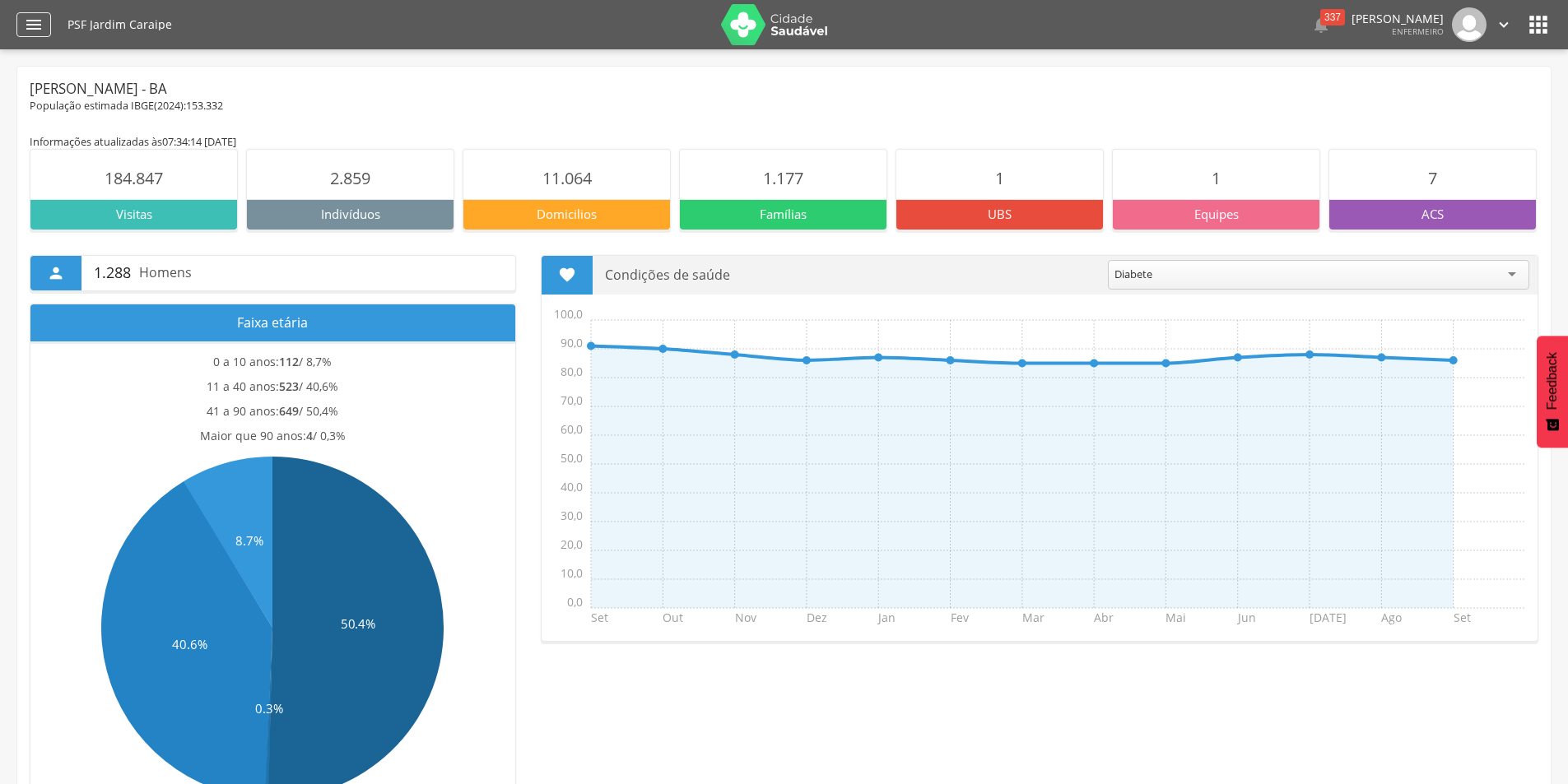
click at [33, 23] on icon "" at bounding box center [34, 25] width 20 height 20
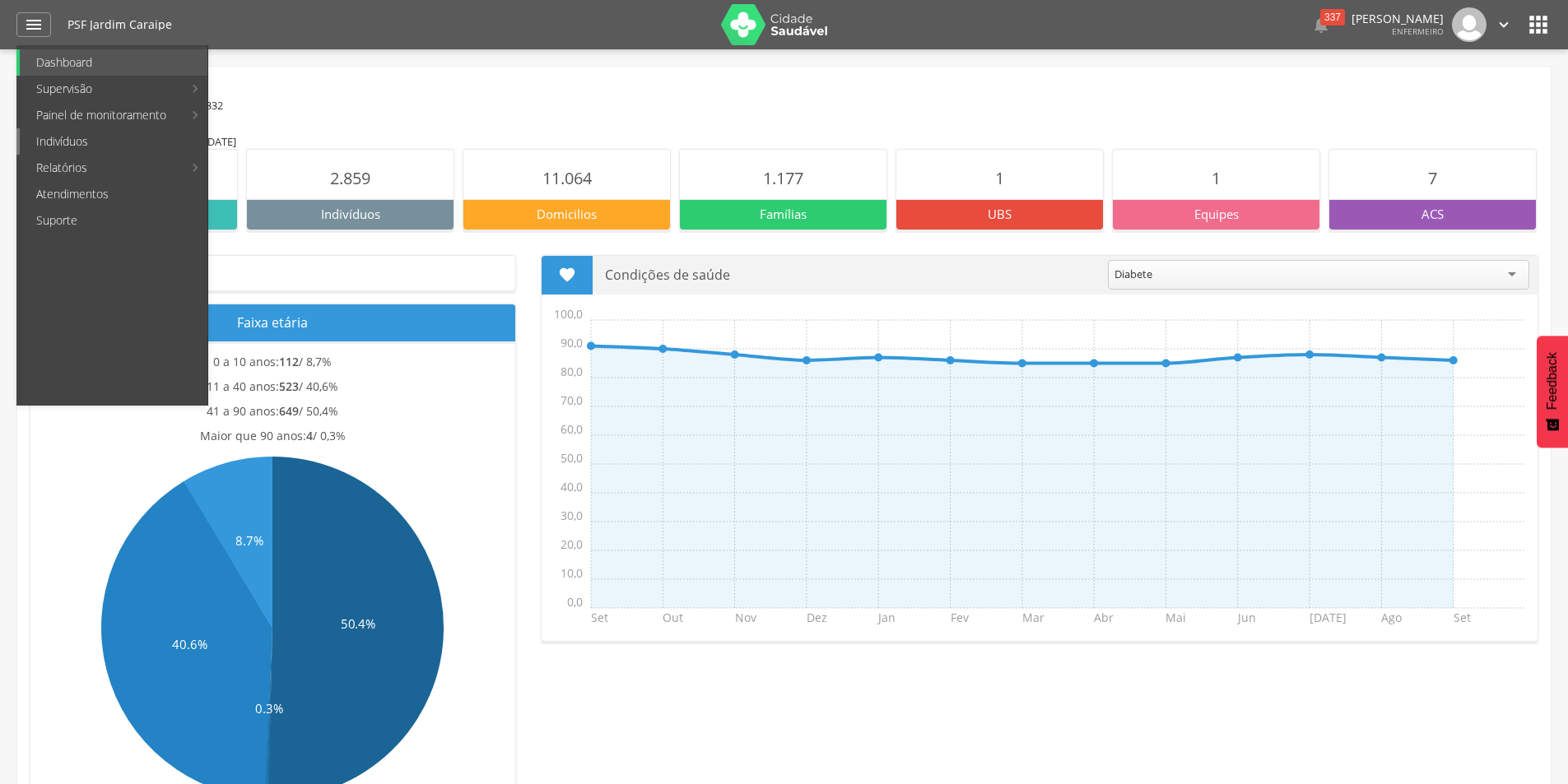
click at [110, 144] on link "Indivíduos" at bounding box center [113, 141] width 188 height 26
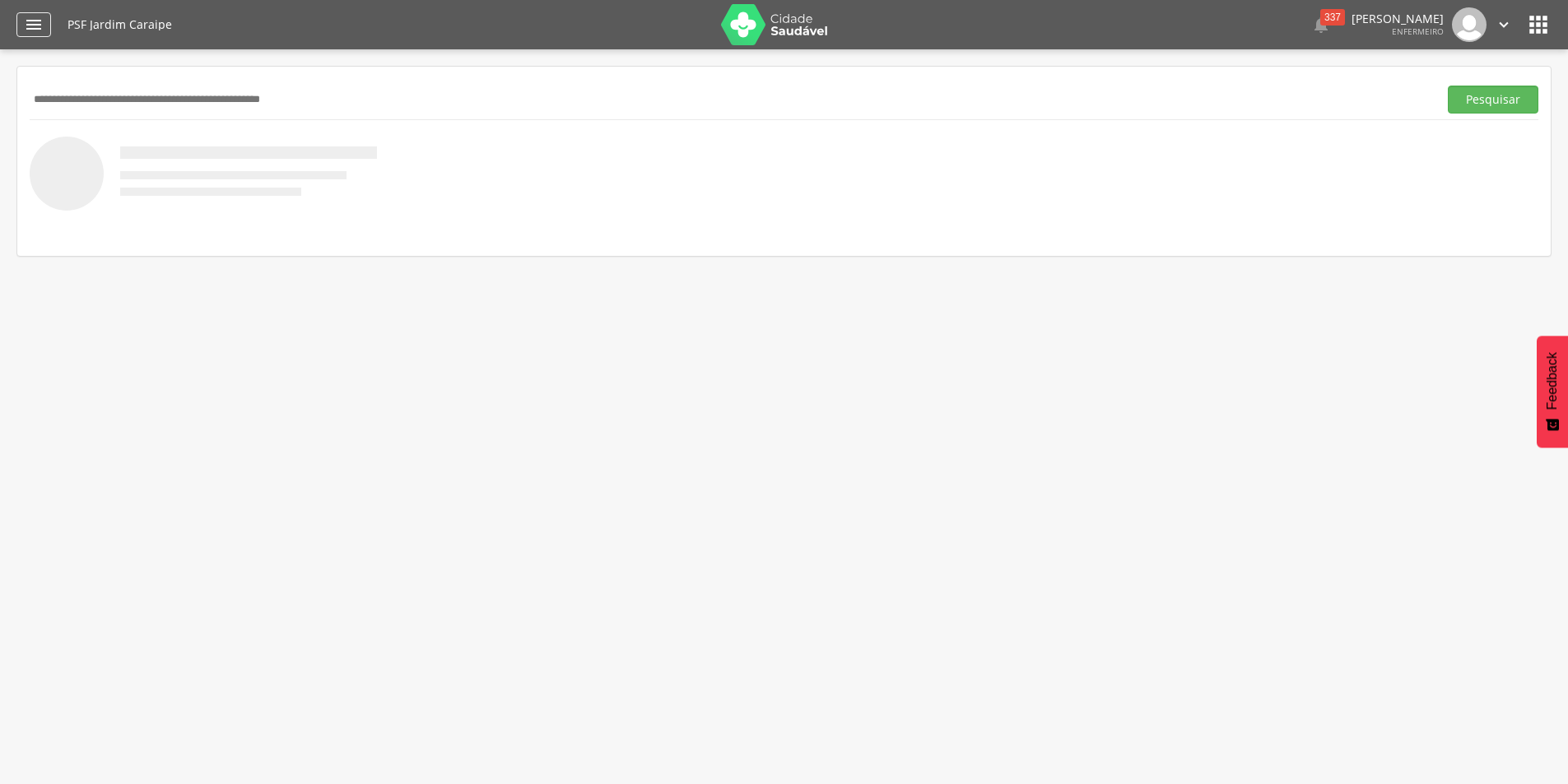
click at [29, 22] on icon "" at bounding box center [34, 25] width 20 height 20
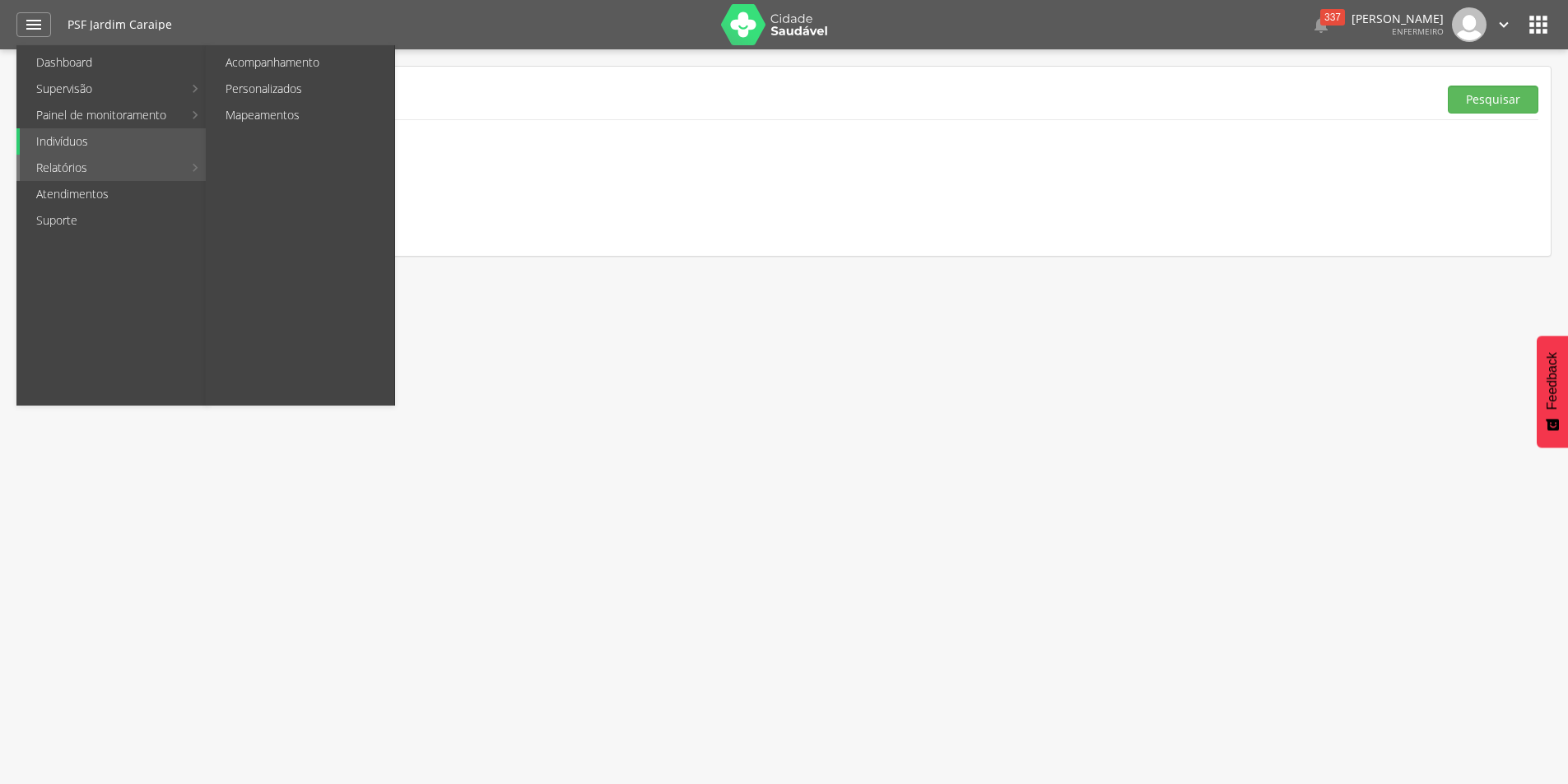
click at [82, 162] on link "Relatórios" at bounding box center [101, 168] width 163 height 26
click at [264, 83] on link "Personalizados" at bounding box center [302, 89] width 185 height 26
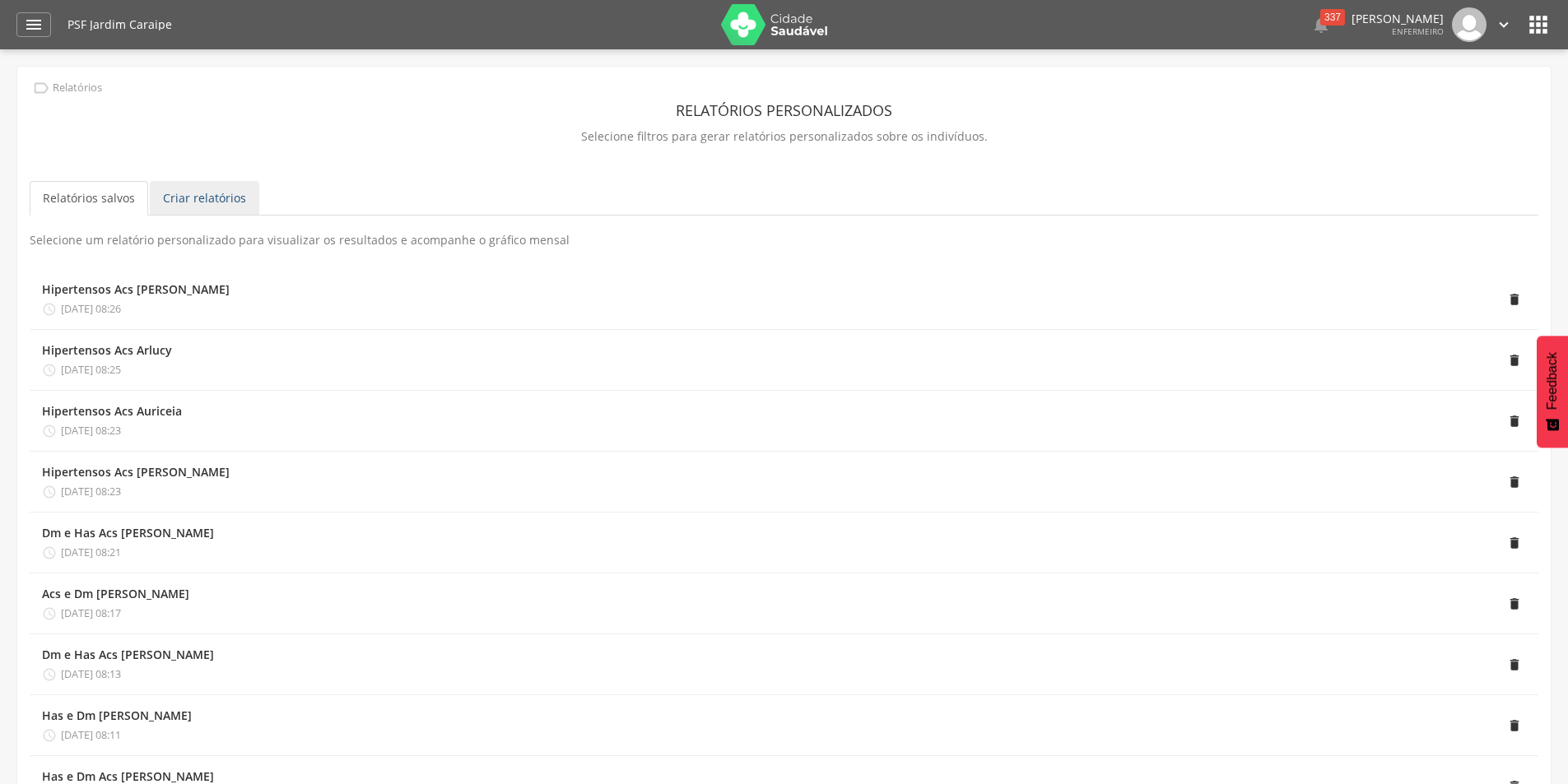
click at [182, 192] on link "Criar relatórios" at bounding box center [204, 198] width 109 height 35
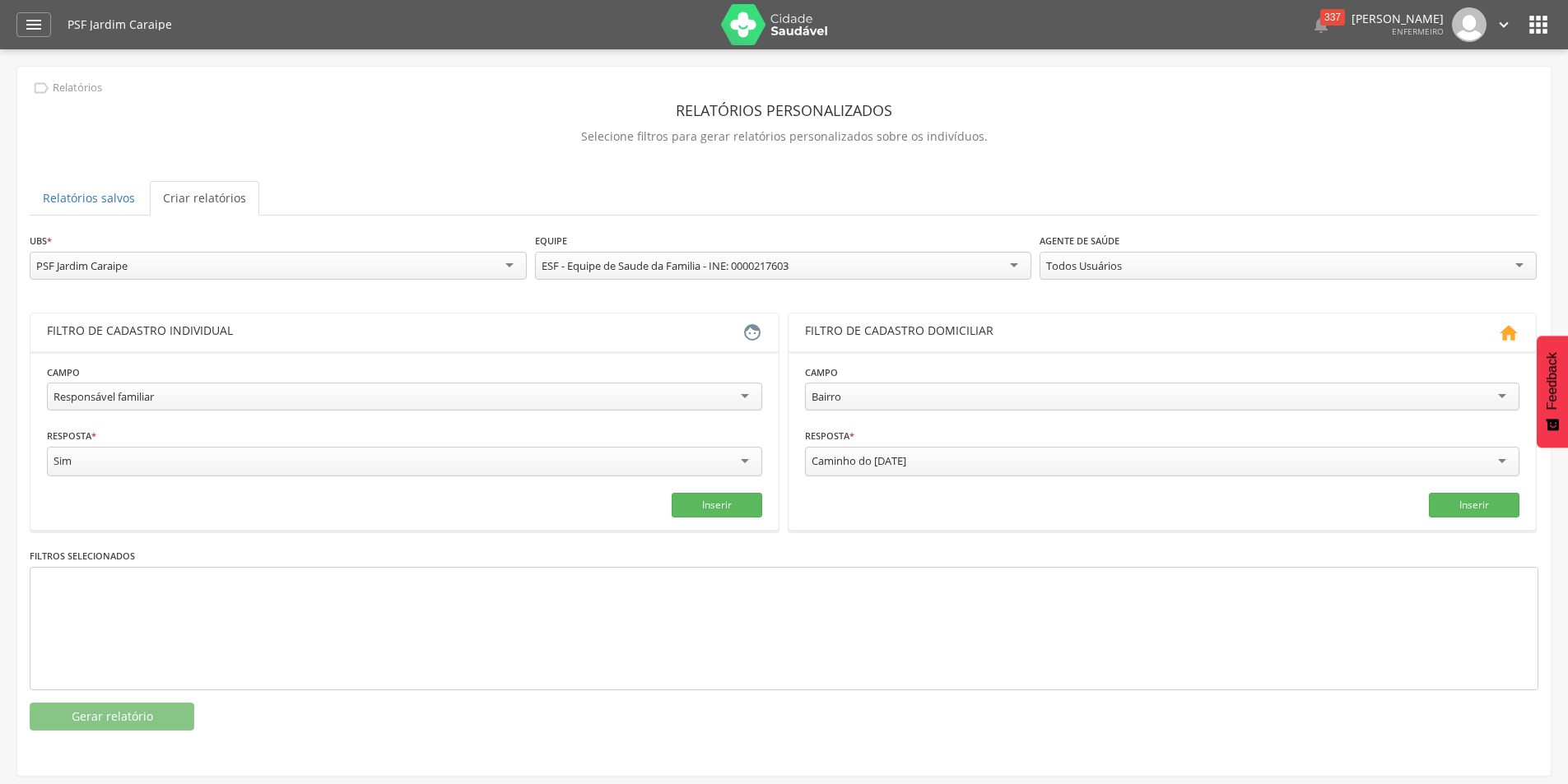
click at [1140, 264] on div "Todos Usuários" at bounding box center [1288, 266] width 497 height 28
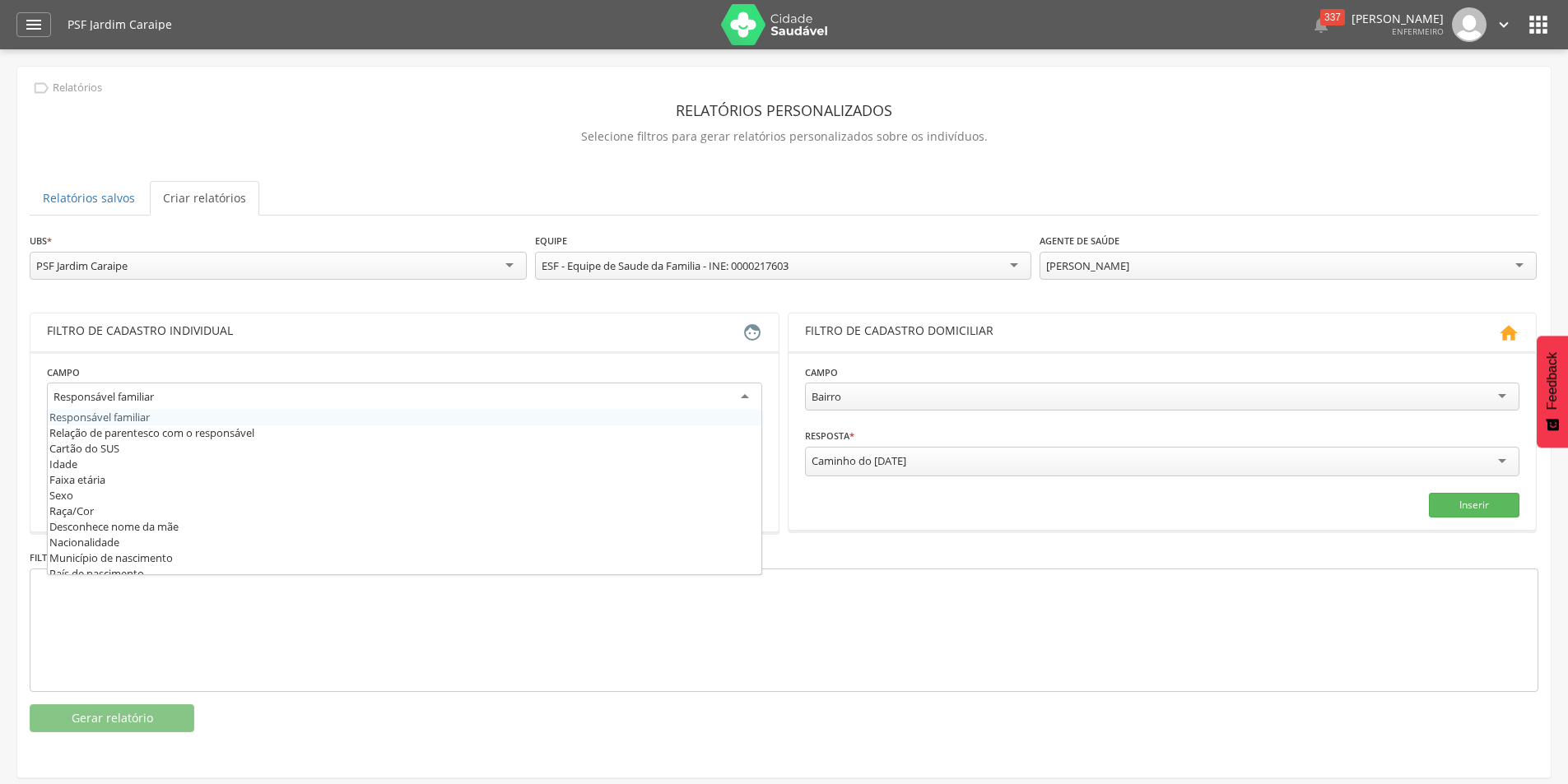
click at [401, 384] on div "Responsável familiar" at bounding box center [404, 398] width 715 height 30
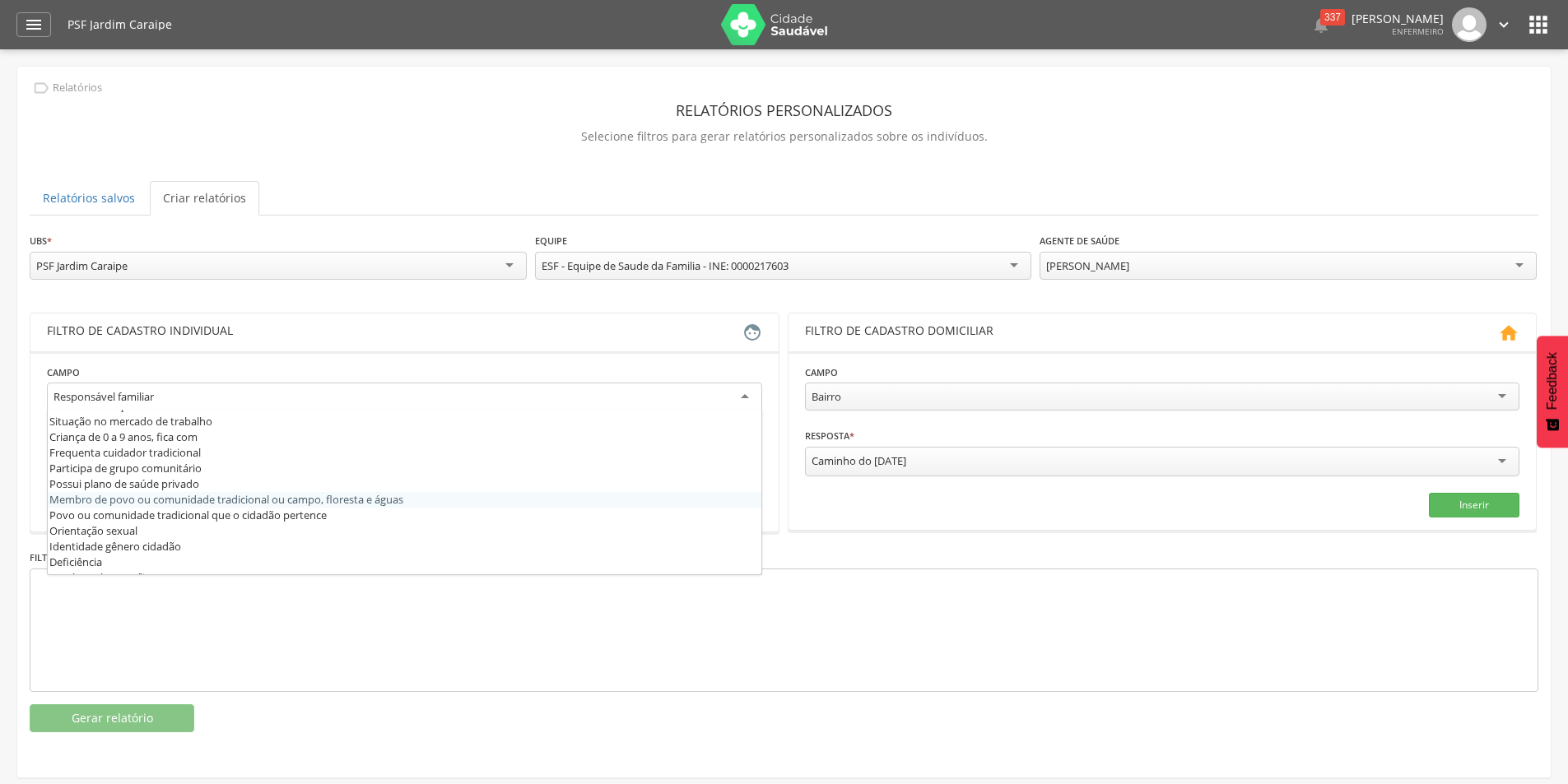
scroll to position [509, 0]
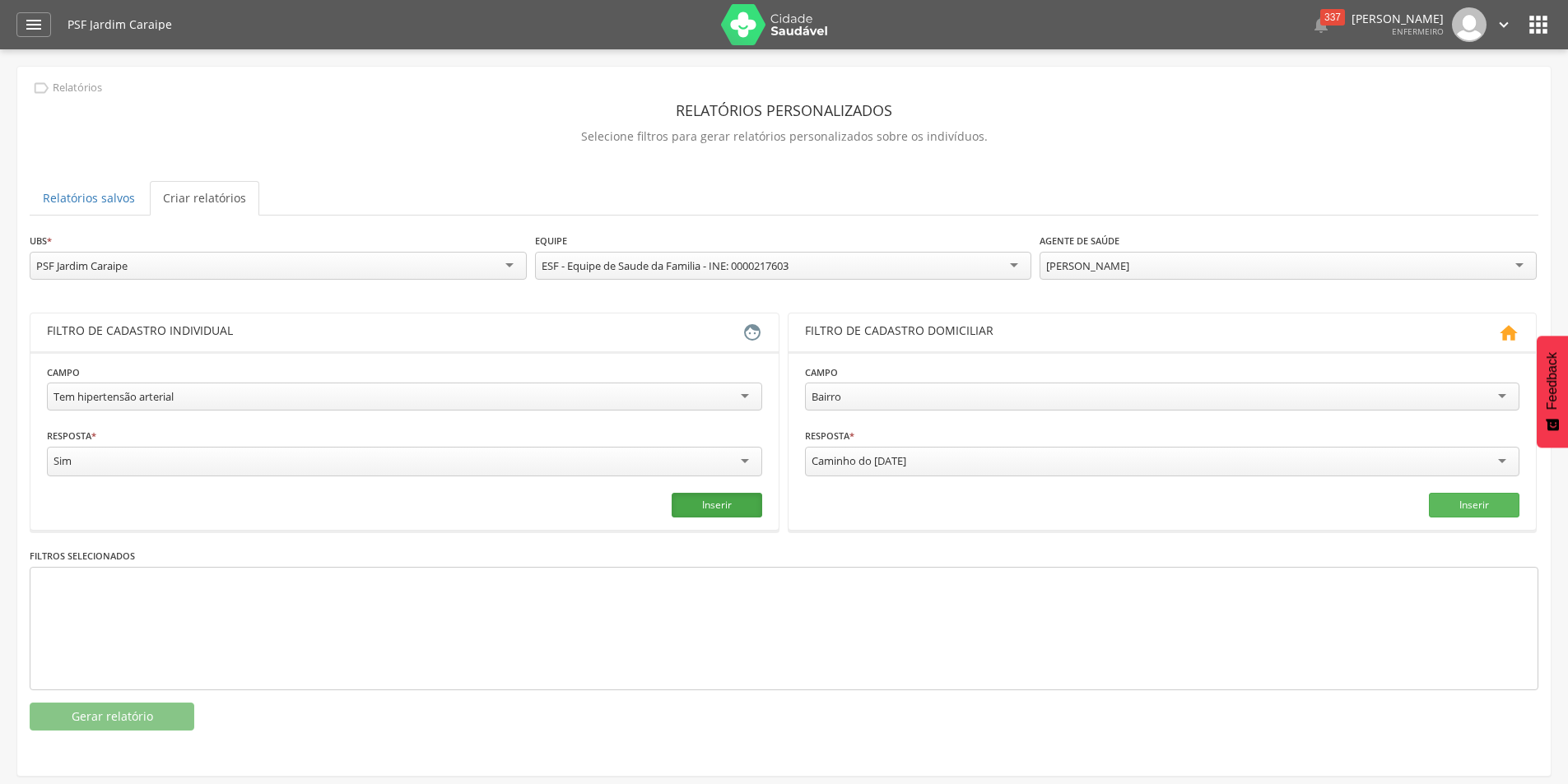
click at [711, 502] on button "Inserir" at bounding box center [716, 505] width 90 height 25
click at [126, 714] on button "Gerar relatório" at bounding box center [112, 717] width 165 height 28
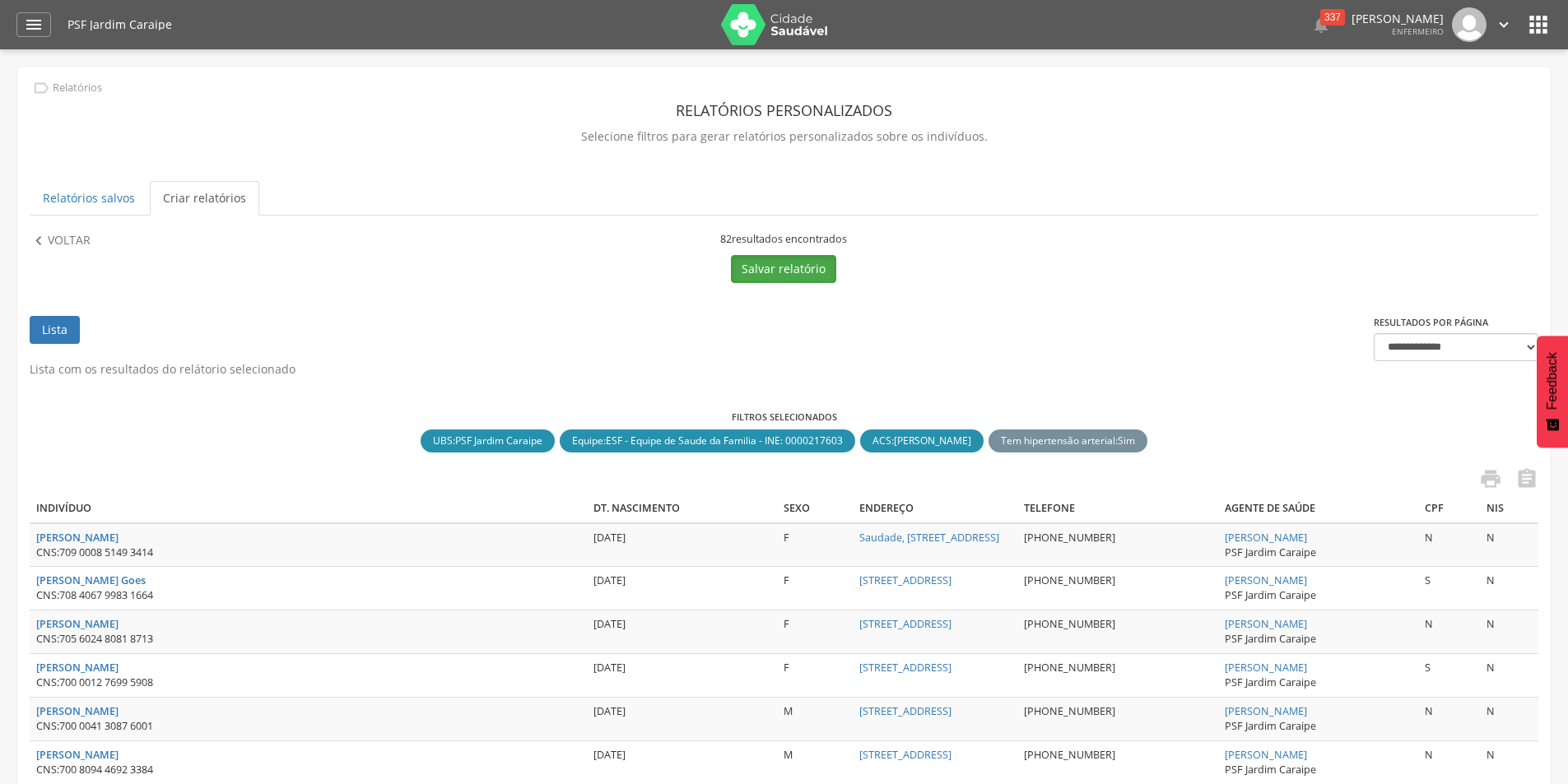
click at [790, 270] on button "Salvar relatório" at bounding box center [783, 270] width 105 height 28
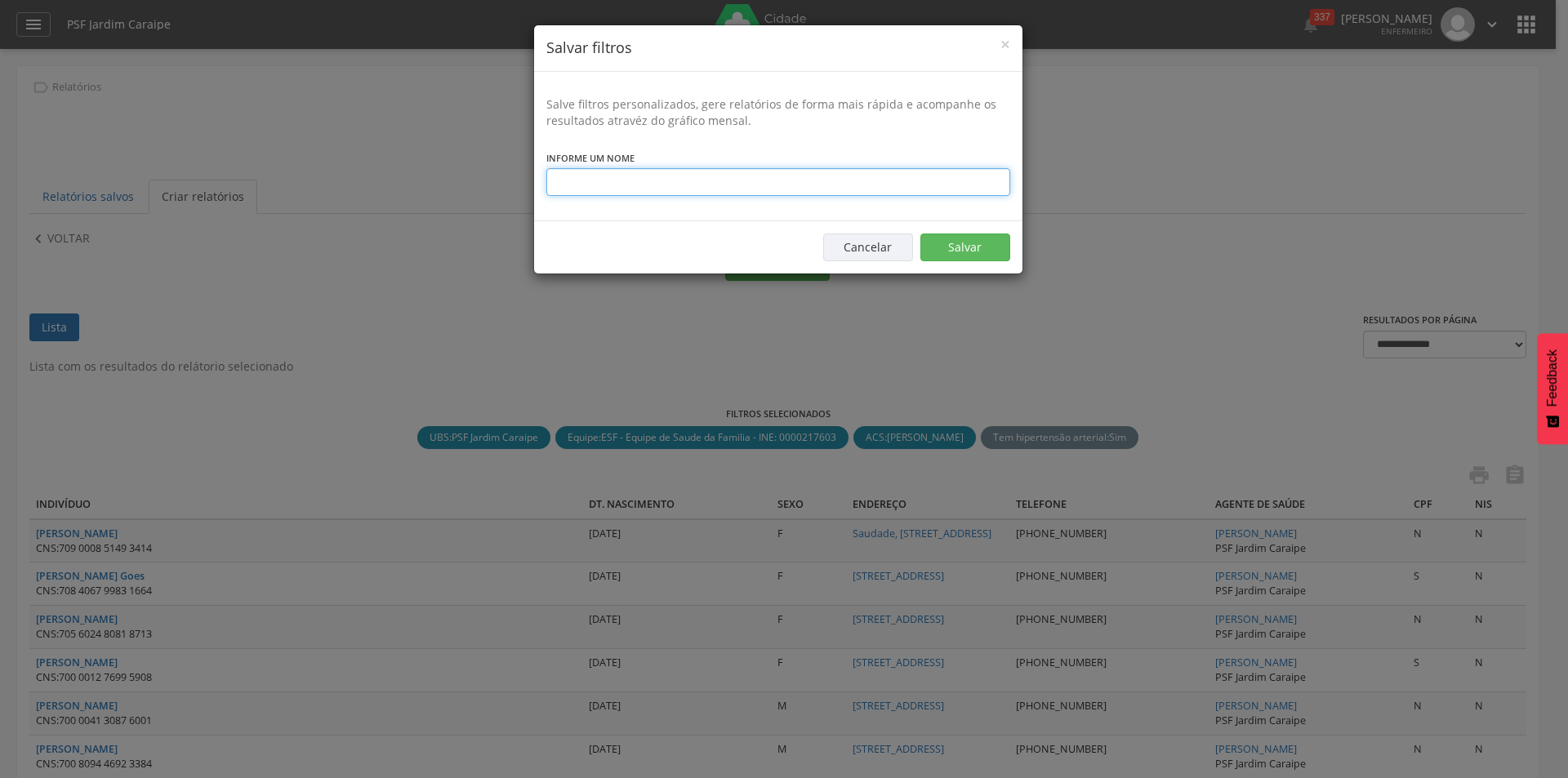
click at [711, 186] on input "text" at bounding box center [778, 182] width 464 height 28
type input "**********"
click at [946, 245] on button "Salvar" at bounding box center [965, 248] width 89 height 28
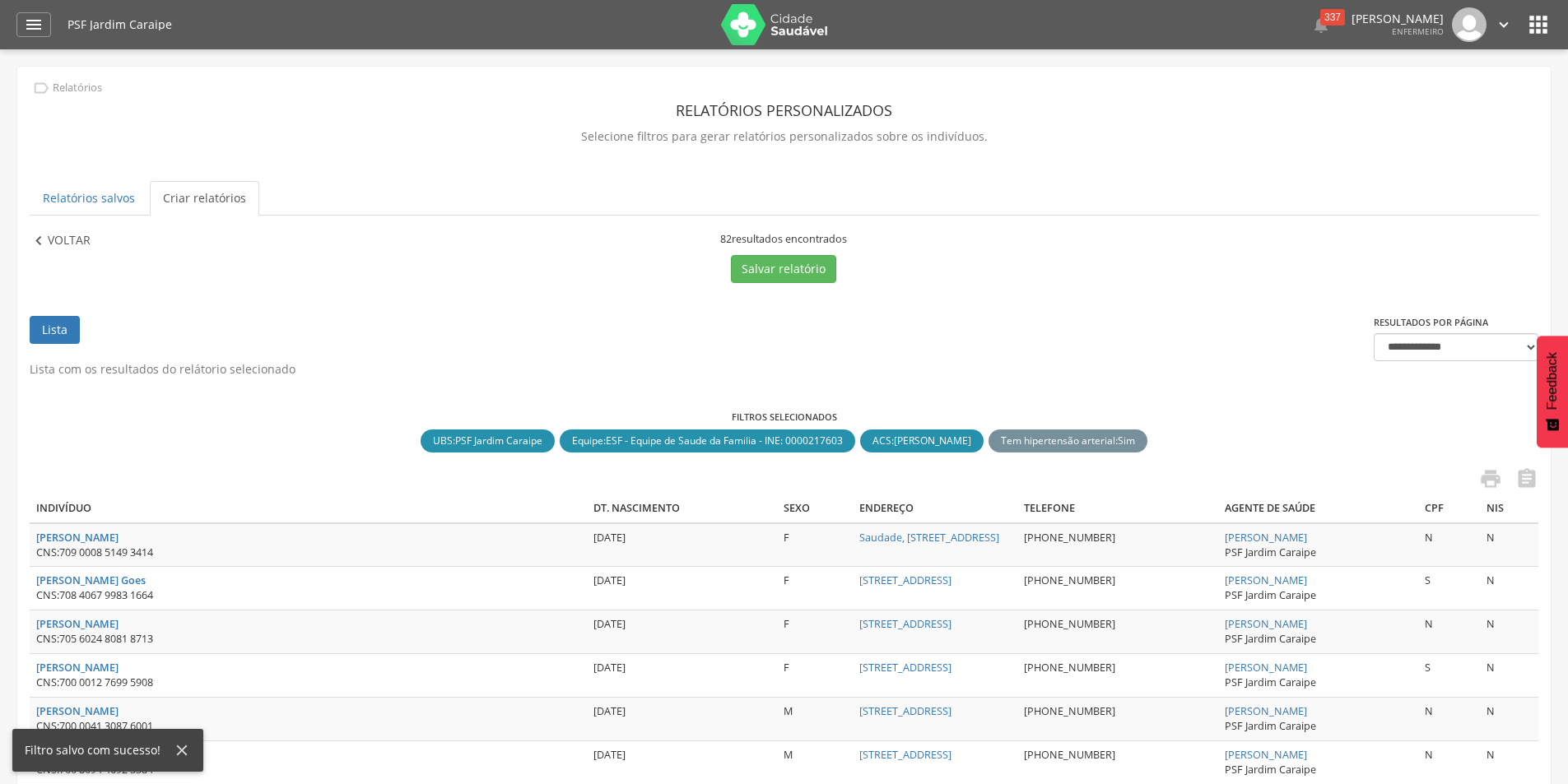
click at [44, 238] on icon "" at bounding box center [39, 241] width 18 height 18
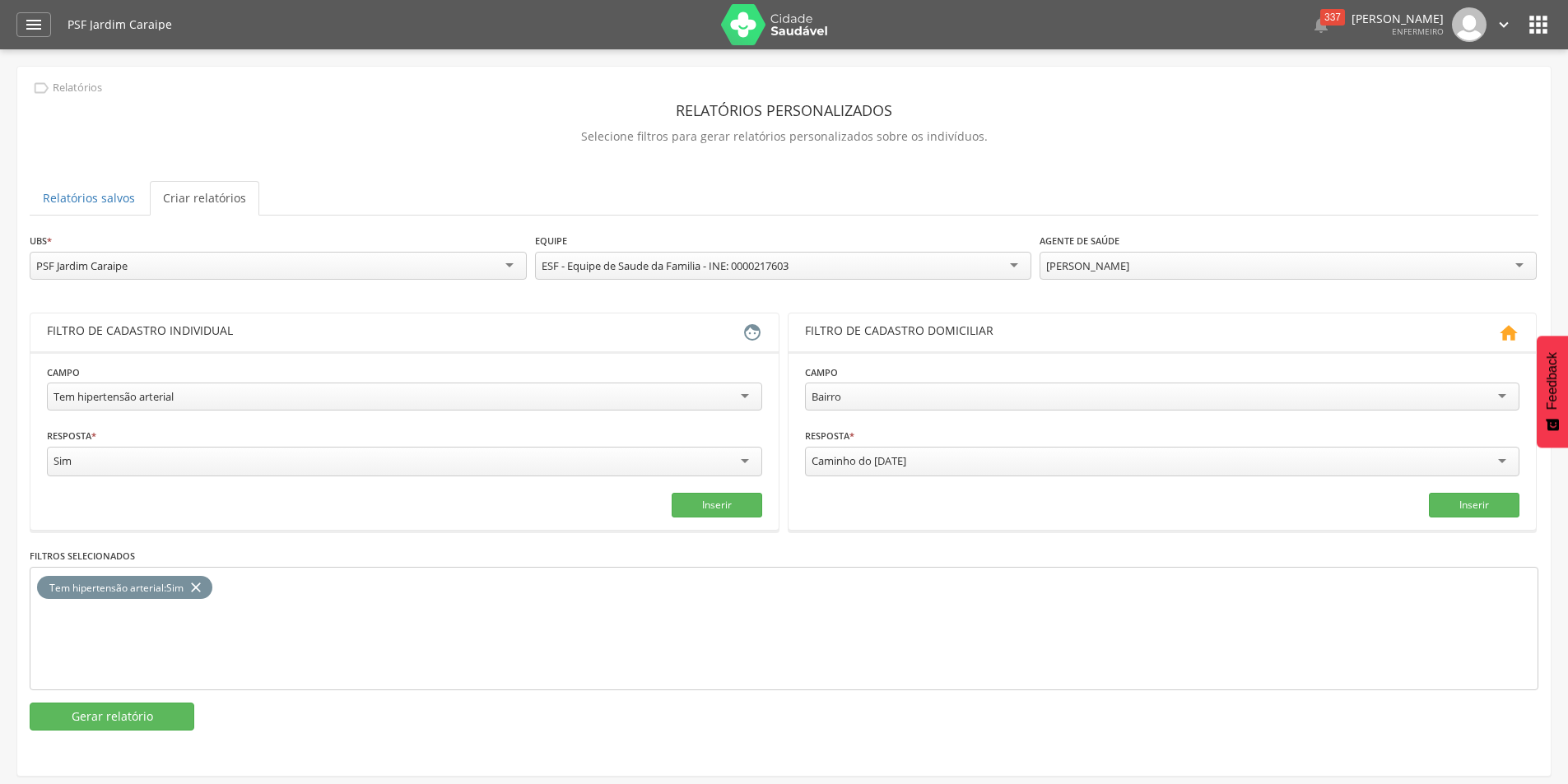
click at [1130, 262] on div "[PERSON_NAME]" at bounding box center [1088, 266] width 84 height 15
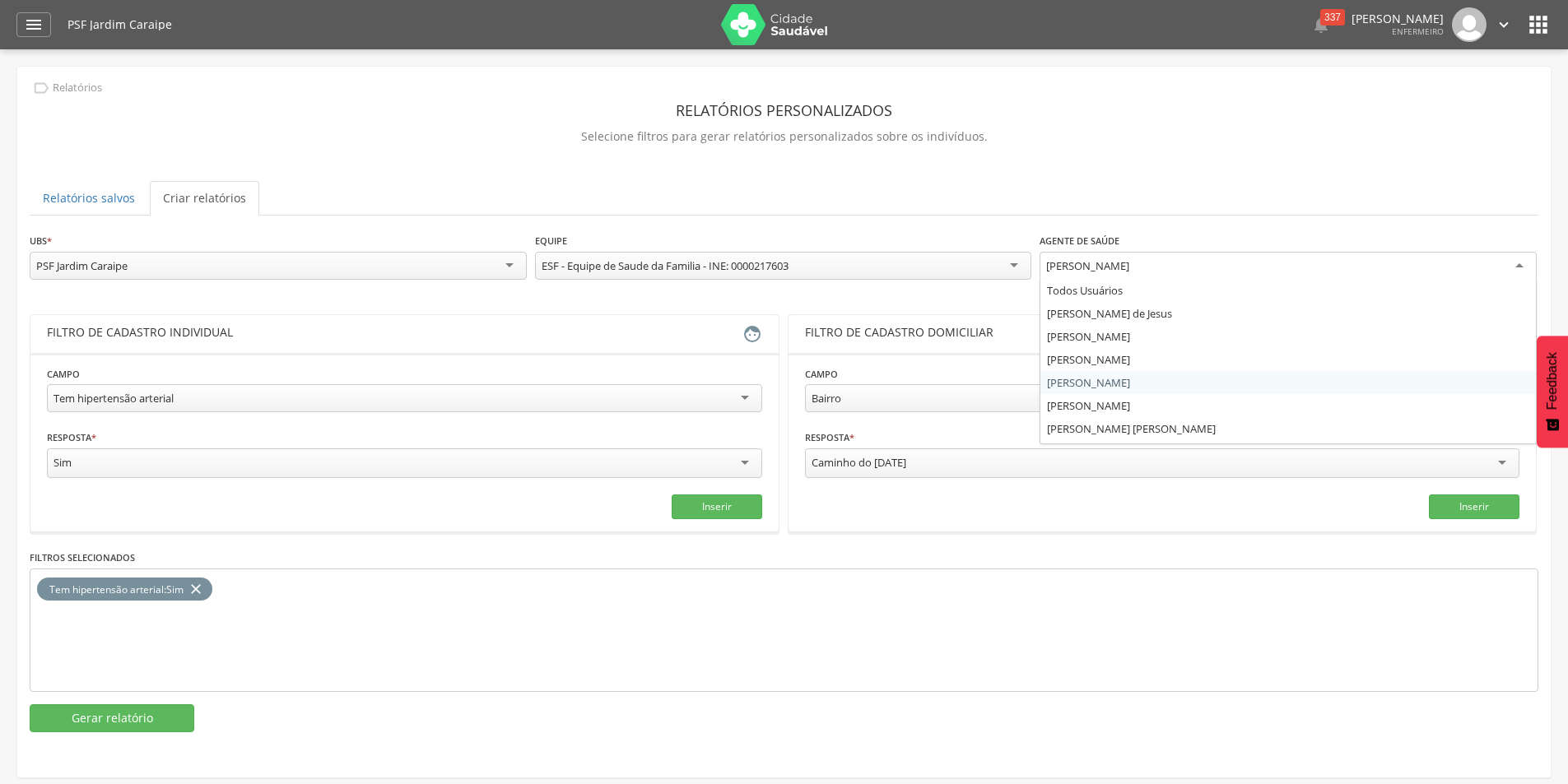
scroll to position [43, 0]
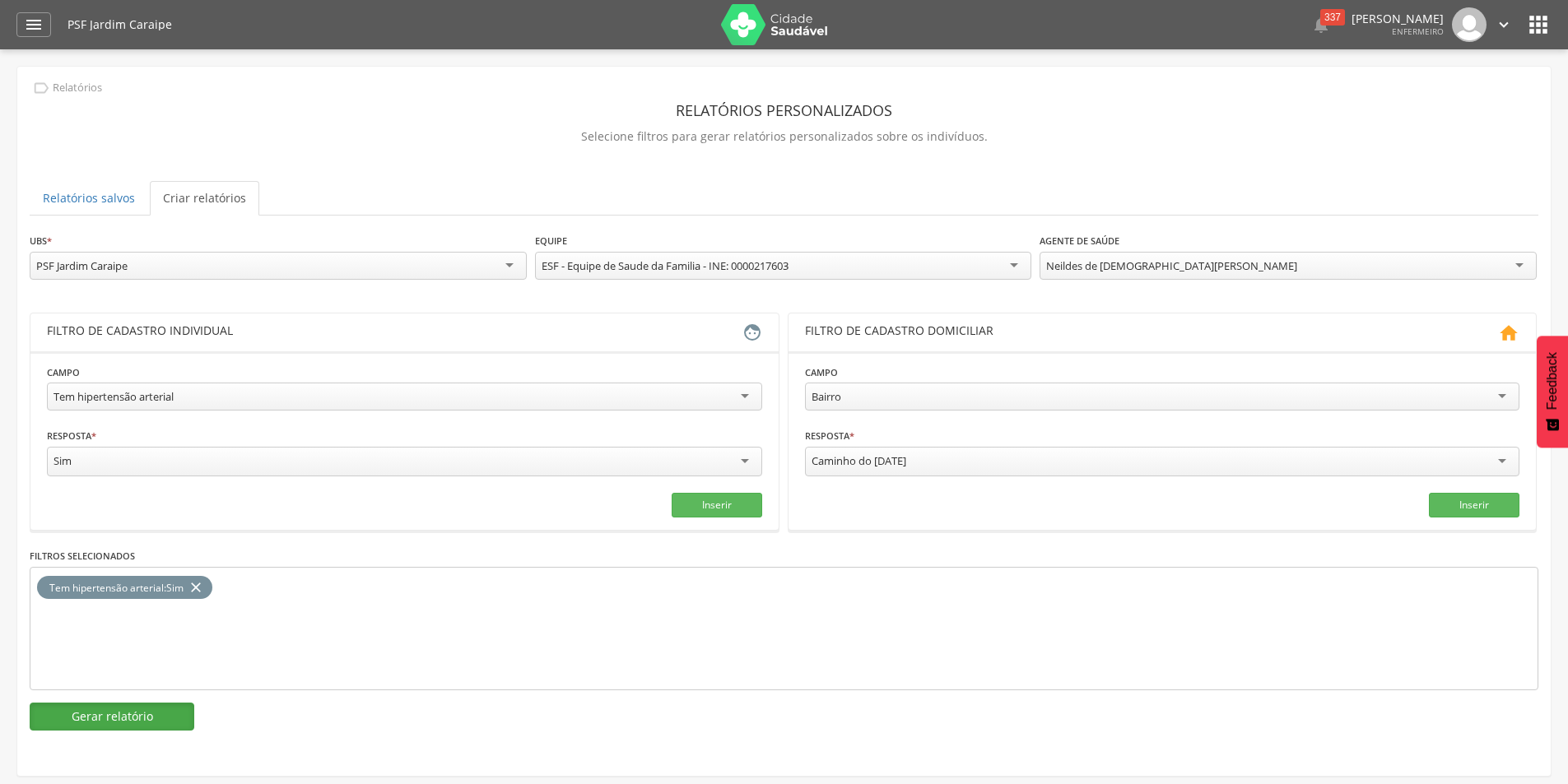
click at [167, 714] on button "Gerar relatório" at bounding box center [112, 717] width 165 height 28
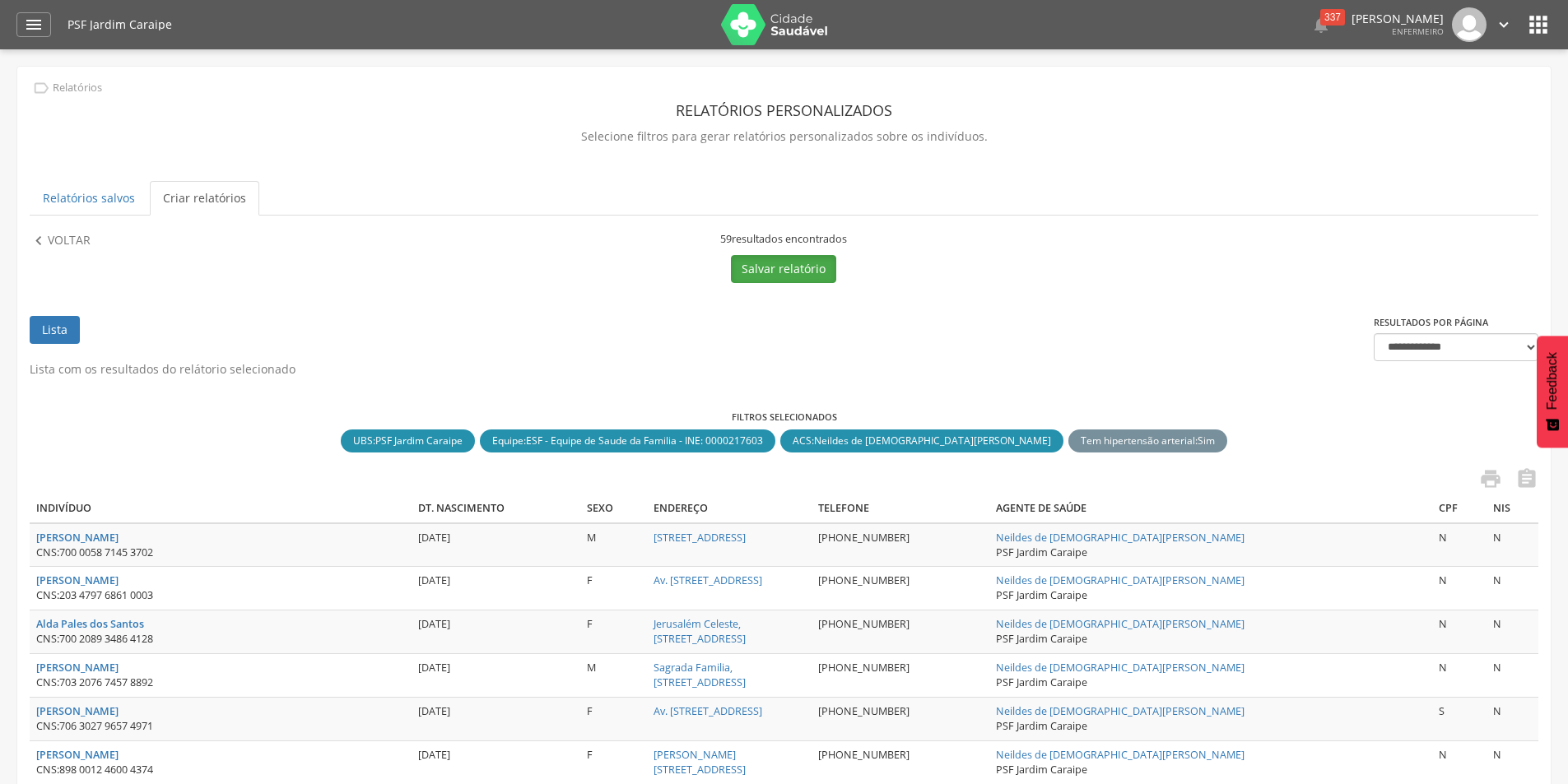
click at [749, 269] on button "Salvar relatório" at bounding box center [783, 270] width 105 height 28
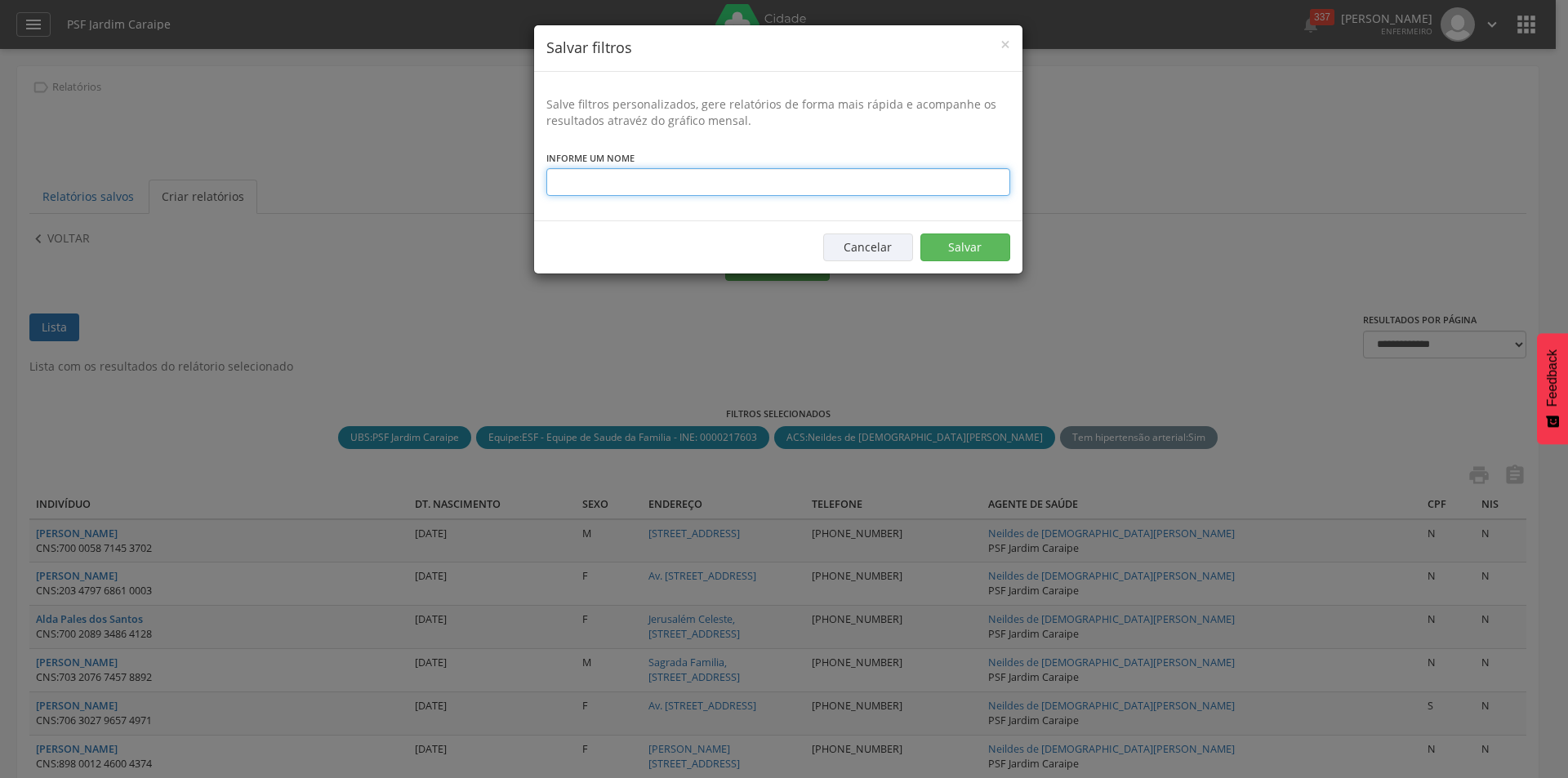
click at [618, 181] on input "text" at bounding box center [778, 182] width 464 height 28
type input "**********"
click at [990, 250] on button "Salvar" at bounding box center [965, 248] width 89 height 28
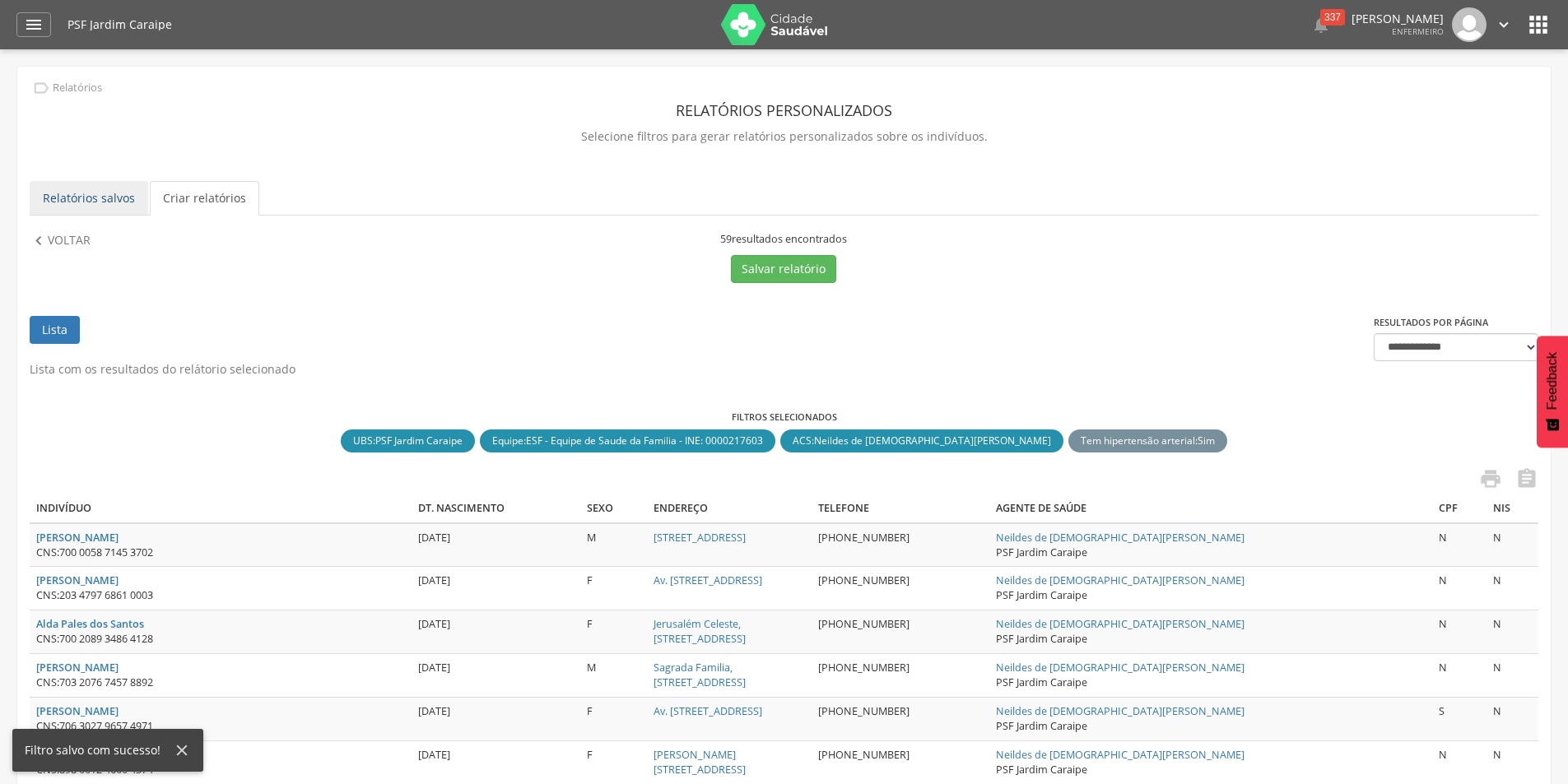
click at [71, 196] on link "Relatórios salvos" at bounding box center [88, 198] width 118 height 35
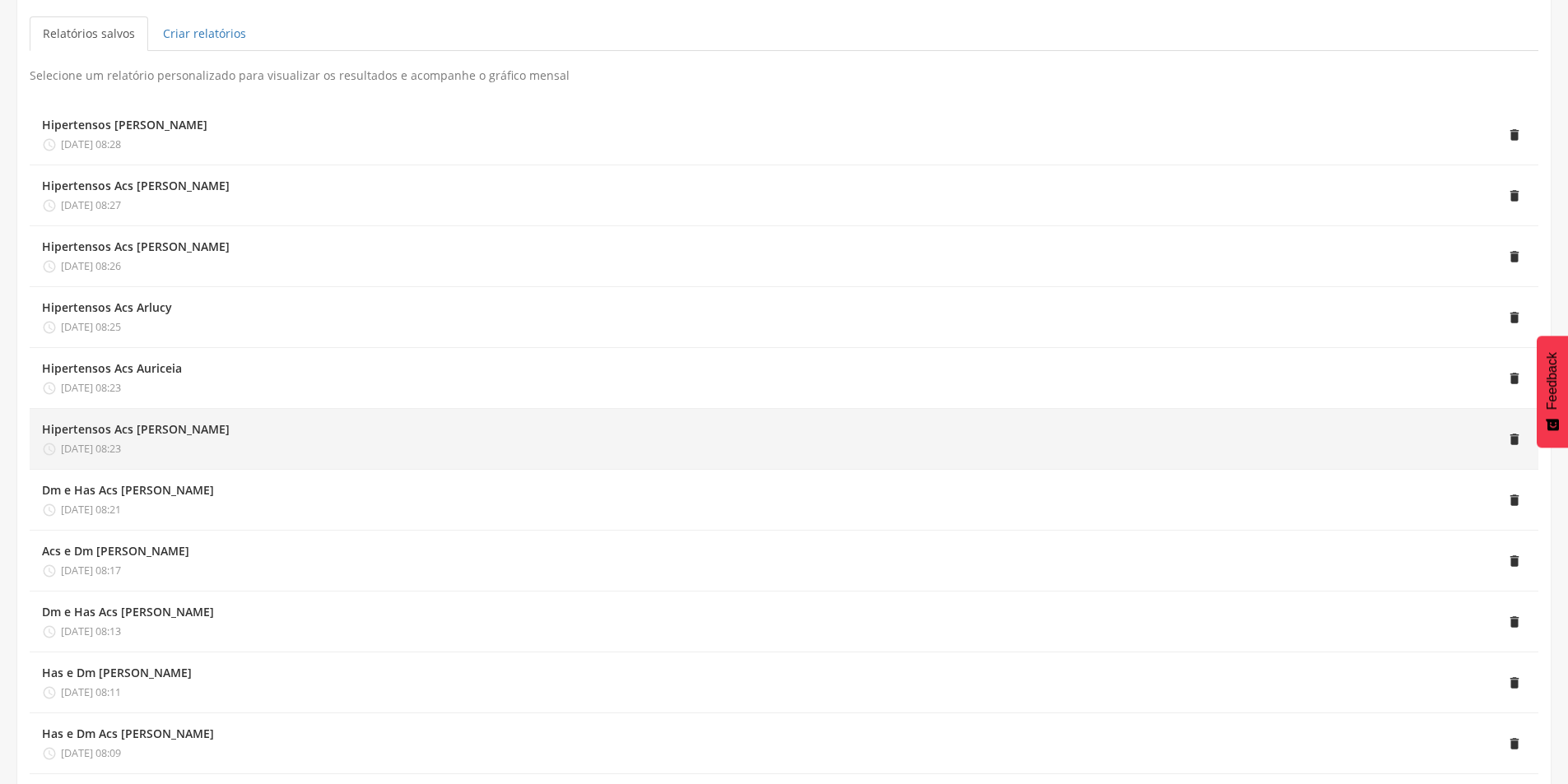
scroll to position [83, 0]
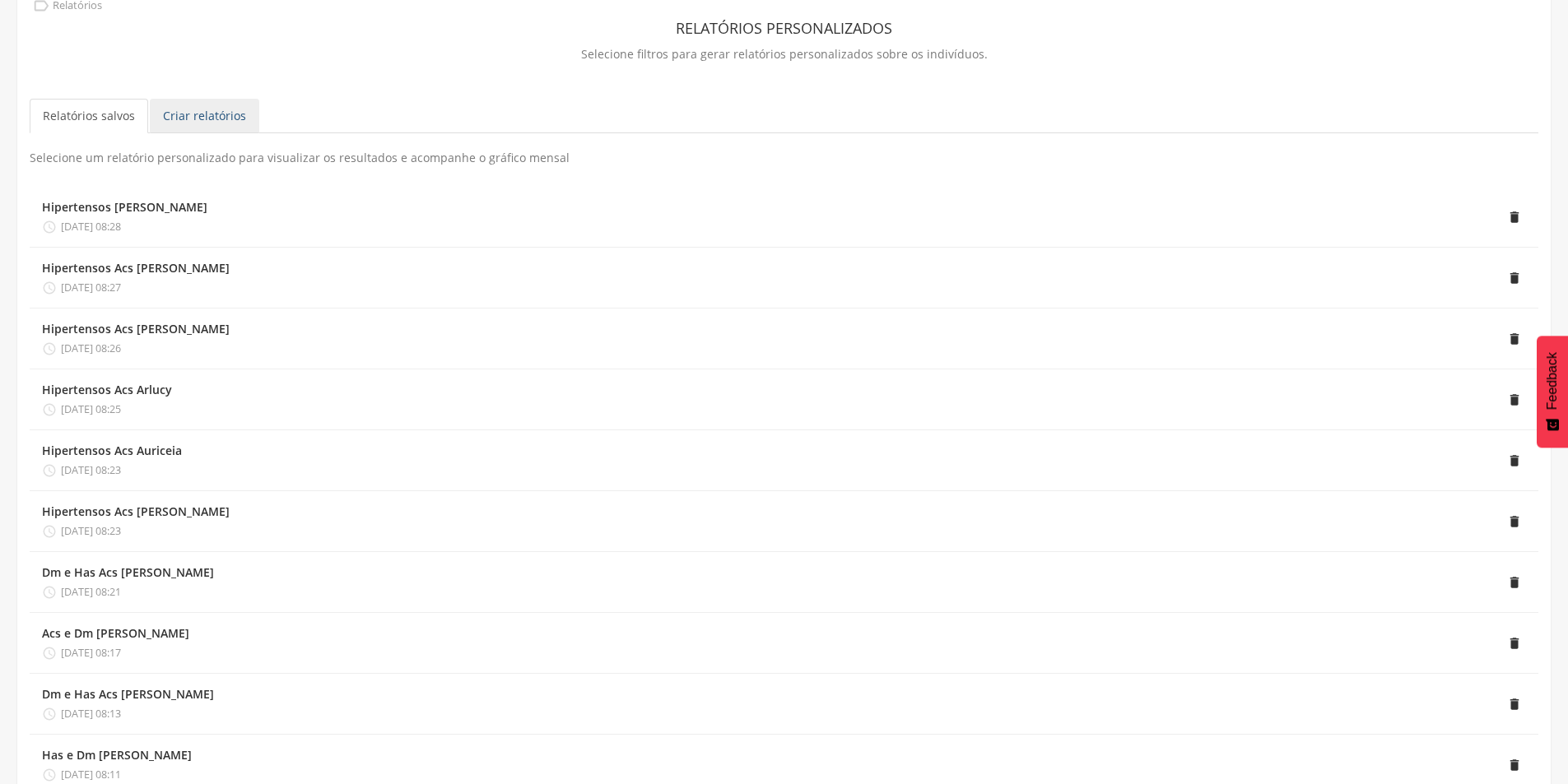
click at [204, 122] on link "Criar relatórios" at bounding box center [204, 116] width 109 height 35
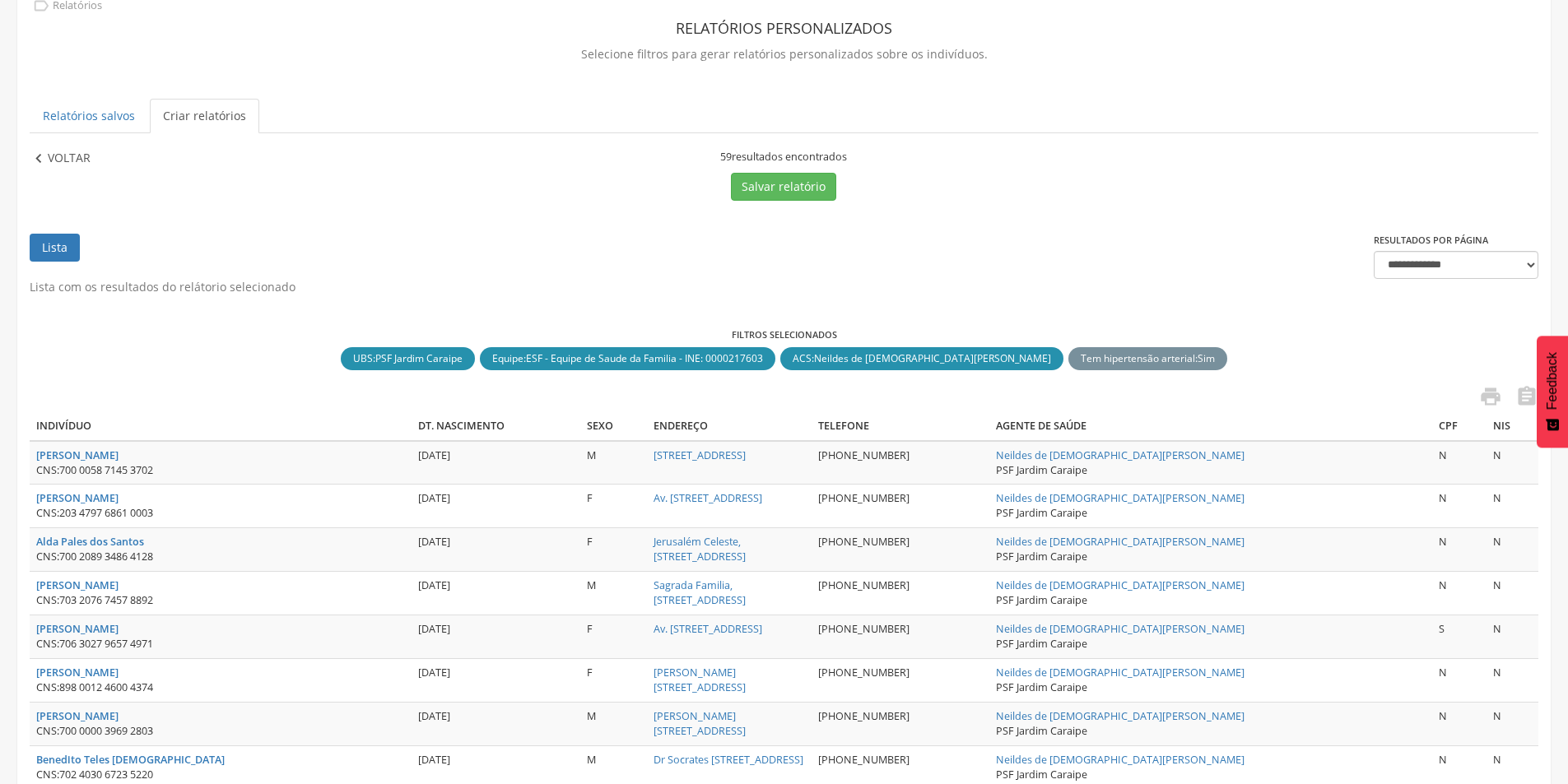
click at [60, 160] on p "Voltar" at bounding box center [69, 159] width 43 height 18
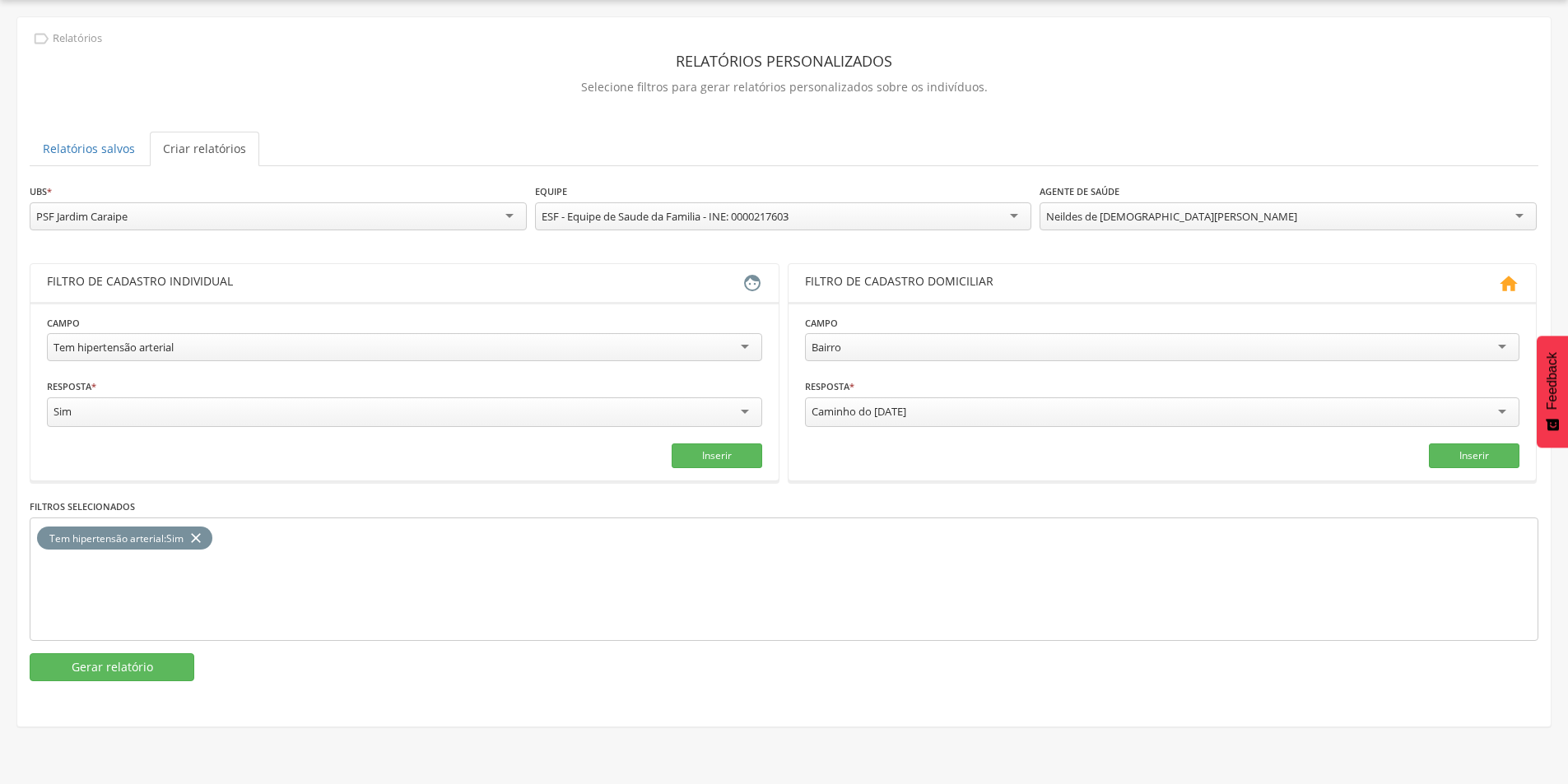
click at [1166, 214] on div "Neildes de [DEMOGRAPHIC_DATA][PERSON_NAME]" at bounding box center [1288, 217] width 497 height 28
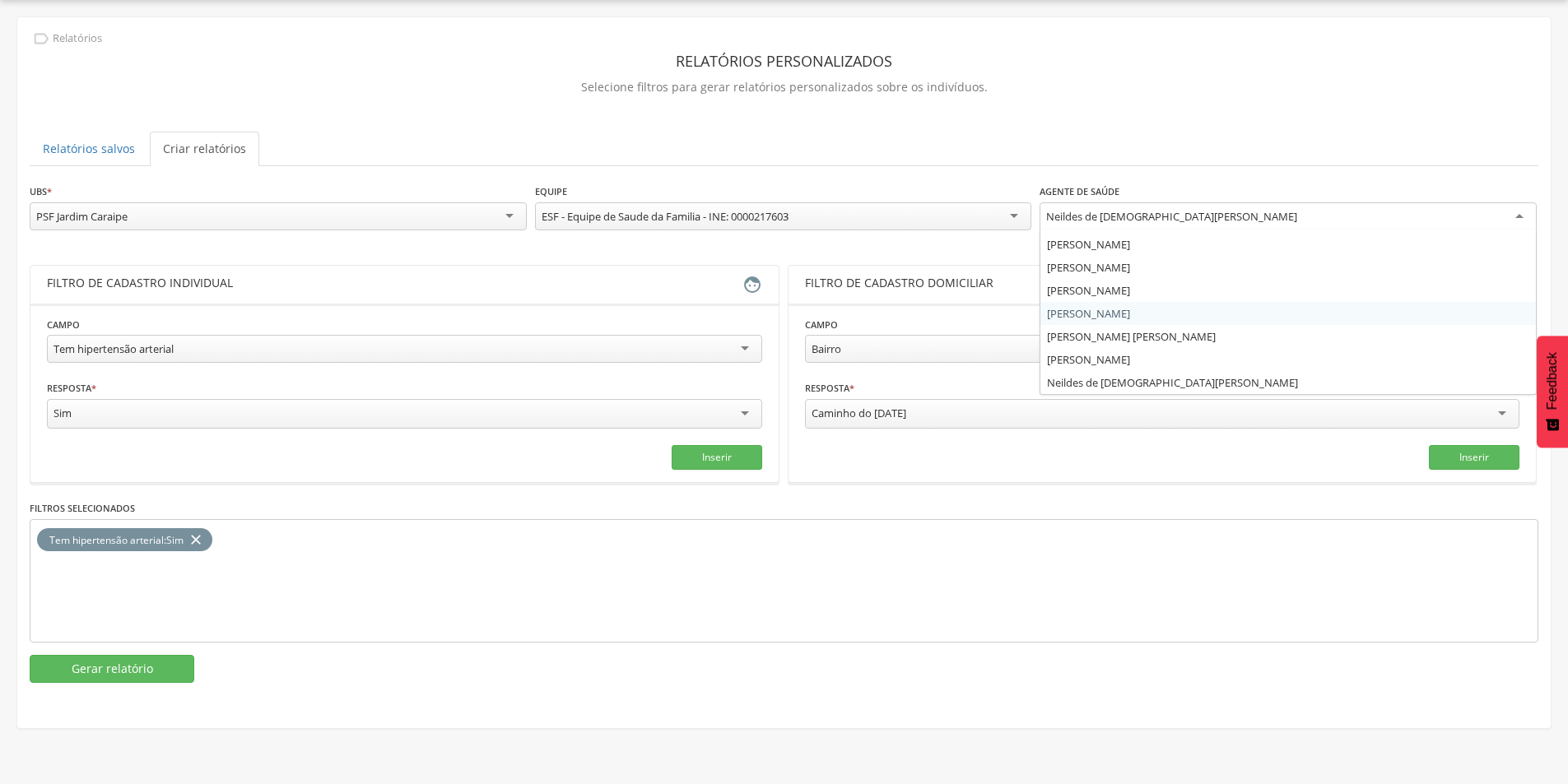
scroll to position [0, 0]
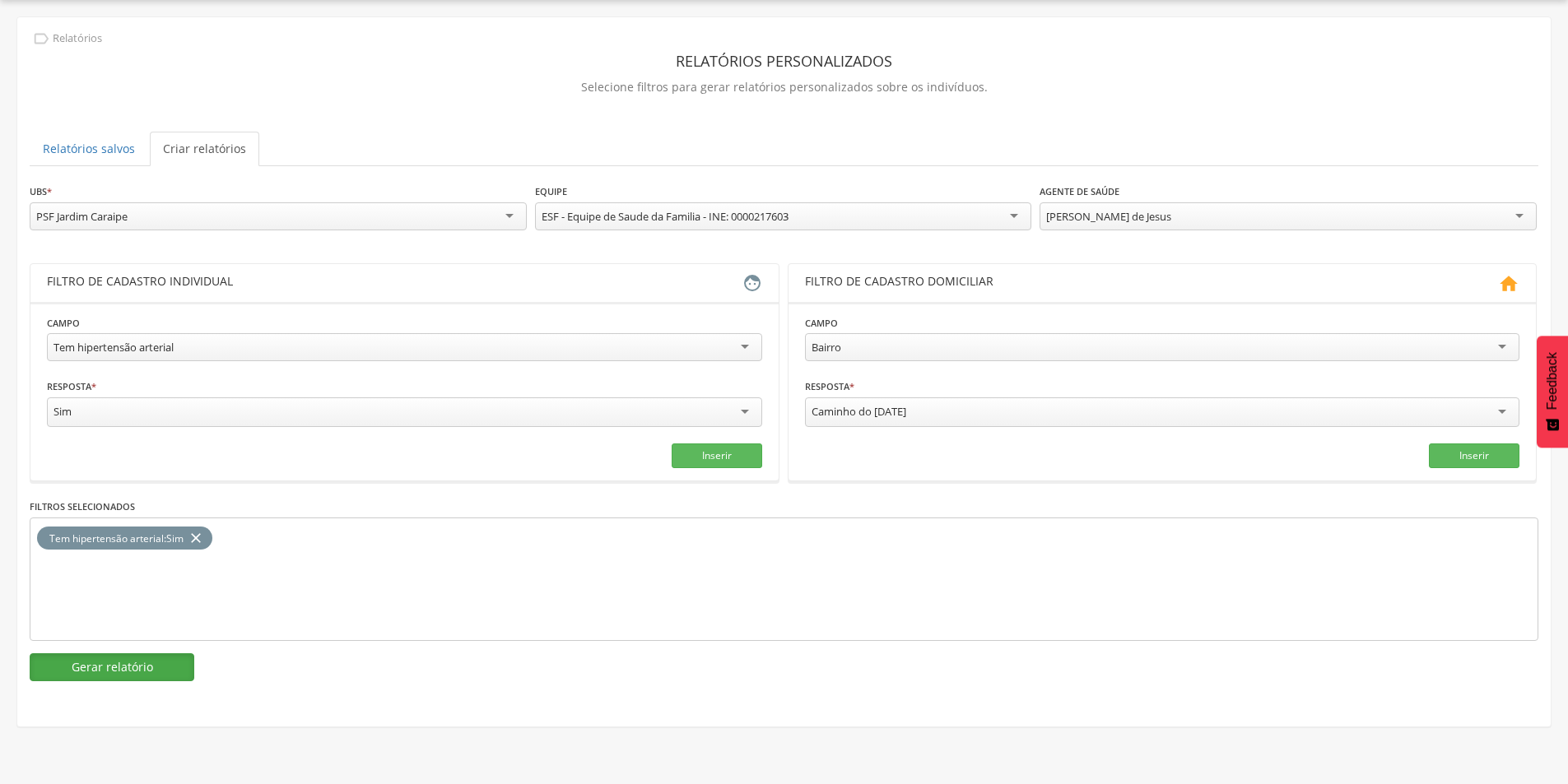
click at [170, 661] on button "Gerar relatório" at bounding box center [112, 667] width 165 height 28
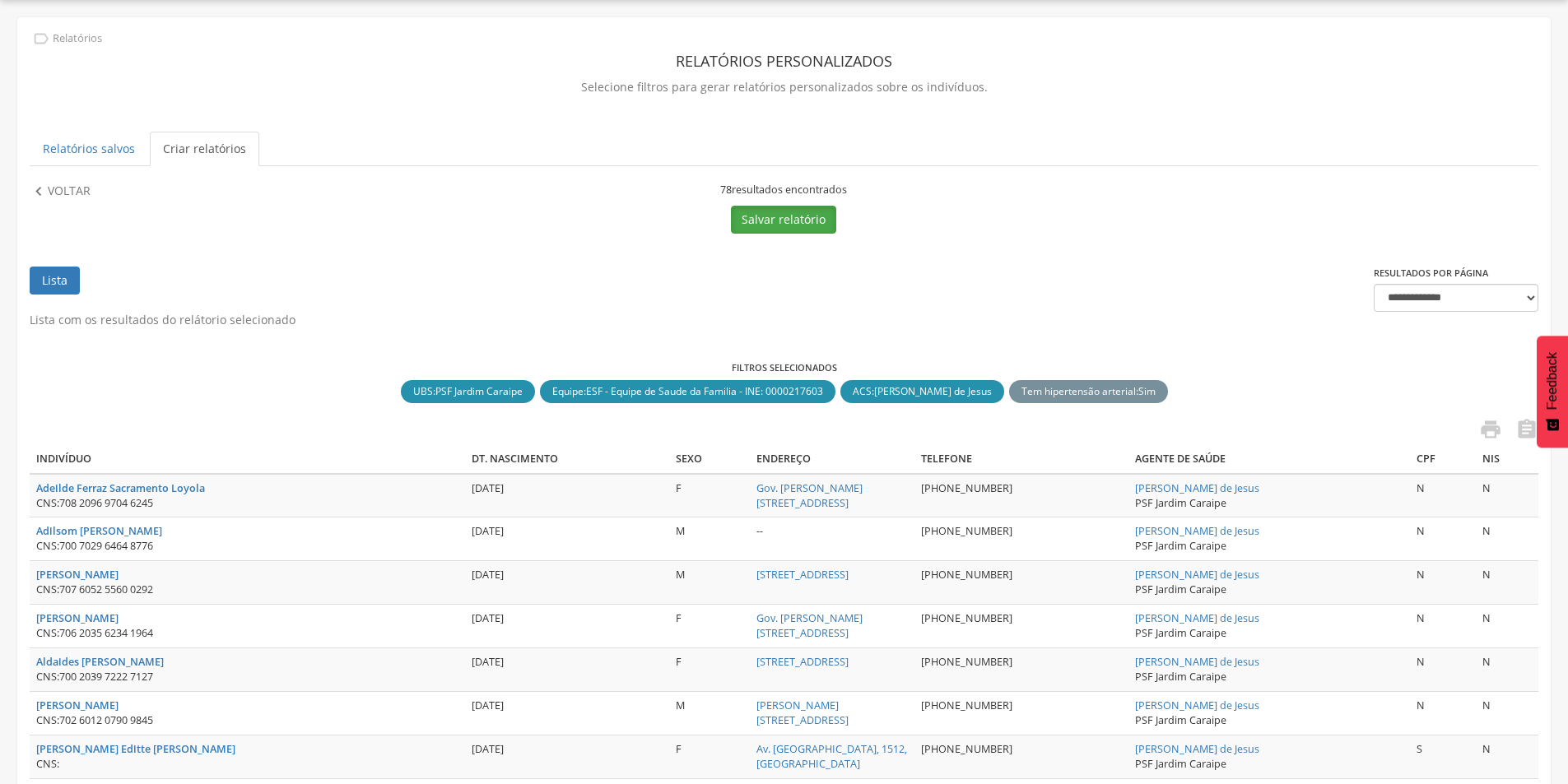
click at [794, 211] on button "Salvar relatório" at bounding box center [783, 220] width 105 height 28
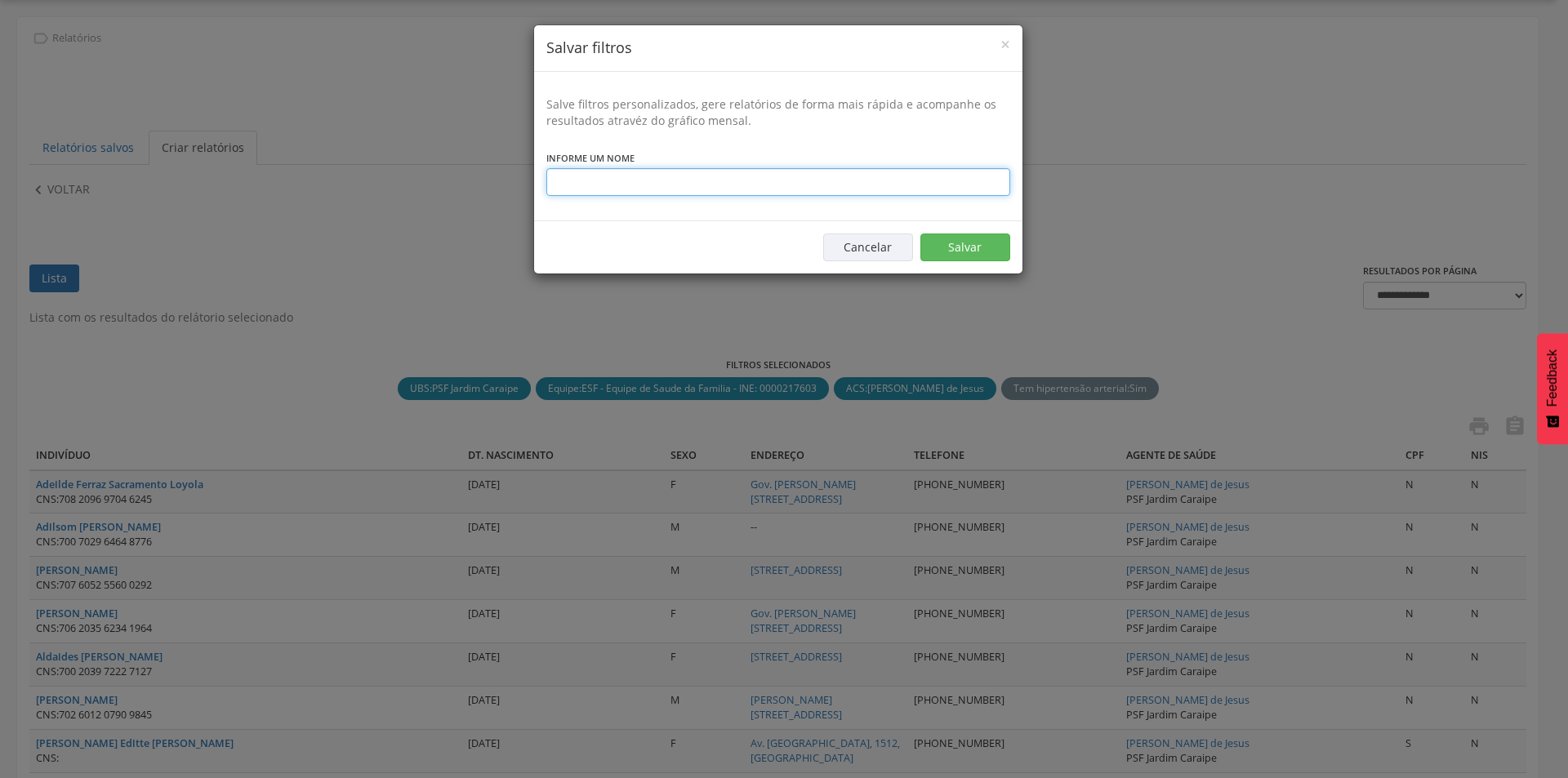
click at [721, 182] on input "text" at bounding box center [778, 182] width 464 height 28
type input "**********"
click at [970, 245] on button "Salvar" at bounding box center [965, 248] width 89 height 28
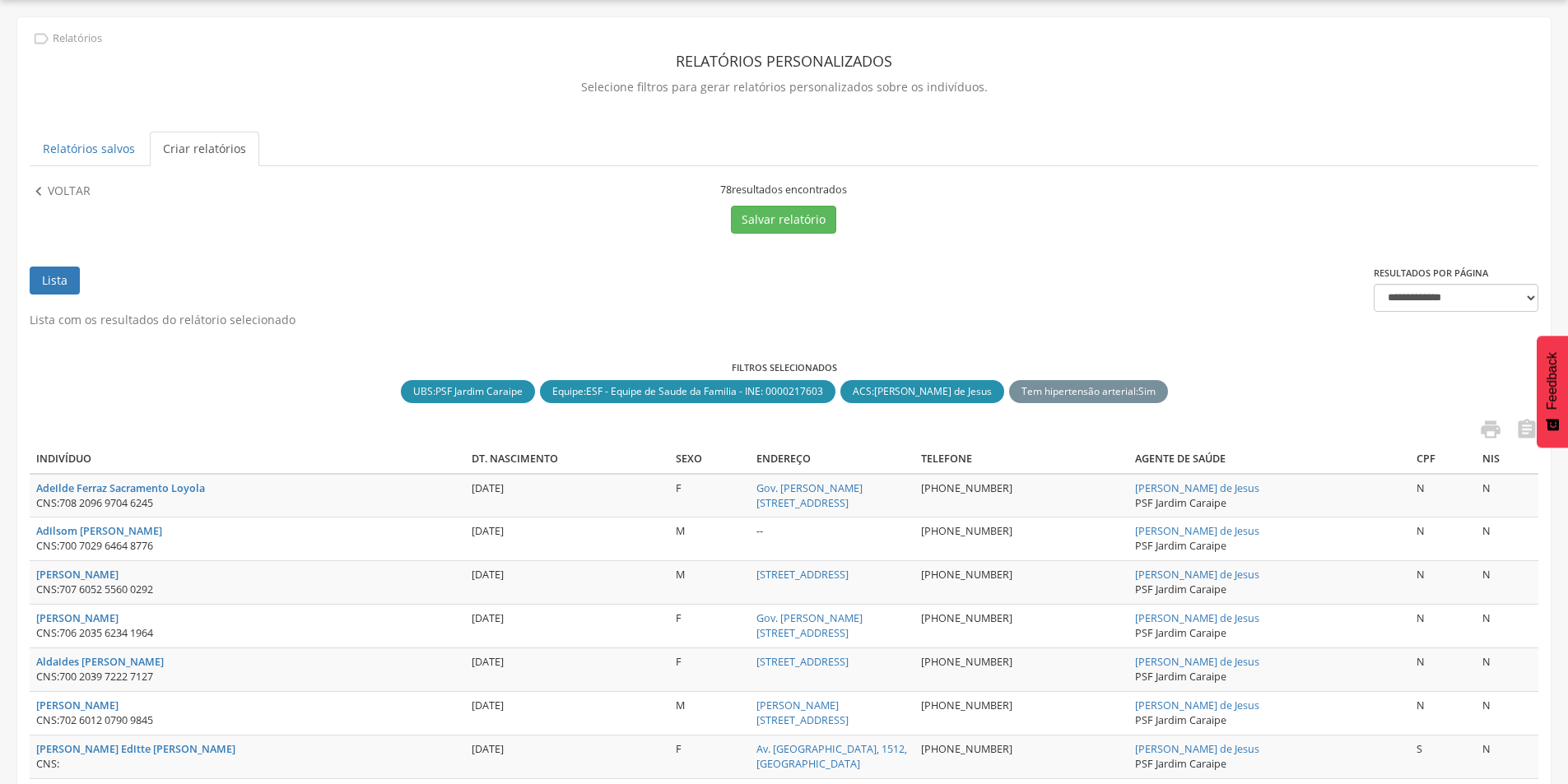
click at [178, 152] on link "Criar relatórios" at bounding box center [204, 149] width 109 height 35
click at [47, 193] on icon "" at bounding box center [39, 192] width 18 height 18
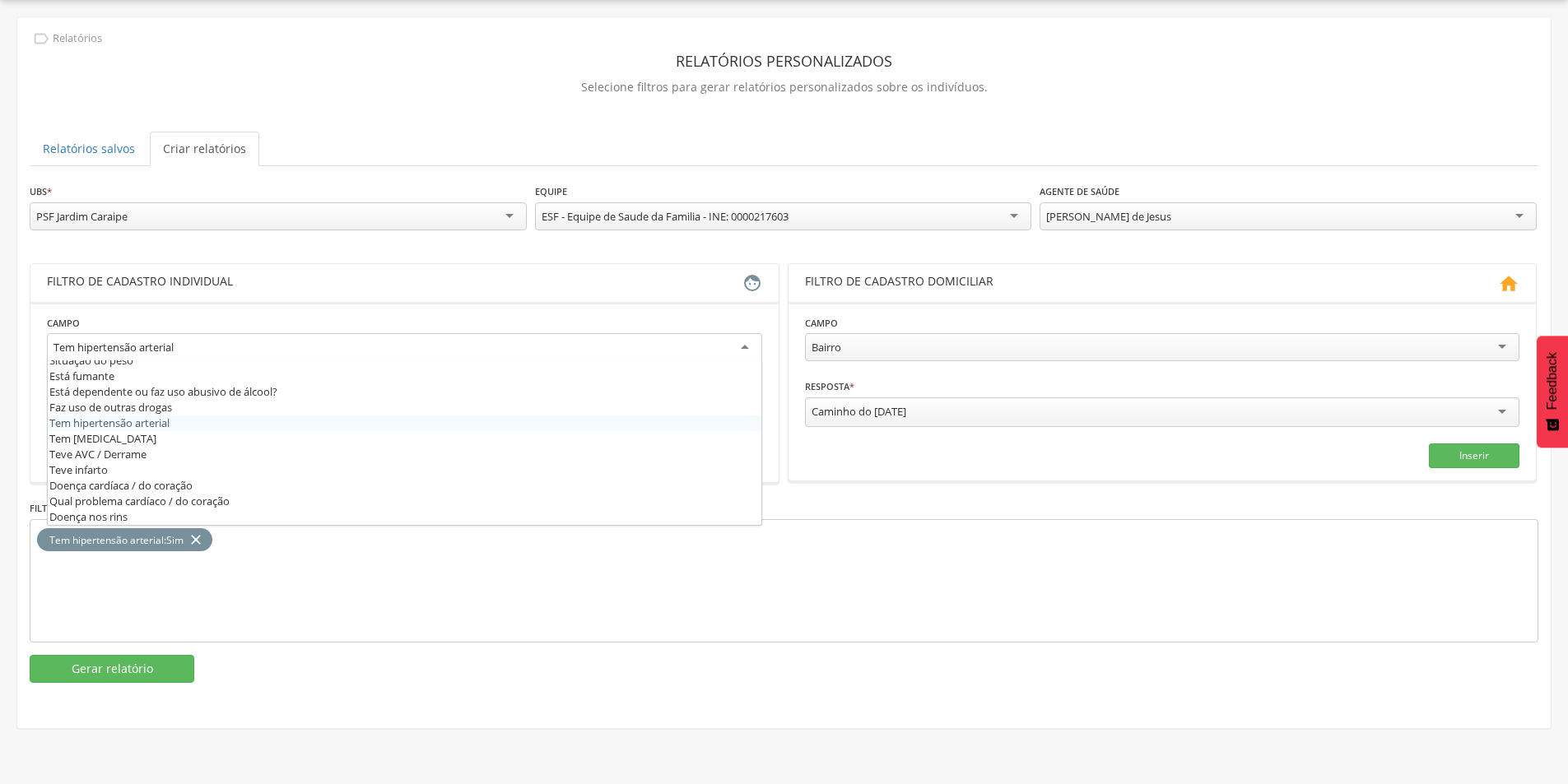
click at [158, 347] on div "Tem hipertensão arterial" at bounding box center [113, 347] width 120 height 15
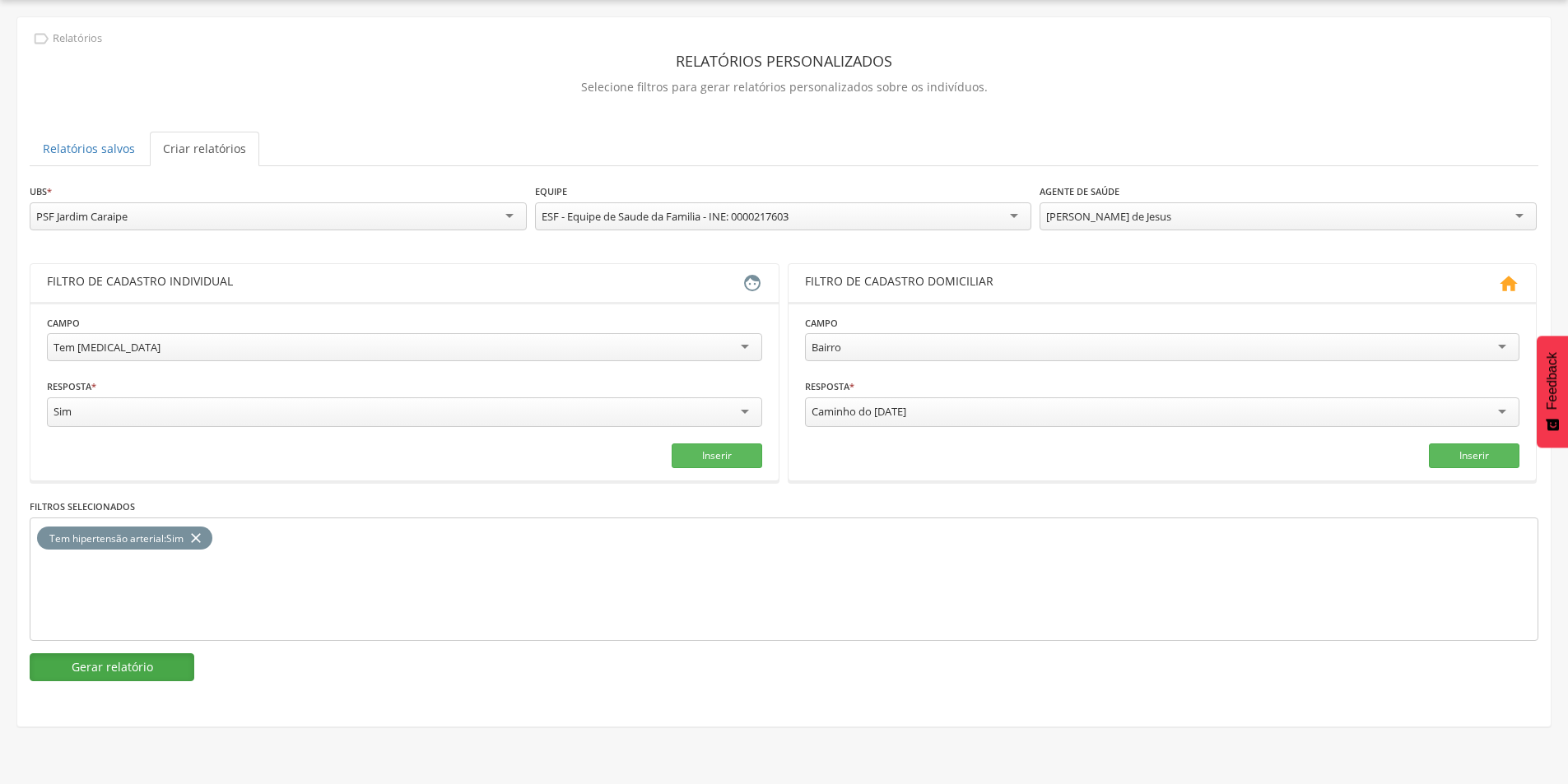
click at [146, 667] on button "Gerar relatório" at bounding box center [112, 667] width 165 height 28
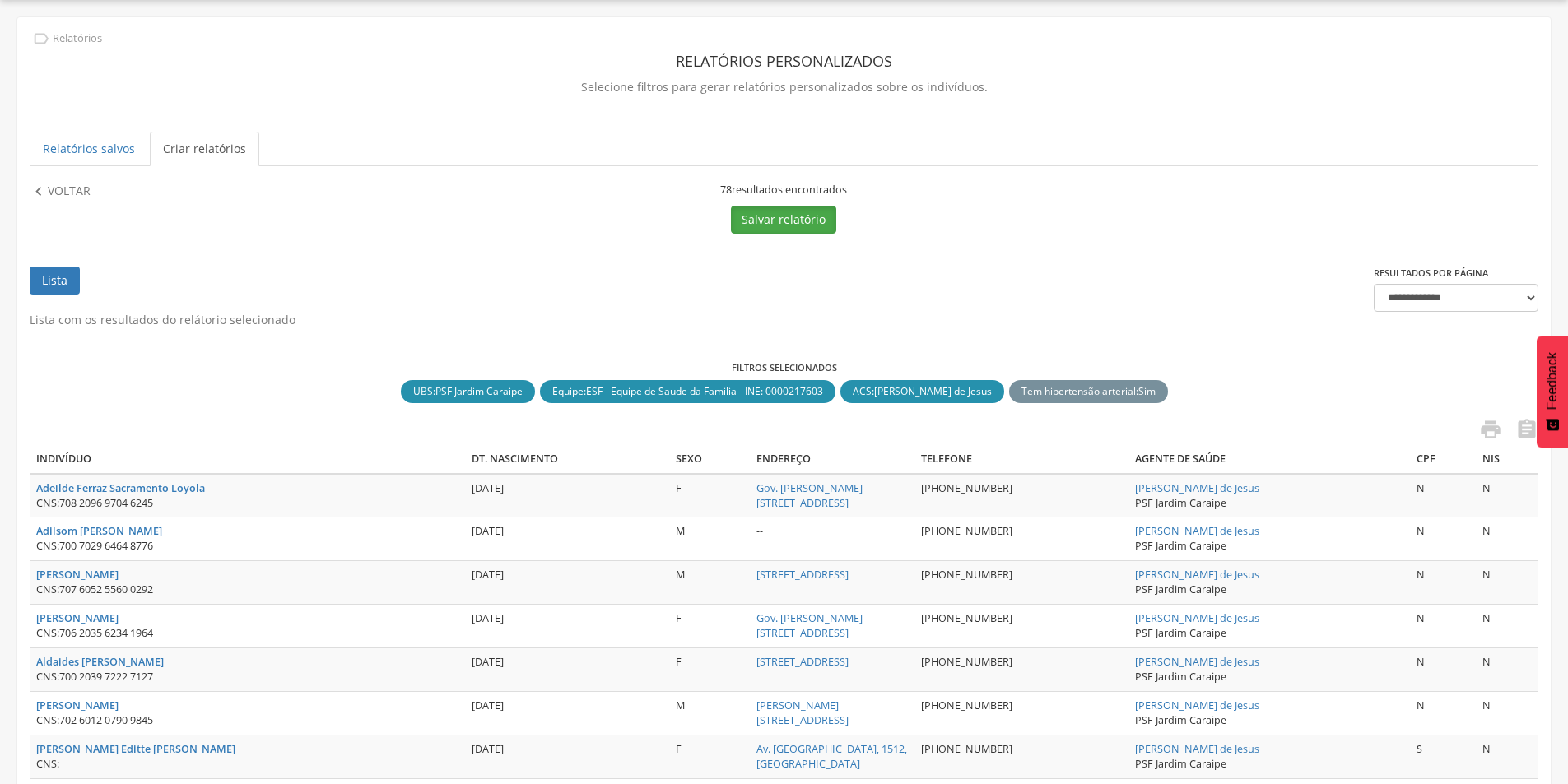
click at [779, 223] on button "Salvar relatório" at bounding box center [783, 220] width 105 height 28
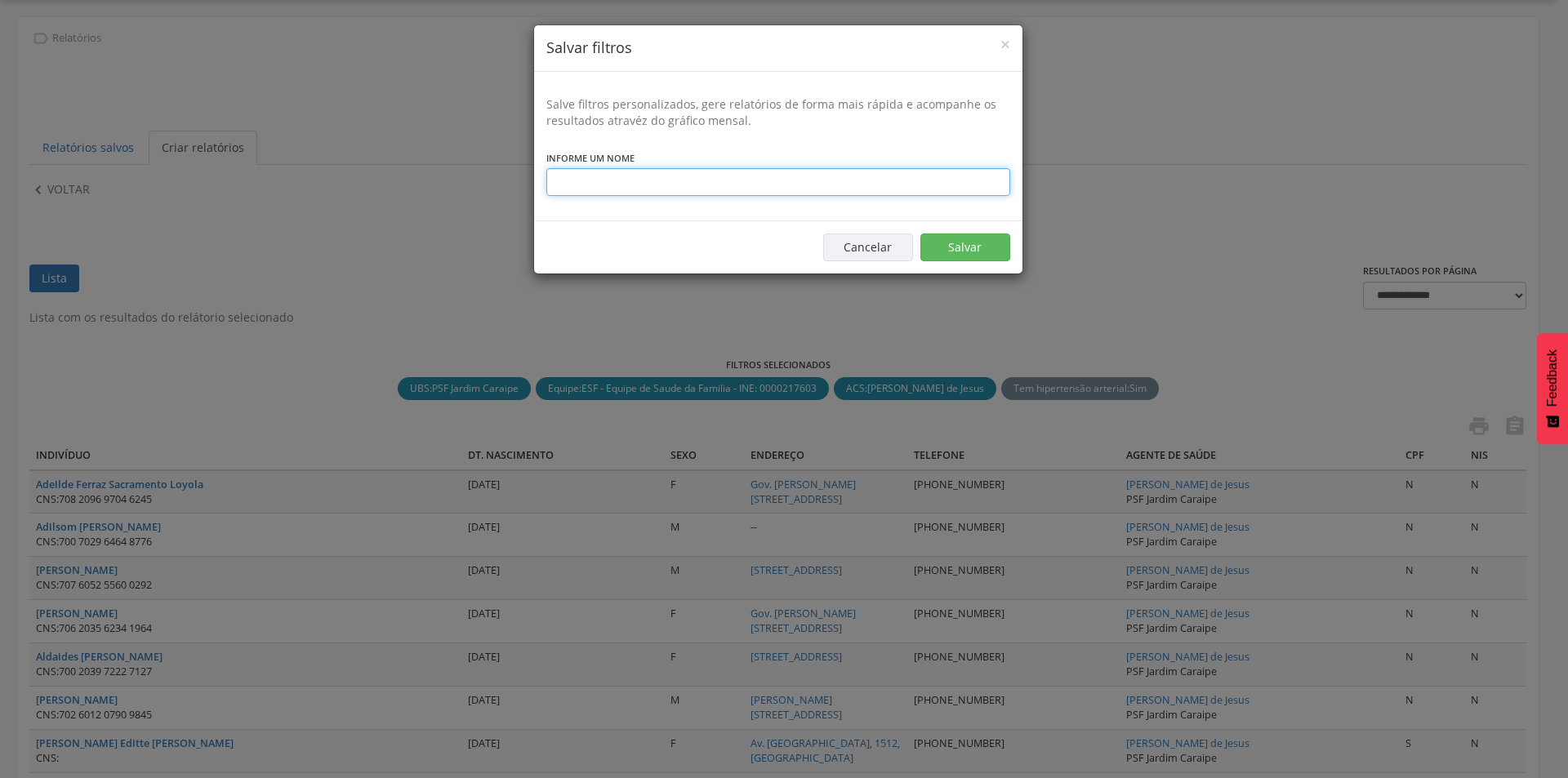
click at [638, 176] on input "text" at bounding box center [778, 182] width 464 height 28
type input "**********"
click at [957, 246] on button "Salvar" at bounding box center [965, 248] width 89 height 28
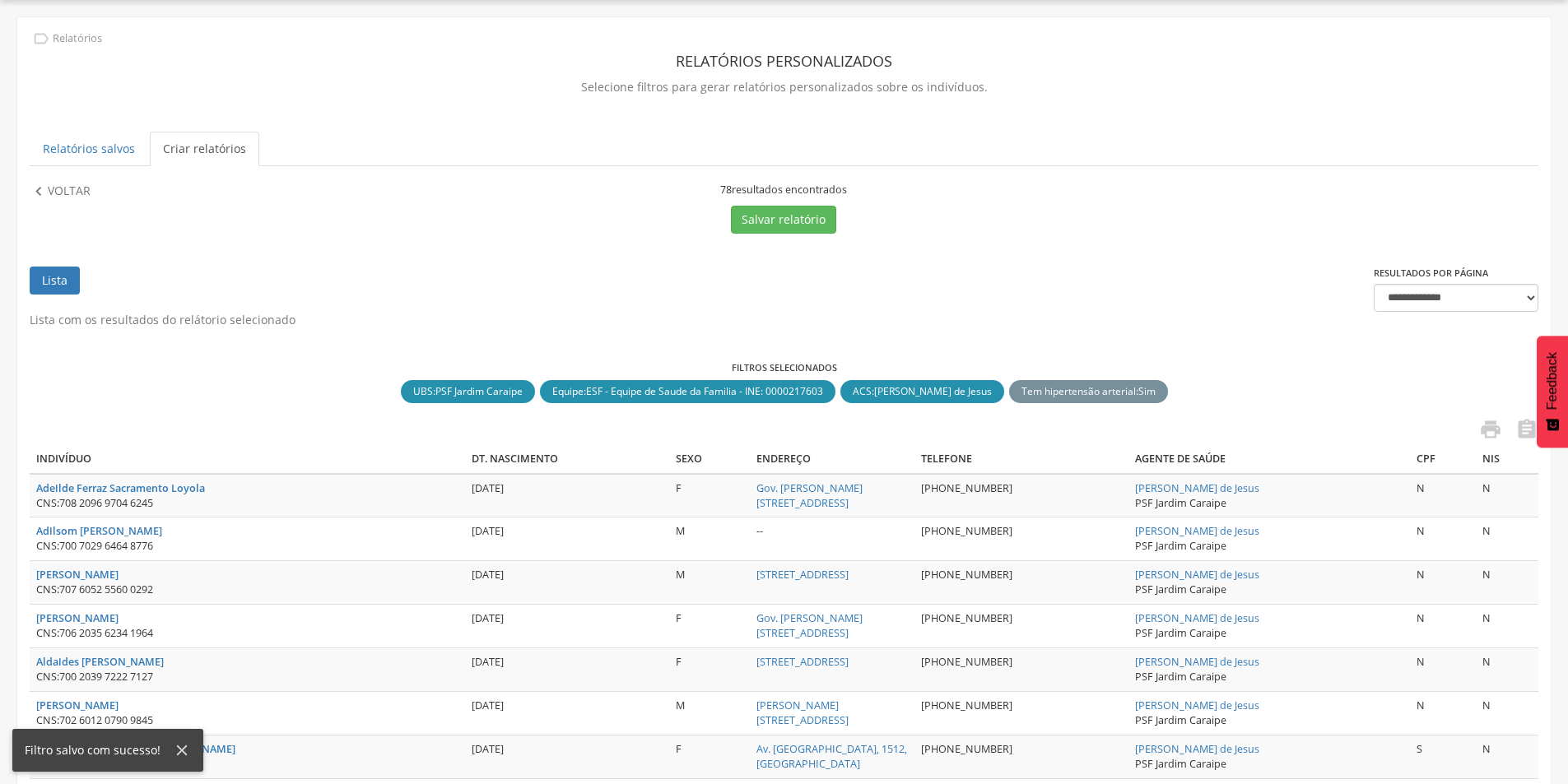
click at [69, 189] on p "Voltar" at bounding box center [69, 192] width 43 height 18
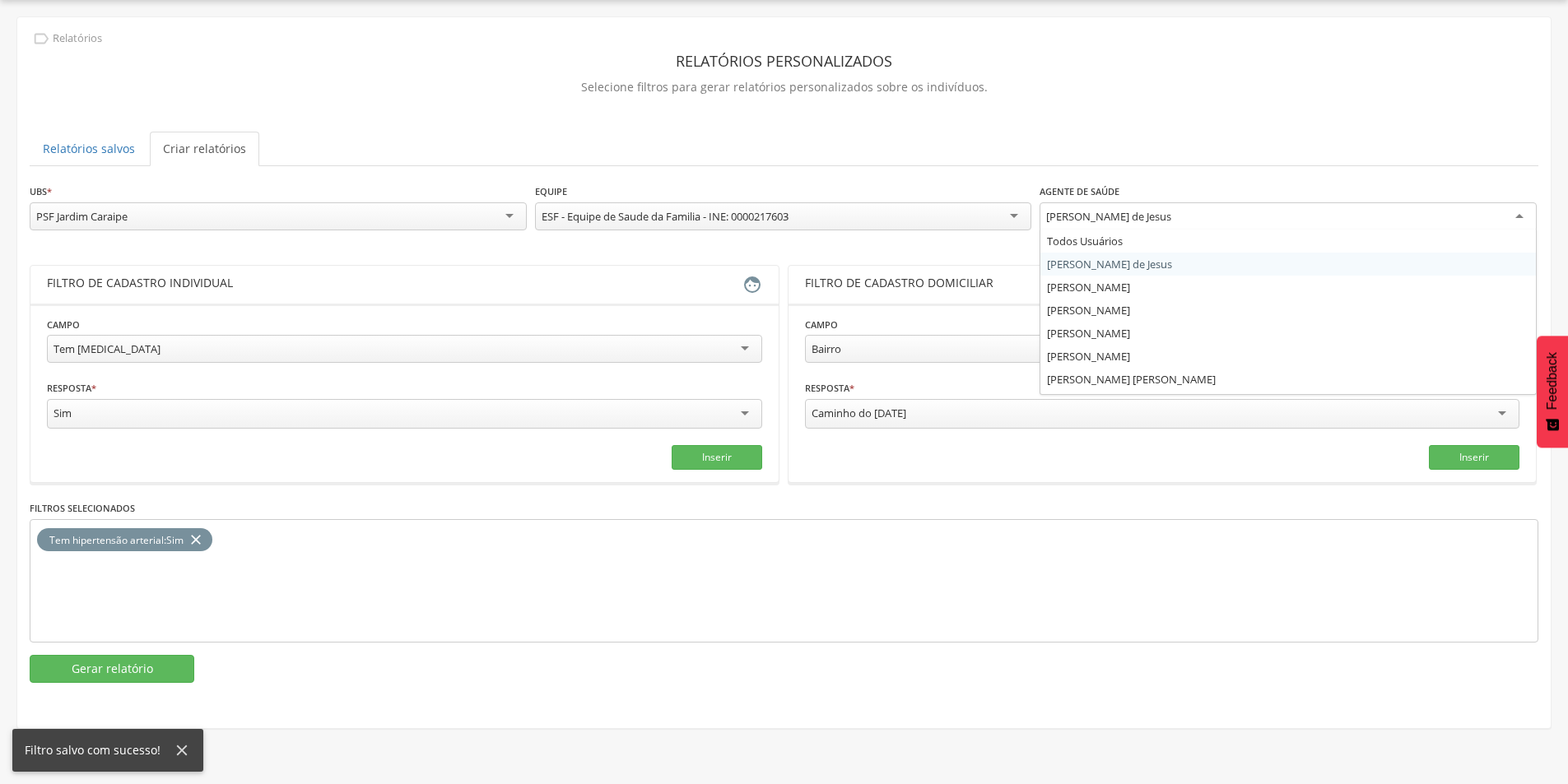
click at [1087, 216] on div "[PERSON_NAME] de Jesus" at bounding box center [1108, 217] width 125 height 15
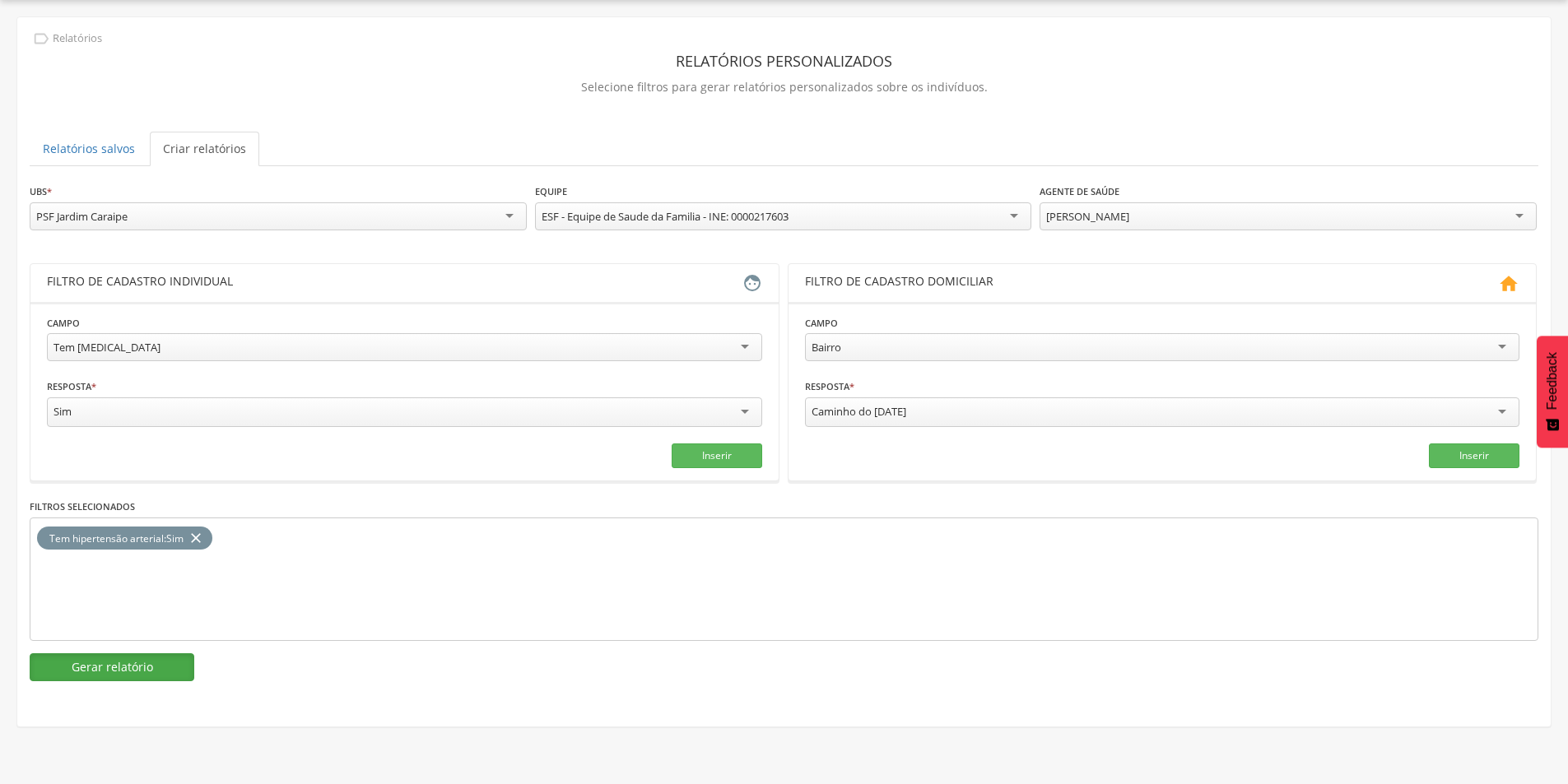
click at [105, 669] on button "Gerar relatório" at bounding box center [112, 667] width 165 height 28
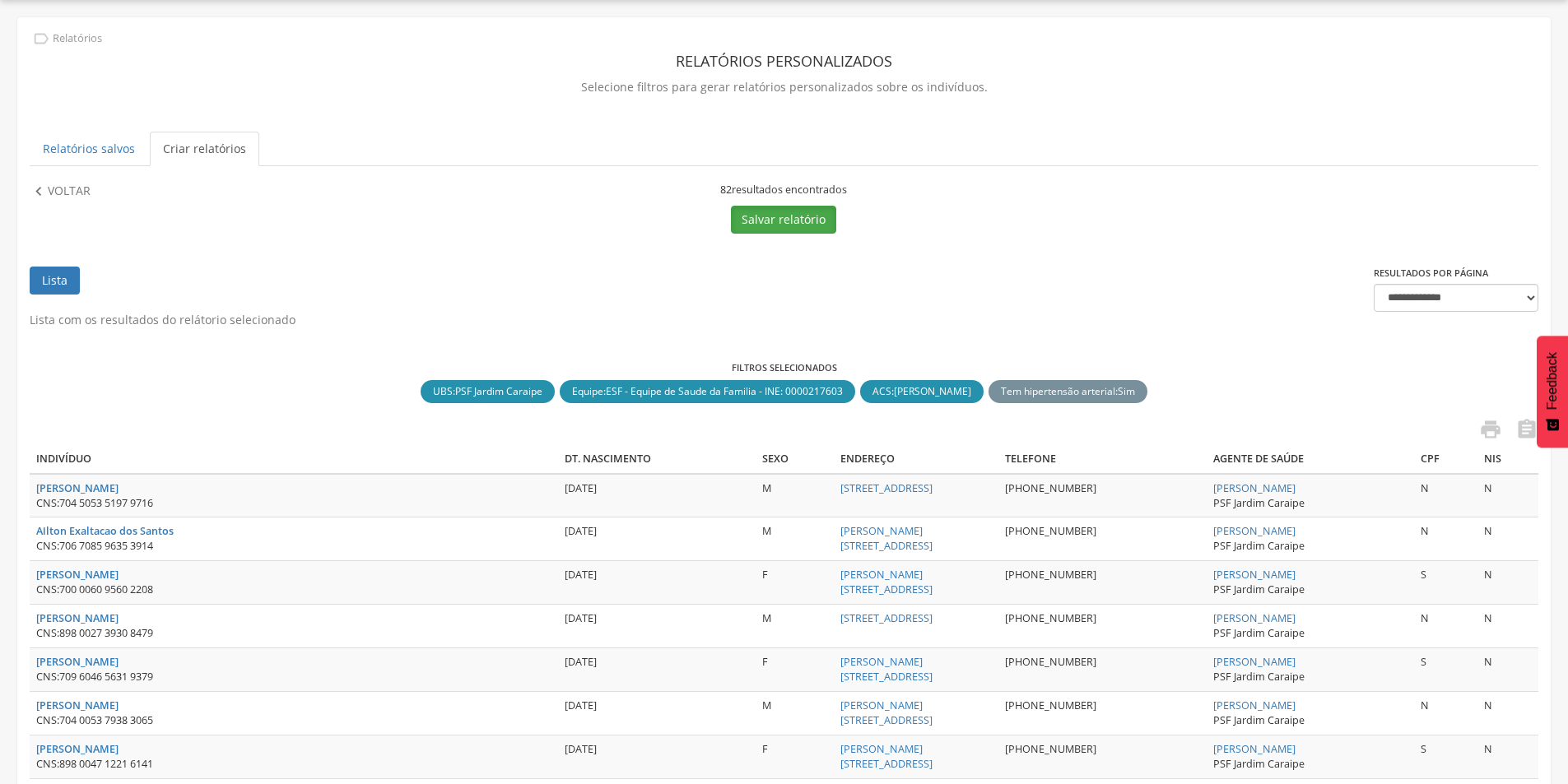
click at [783, 223] on button "Salvar relatório" at bounding box center [783, 220] width 105 height 28
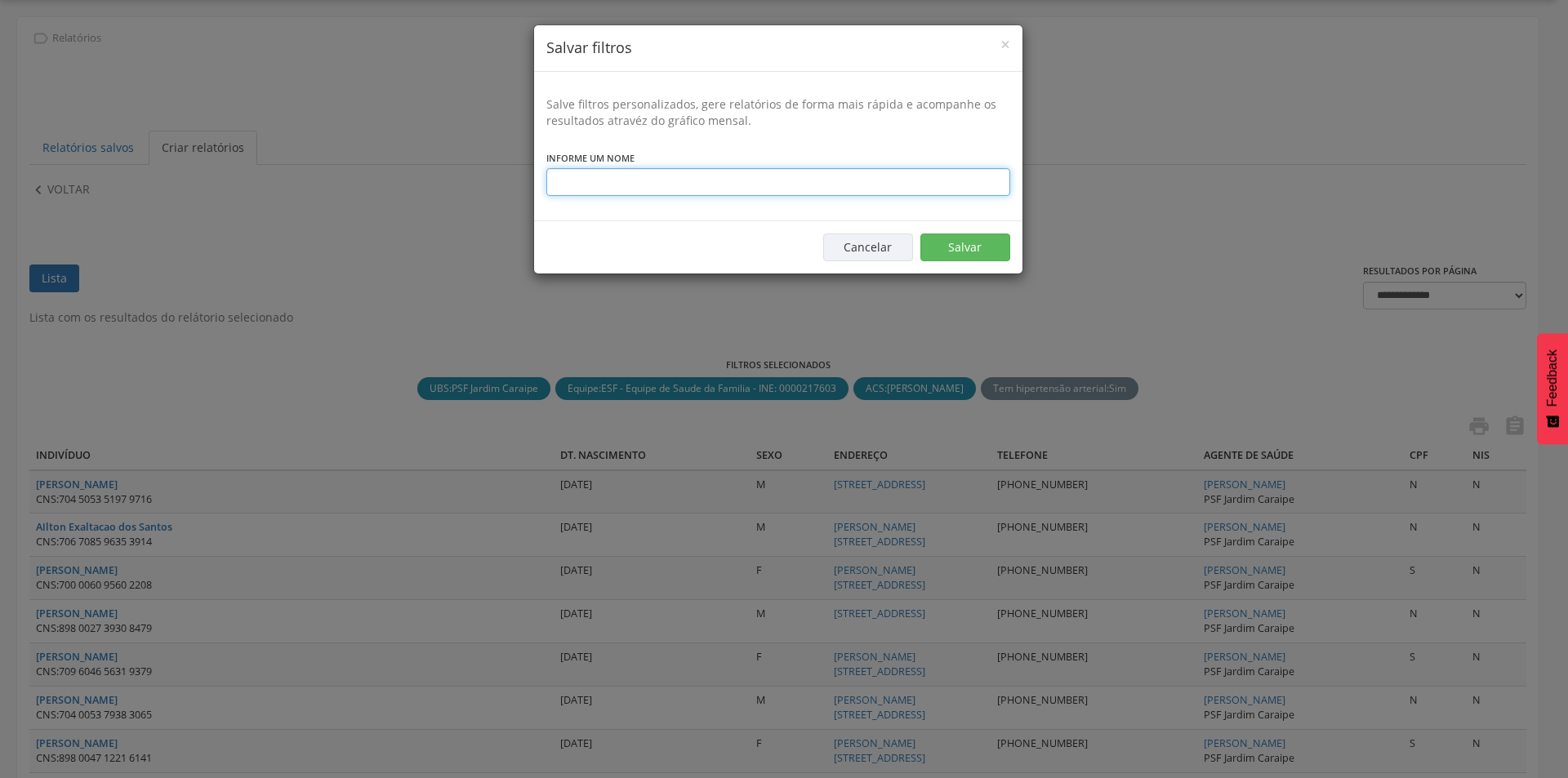
click at [637, 179] on input "text" at bounding box center [778, 182] width 464 height 28
type input "**********"
click at [936, 245] on button "Salvar" at bounding box center [965, 248] width 89 height 28
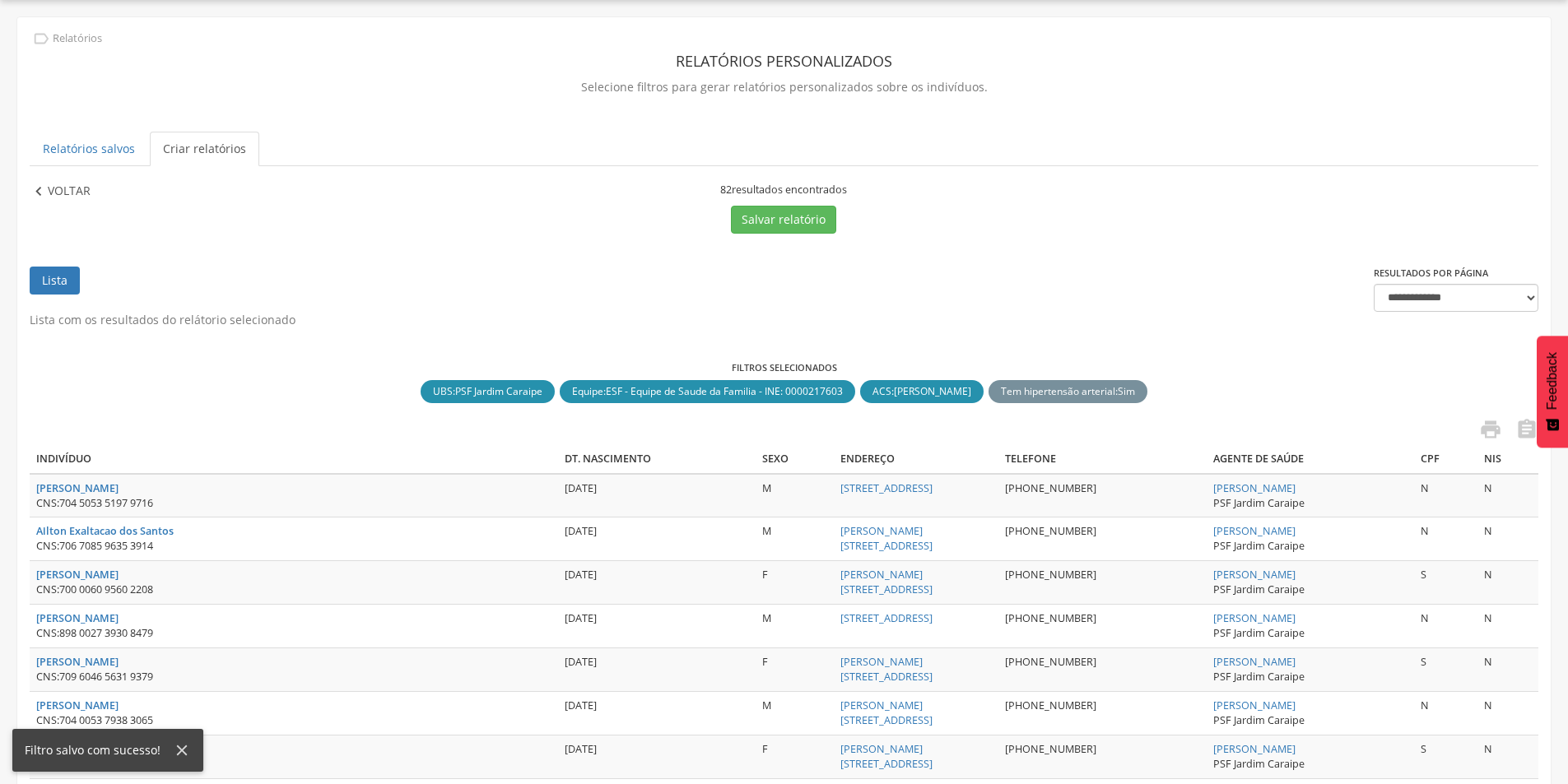
click at [63, 196] on p "Voltar" at bounding box center [69, 192] width 43 height 18
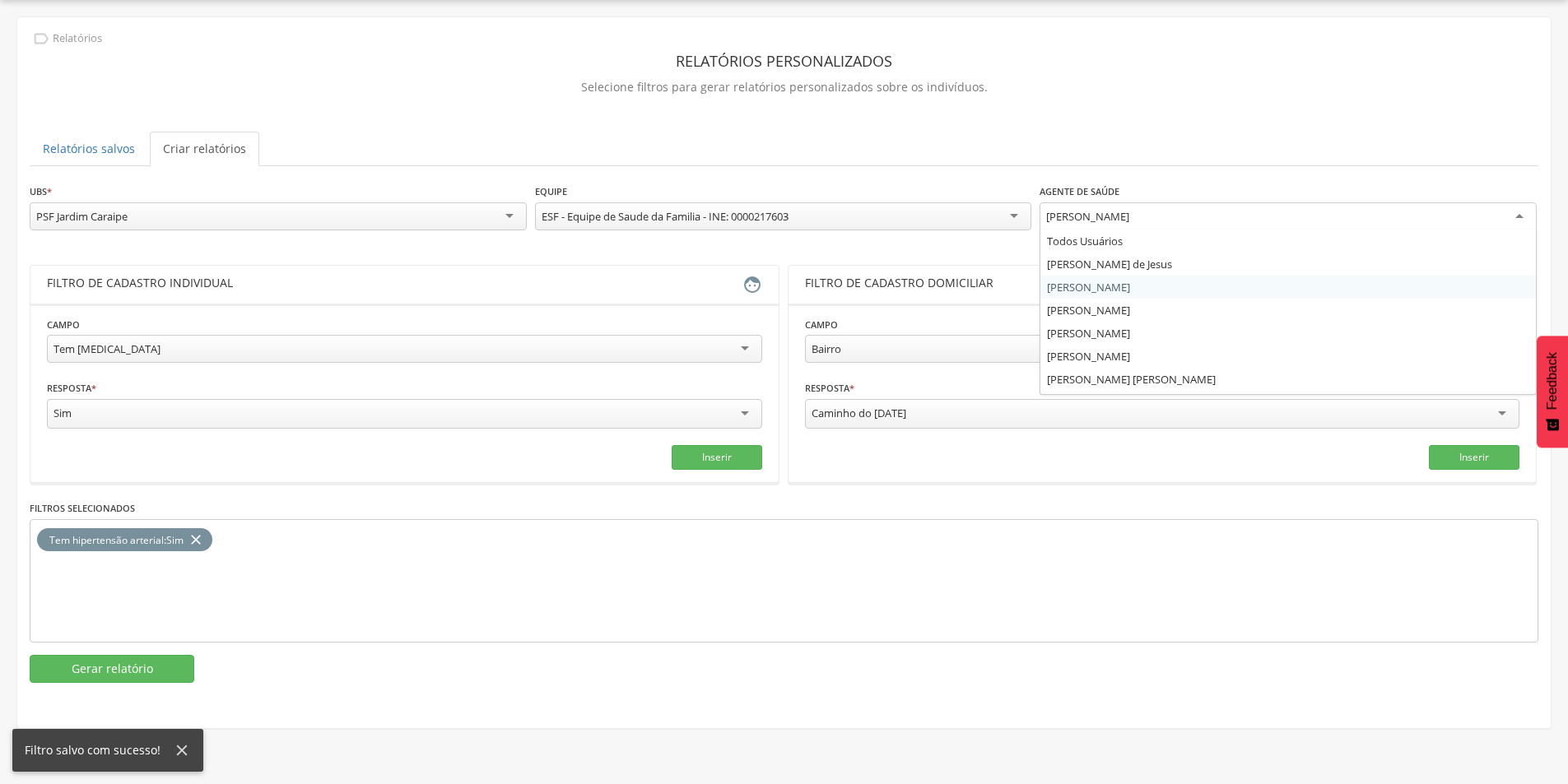
click at [1068, 218] on div "[PERSON_NAME]" at bounding box center [1088, 217] width 84 height 15
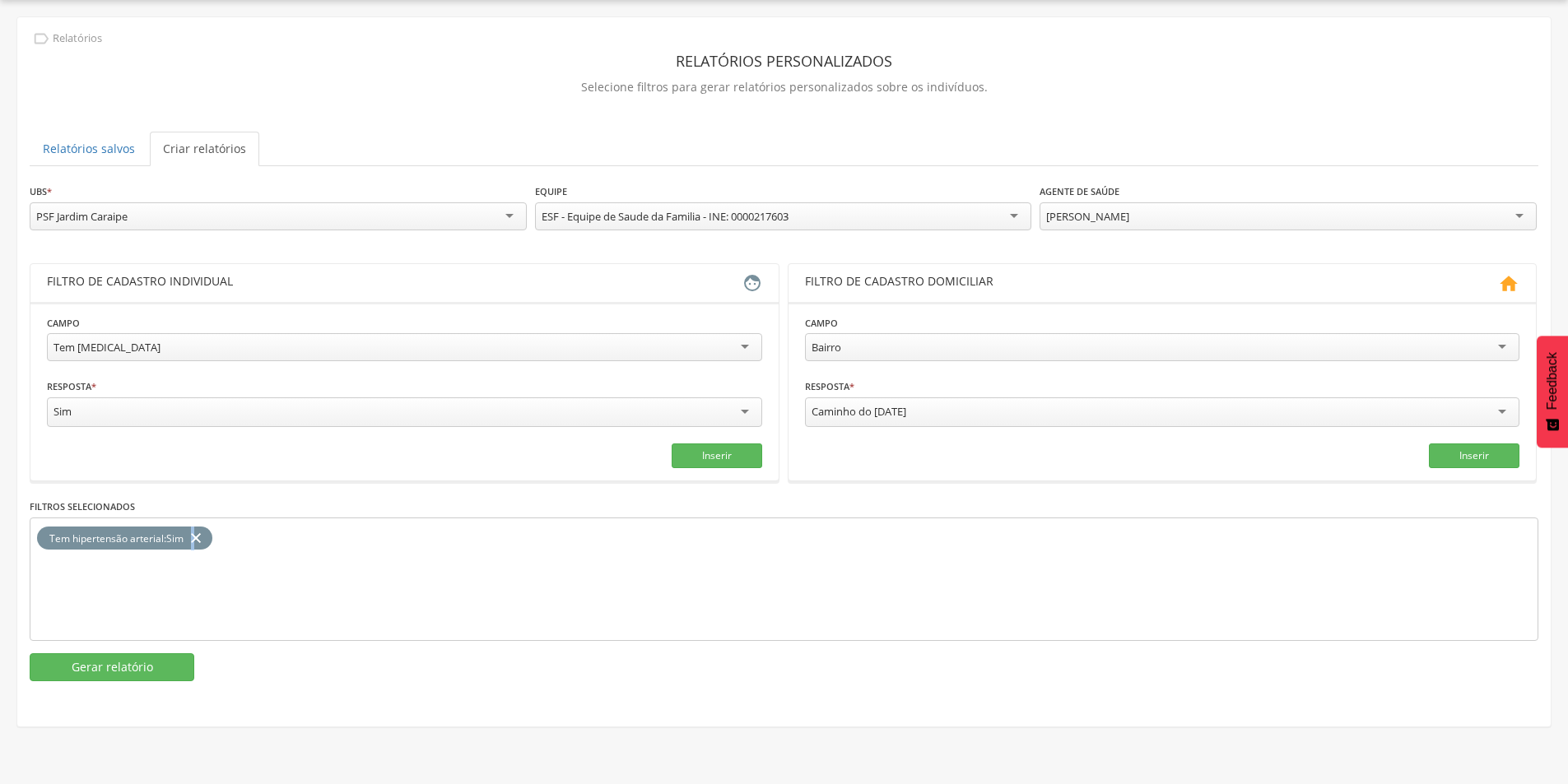
drag, startPoint x: 194, startPoint y: 533, endPoint x: 203, endPoint y: 533, distance: 9.0
click at [196, 533] on icon "close" at bounding box center [196, 538] width 17 height 24
click at [710, 450] on button "Inserir" at bounding box center [716, 456] width 90 height 25
click at [109, 668] on button "Gerar relatório" at bounding box center [112, 667] width 165 height 28
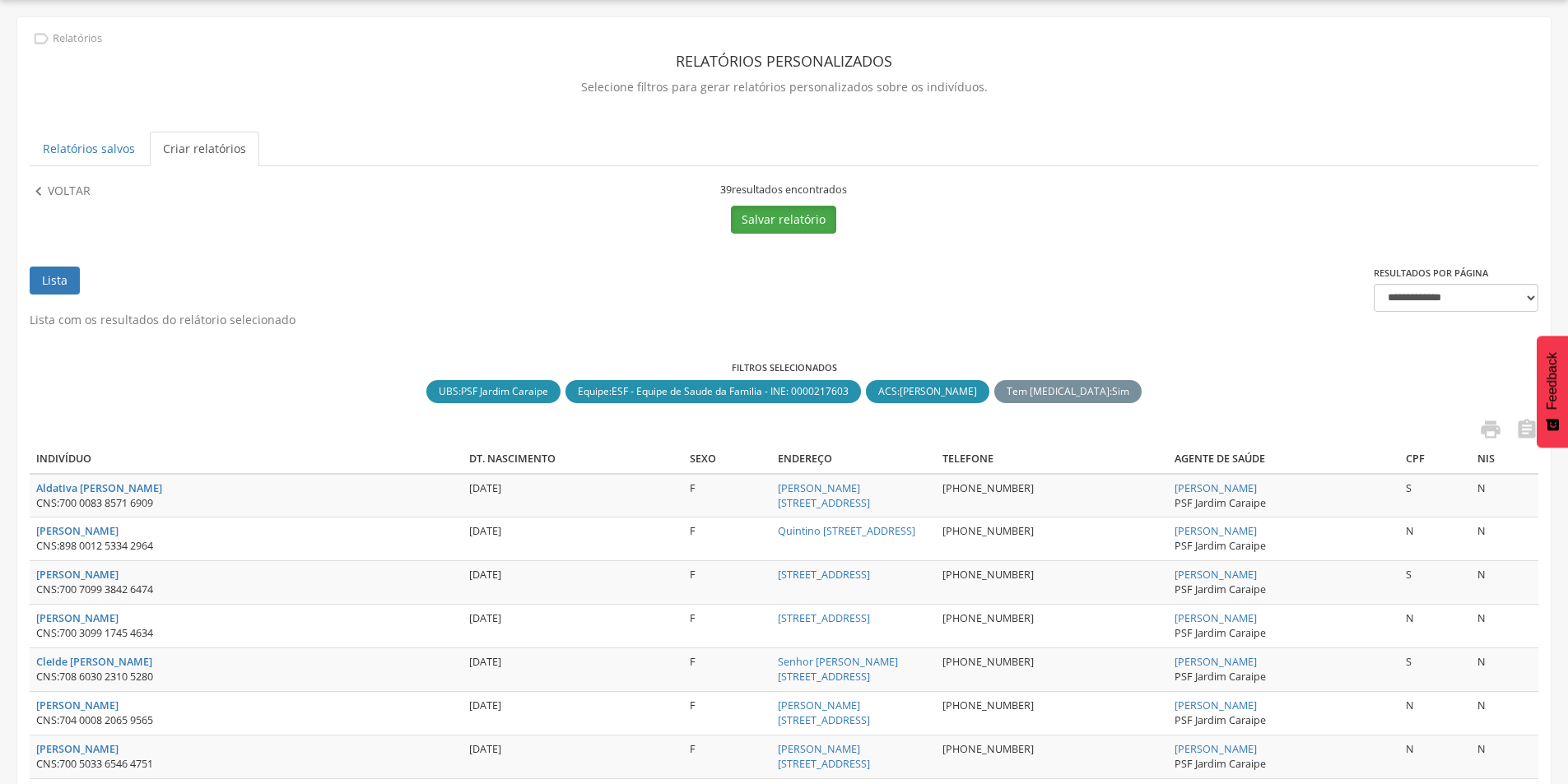
click at [790, 215] on button "Salvar relatório" at bounding box center [783, 220] width 105 height 28
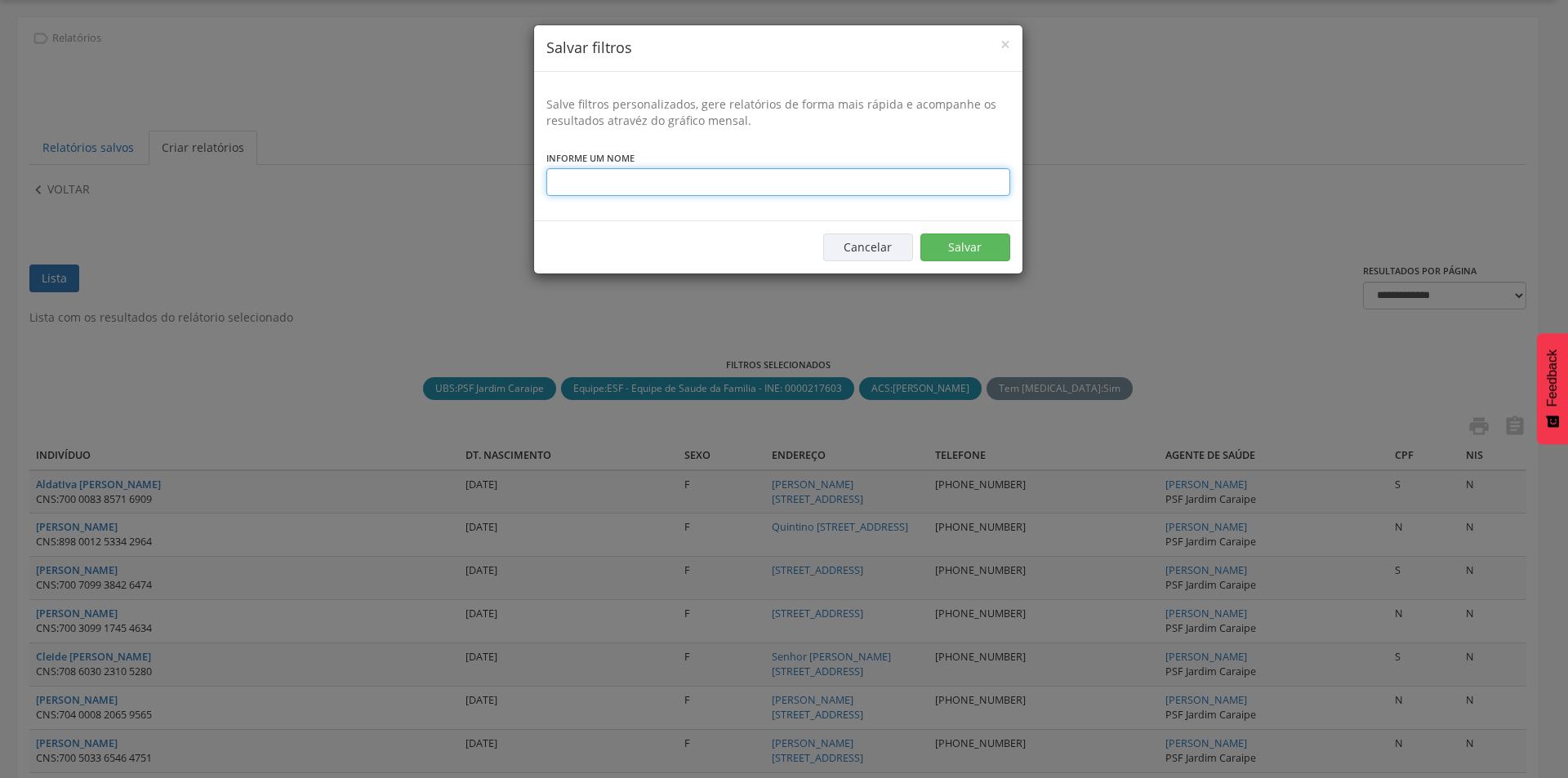
drag, startPoint x: 665, startPoint y: 177, endPoint x: 662, endPoint y: 168, distance: 9.5
click at [665, 178] on input "text" at bounding box center [778, 182] width 464 height 28
type input "**********"
click at [944, 238] on button "Salvar" at bounding box center [965, 248] width 89 height 28
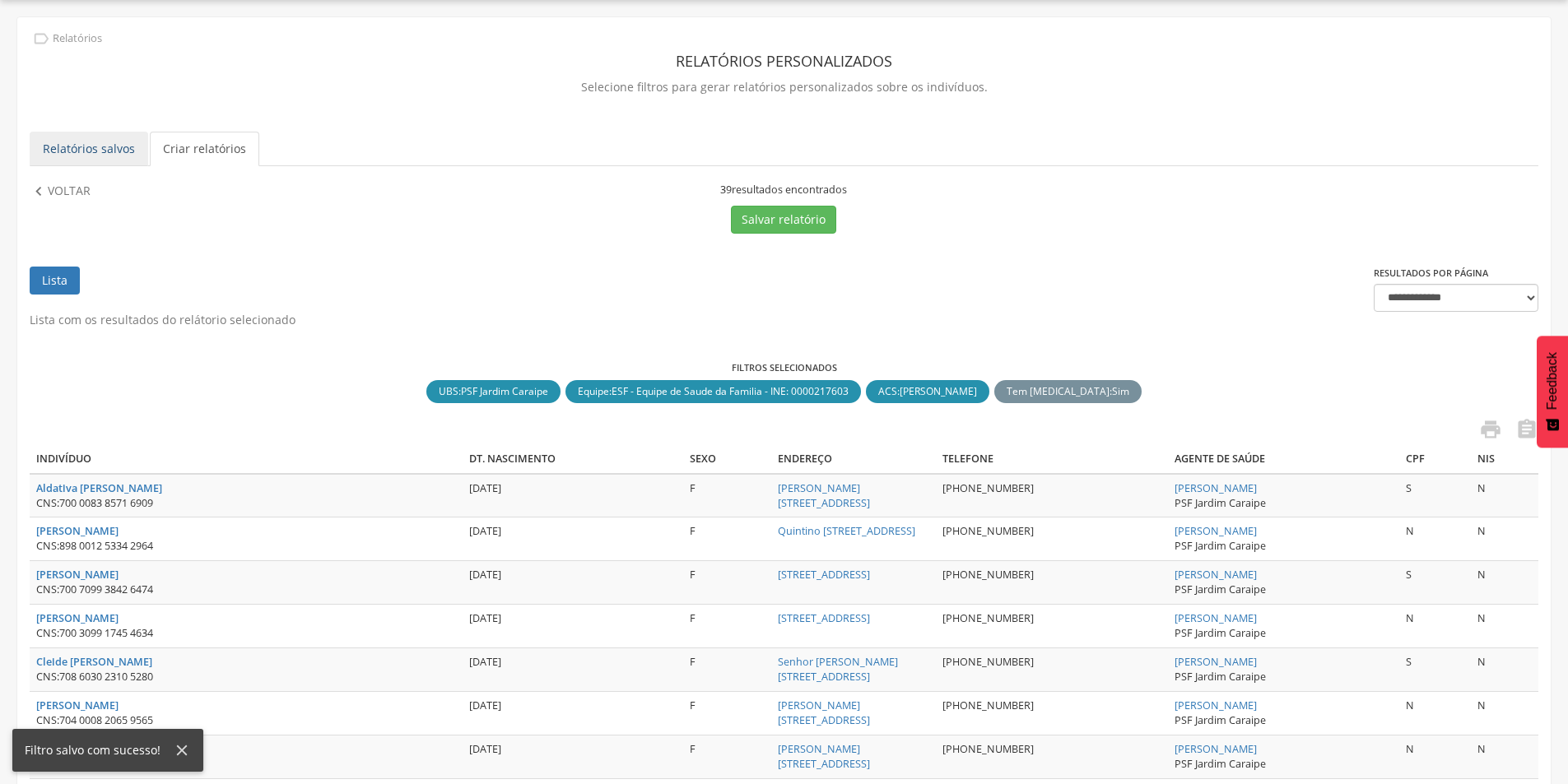
click at [63, 148] on link "Relatórios salvos" at bounding box center [88, 149] width 118 height 35
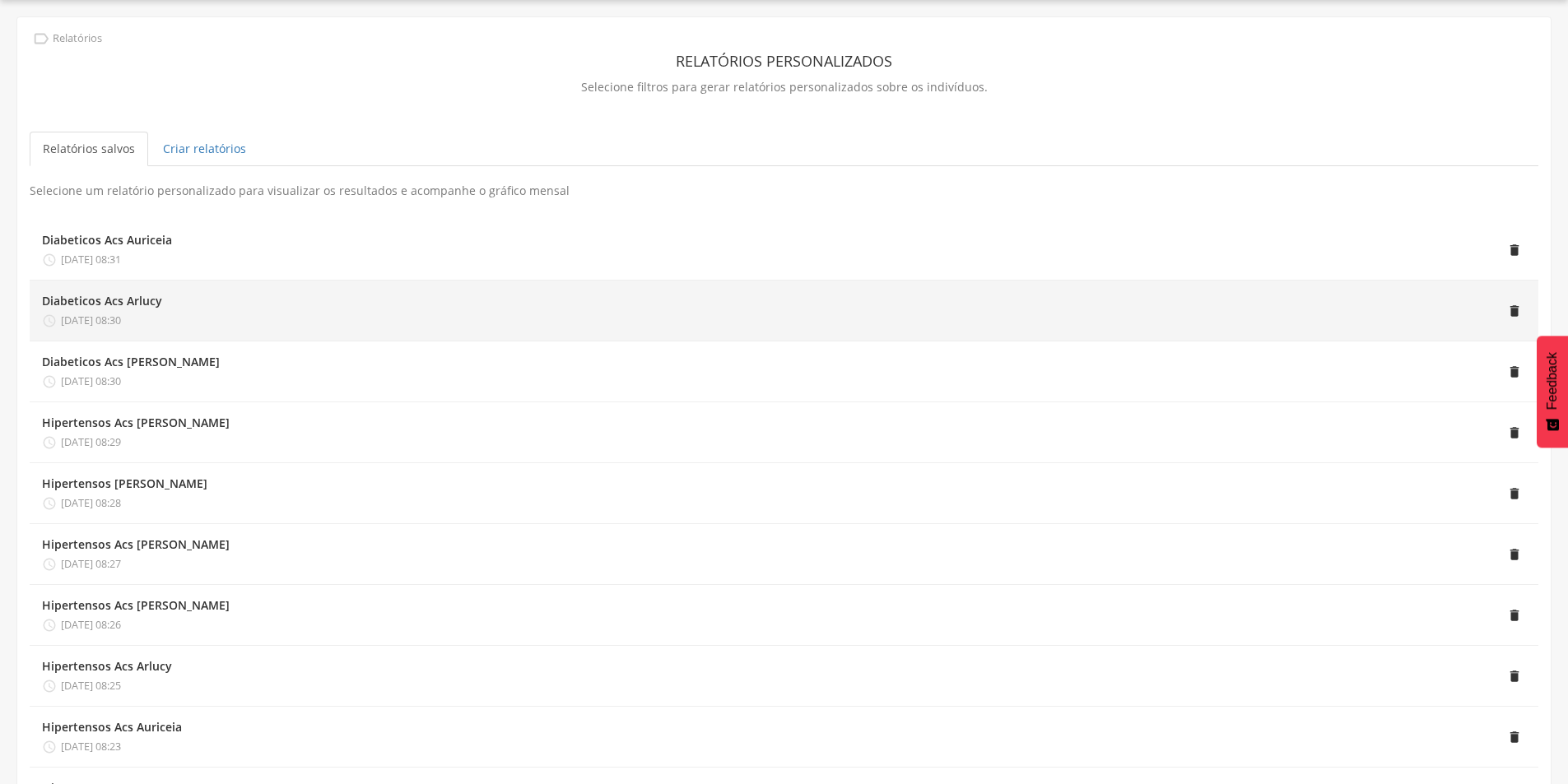
click at [121, 316] on span "[DATE] 08:30" at bounding box center [91, 321] width 60 height 15
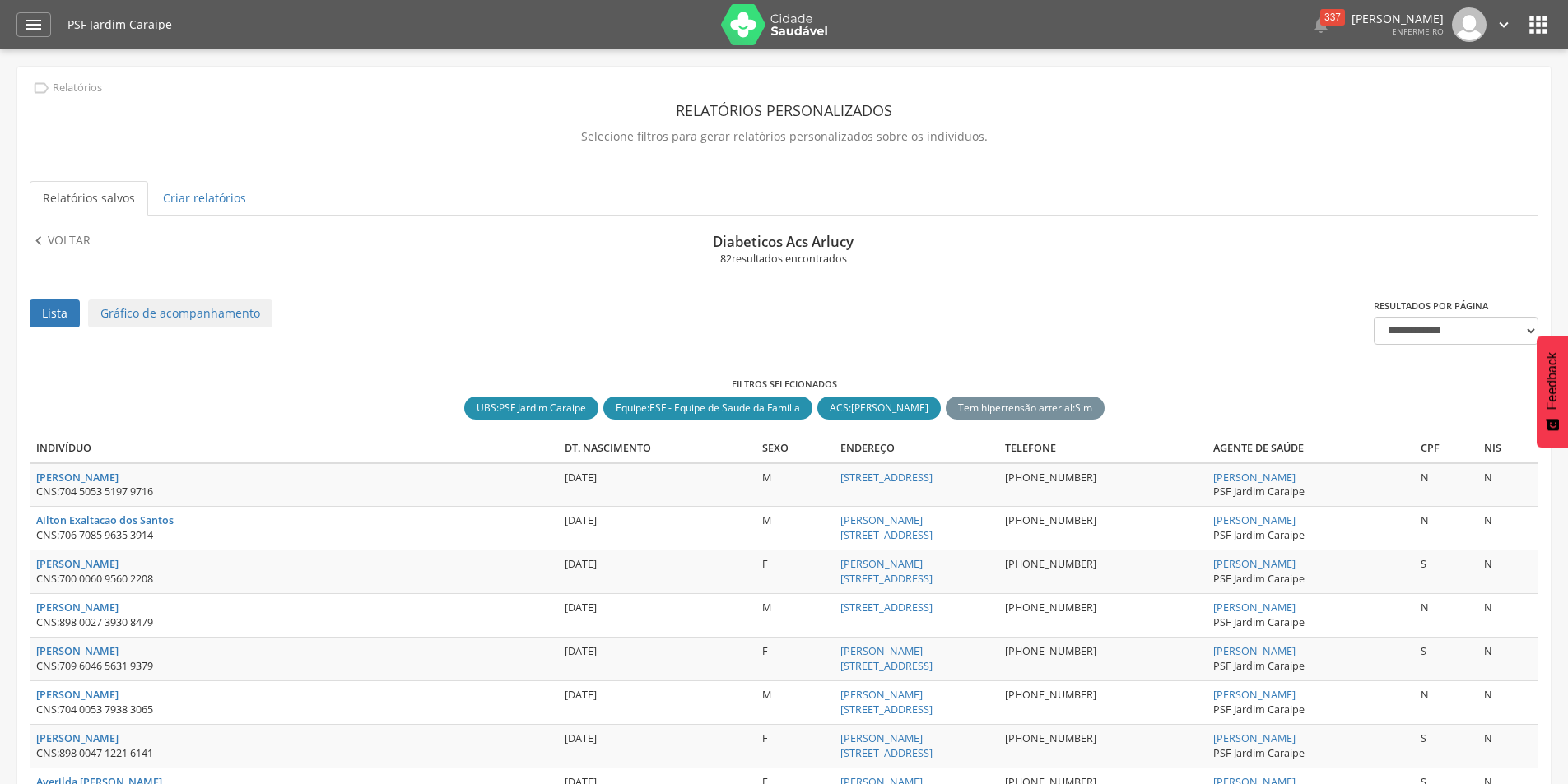
scroll to position [50, 0]
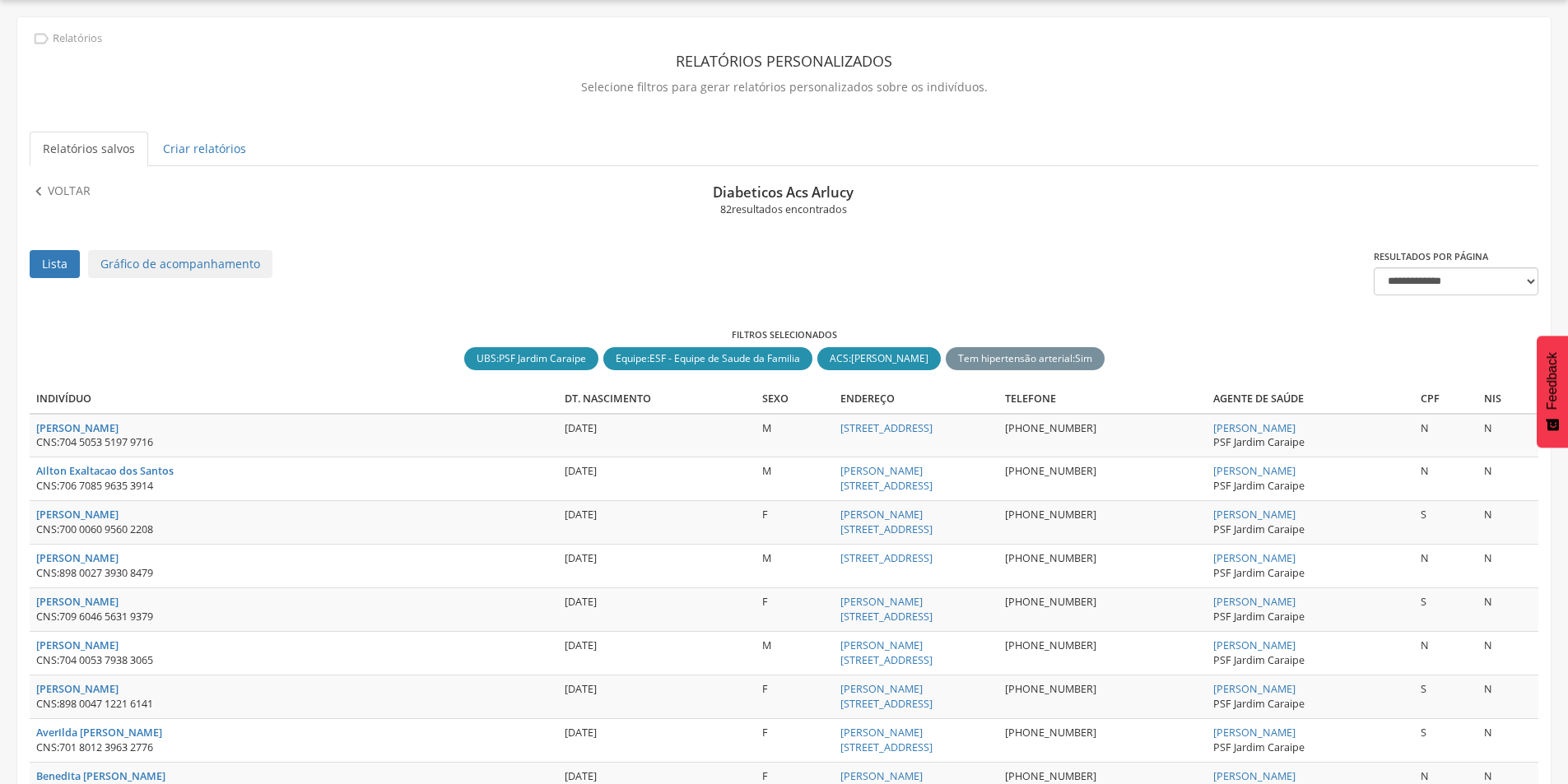
click at [89, 146] on link "Relatórios salvos" at bounding box center [88, 149] width 118 height 35
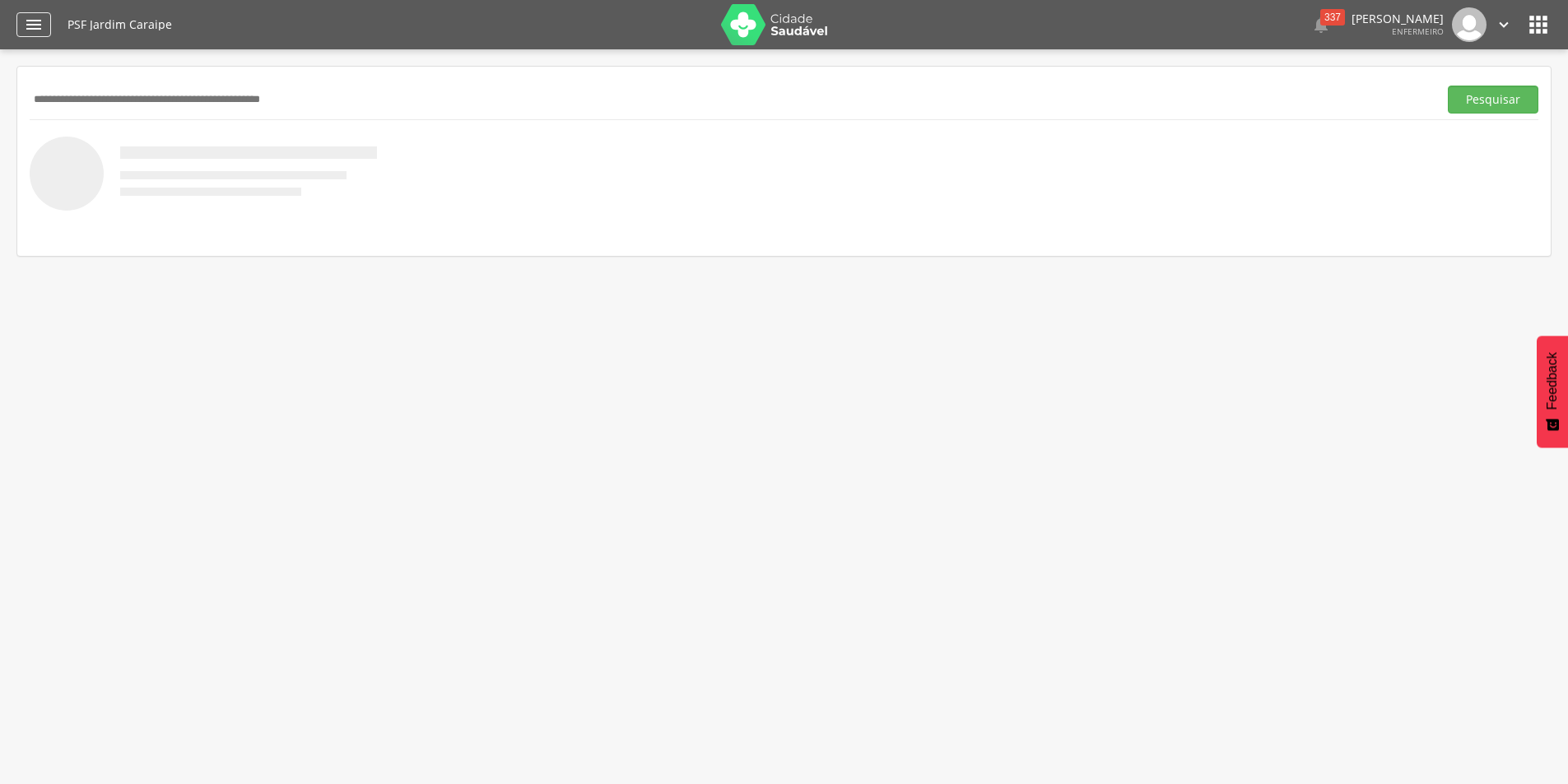
click at [41, 21] on icon "" at bounding box center [34, 25] width 20 height 20
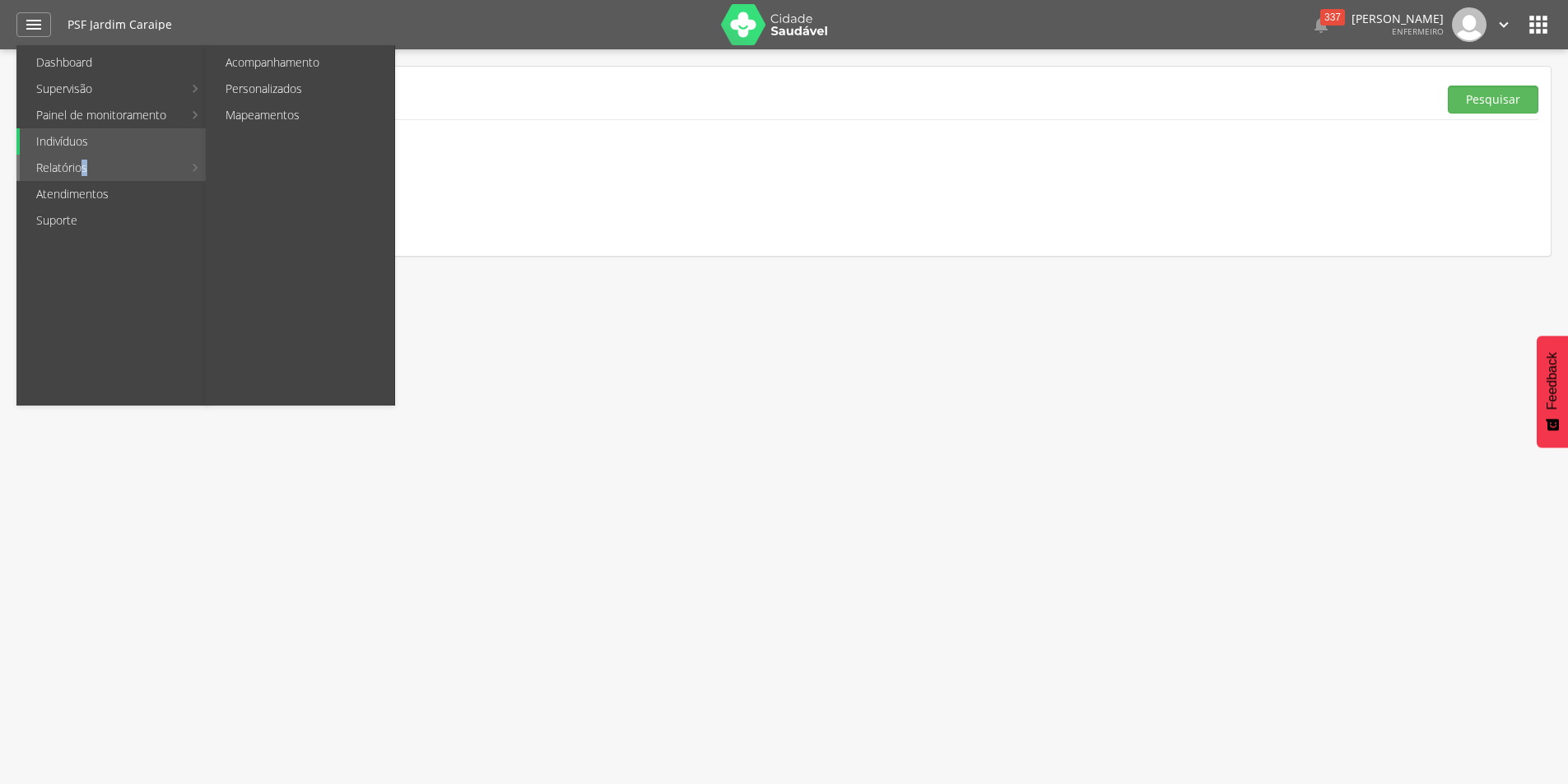
click at [87, 165] on link "Relatórios" at bounding box center [101, 168] width 163 height 26
click at [87, 171] on link "Relatórios" at bounding box center [101, 168] width 163 height 26
click at [238, 199] on ul "Acompanhamento Personalizados Mapeamentos" at bounding box center [300, 226] width 189 height 361
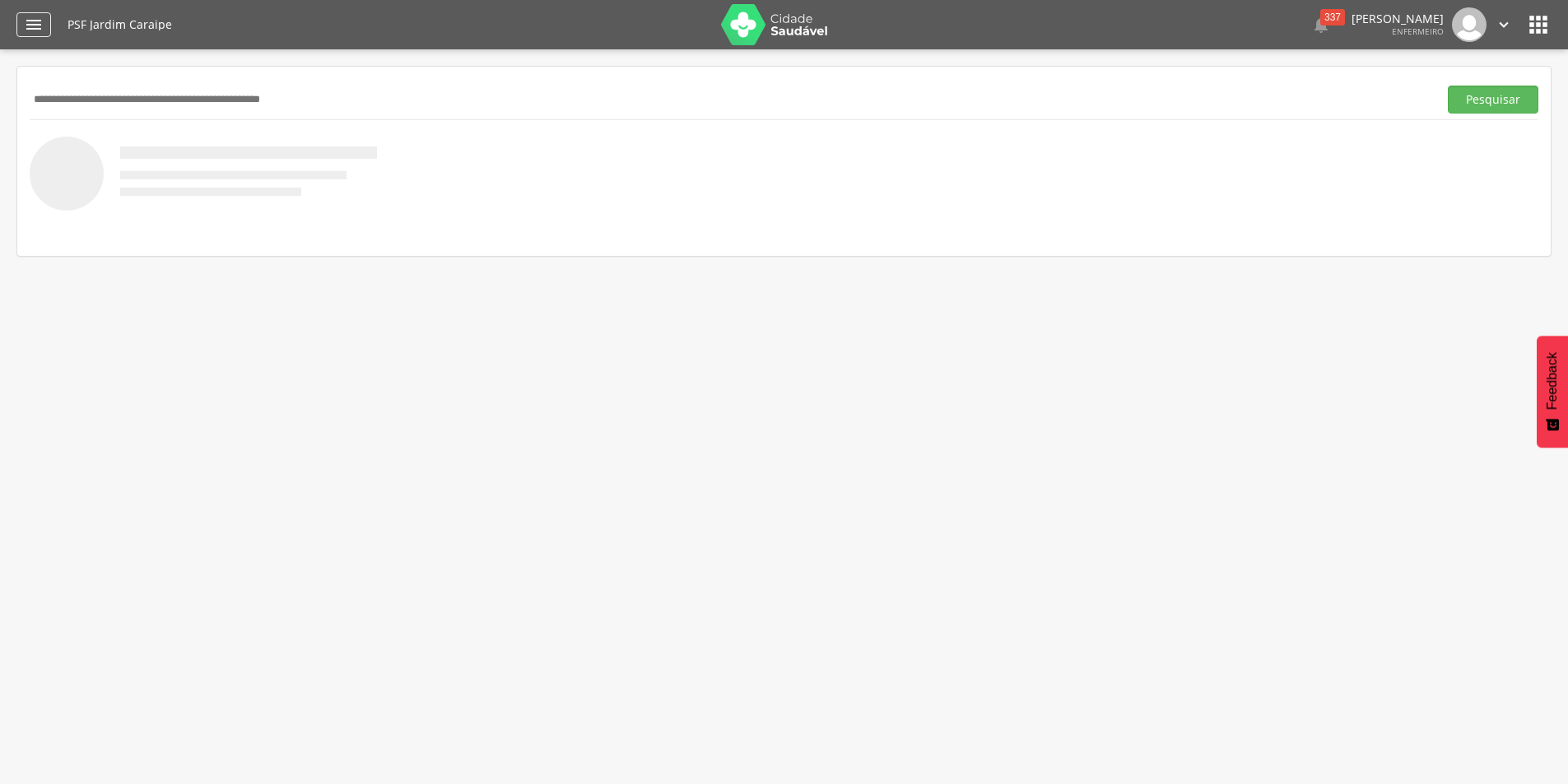
click at [33, 16] on icon "" at bounding box center [34, 25] width 20 height 20
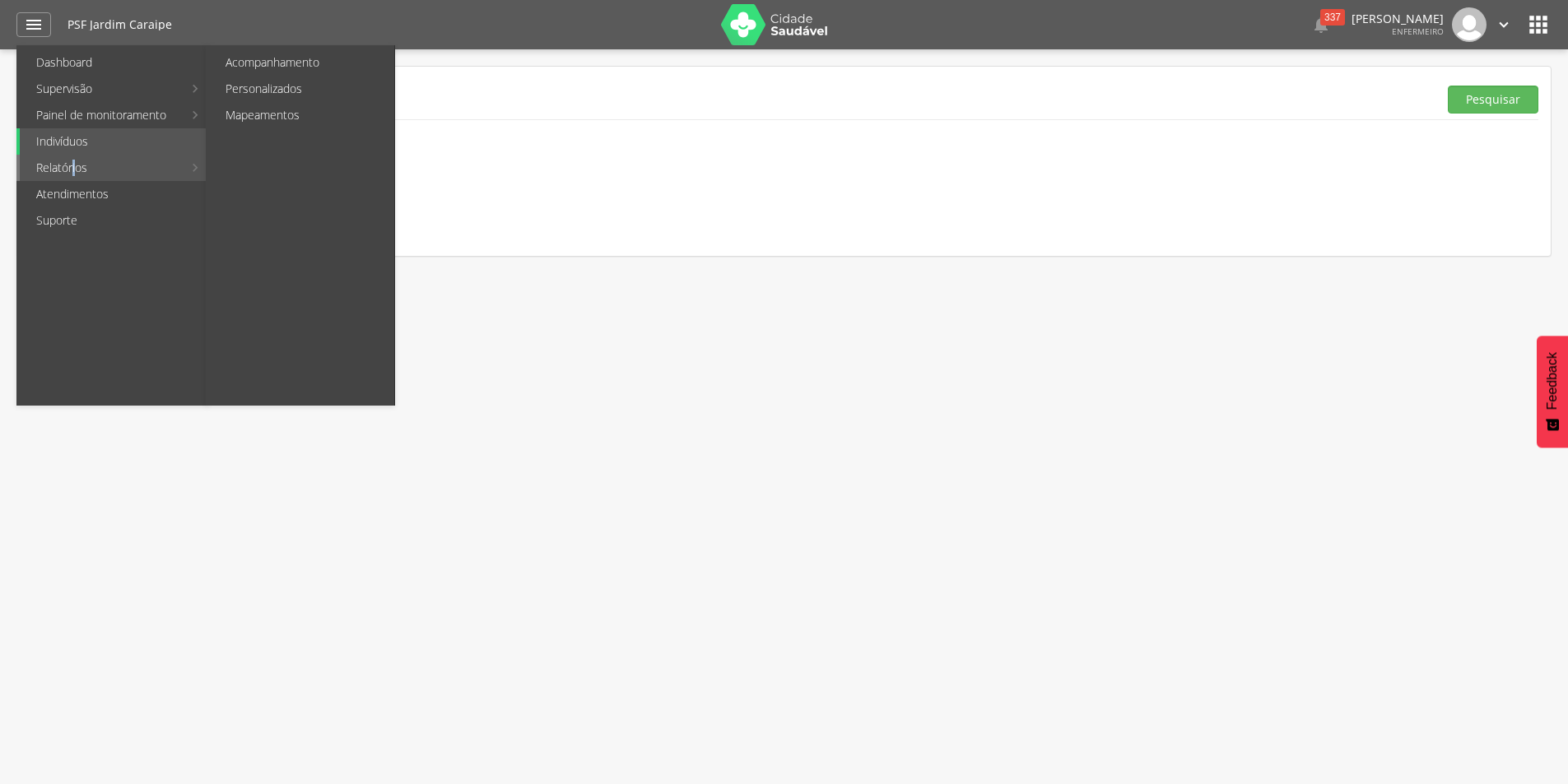
click at [75, 167] on link "Relatórios" at bounding box center [101, 168] width 163 height 26
click at [273, 67] on link "Acompanhamento" at bounding box center [302, 63] width 185 height 26
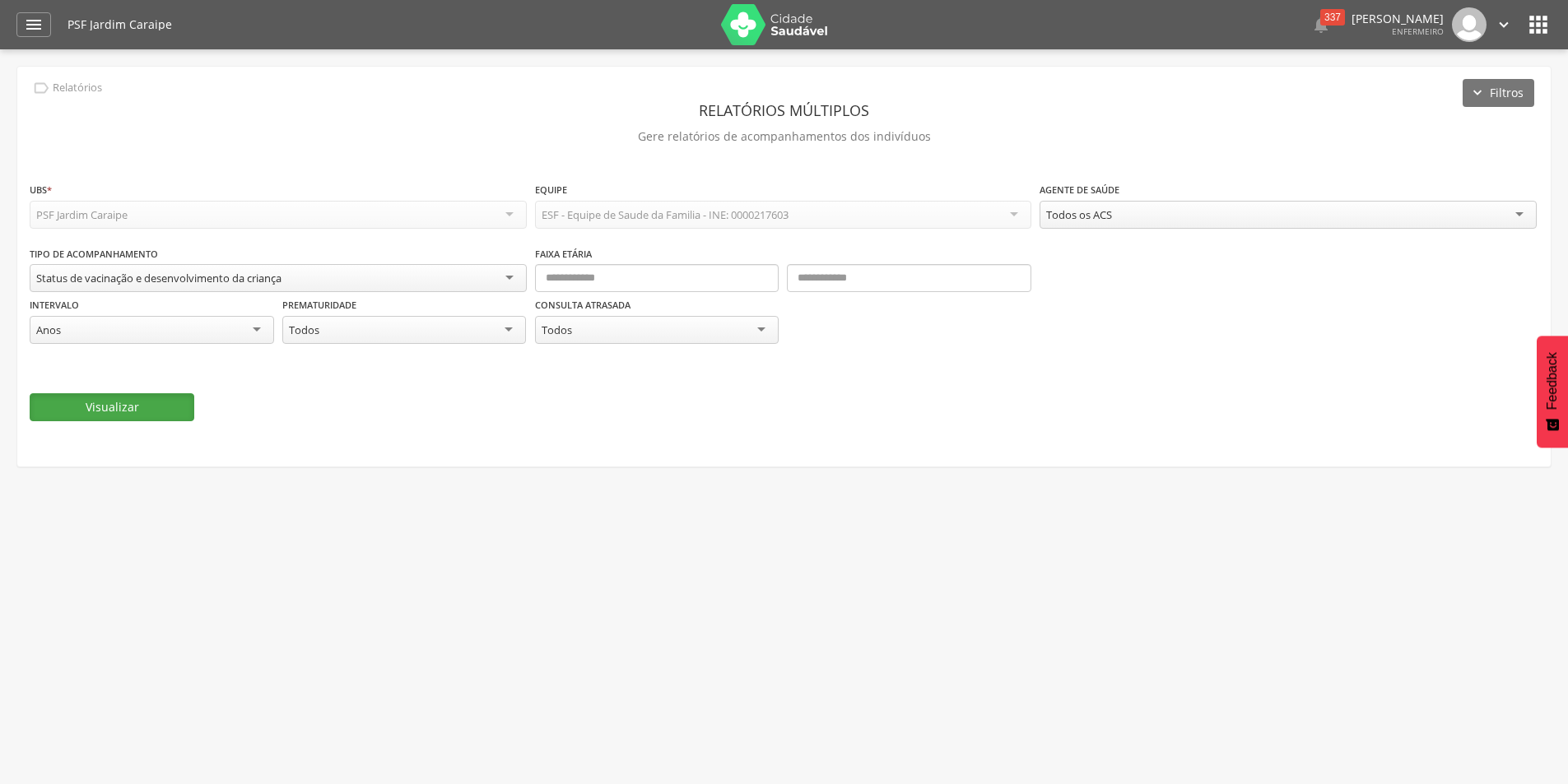
click at [147, 403] on button "Visualizar" at bounding box center [112, 408] width 165 height 28
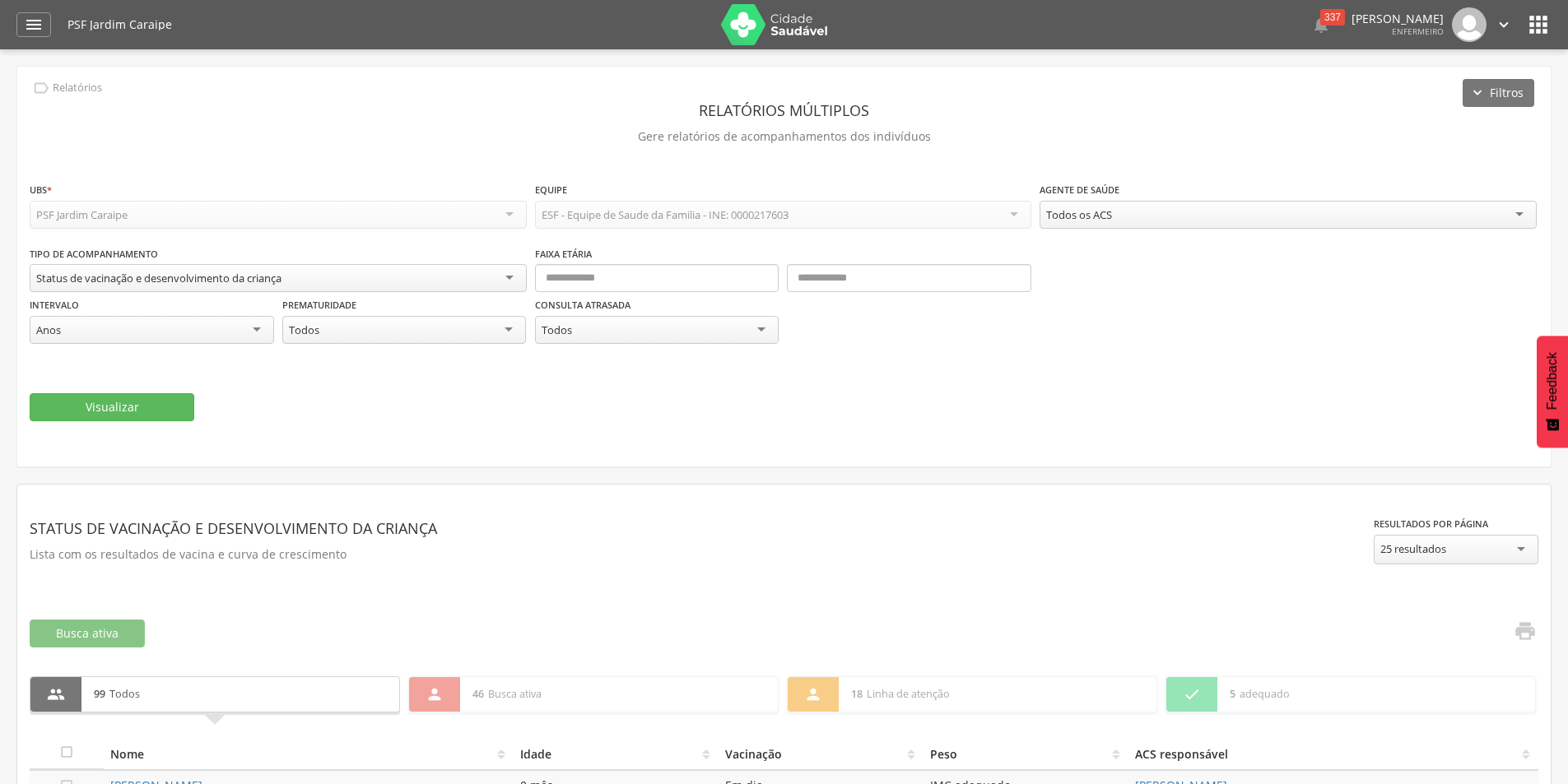
scroll to position [165, 0]
